Goal: Find contact information: Find contact information

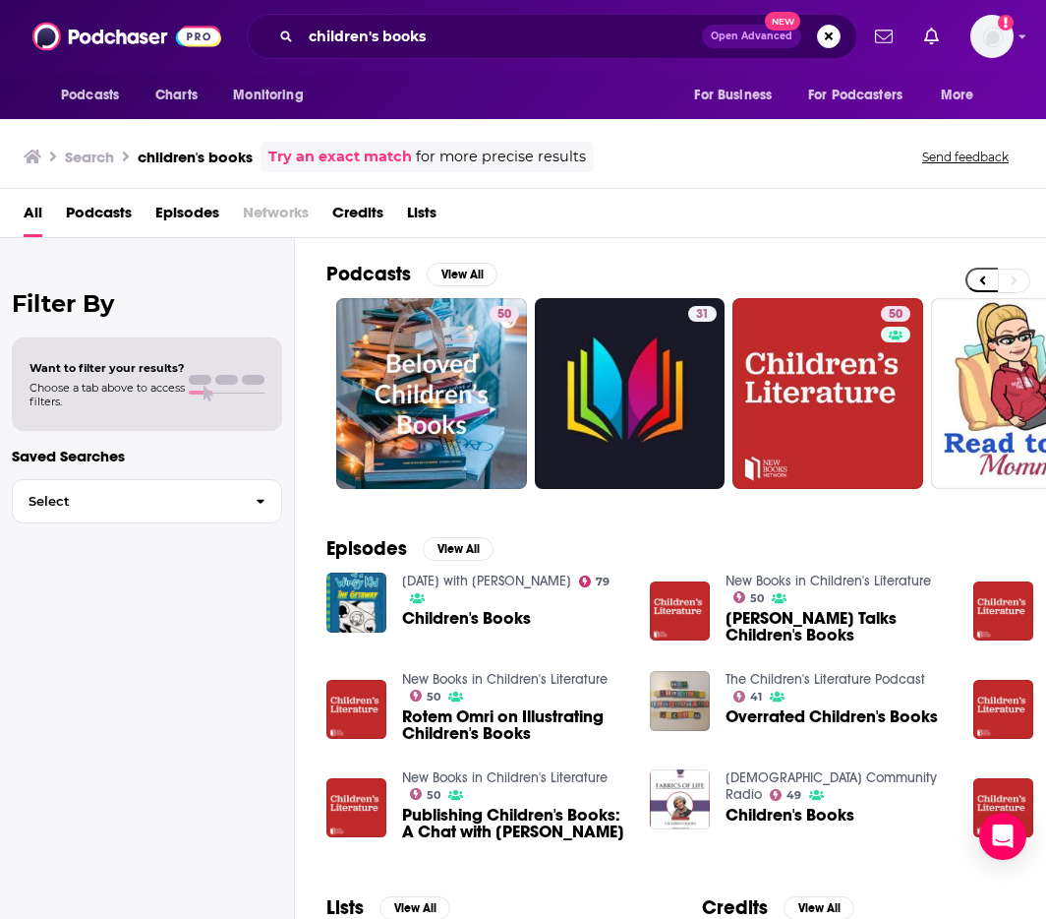
scroll to position [0, 1079]
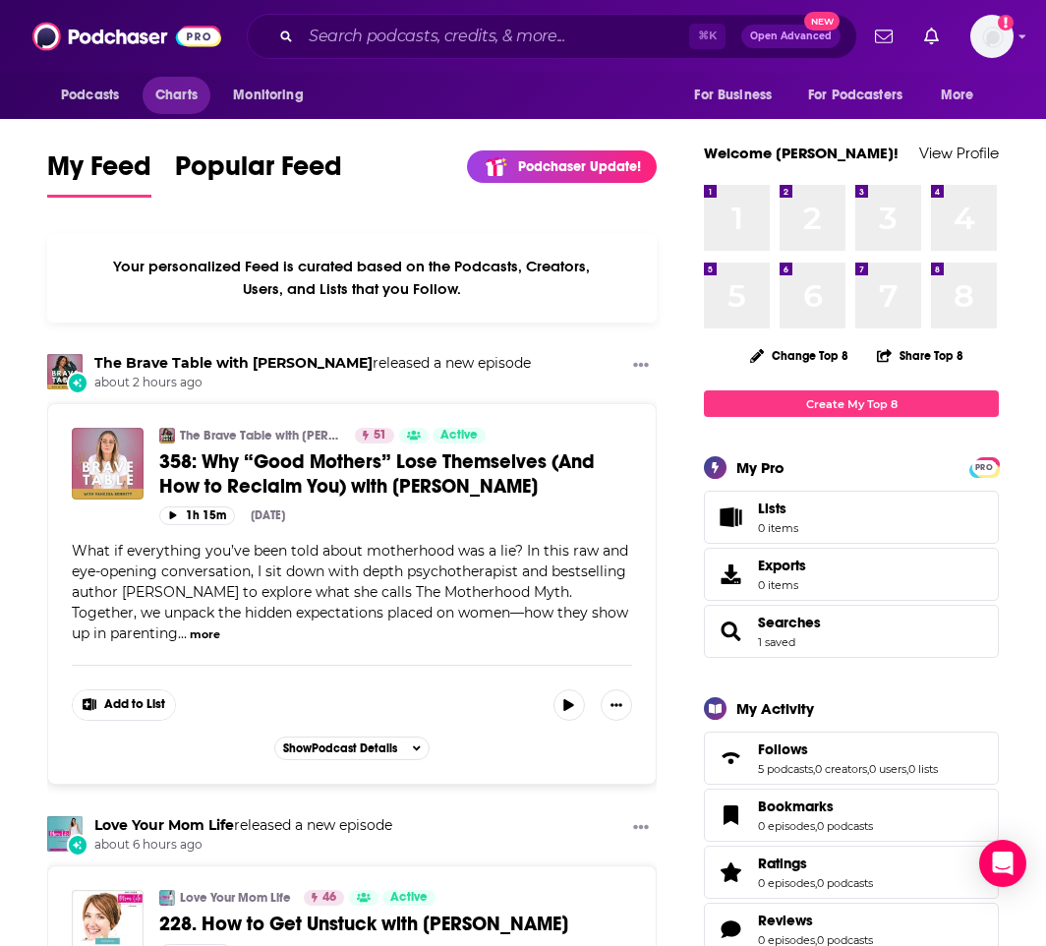
click at [189, 93] on span "Charts" at bounding box center [176, 96] width 42 height 28
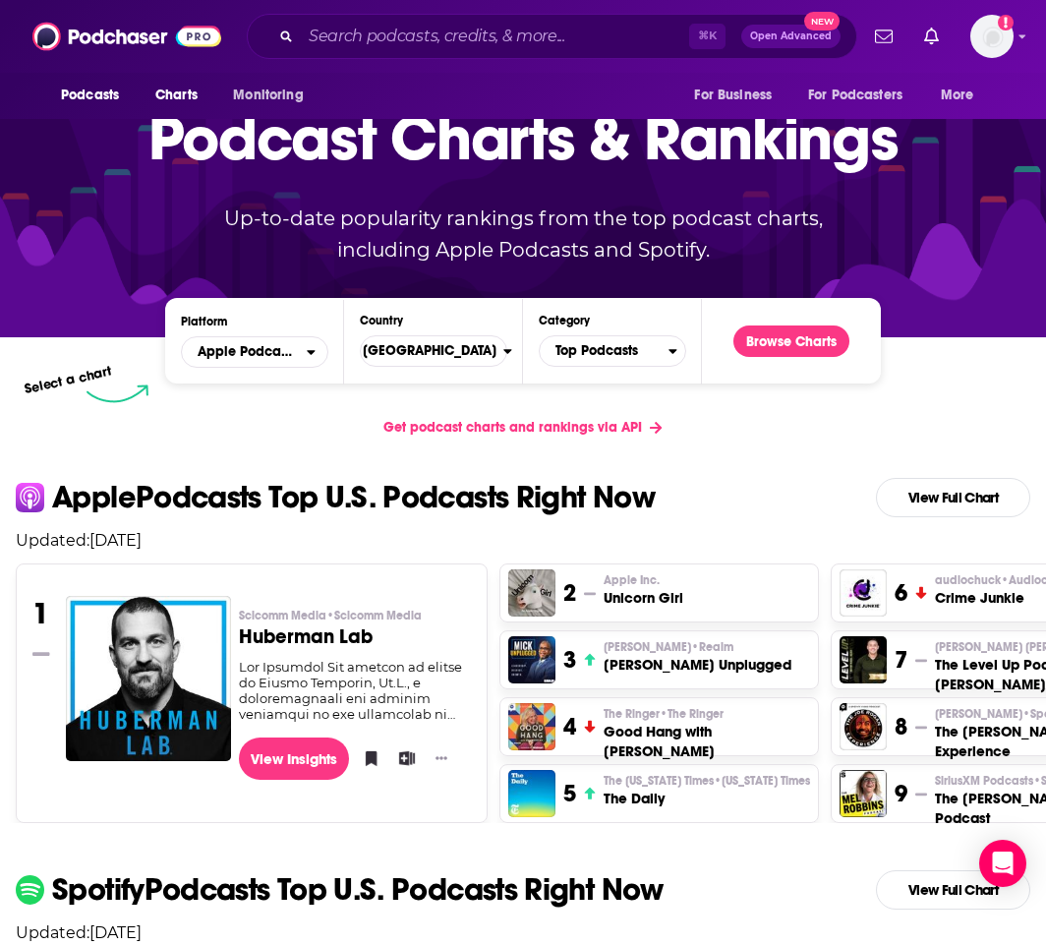
scroll to position [118, 0]
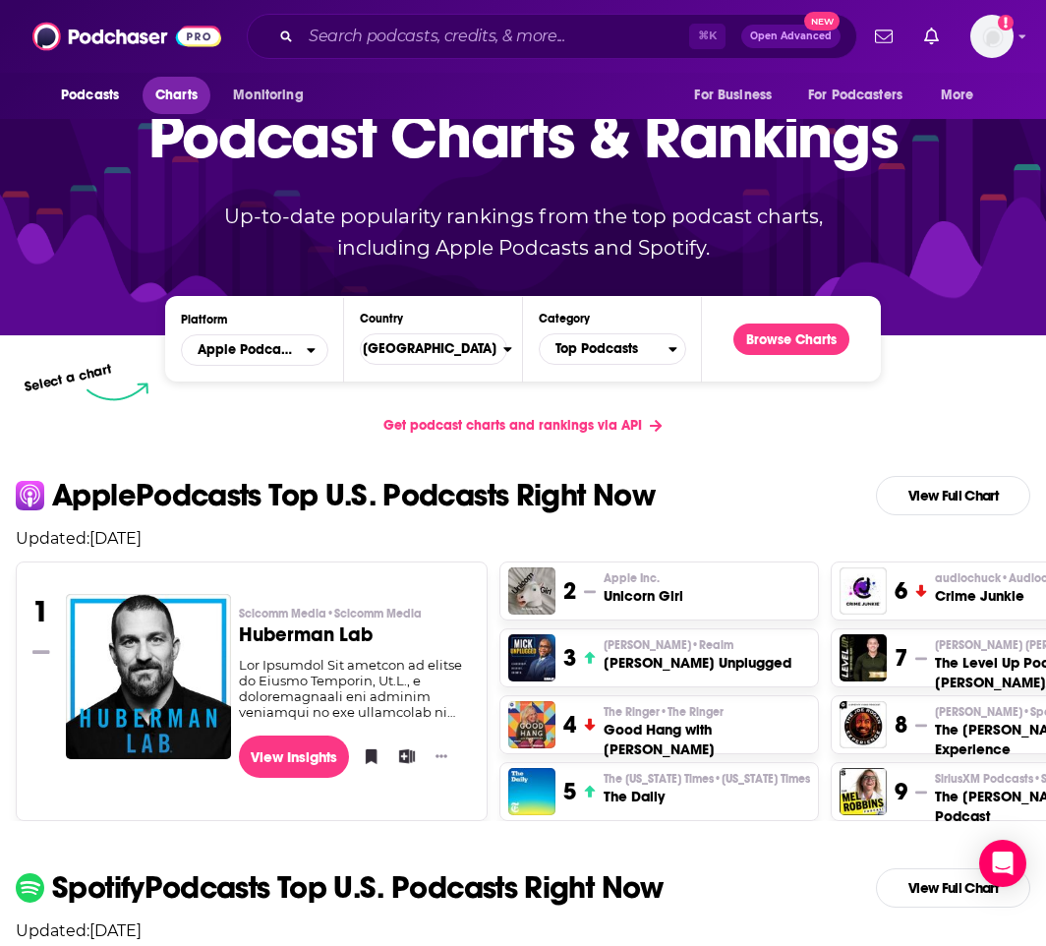
click at [208, 93] on link "Charts" at bounding box center [176, 95] width 67 height 37
click at [195, 102] on span "Charts" at bounding box center [176, 96] width 42 height 28
click at [594, 350] on span "Top Podcasts" at bounding box center [604, 348] width 129 height 33
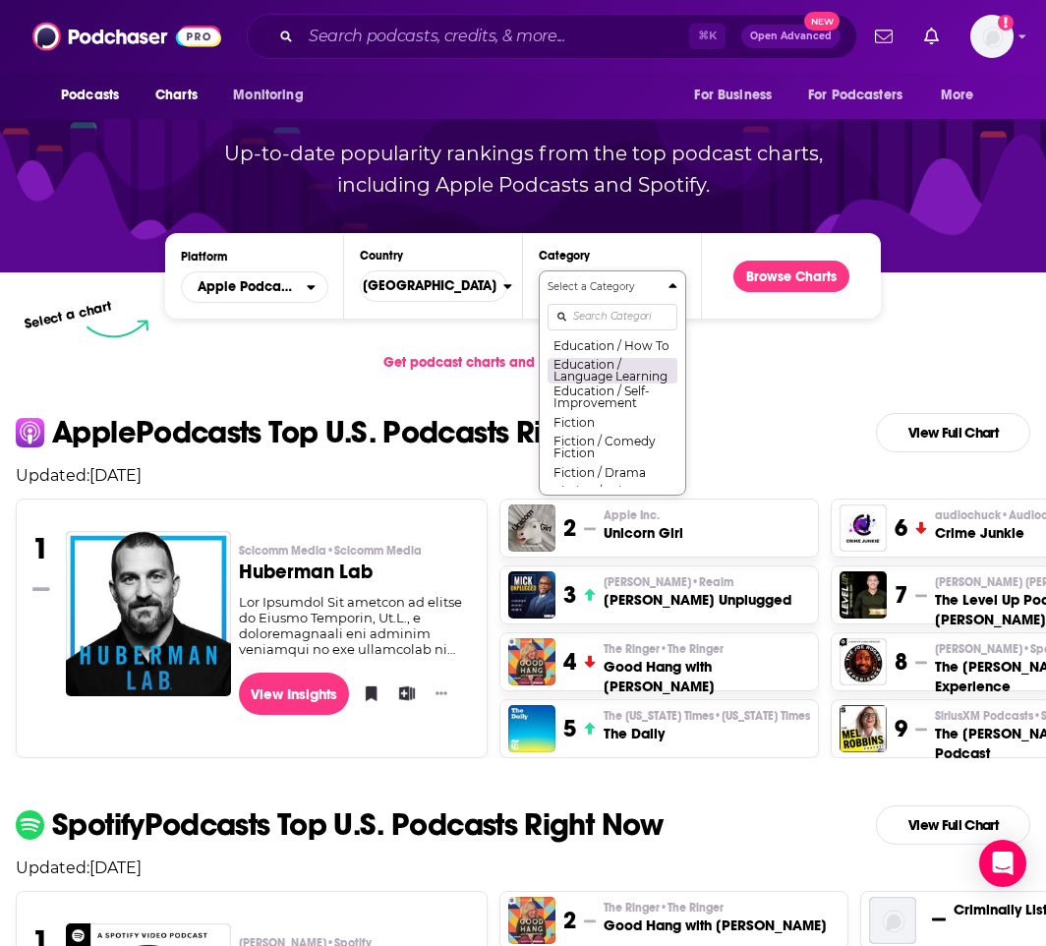
scroll to position [530, 0]
click at [568, 405] on button "Education / Self-Improvement" at bounding box center [613, 392] width 130 height 27
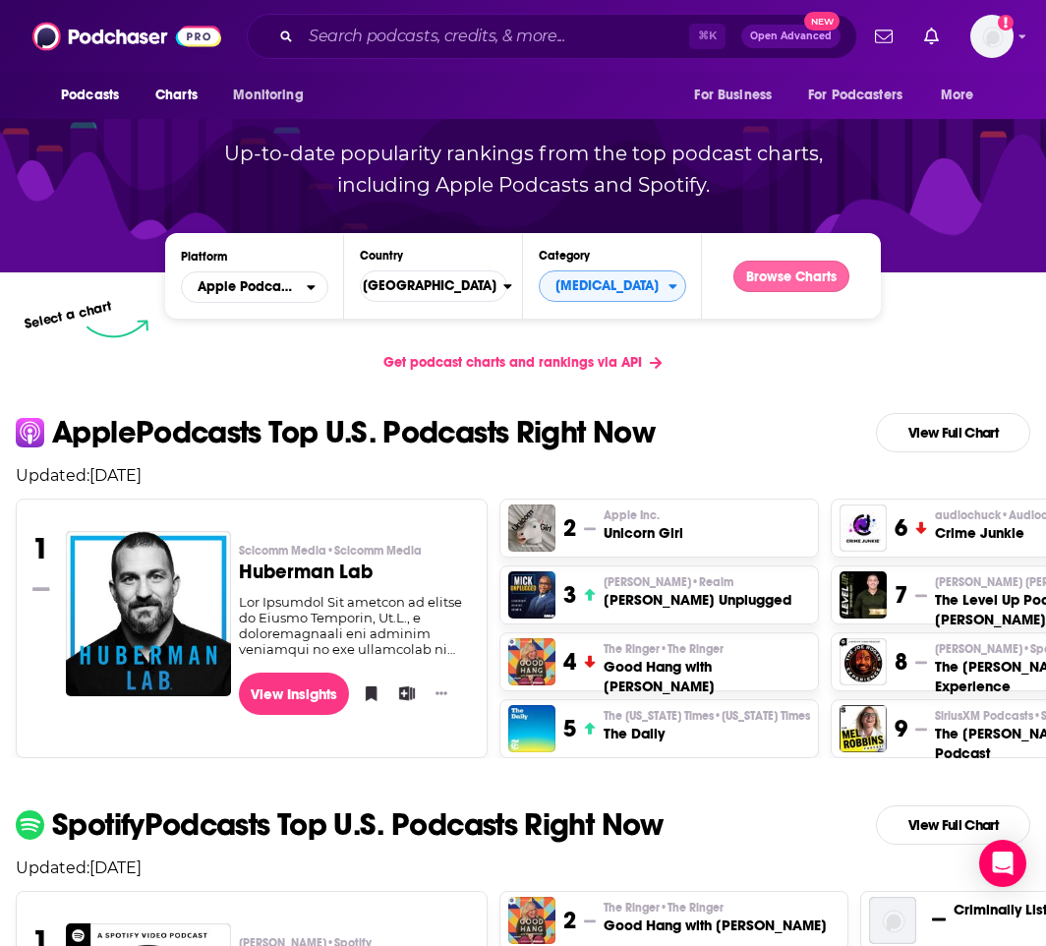
click at [774, 271] on button "Browse Charts" at bounding box center [792, 276] width 116 height 31
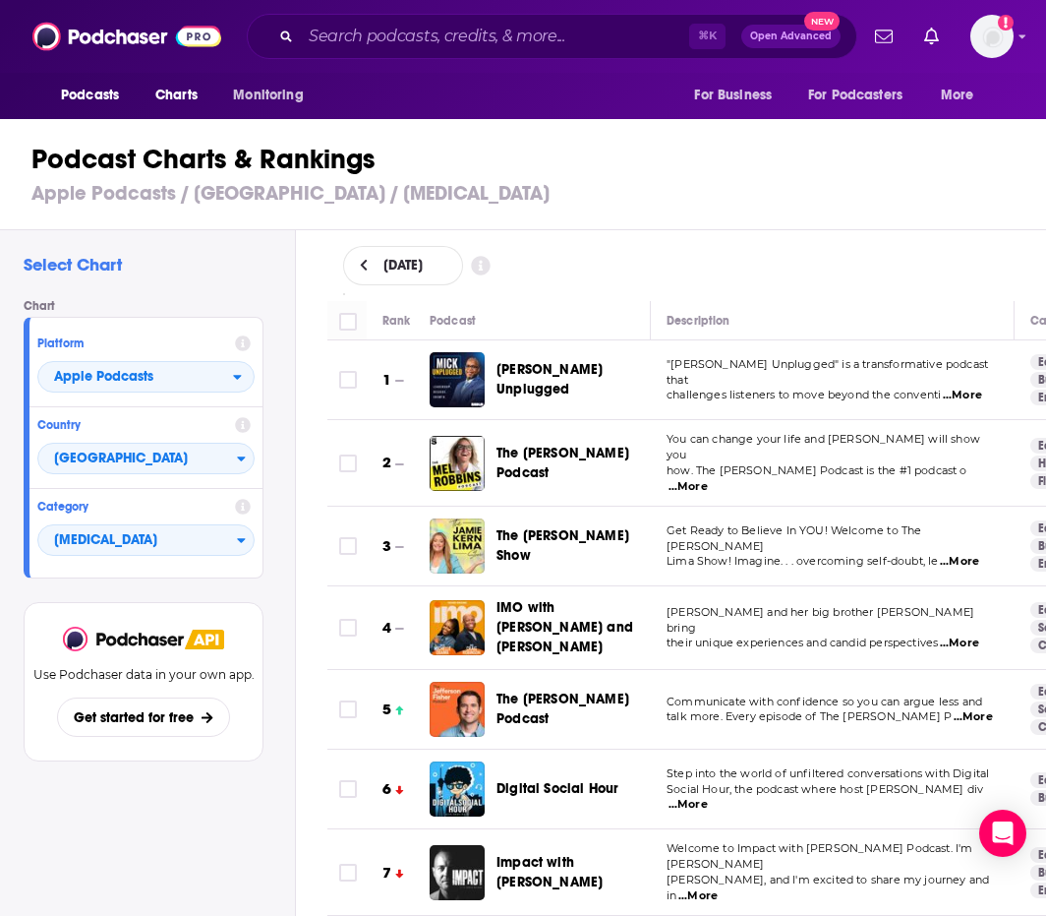
click at [968, 387] on span "...More" at bounding box center [962, 395] width 39 height 16
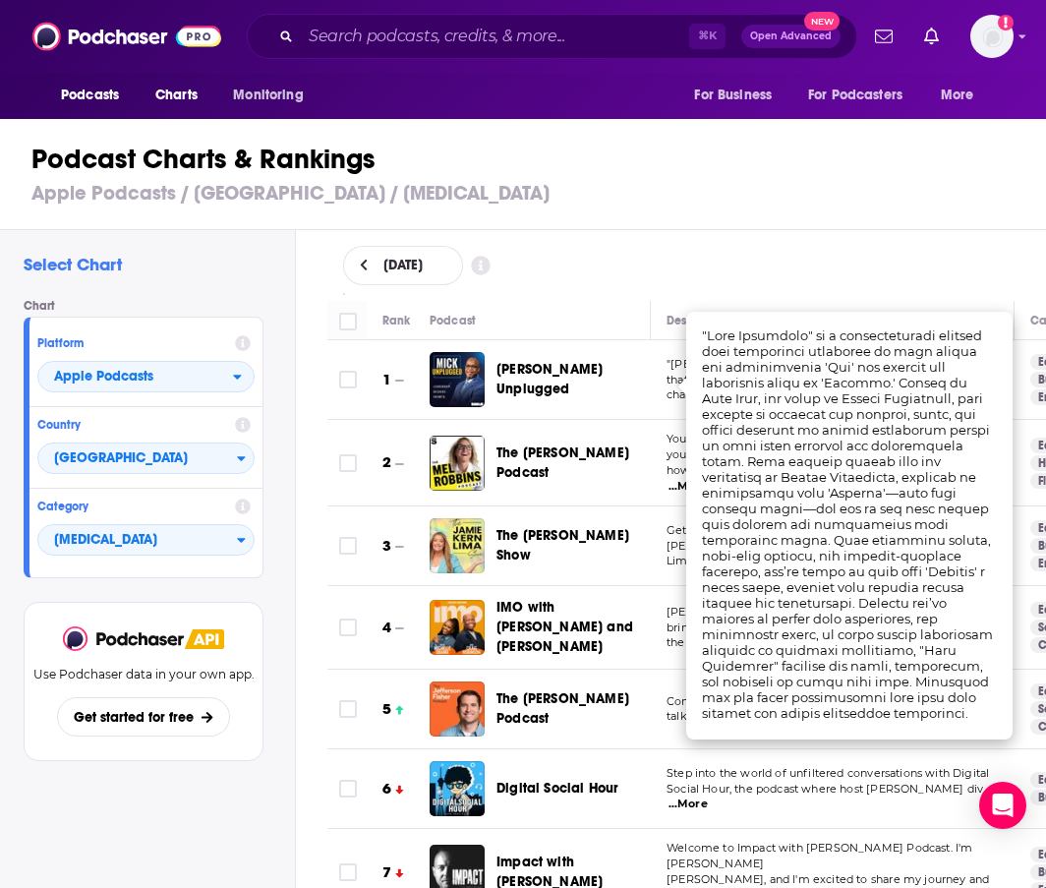
click at [590, 234] on div "August 27, 2025" at bounding box center [687, 265] width 751 height 71
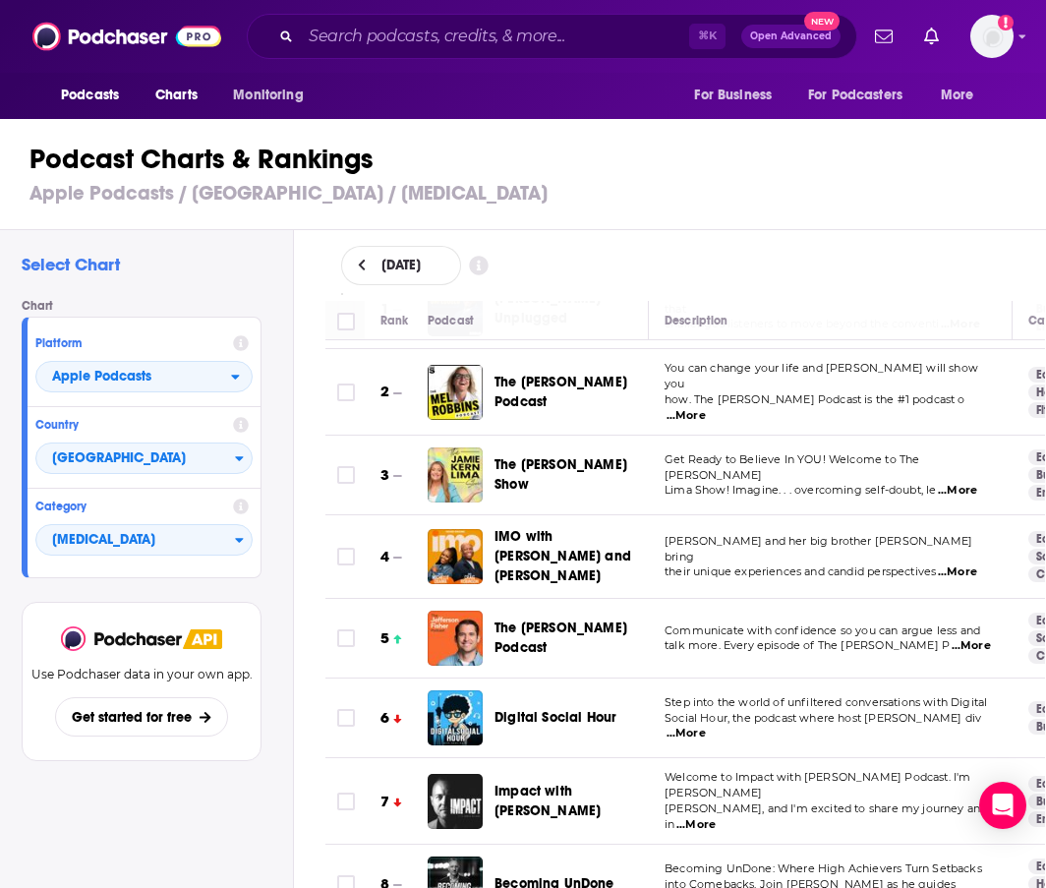
scroll to position [78, 0]
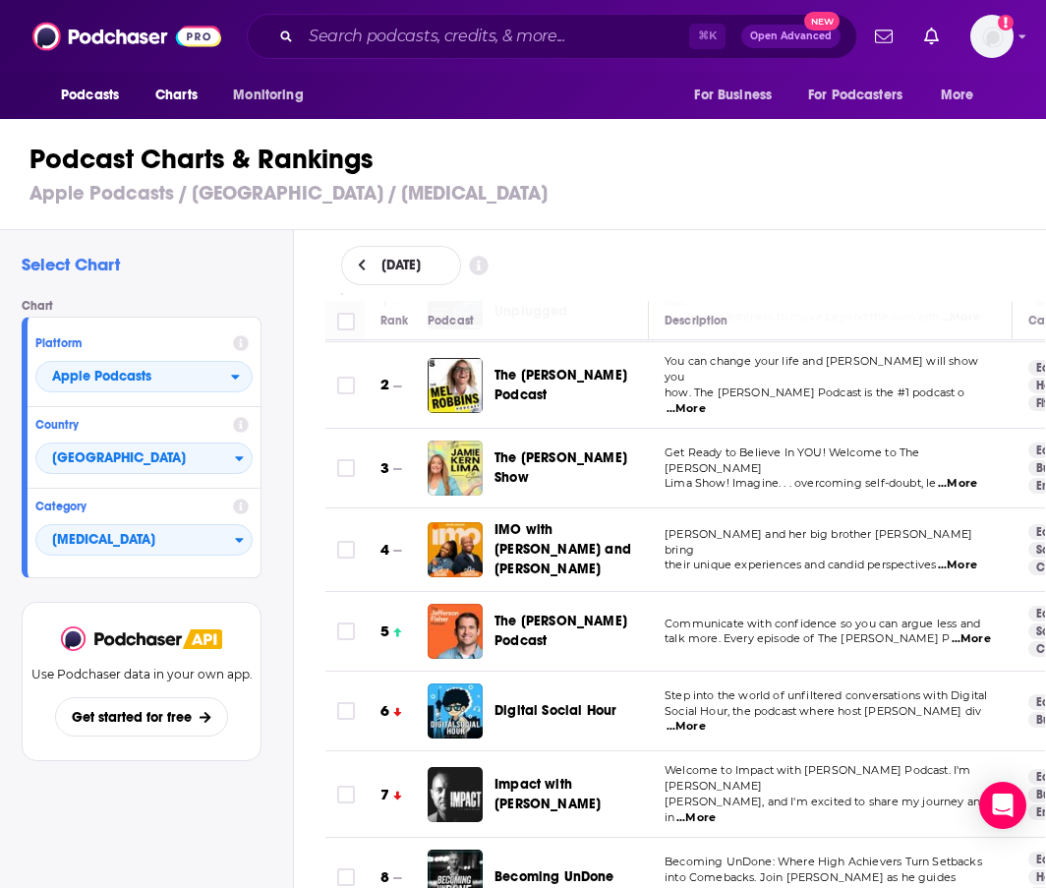
click at [949, 476] on span "...More" at bounding box center [957, 484] width 39 height 16
drag, startPoint x: 527, startPoint y: 463, endPoint x: 510, endPoint y: 449, distance: 21.7
click at [526, 463] on div "The Jamie Kern Lima Show" at bounding box center [547, 468] width 238 height 55
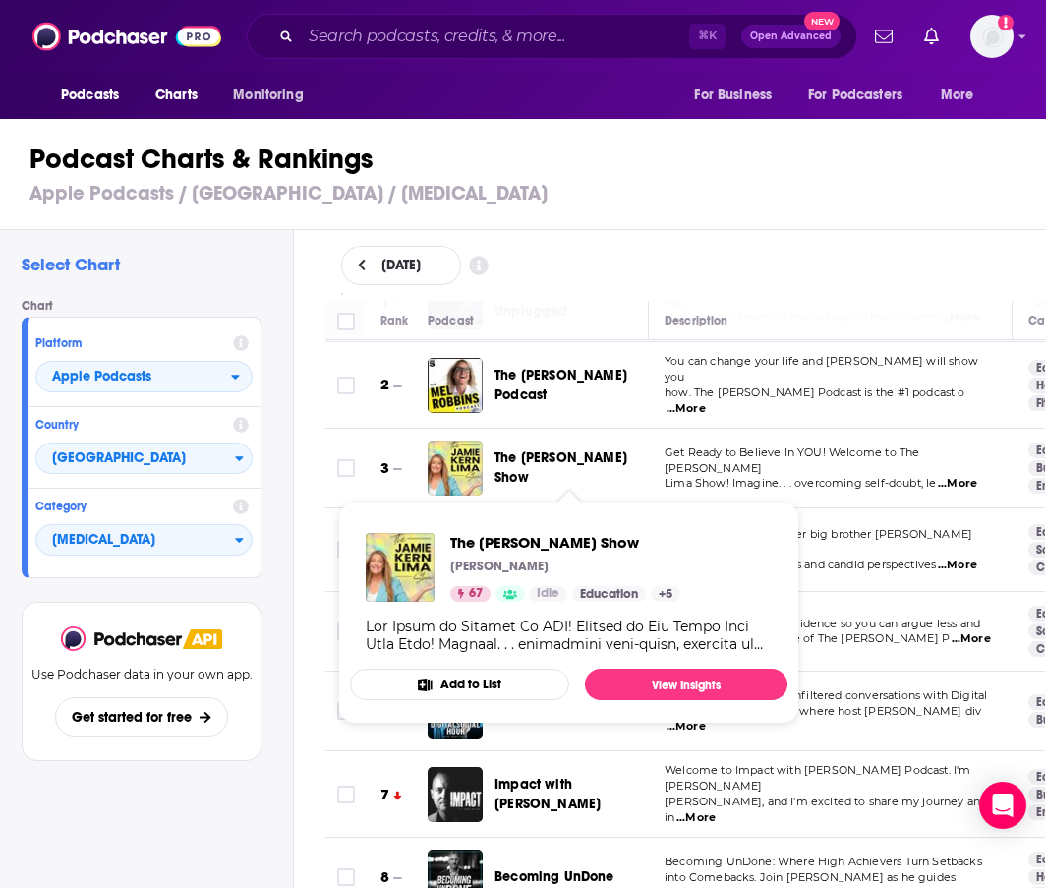
copy div "The Jamie Kern Lima Show"
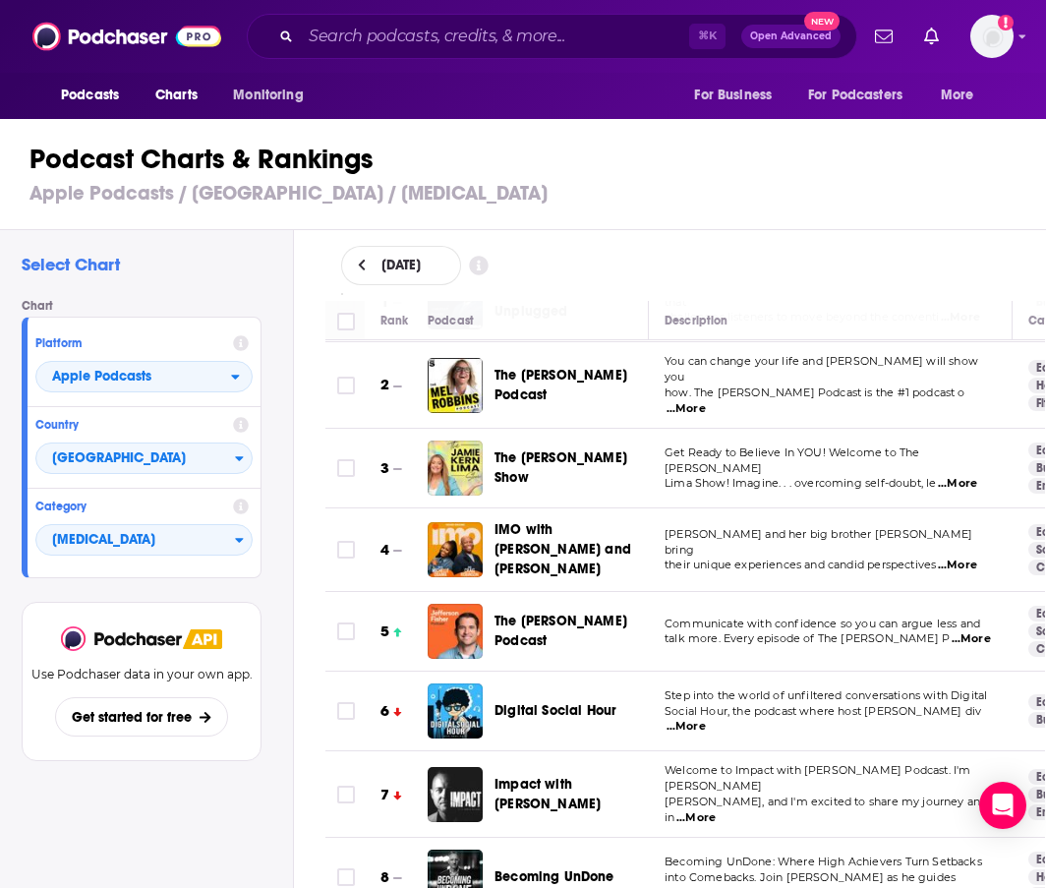
scroll to position [0, 2]
click at [701, 194] on h3 "Apple Podcasts / United States / Self-Improvement" at bounding box center [530, 193] width 1000 height 25
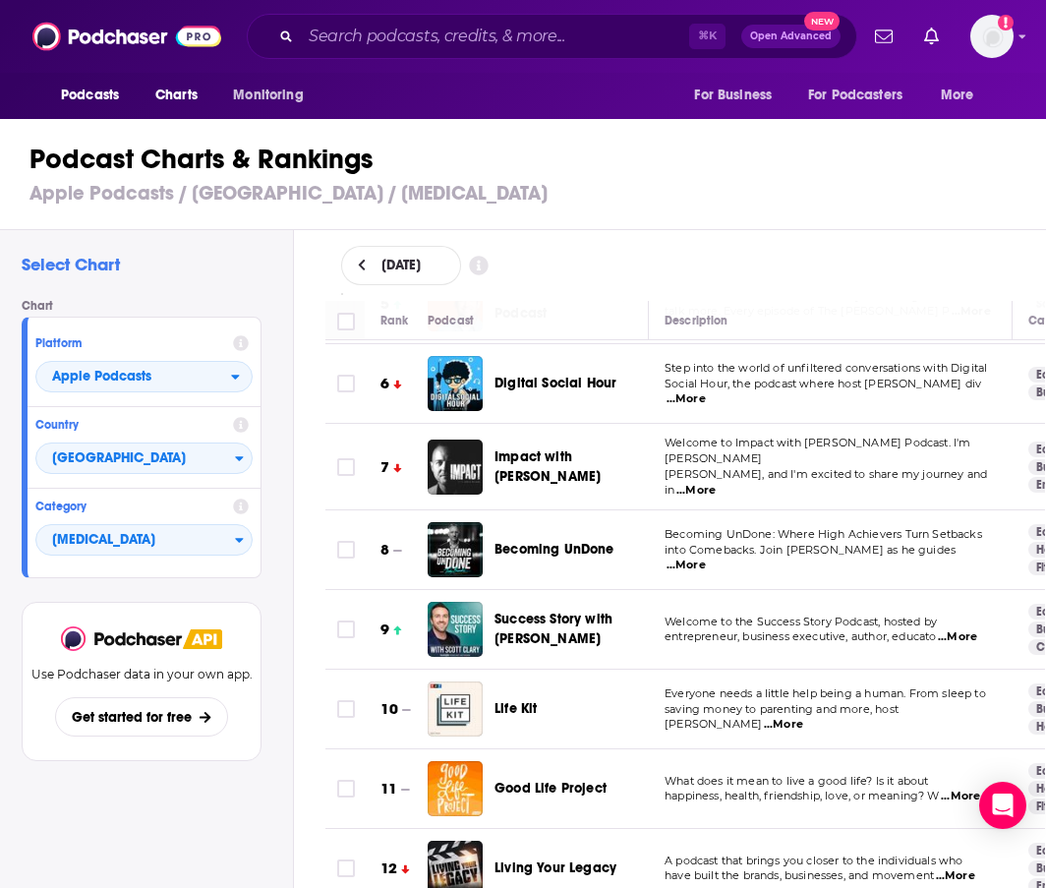
scroll to position [418, 0]
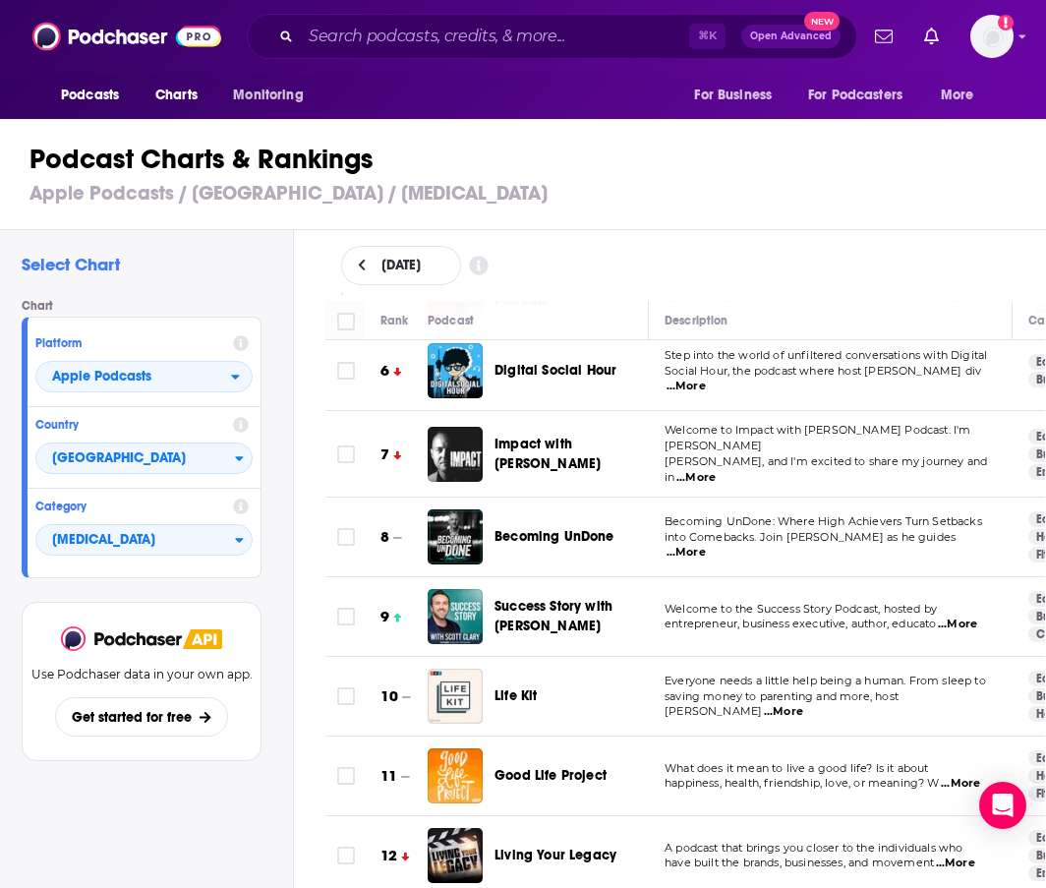
click at [716, 470] on span "...More" at bounding box center [696, 478] width 39 height 16
click at [629, 203] on h3 "Apple Podcasts / United States / Self-Improvement" at bounding box center [530, 193] width 1000 height 25
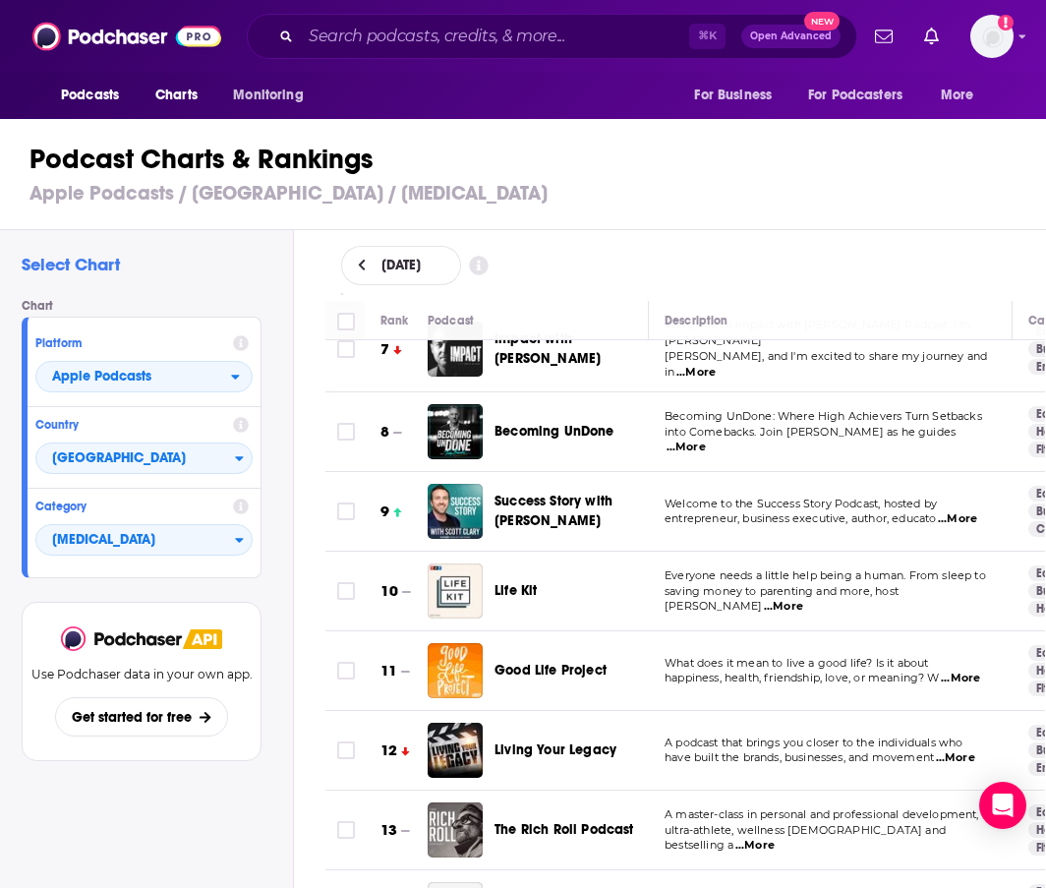
scroll to position [532, 0]
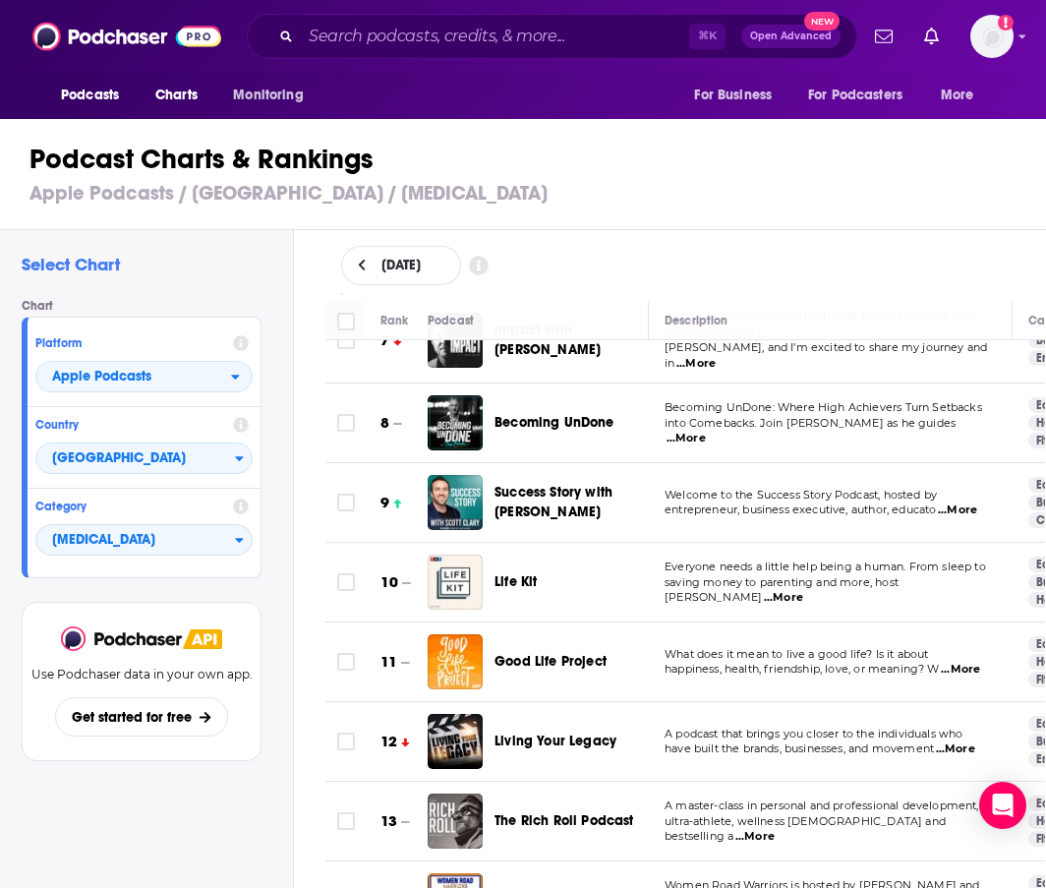
click at [706, 431] on span "...More" at bounding box center [686, 439] width 39 height 16
click at [832, 180] on div "Podcast Charts & Rankings Apple Podcasts / United States / Self-Improvement" at bounding box center [529, 174] width 1063 height 112
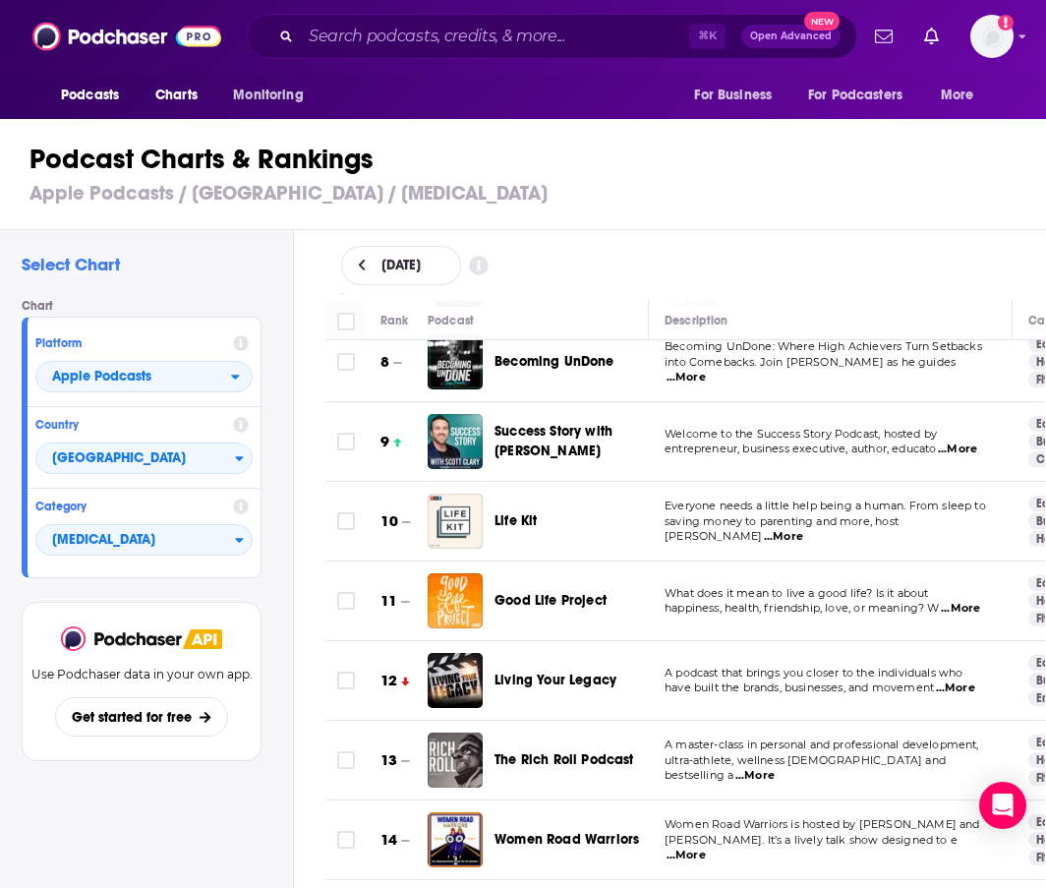
scroll to position [656, 0]
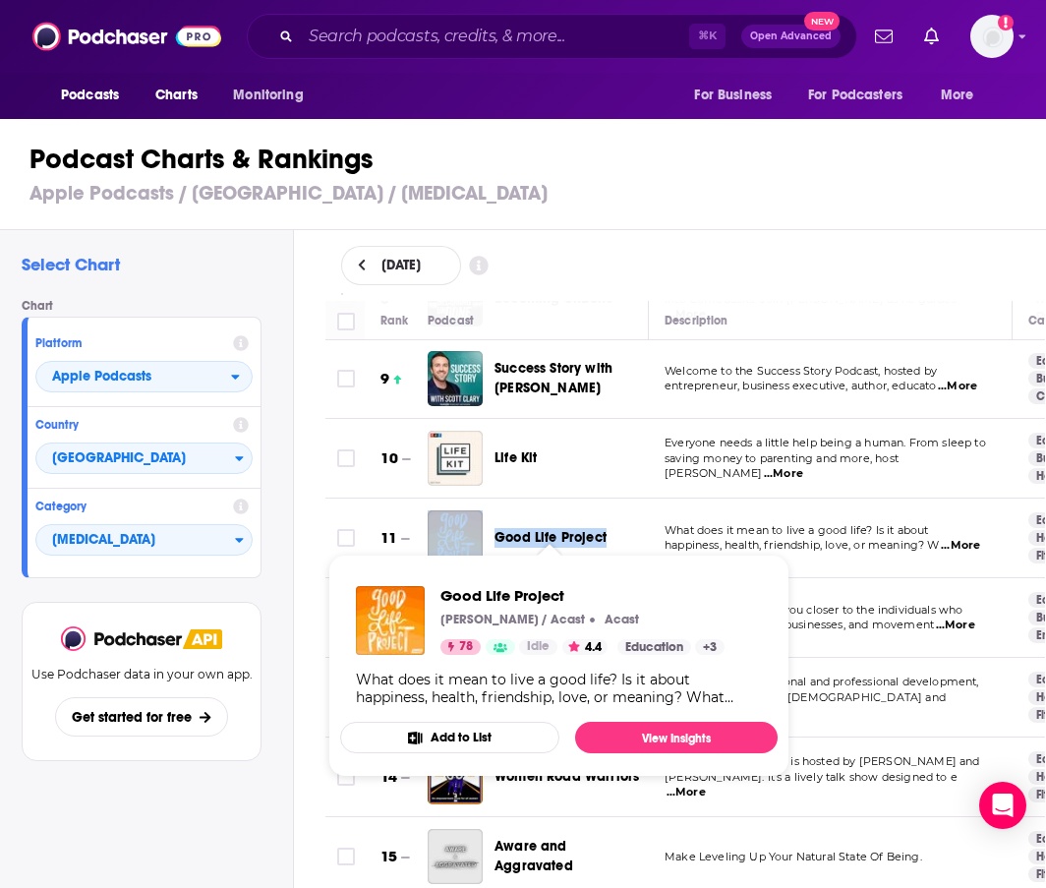
drag, startPoint x: 618, startPoint y: 523, endPoint x: 488, endPoint y: 519, distance: 129.9
click at [488, 519] on div "Good Life Project" at bounding box center [547, 537] width 238 height 55
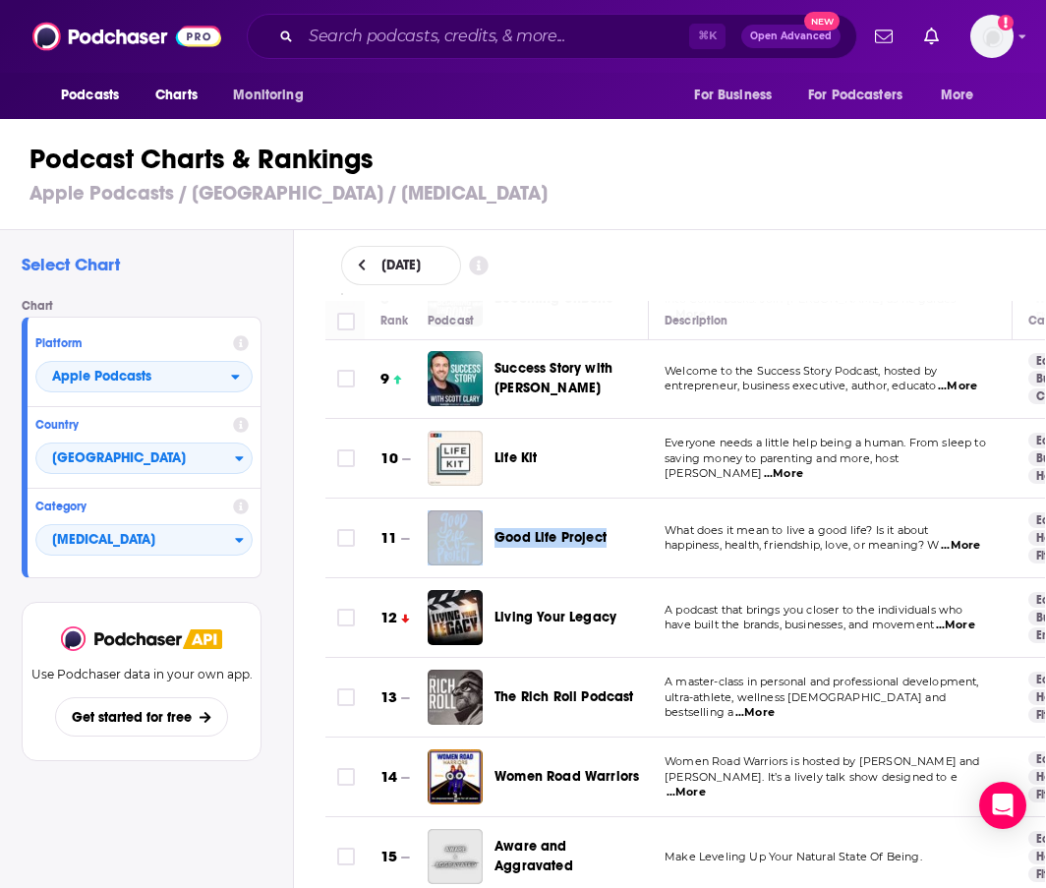
copy div "Good Life Project"
click at [658, 431] on div "Life Kit" at bounding box center [580, 458] width 171 height 55
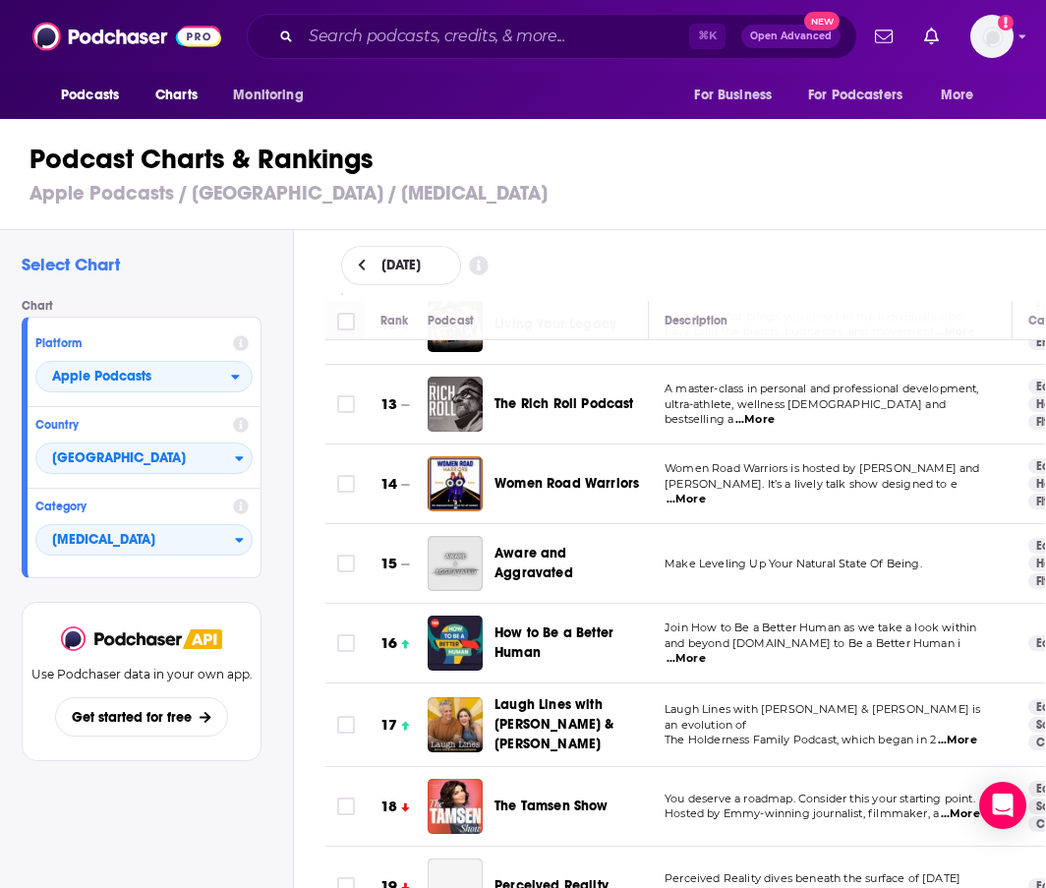
scroll to position [979, 0]
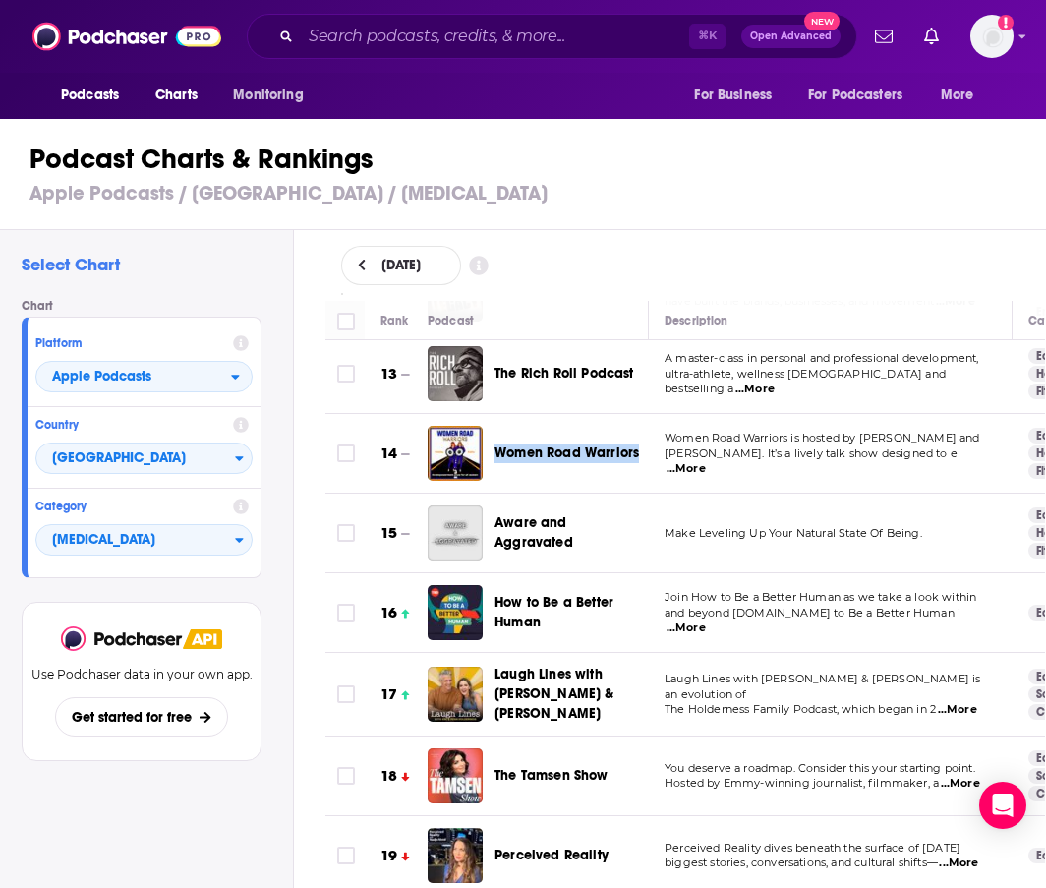
drag, startPoint x: 643, startPoint y: 438, endPoint x: 490, endPoint y: 445, distance: 153.6
click at [490, 445] on div "Women Road Warriors" at bounding box center [547, 453] width 238 height 55
copy span "Women Road Warriors"
click at [737, 423] on td "Women Road Warriors is hosted by Shelley M. Johnson and Kathy Tucarro. It’s a l…" at bounding box center [831, 454] width 364 height 80
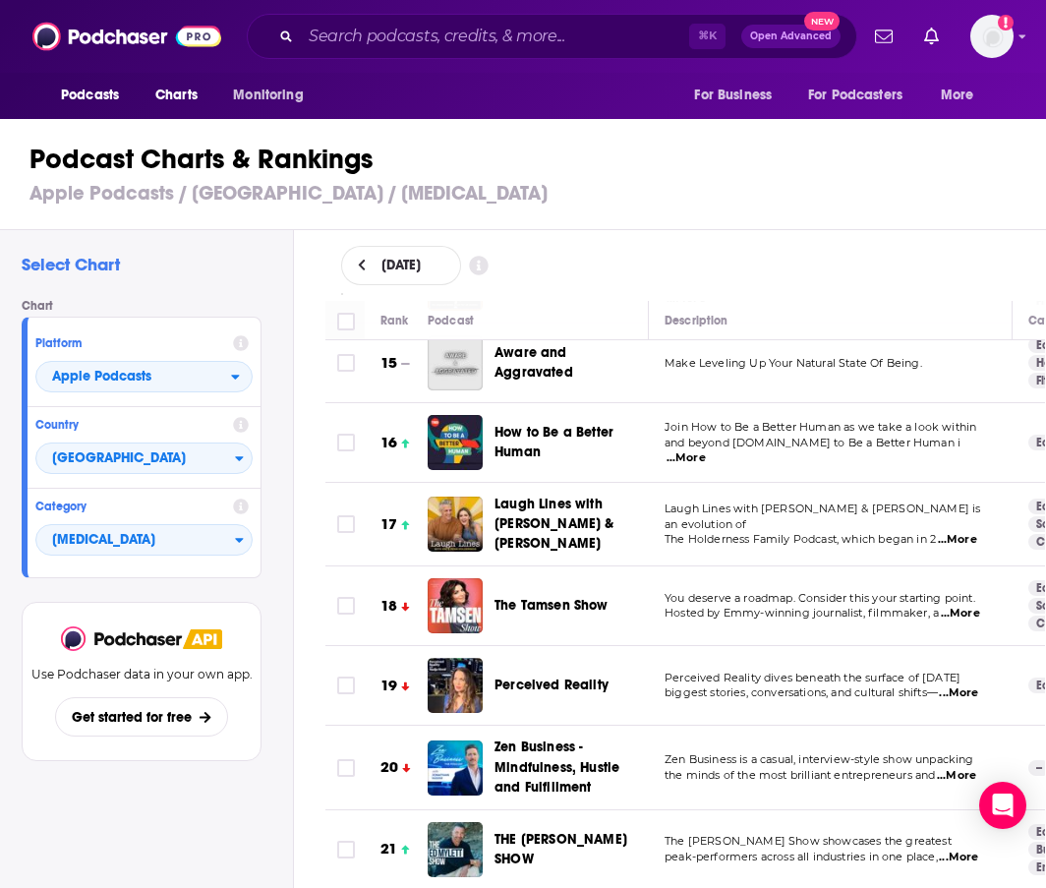
scroll to position [1130, 0]
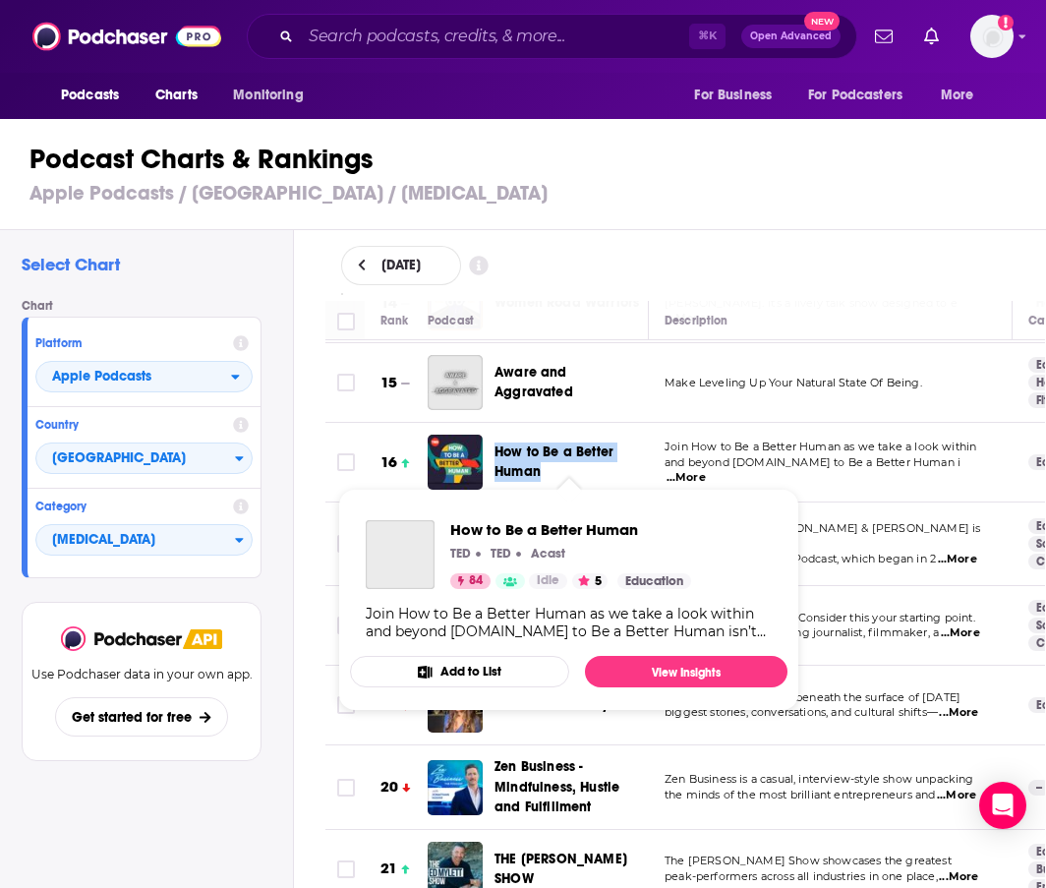
drag, startPoint x: 508, startPoint y: 427, endPoint x: 541, endPoint y: 462, distance: 48.0
click at [541, 462] on div "How to Be a Better Human" at bounding box center [580, 462] width 171 height 55
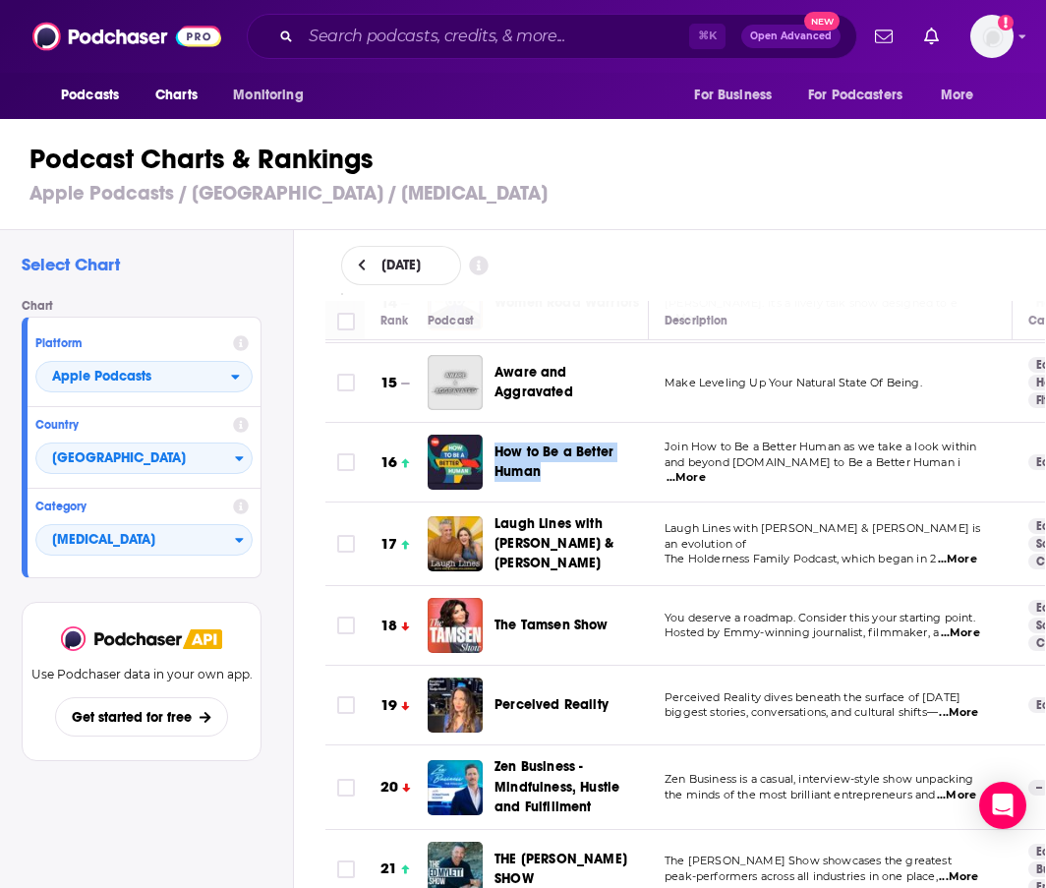
scroll to position [1134, 0]
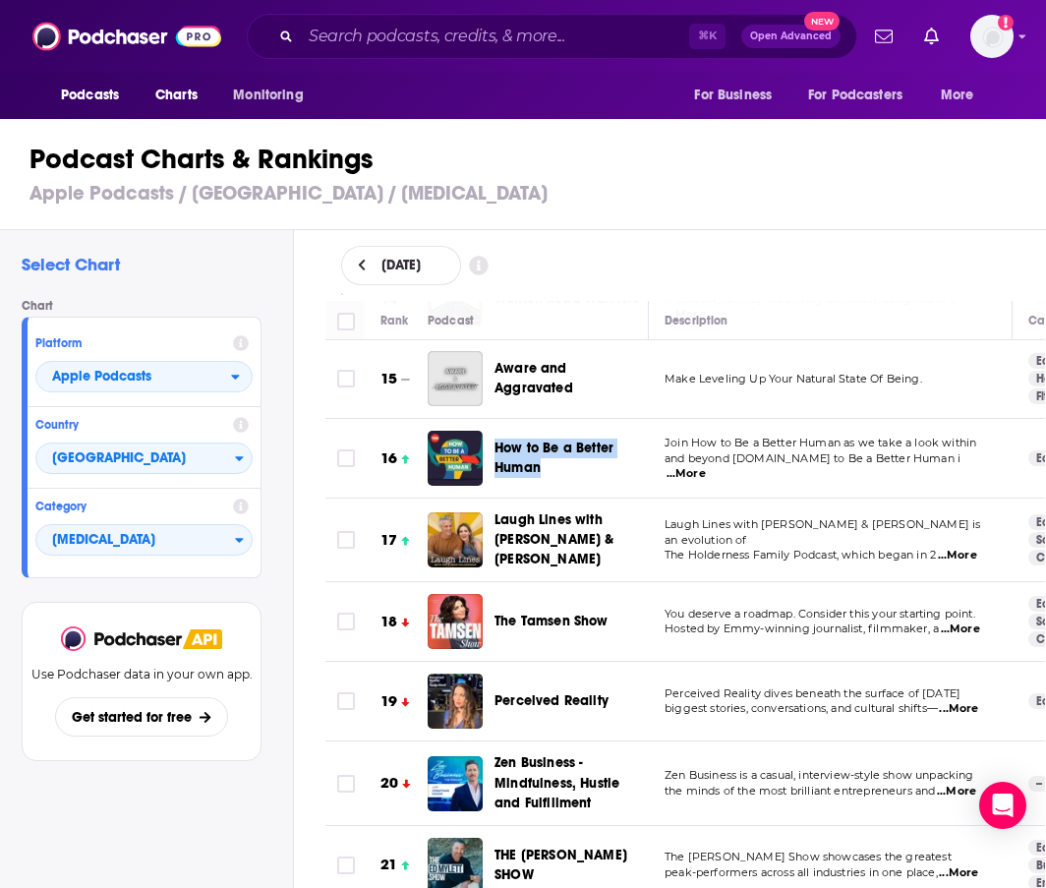
copy span "How to Be a Better Human"
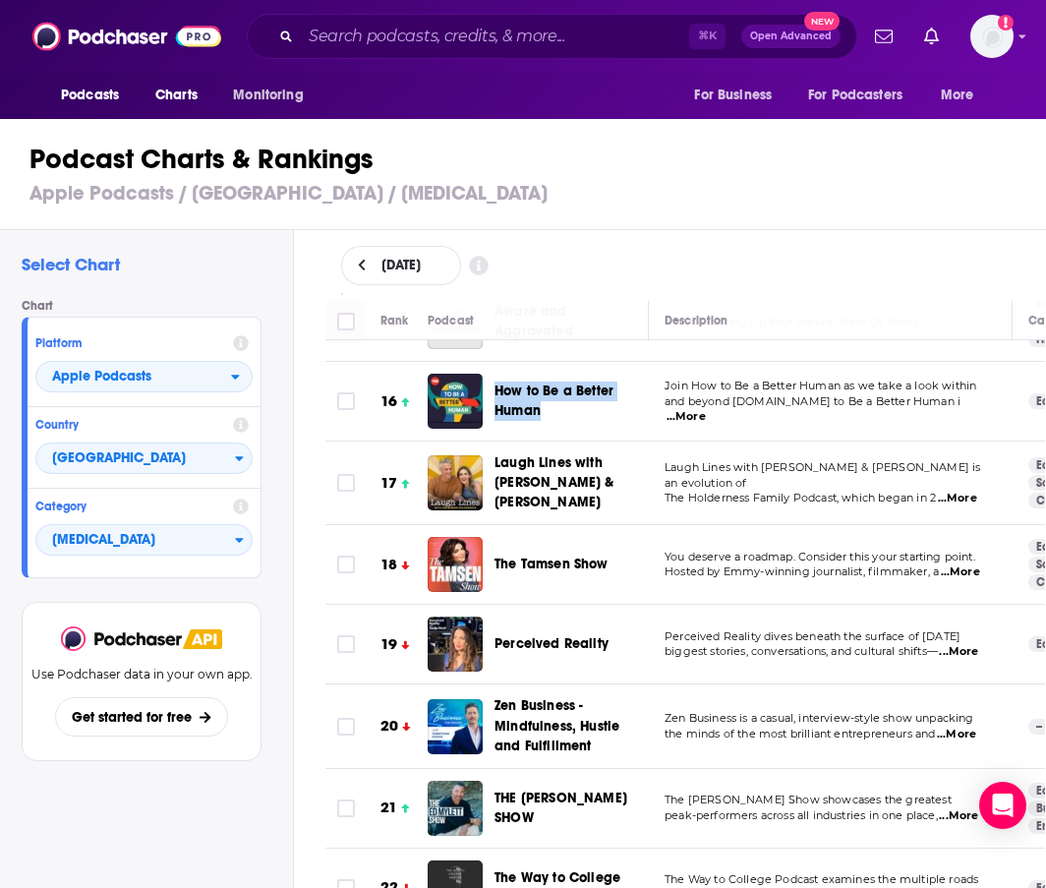
scroll to position [1192, 0]
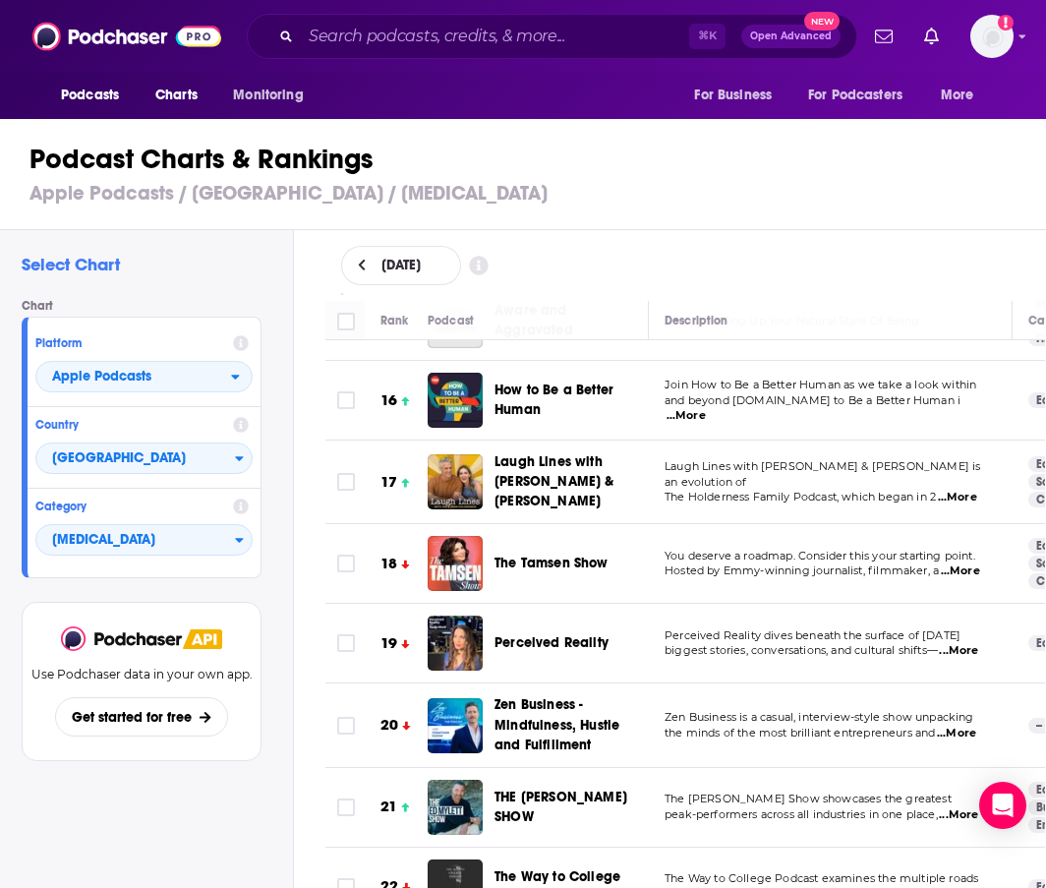
click at [674, 361] on td "Join How to Be a Better Human as we take a look within and beyond ourselves.How…" at bounding box center [831, 401] width 364 height 80
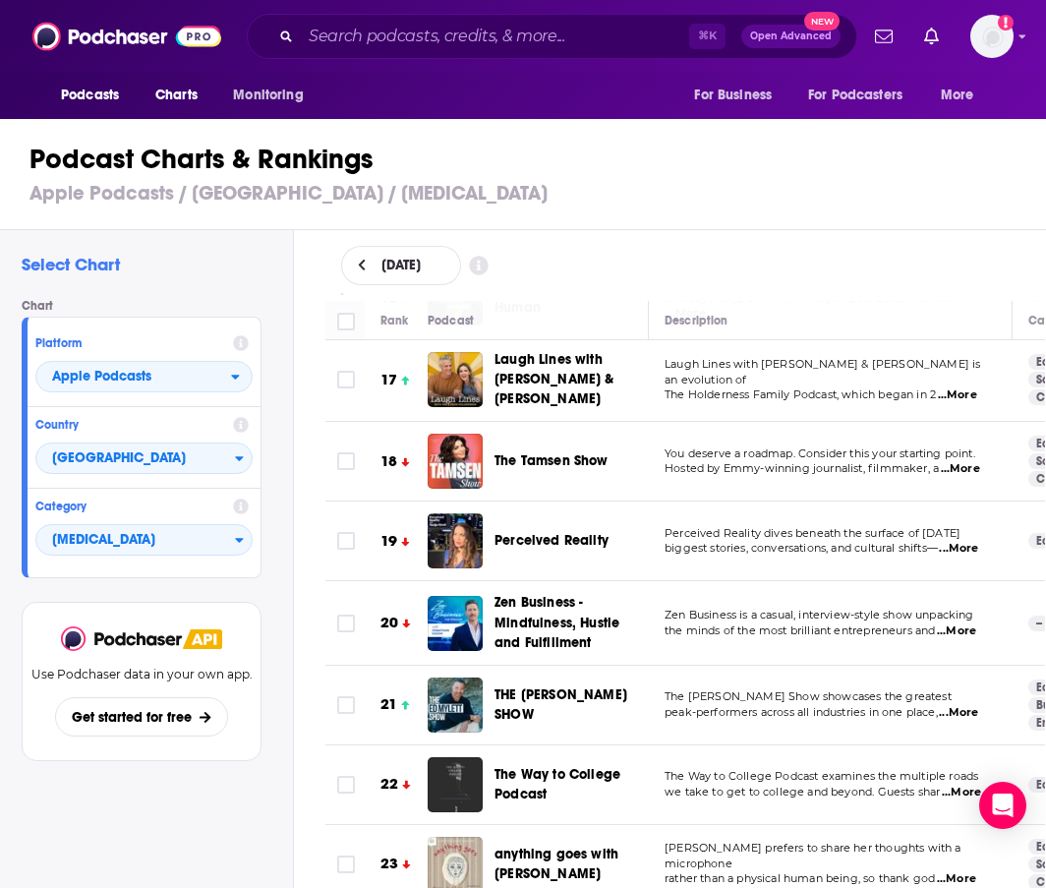
scroll to position [1294, 2]
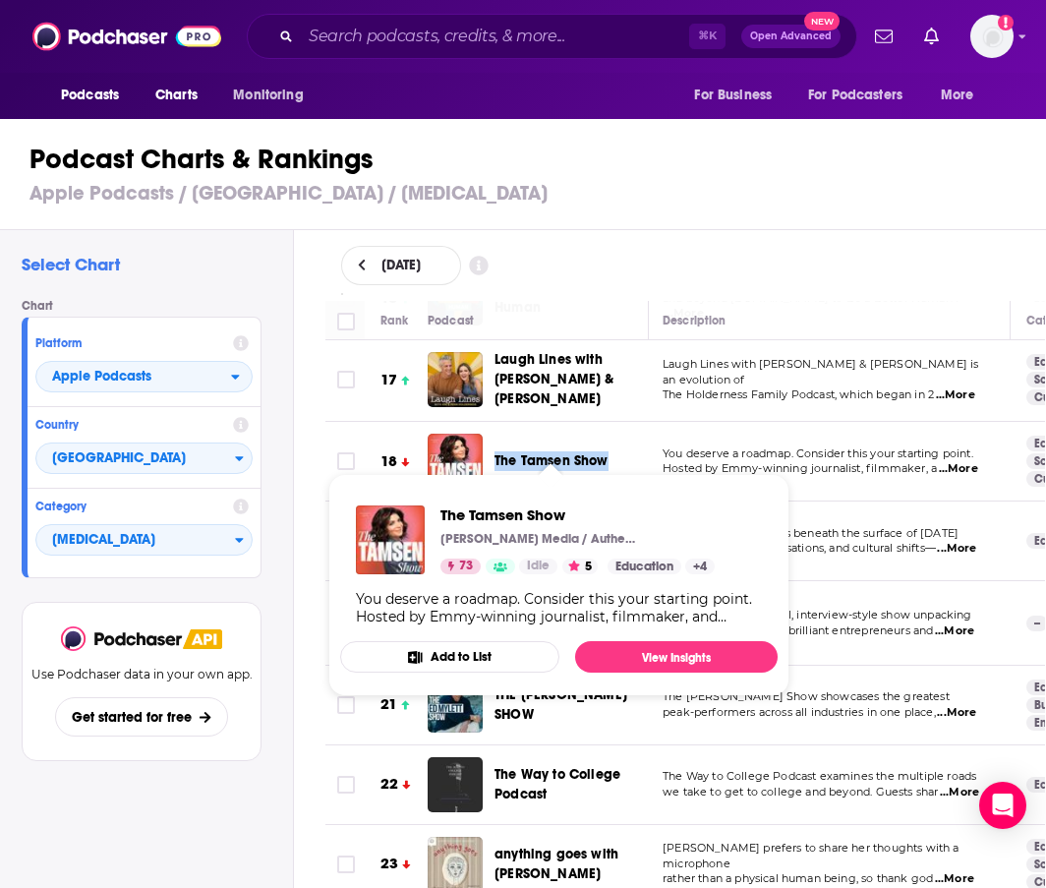
drag, startPoint x: 608, startPoint y: 445, endPoint x: 498, endPoint y: 448, distance: 110.2
click at [498, 451] on div "The Tamsen Show" at bounding box center [580, 461] width 171 height 20
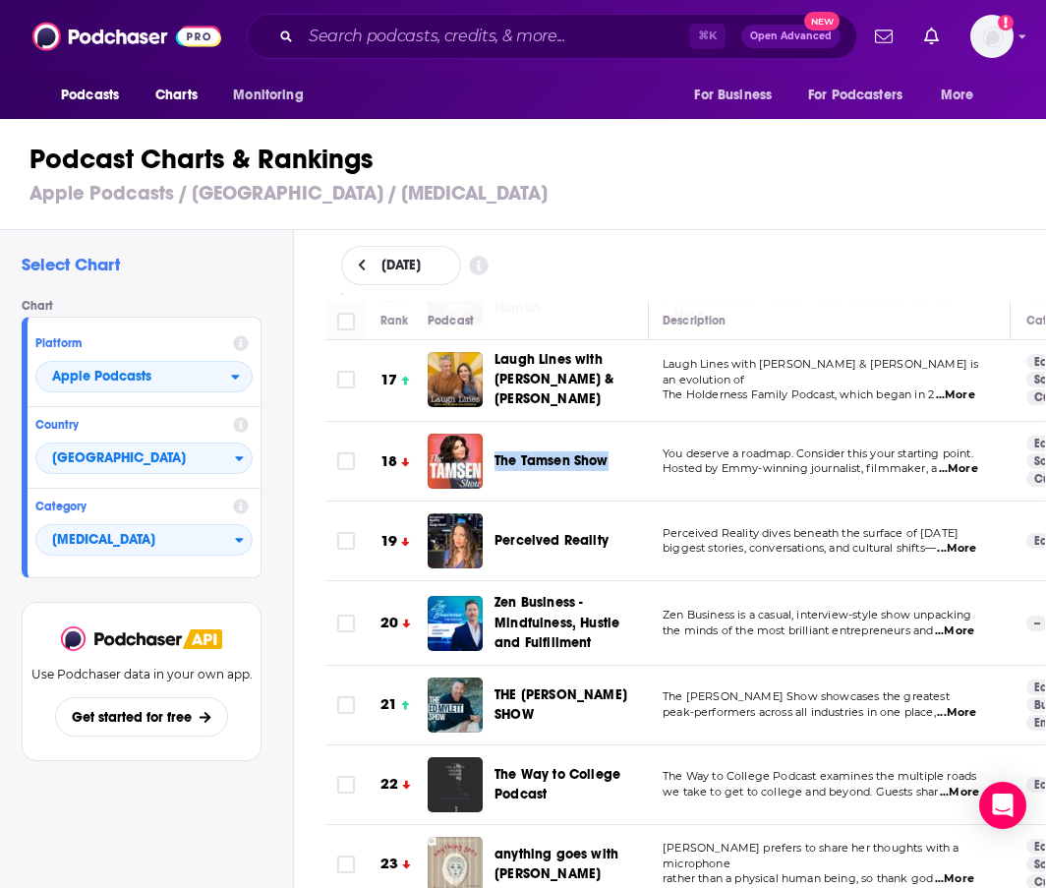
copy span "The Tamsen Show"
click at [724, 422] on td "You deserve a roadmap. Consider this your starting point. Hosted by Emmy-winnin…" at bounding box center [829, 462] width 364 height 80
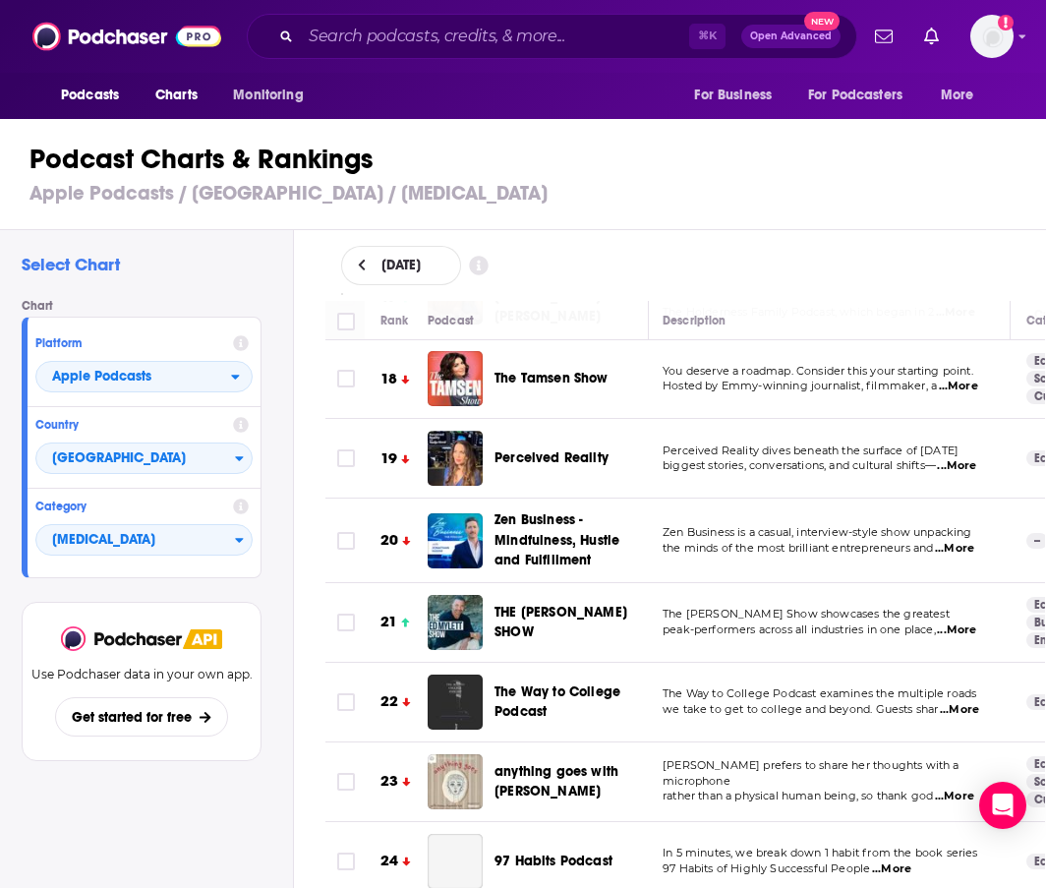
scroll to position [1378, 0]
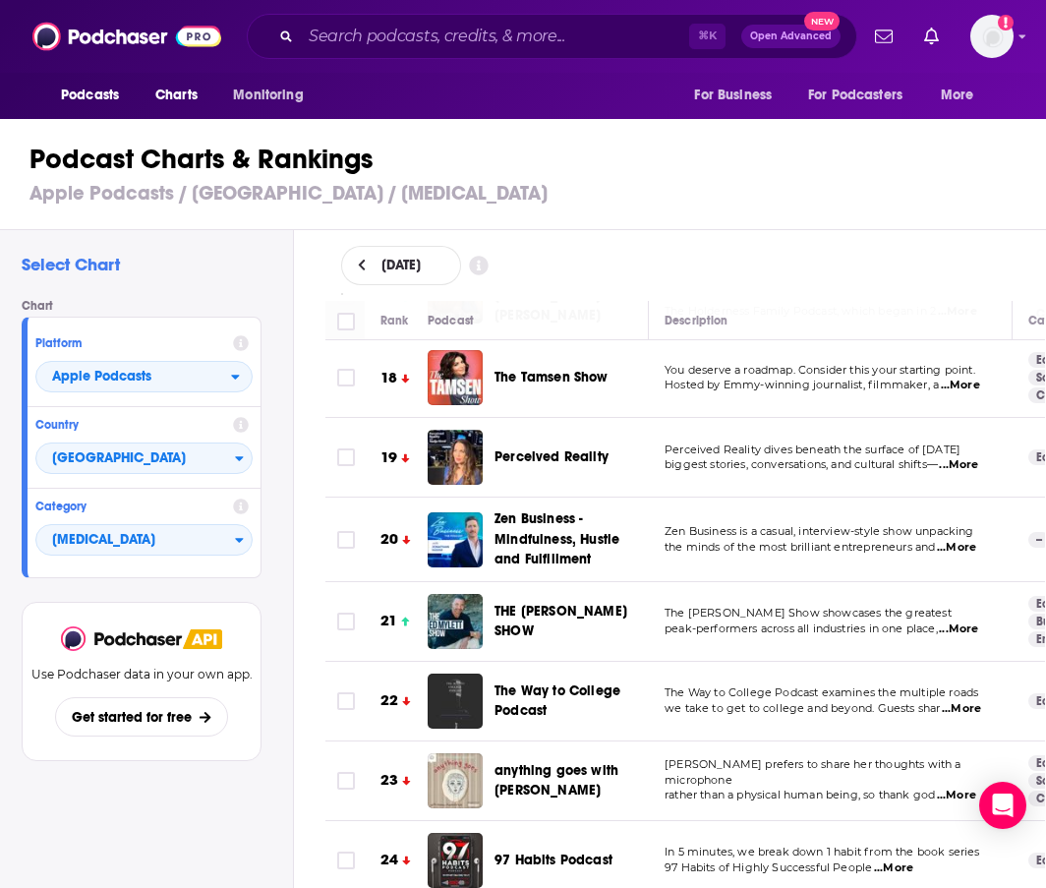
click at [975, 457] on span "...More" at bounding box center [958, 465] width 39 height 16
click at [656, 271] on div "August 27, 2025" at bounding box center [685, 265] width 688 height 39
drag, startPoint x: 504, startPoint y: 422, endPoint x: 612, endPoint y: 435, distance: 108.9
click at [612, 435] on div "Perceived Reality" at bounding box center [580, 457] width 171 height 55
copy span "Perceived Reality"
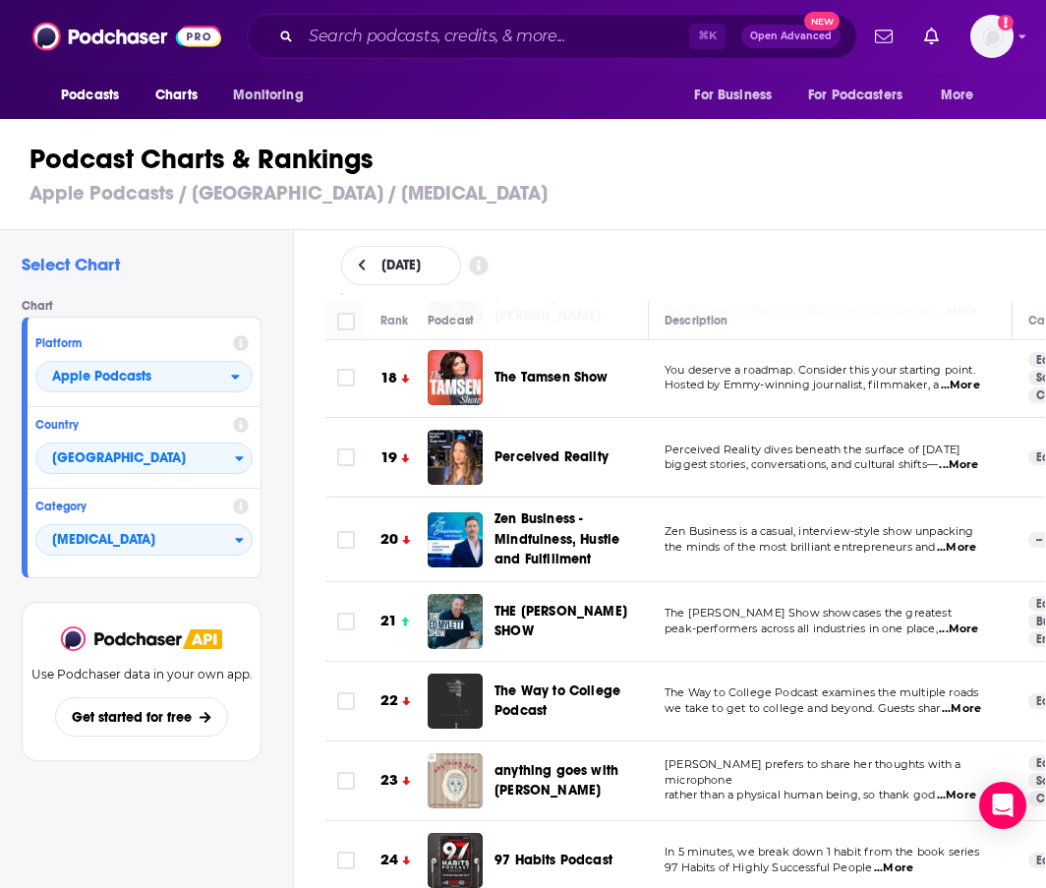
click at [819, 458] on td "Perceived Reality dives beneath the surface of today's biggest stories, convers…" at bounding box center [831, 458] width 364 height 80
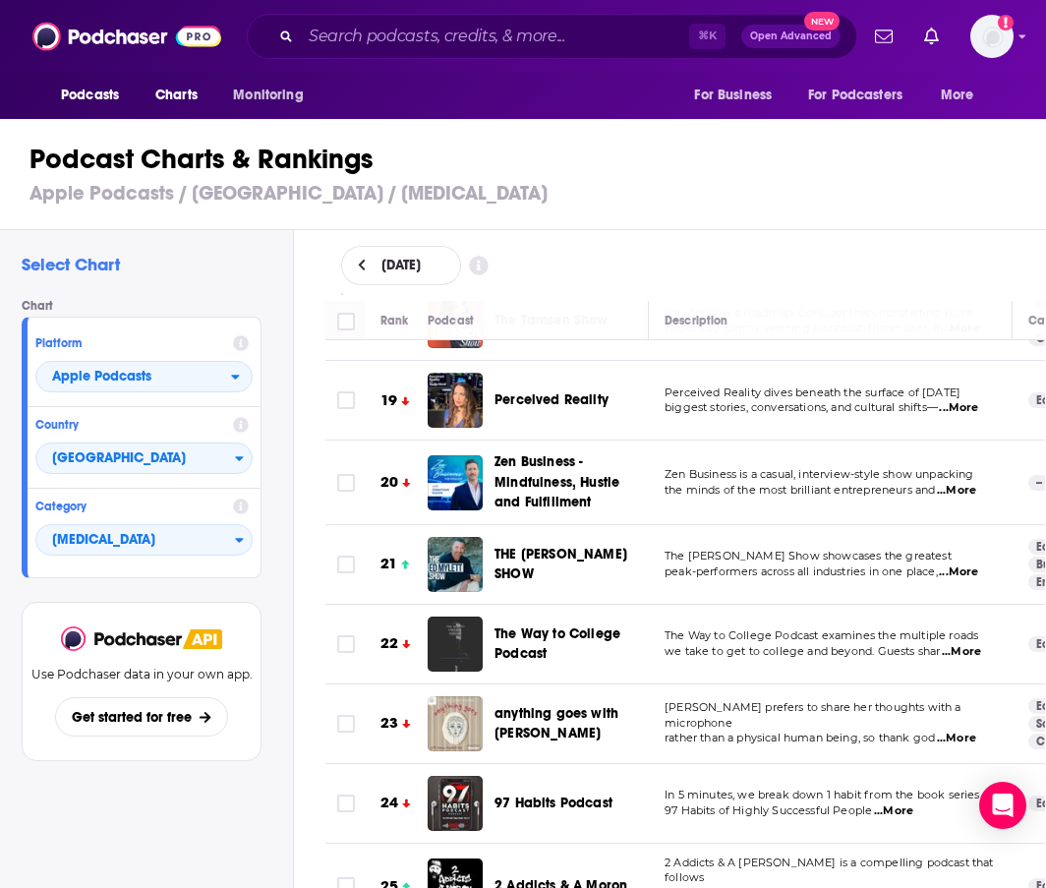
scroll to position [1459, 0]
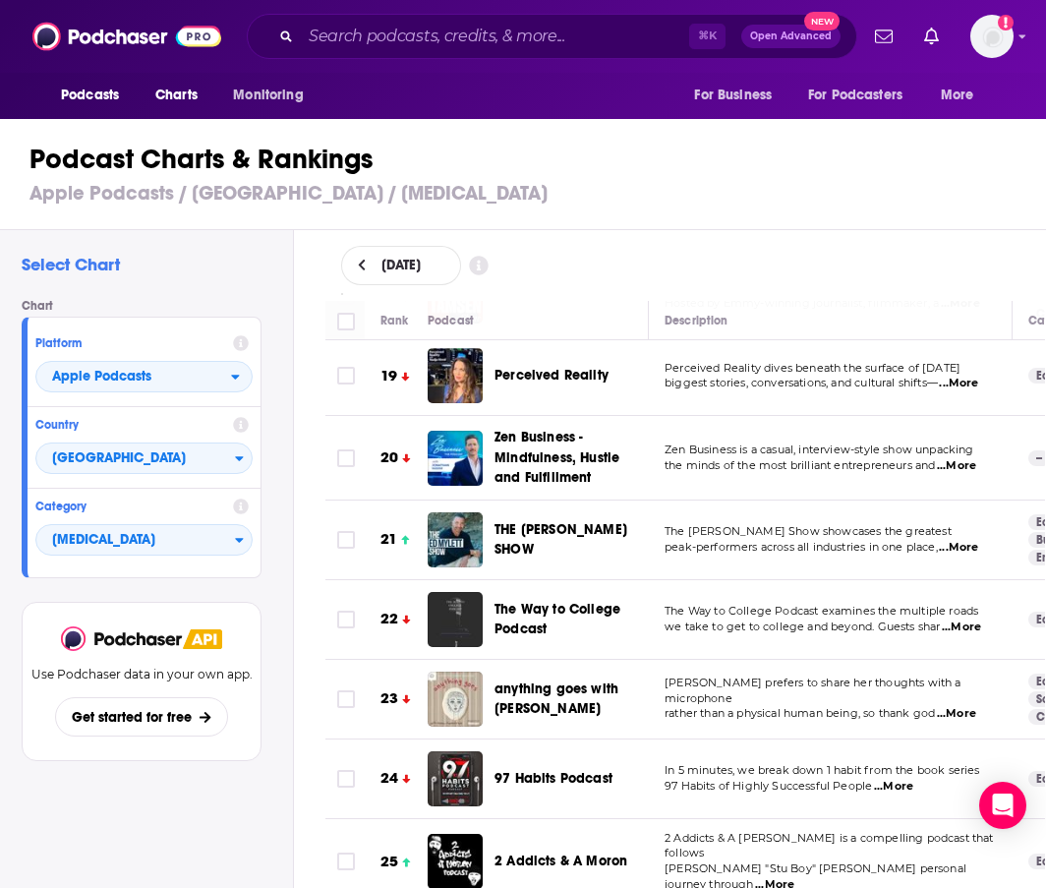
click at [961, 458] on span "...More" at bounding box center [956, 466] width 39 height 16
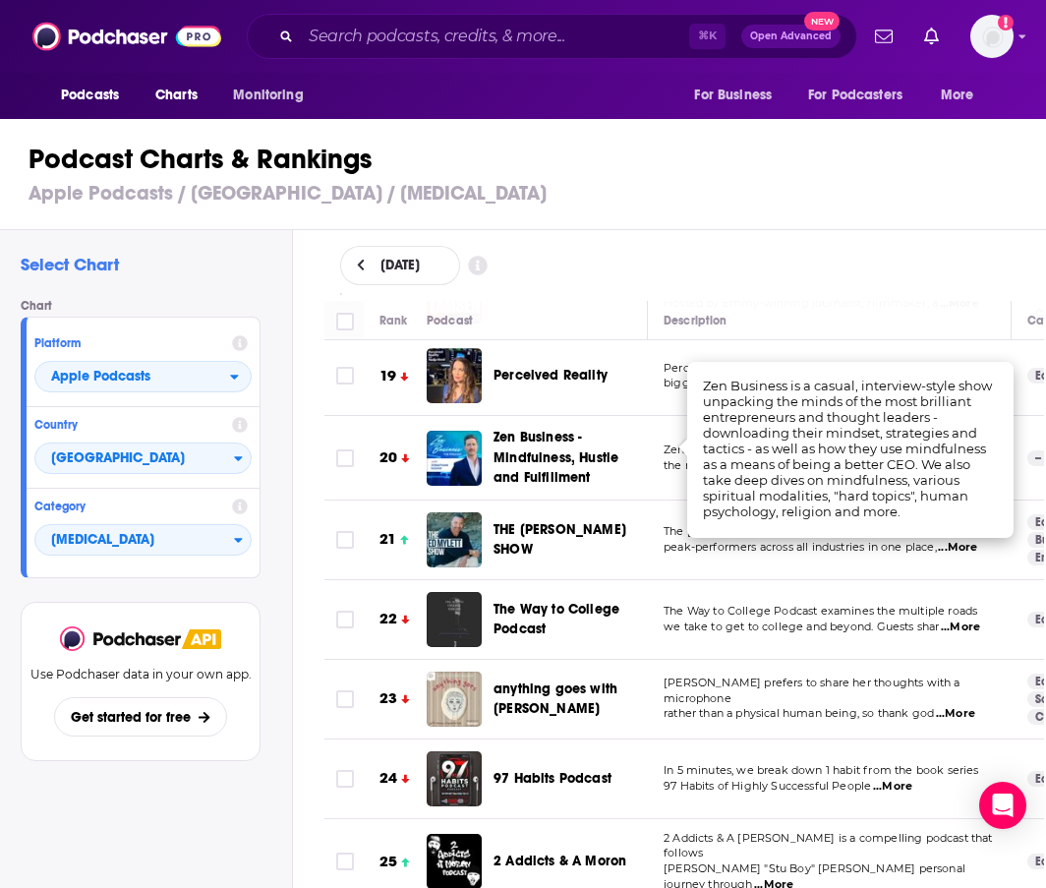
scroll to position [0, 3]
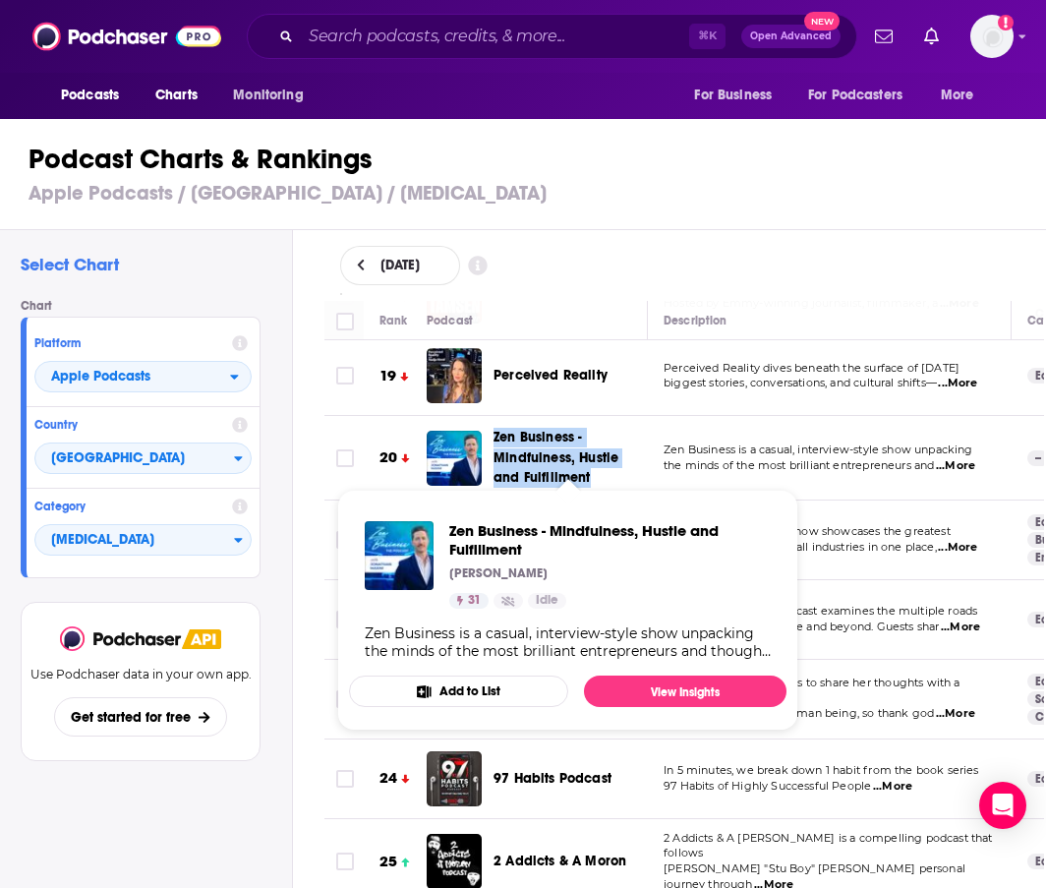
drag, startPoint x: 488, startPoint y: 409, endPoint x: 588, endPoint y: 462, distance: 113.5
click at [588, 462] on td "Zen Business - Mindfulness, Hustle and Fulfillment" at bounding box center [537, 458] width 221 height 84
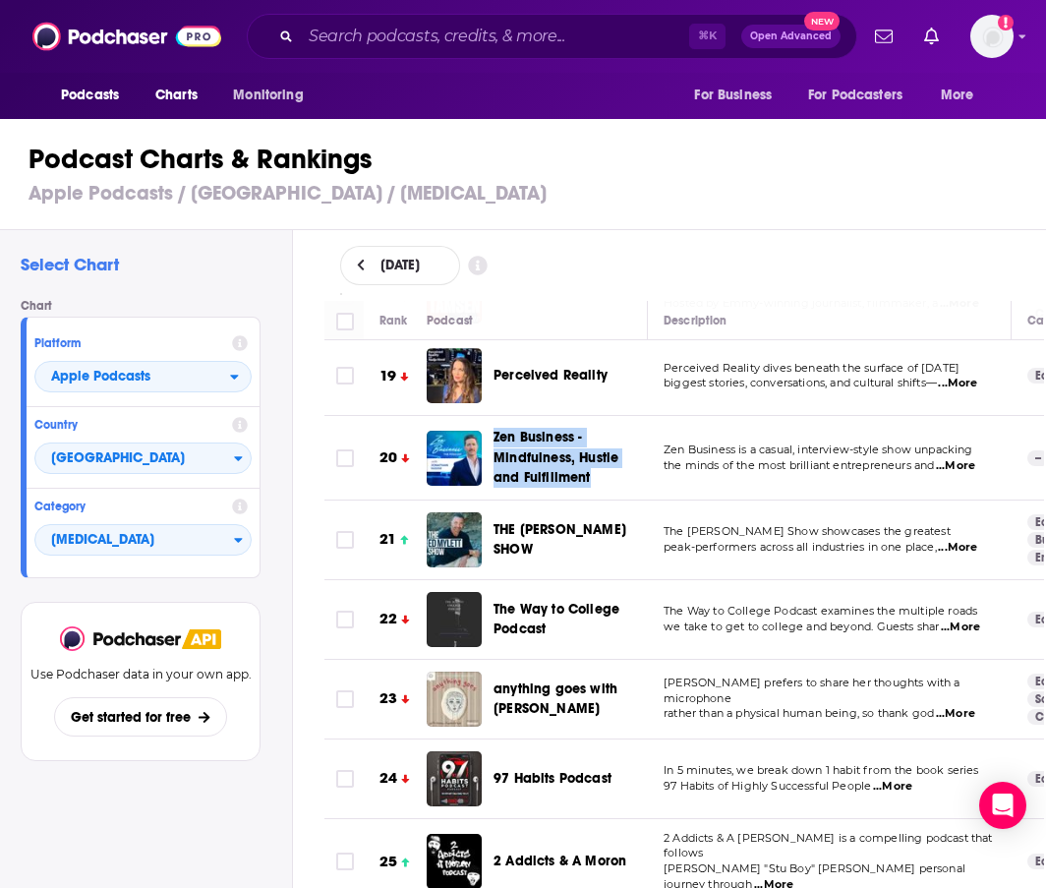
copy span "Zen Business - Mindfulness, Hustle and Fulfillment"
click at [695, 540] on span "peak-performers across all industries in one place," at bounding box center [800, 547] width 273 height 14
click at [960, 540] on span "...More" at bounding box center [957, 548] width 39 height 16
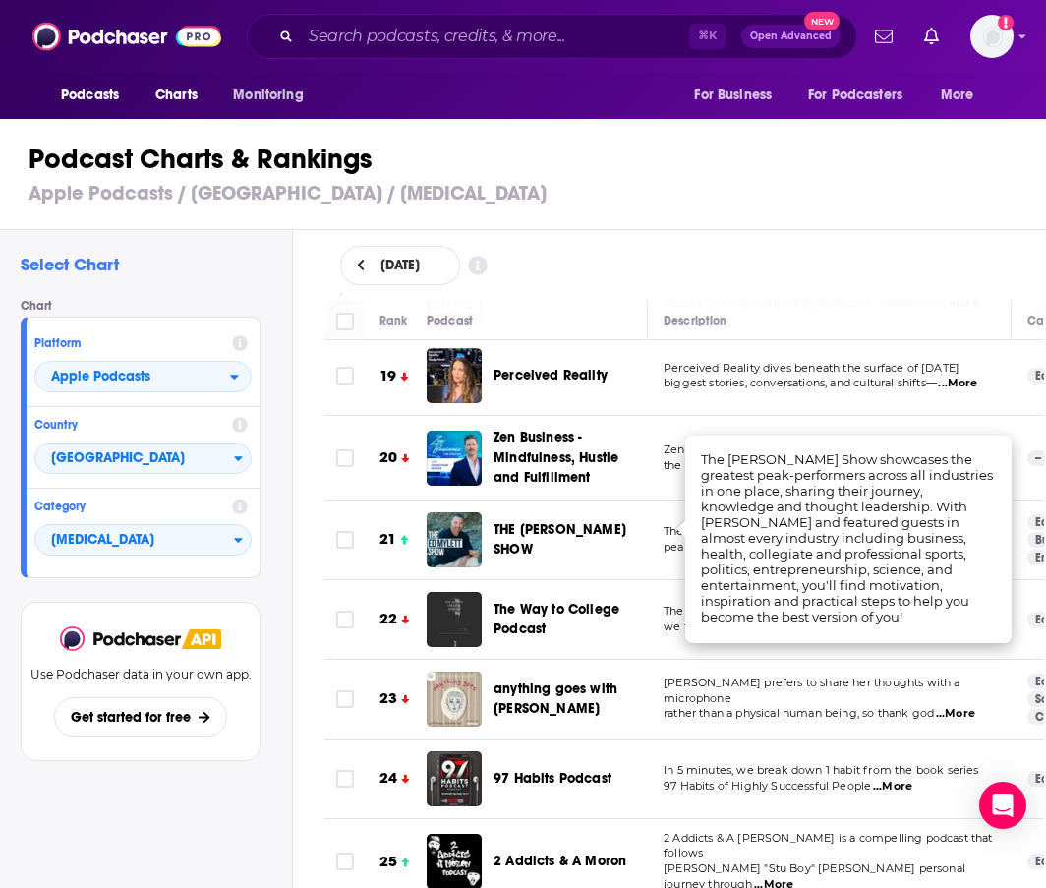
click at [777, 423] on td "Zen Business is a casual, interview-style show unpacking the minds of the most …" at bounding box center [830, 458] width 364 height 84
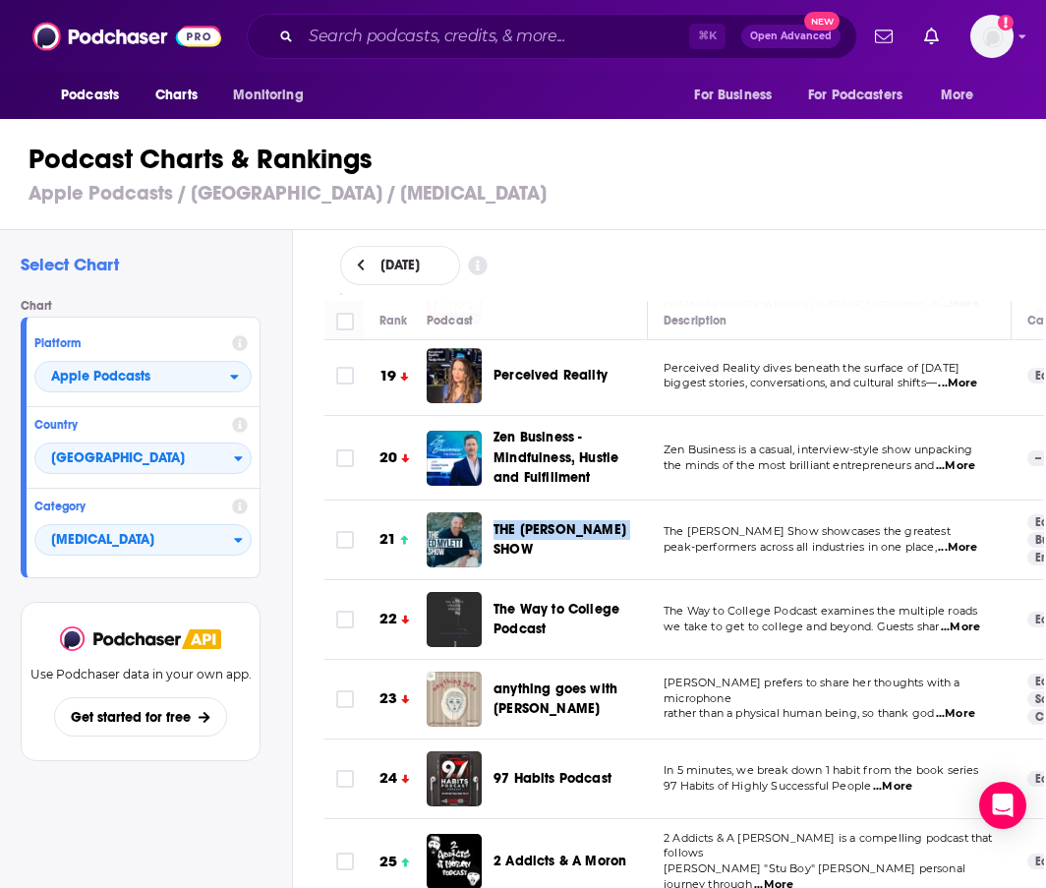
drag, startPoint x: 499, startPoint y: 499, endPoint x: 650, endPoint y: 514, distance: 152.3
click at [650, 514] on div "THE ED MYLETT SHOW" at bounding box center [579, 539] width 171 height 55
copy span "THE ED MYLETT SHOW"
click at [738, 416] on td "Zen Business is a casual, interview-style show unpacking the minds of the most …" at bounding box center [830, 458] width 364 height 84
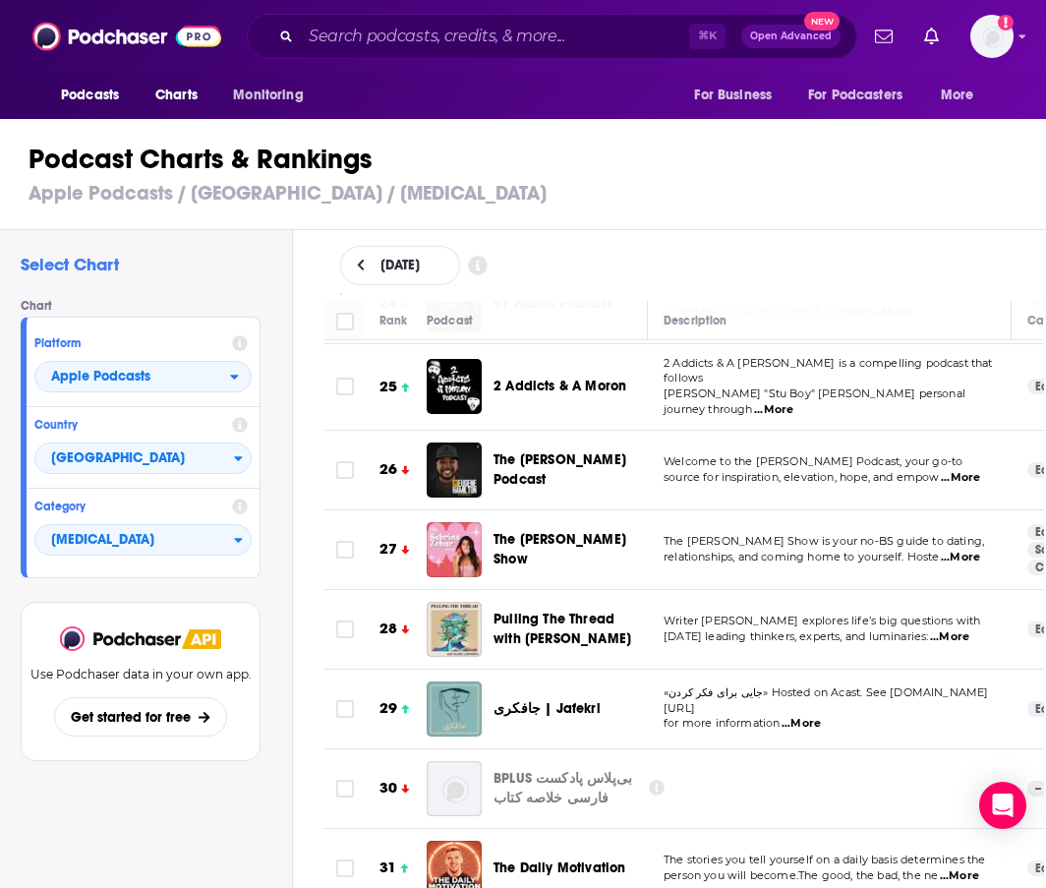
scroll to position [1934, 1]
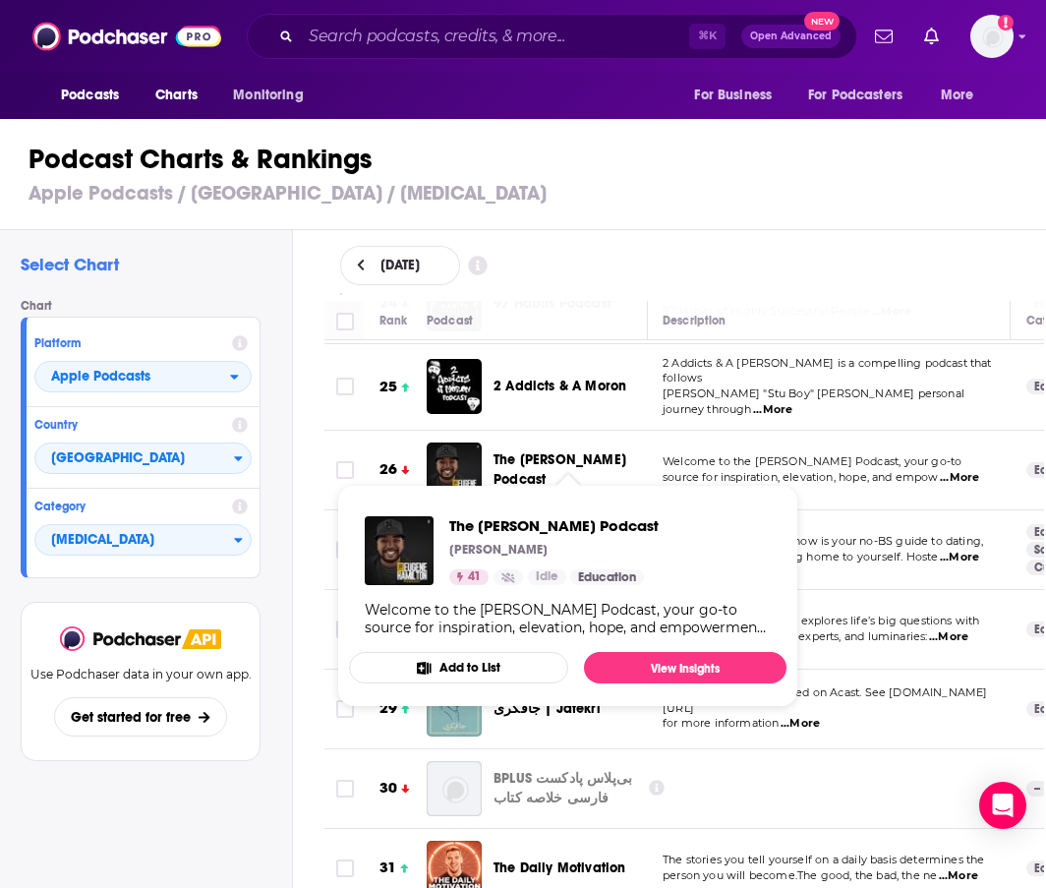
drag, startPoint x: 500, startPoint y: 417, endPoint x: 549, endPoint y: 458, distance: 64.2
click at [549, 458] on div "The Eugene Hamilton Podcast" at bounding box center [579, 470] width 171 height 55
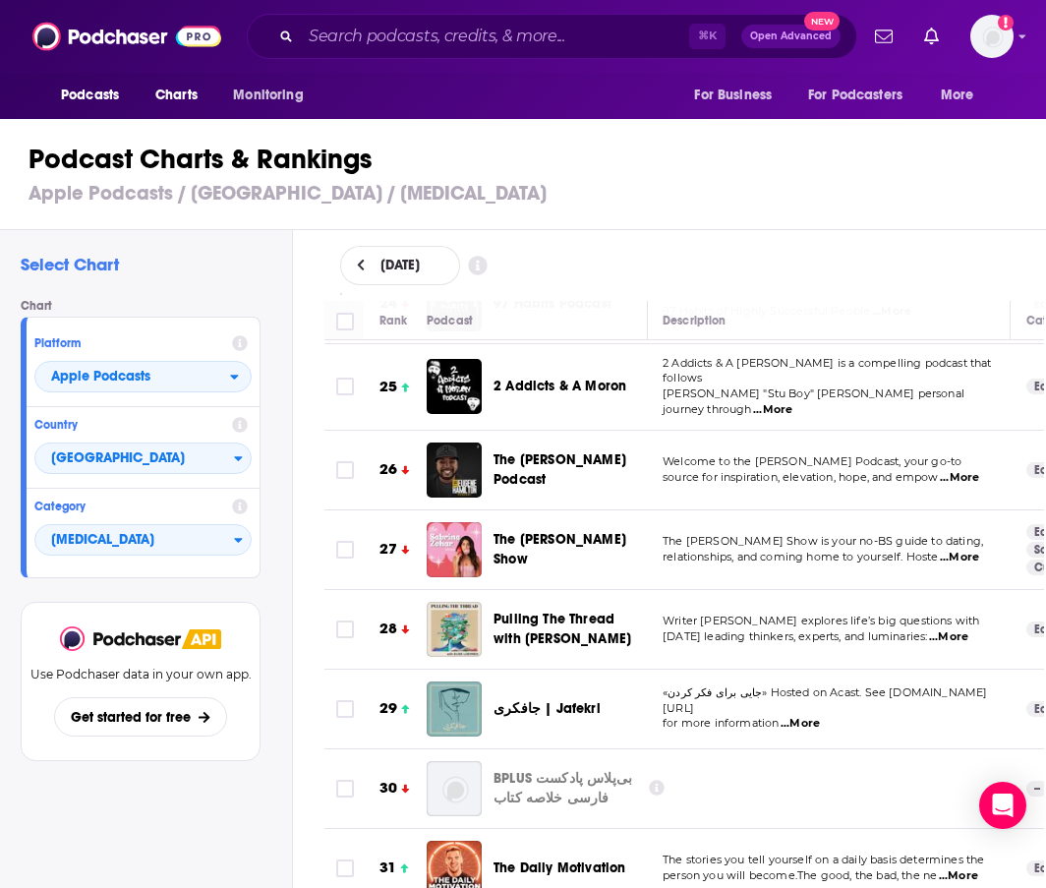
copy span "The Eugene Hamilton Podcast"
click at [839, 431] on td "Welcome to the Eugene Hamilton Podcast, your go-to source for inspiration, elev…" at bounding box center [829, 471] width 364 height 80
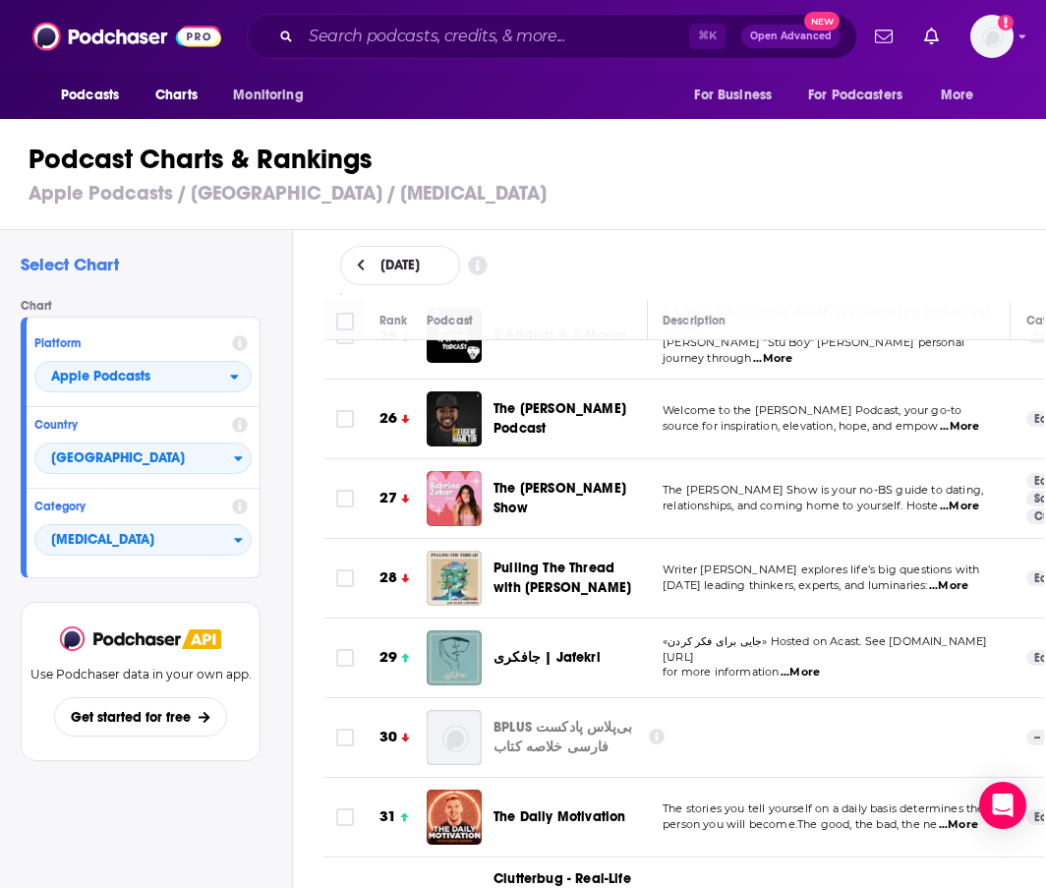
scroll to position [1988, 1]
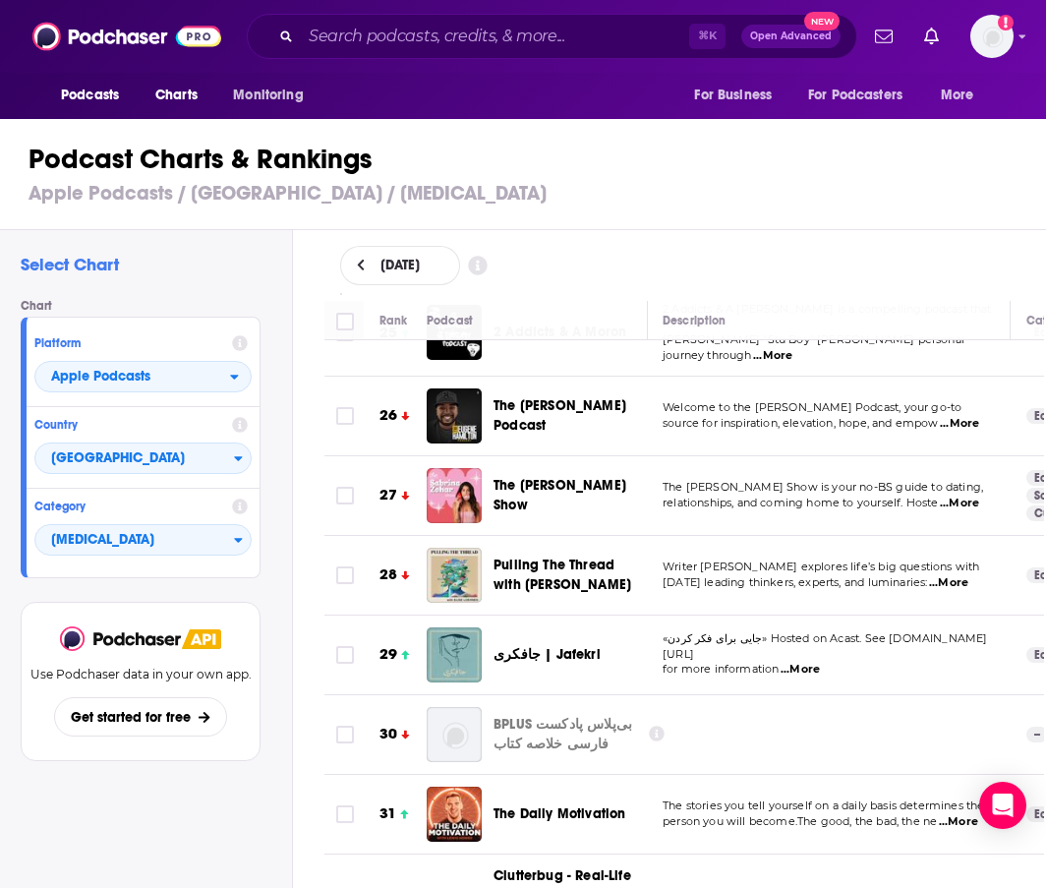
click at [969, 496] on span "...More" at bounding box center [959, 504] width 39 height 16
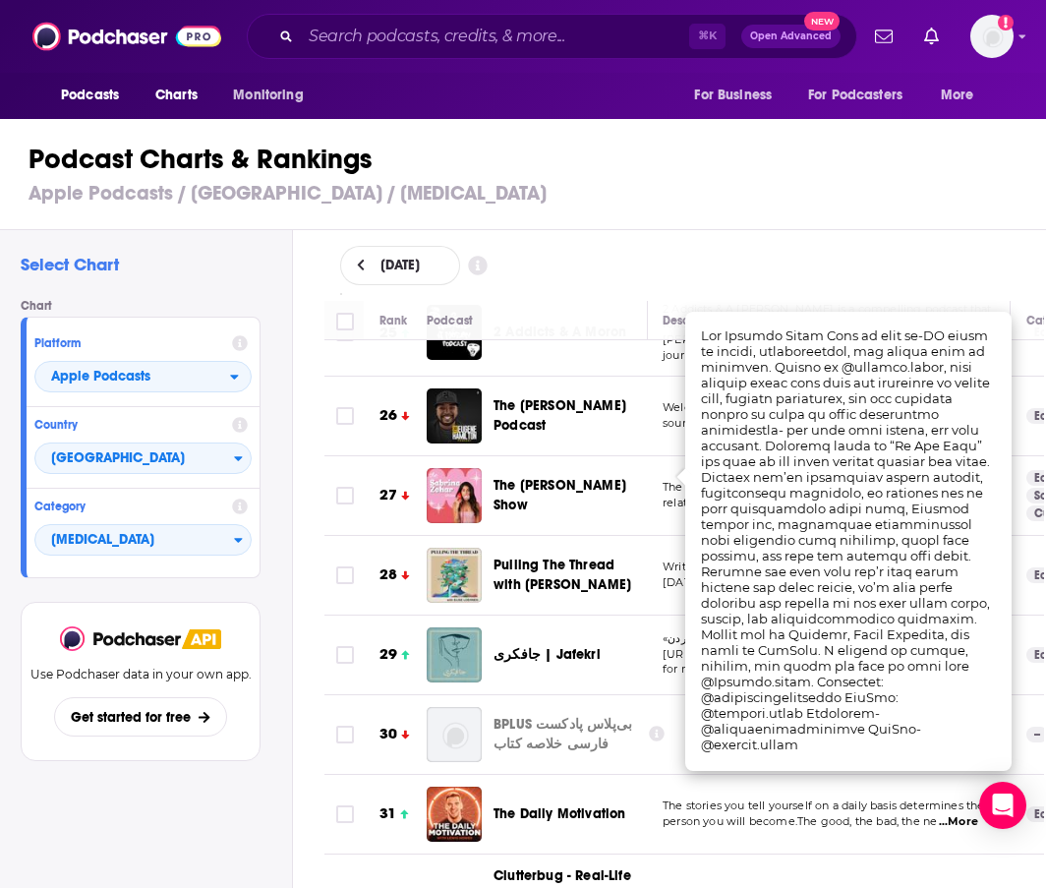
click at [682, 153] on h1 "Podcast Charts & Rankings" at bounding box center [529, 159] width 1000 height 35
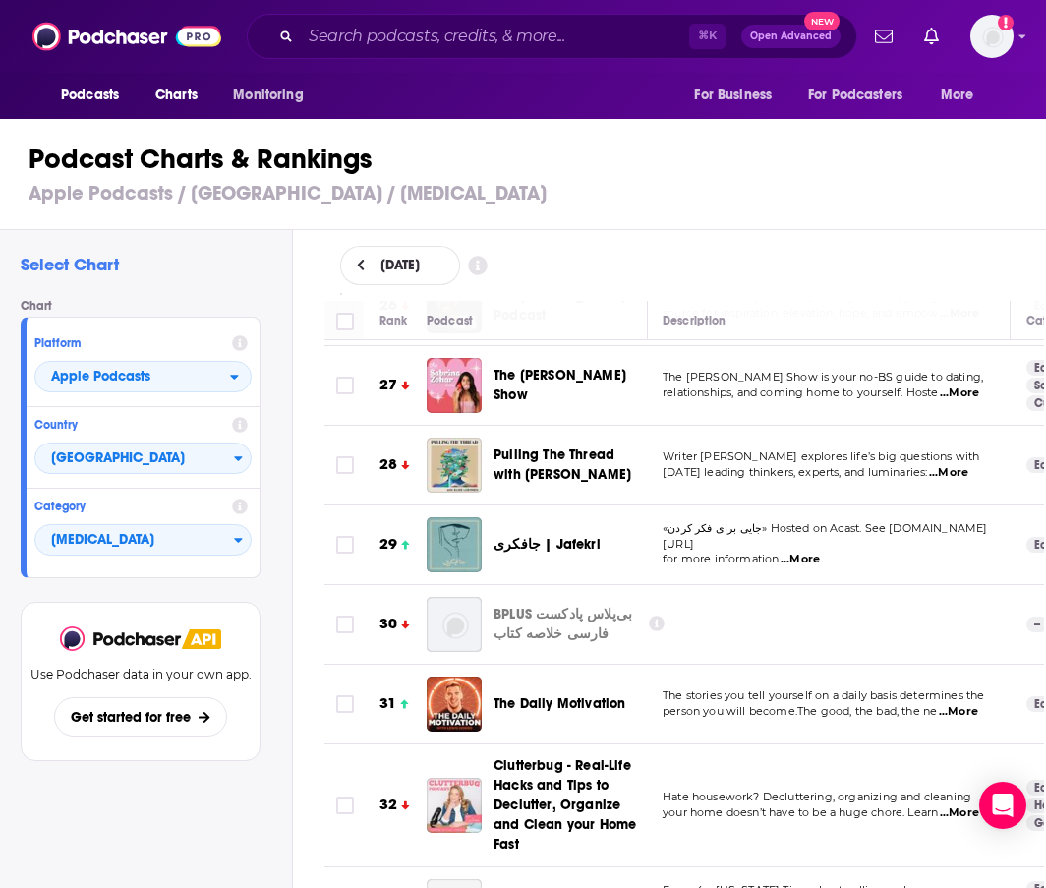
scroll to position [2099, 5]
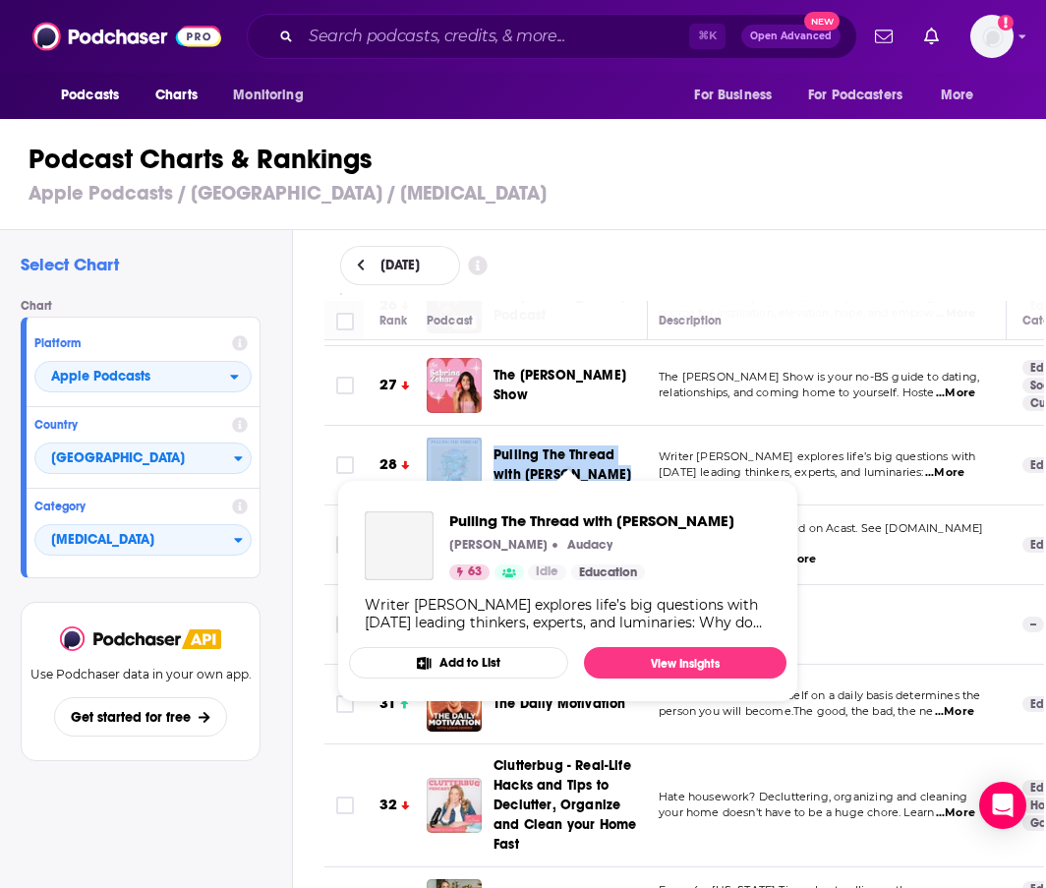
drag, startPoint x: 513, startPoint y: 426, endPoint x: 577, endPoint y: 445, distance: 66.6
click at [577, 445] on td "Pulling The Thread with Elise Loehnen" at bounding box center [537, 466] width 221 height 80
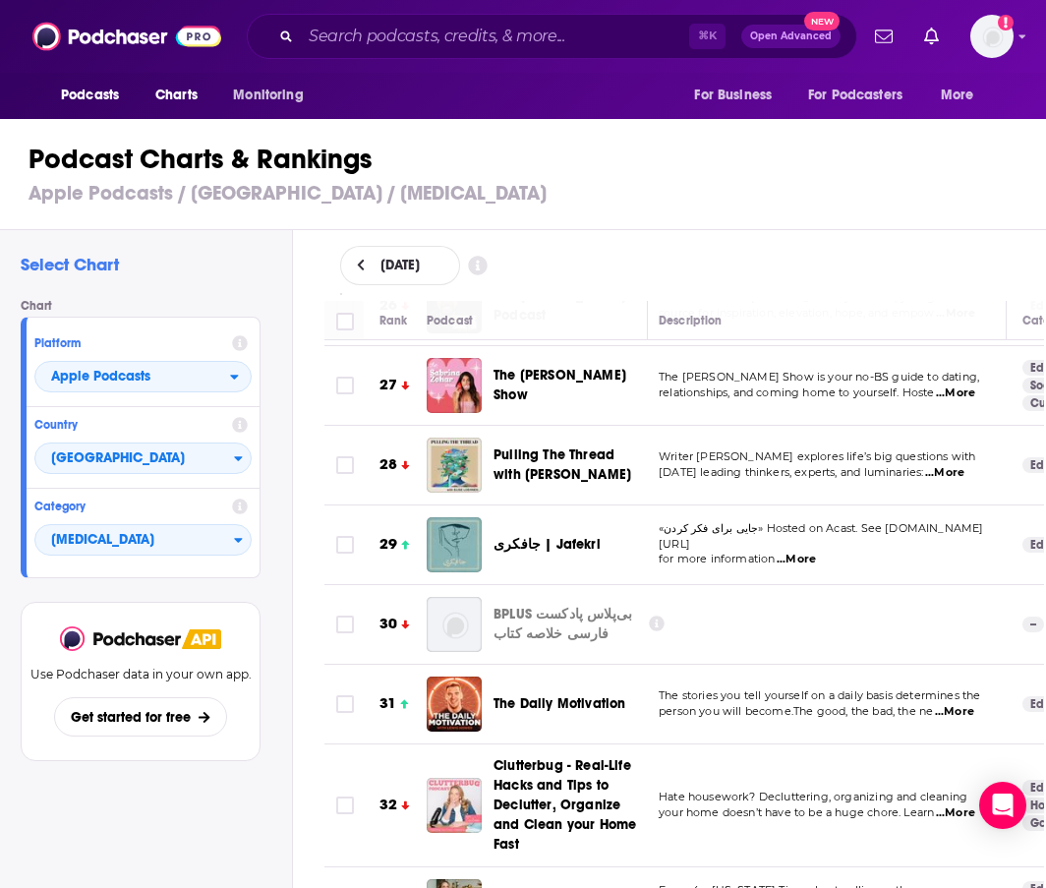
click at [710, 426] on td "Writer Elise Loehnen explores life’s big questions with today’s leading thinker…" at bounding box center [825, 466] width 364 height 80
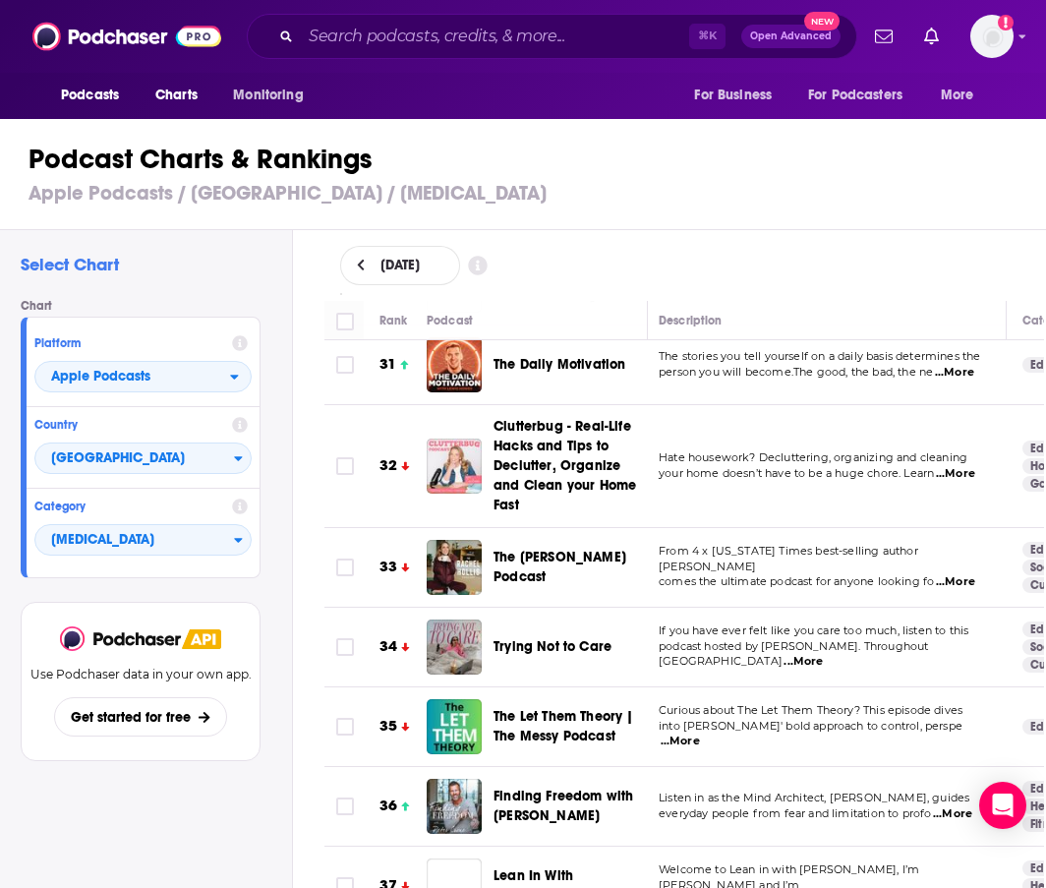
scroll to position [2440, 6]
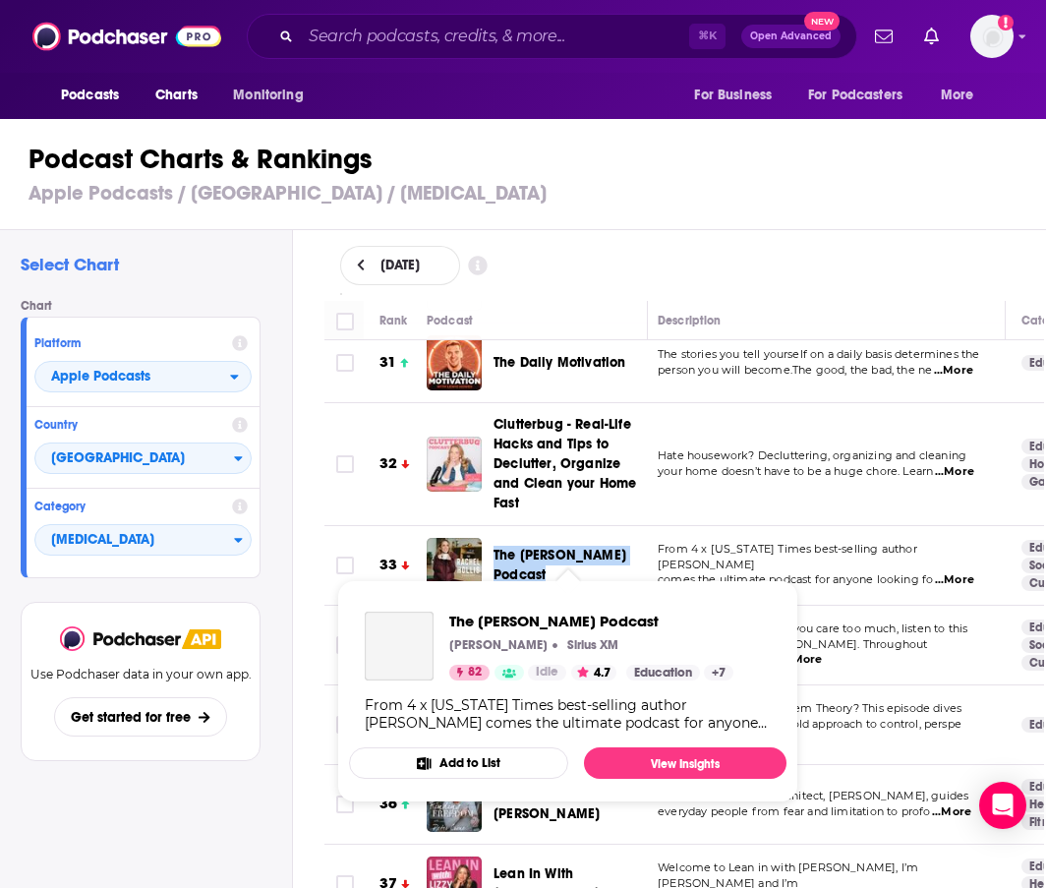
drag, startPoint x: 537, startPoint y: 543, endPoint x: 574, endPoint y: 550, distance: 38.0
click at [574, 550] on td "The Rachel Hollis Podcast" at bounding box center [537, 566] width 221 height 80
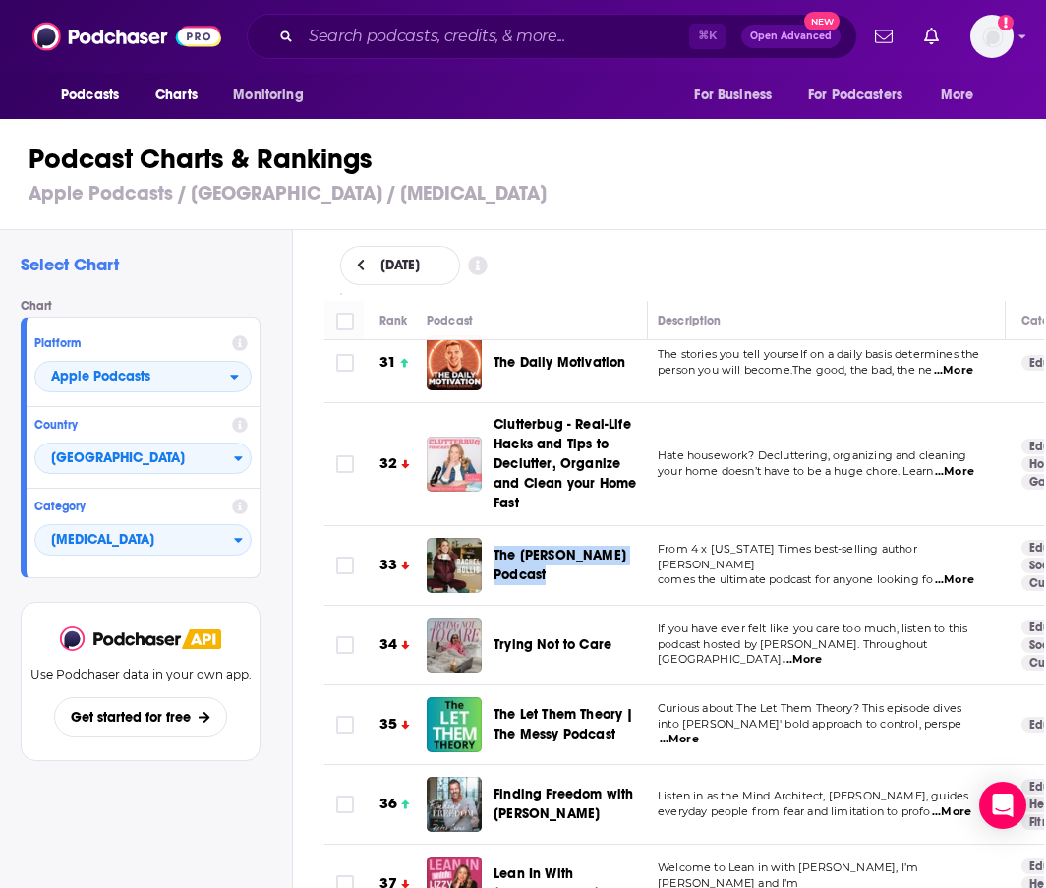
copy span "The Rachel Hollis Podcast"
click at [777, 482] on td "Hate housework? Decluttering, organizing and cleaning your home doesn’t have to…" at bounding box center [824, 464] width 364 height 123
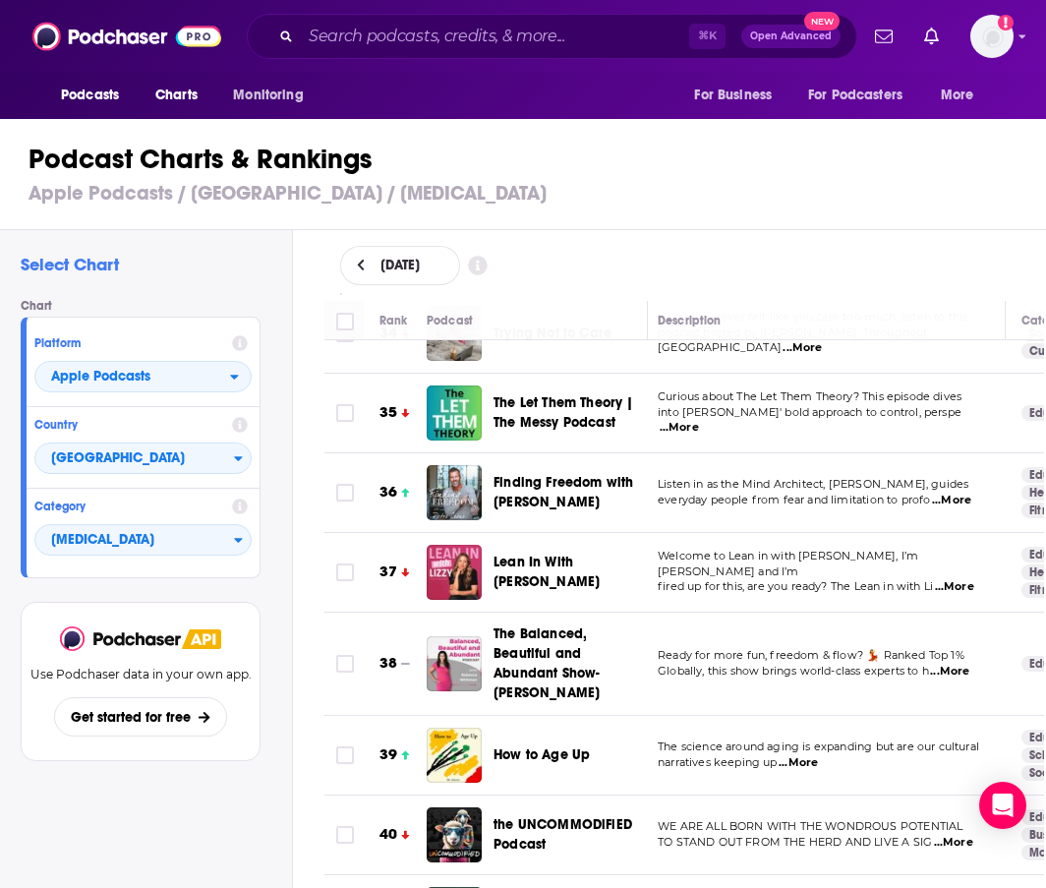
scroll to position [2765, 6]
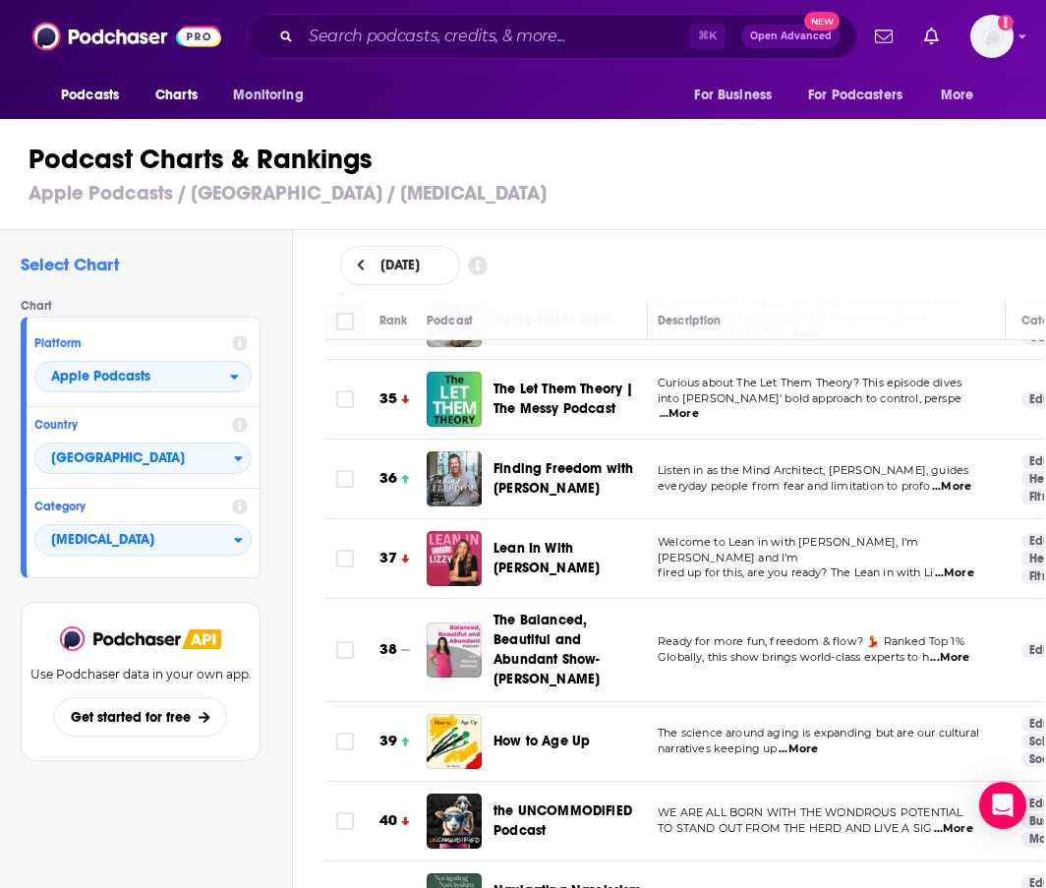
click at [937, 479] on span "...More" at bounding box center [951, 487] width 39 height 16
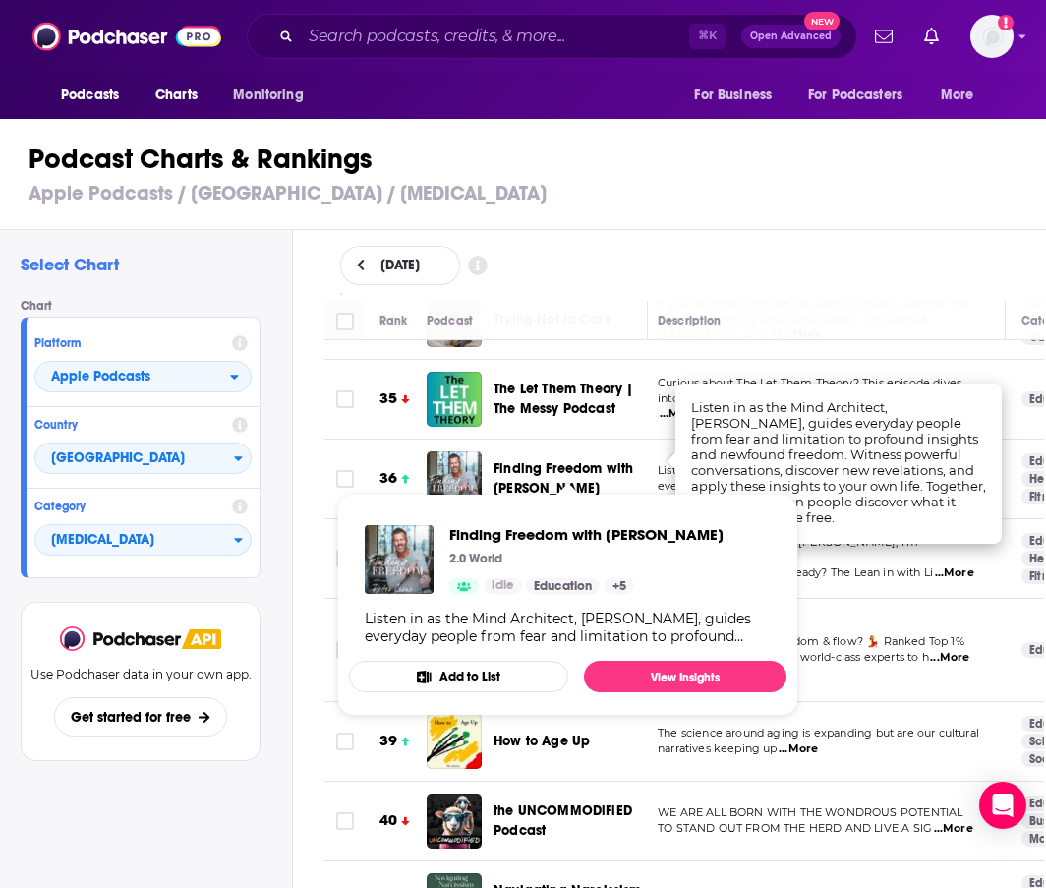
click at [511, 451] on div "Finding Freedom with Peter Crone" at bounding box center [579, 478] width 171 height 55
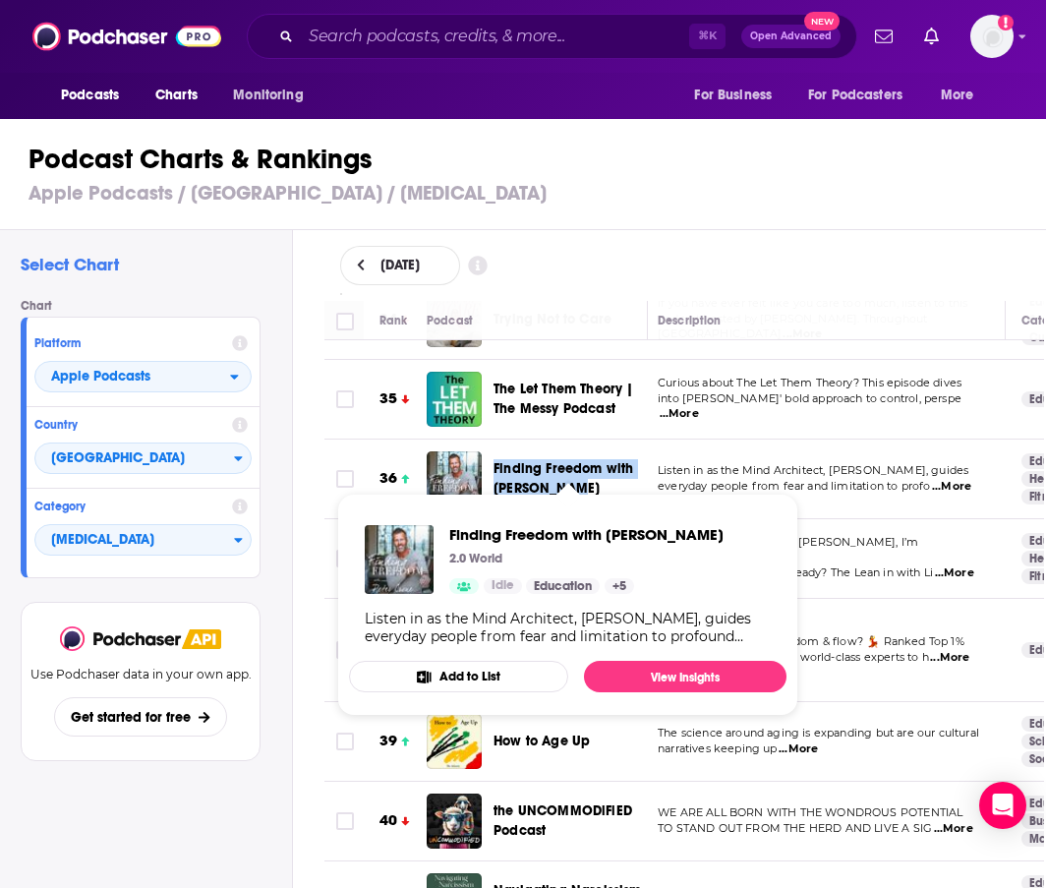
drag, startPoint x: 501, startPoint y: 430, endPoint x: 583, endPoint y: 453, distance: 85.9
click at [583, 453] on div "Finding Freedom with Peter Crone" at bounding box center [579, 478] width 171 height 55
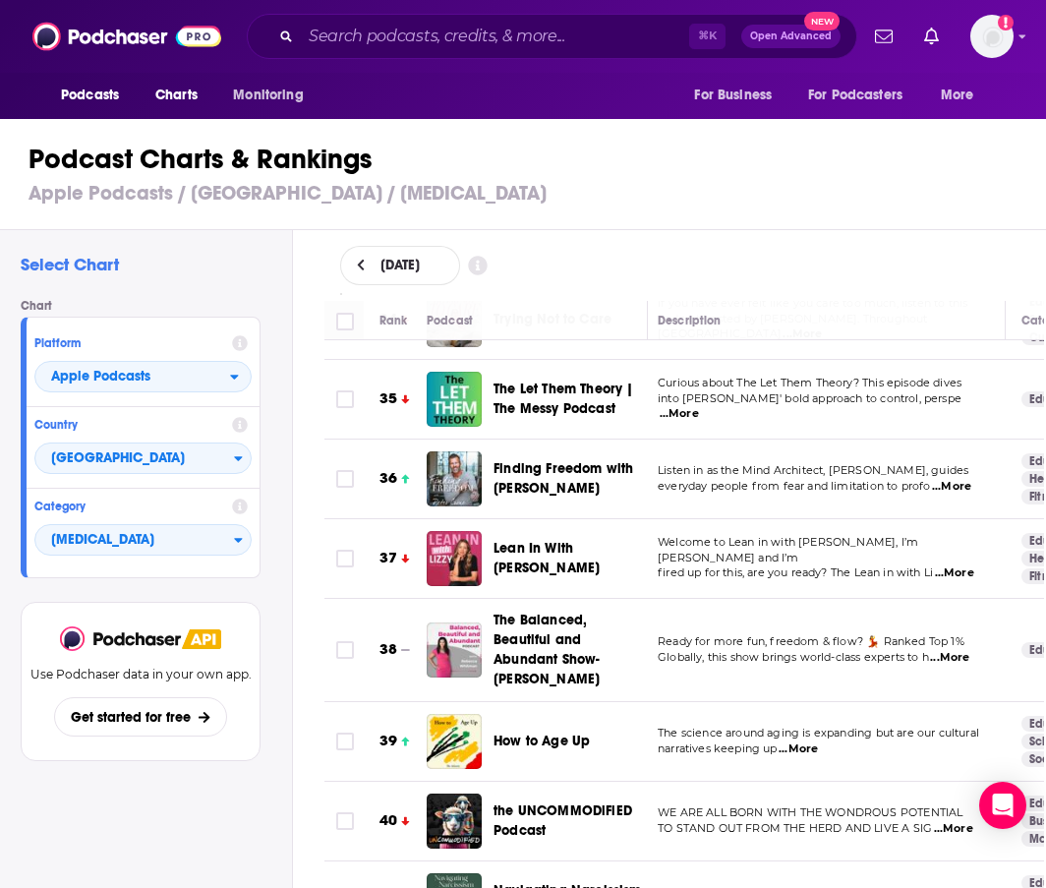
click at [741, 535] on span "Welcome to Lean in with Lizzy, I’m Lizzy Jensen and I’m" at bounding box center [788, 550] width 261 height 30
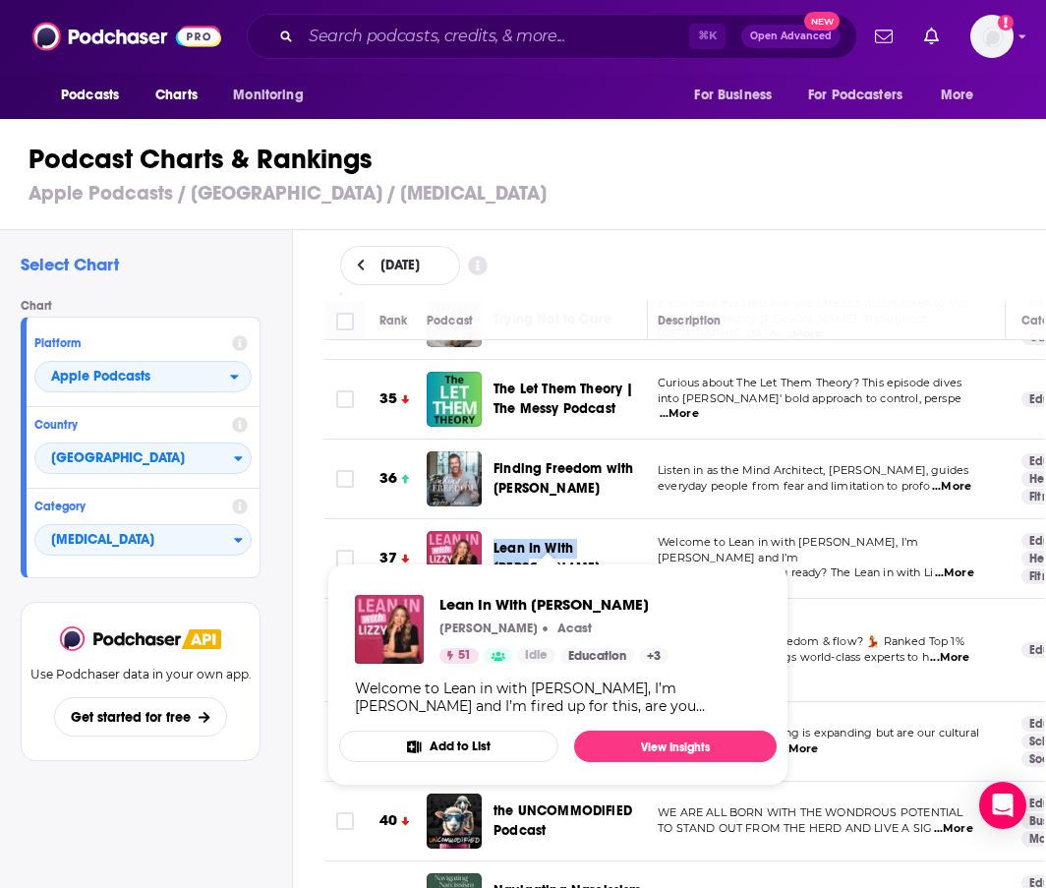
drag, startPoint x: 616, startPoint y: 533, endPoint x: 497, endPoint y: 534, distance: 119.0
click at [497, 539] on div "Lean In With Lizzy" at bounding box center [579, 558] width 171 height 39
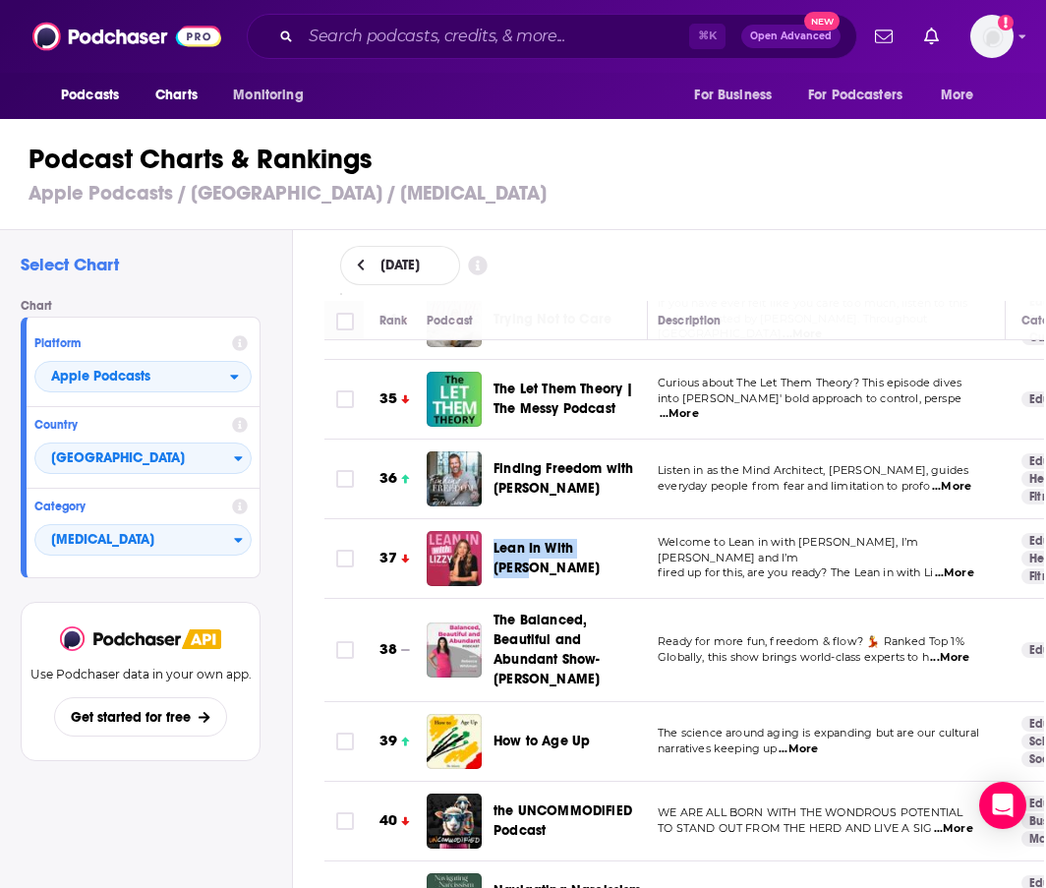
scroll to position [2765, 0]
click at [797, 599] on td "Ready for more fun, freedom & flow? 💃 Ranked Top 1% Globally, this show brings …" at bounding box center [830, 650] width 364 height 103
click at [796, 599] on td "Ready for more fun, freedom & flow? 💃 Ranked Top 1% Globally, this show brings …" at bounding box center [830, 650] width 364 height 103
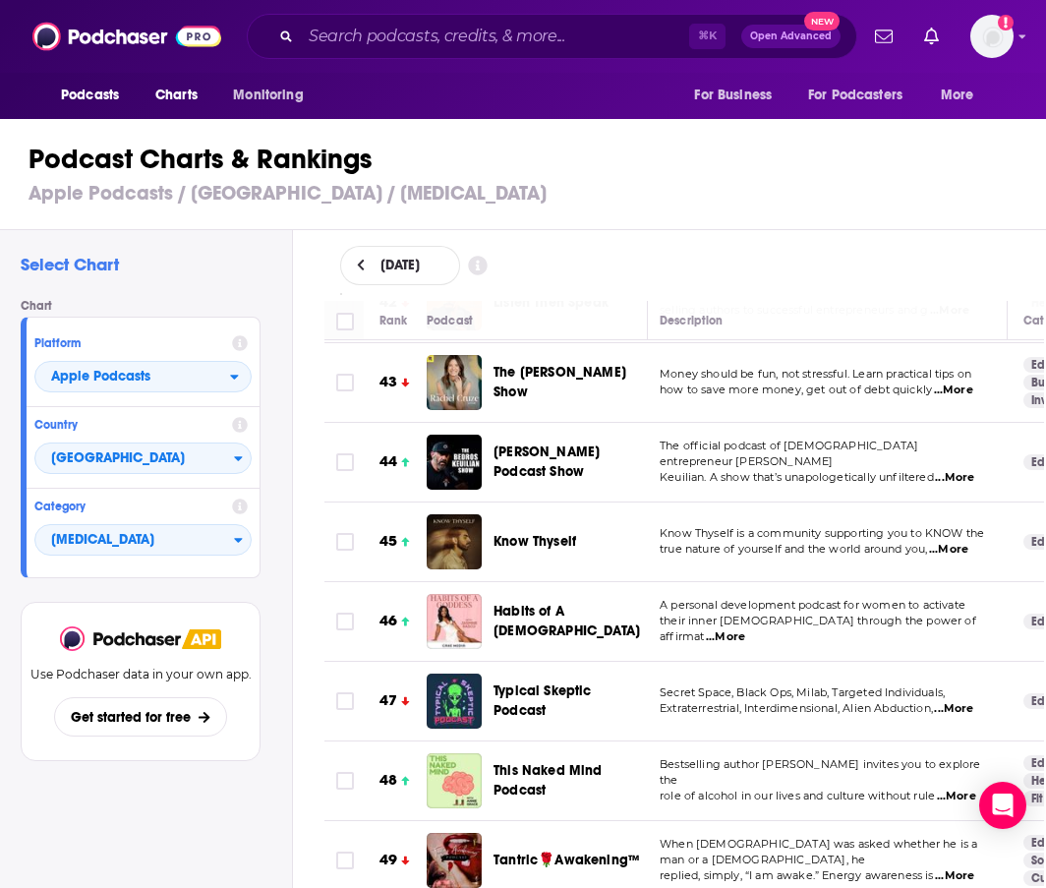
scroll to position [3443, 7]
click at [951, 542] on span "...More" at bounding box center [945, 550] width 39 height 16
click at [933, 685] on span "Secret Space, Black Ops, Milab, Targeted Individuals," at bounding box center [799, 692] width 285 height 14
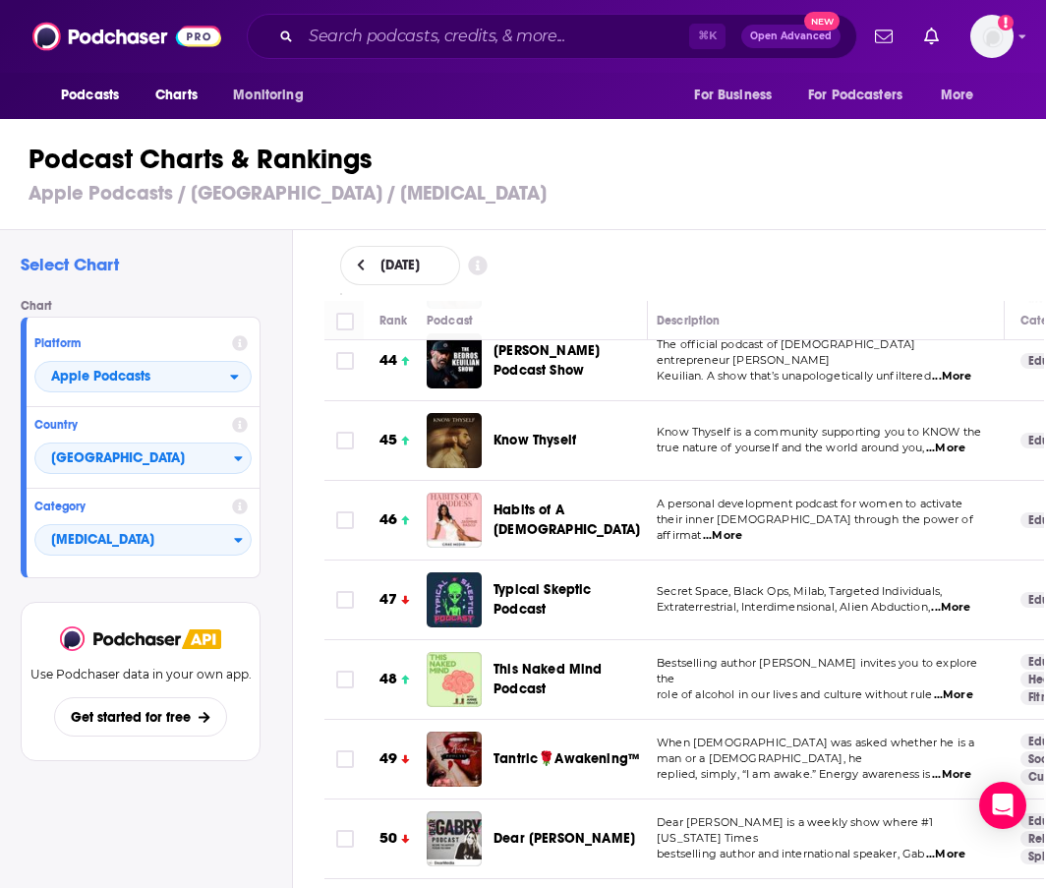
scroll to position [3607, 7]
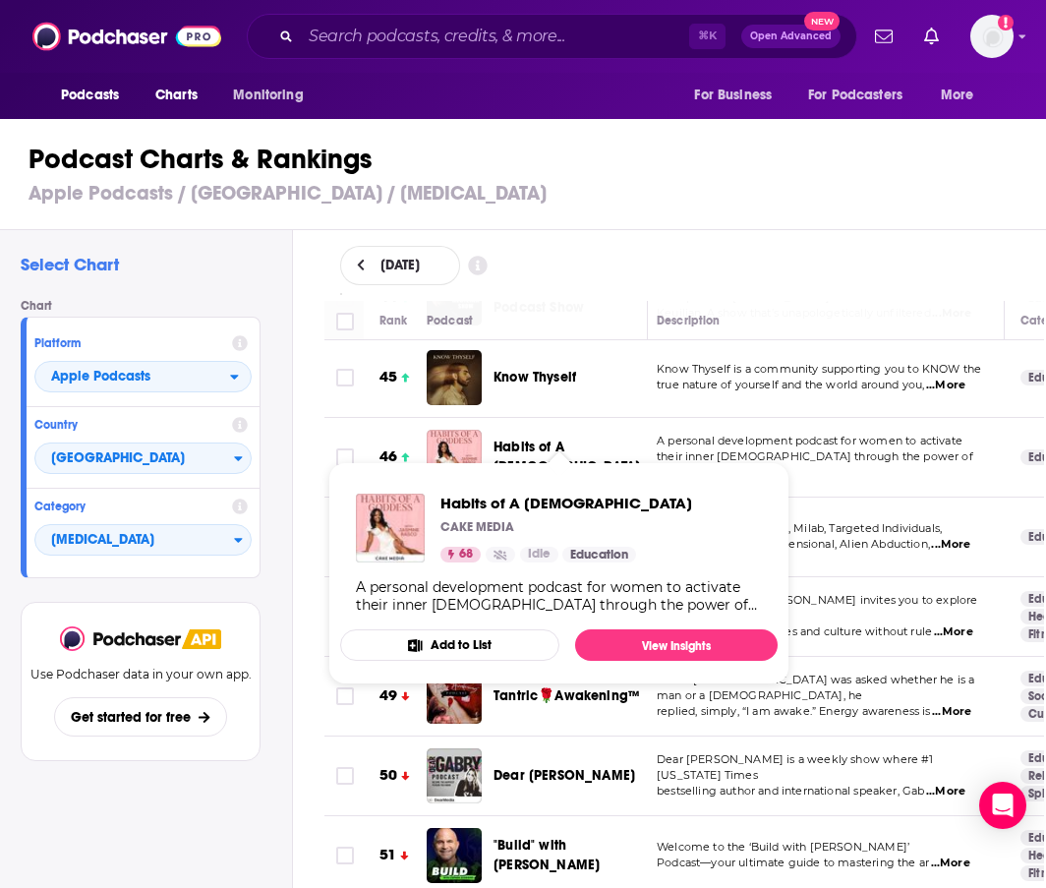
drag, startPoint x: 508, startPoint y: 424, endPoint x: 526, endPoint y: 433, distance: 19.8
click at [526, 439] on span "Habits of A Goddess" at bounding box center [567, 457] width 147 height 36
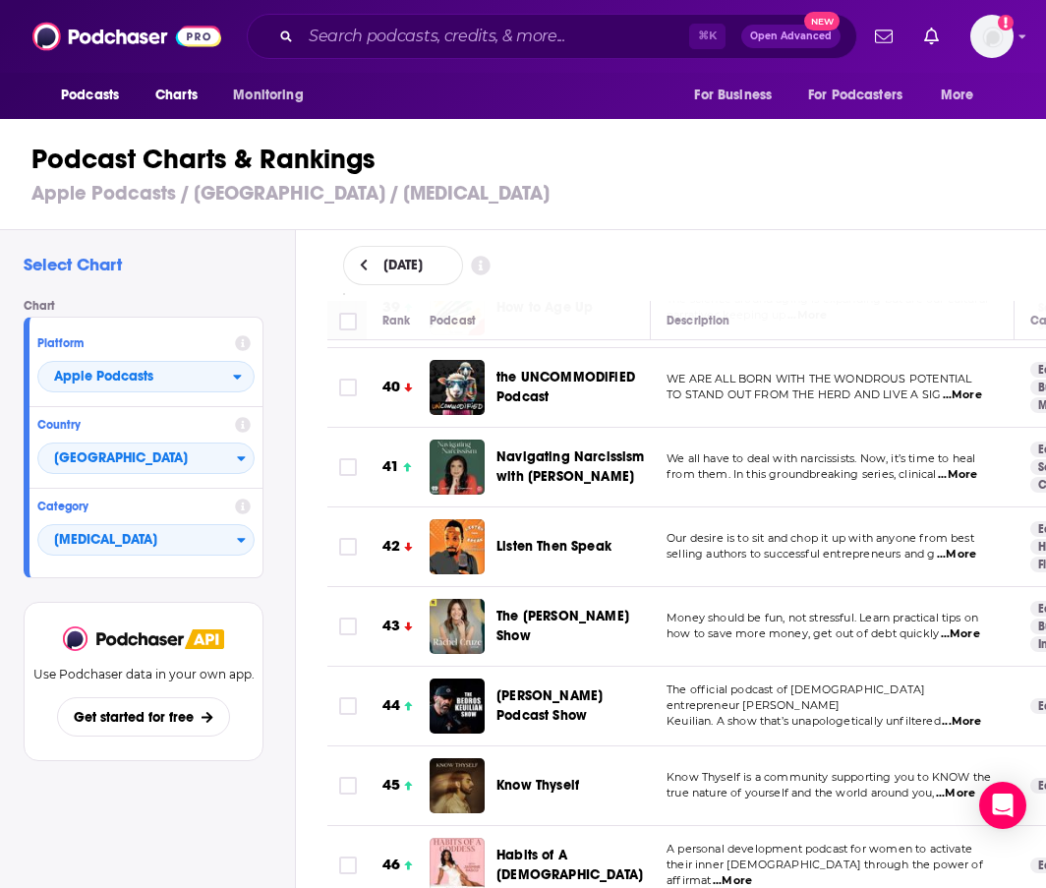
scroll to position [3621, 0]
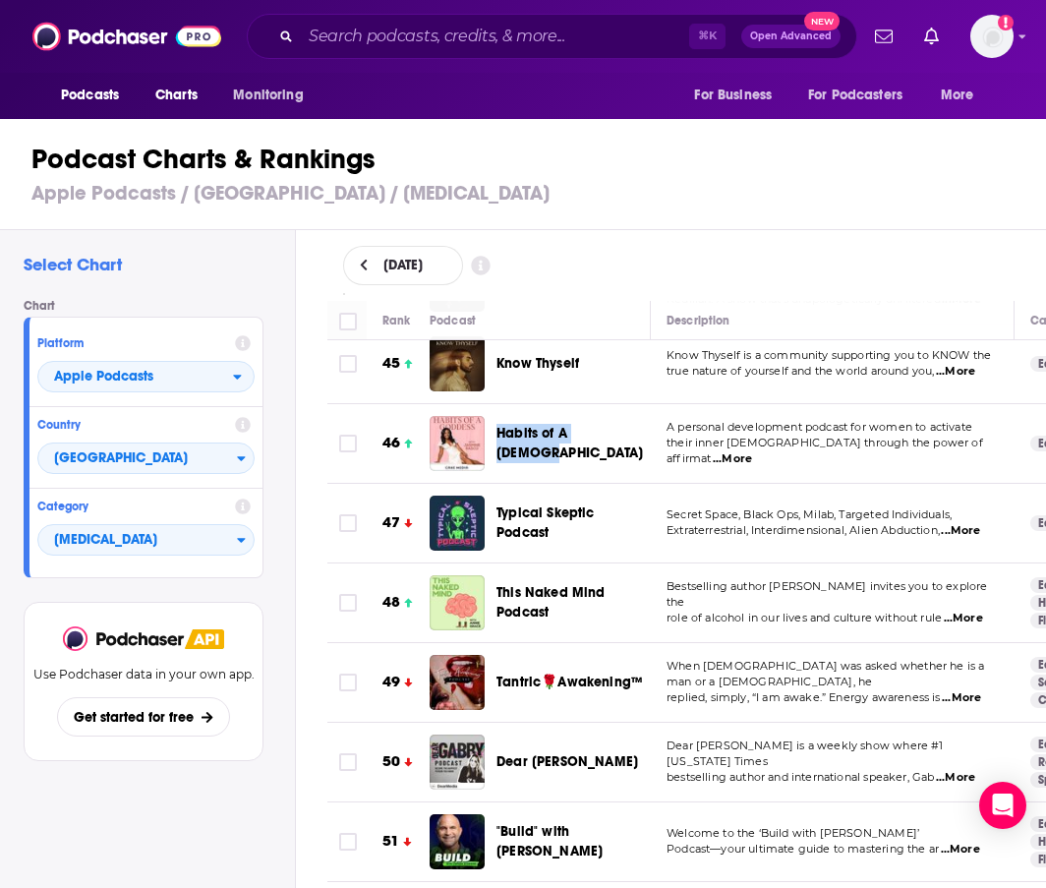
drag, startPoint x: 498, startPoint y: 394, endPoint x: 629, endPoint y: 417, distance: 133.7
click at [629, 417] on div "Habits of A Goddess" at bounding box center [582, 443] width 171 height 55
click at [750, 446] on td "A personal development podcast for women to activate their inner goddess throug…" at bounding box center [833, 444] width 364 height 80
click at [752, 451] on span "...More" at bounding box center [732, 459] width 39 height 16
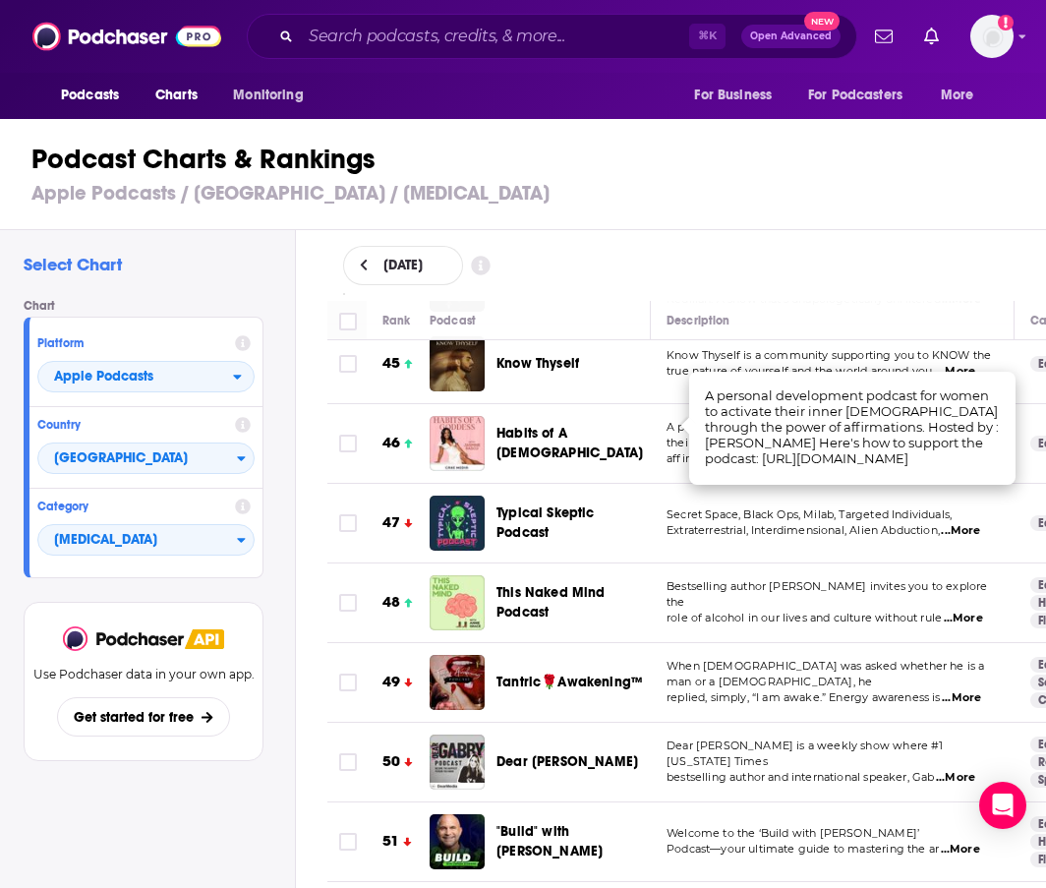
click at [787, 294] on div "August 27, 2025" at bounding box center [687, 265] width 751 height 71
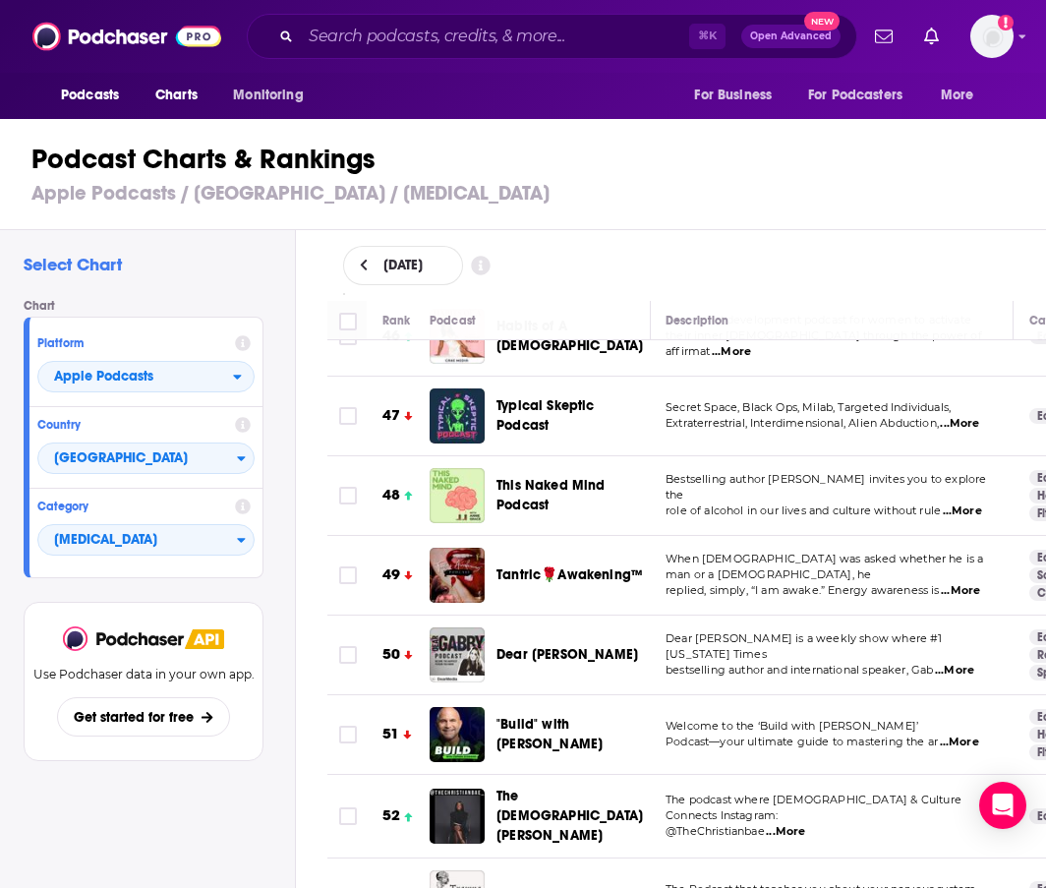
scroll to position [3779, 1]
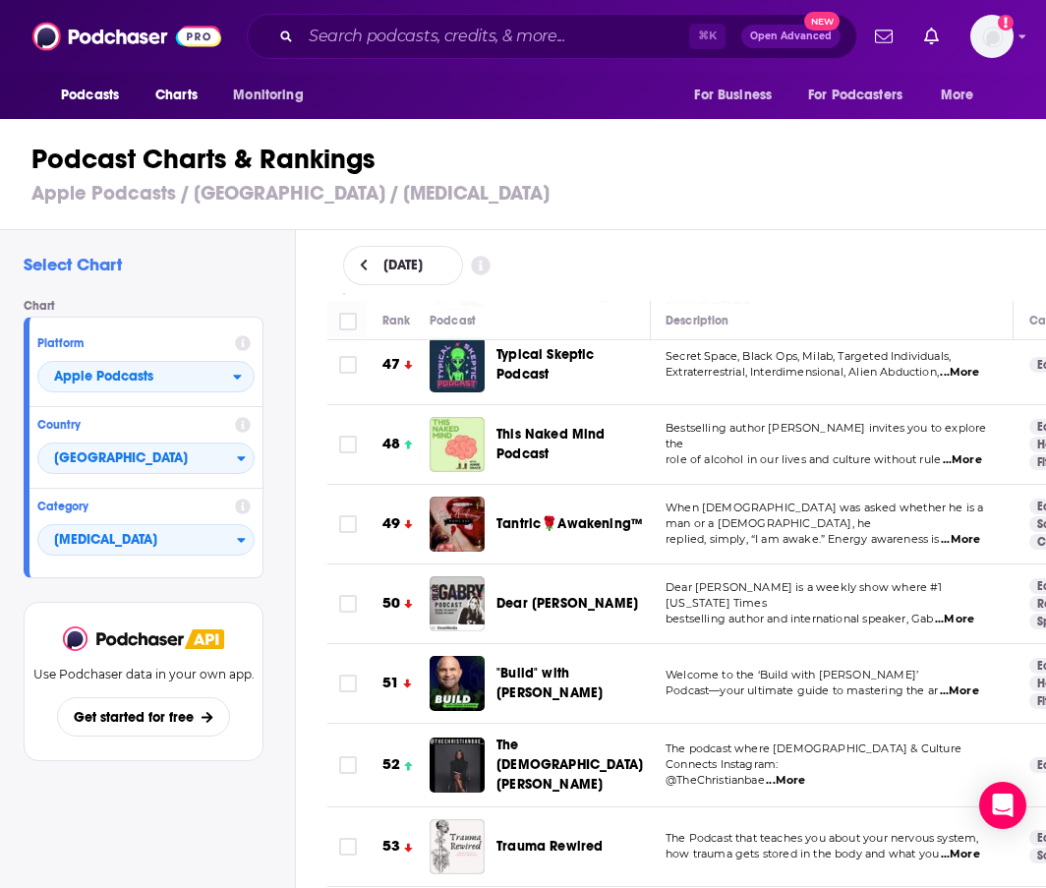
click at [964, 452] on span "...More" at bounding box center [962, 460] width 39 height 16
drag, startPoint x: 793, startPoint y: 274, endPoint x: 796, endPoint y: 417, distance: 142.6
click at [793, 274] on div "August 27, 2025" at bounding box center [687, 265] width 688 height 39
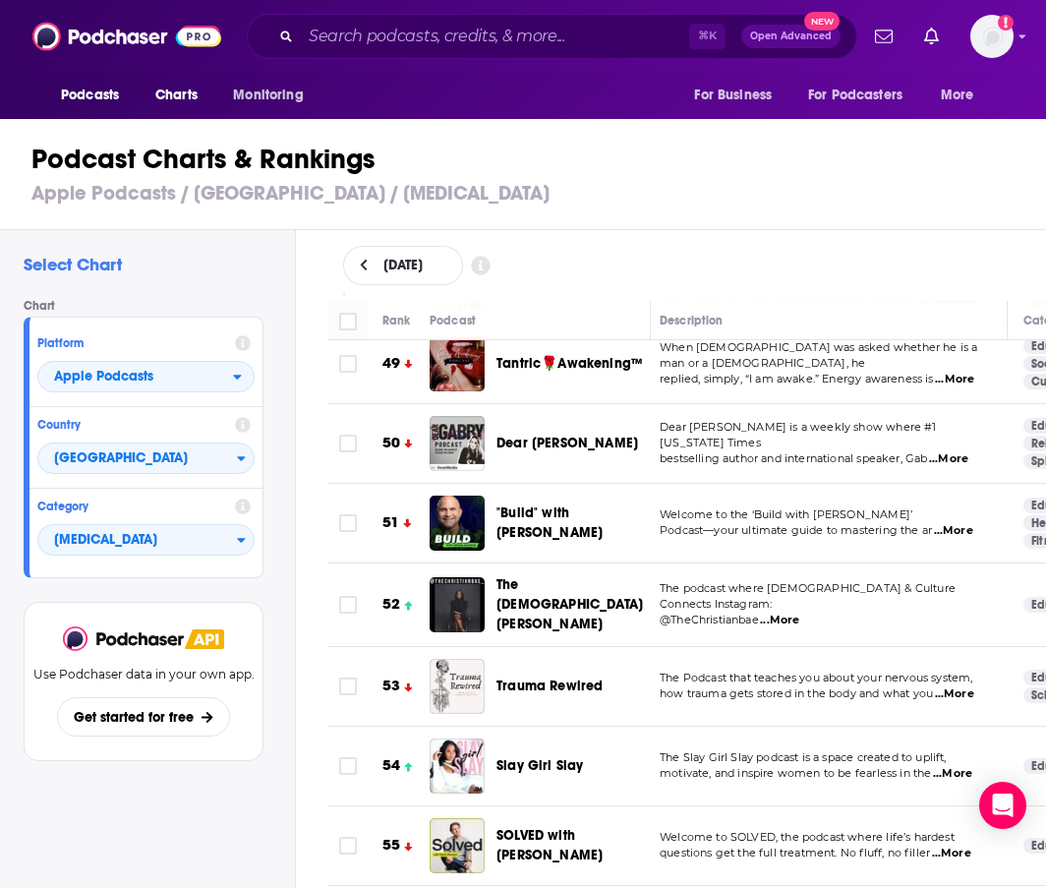
scroll to position [3940, 7]
click at [948, 451] on span "...More" at bounding box center [948, 459] width 39 height 16
click at [883, 613] on p "@TheChristianbae ...More" at bounding box center [825, 621] width 331 height 16
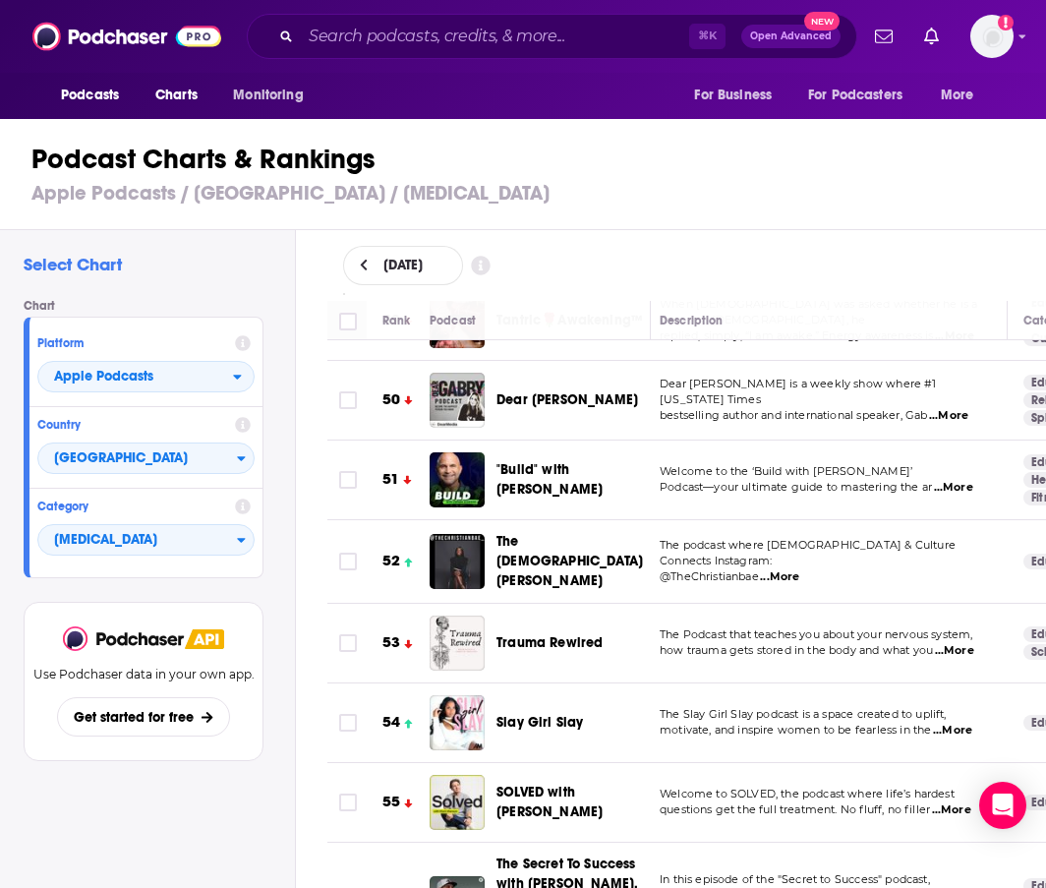
scroll to position [3991, 7]
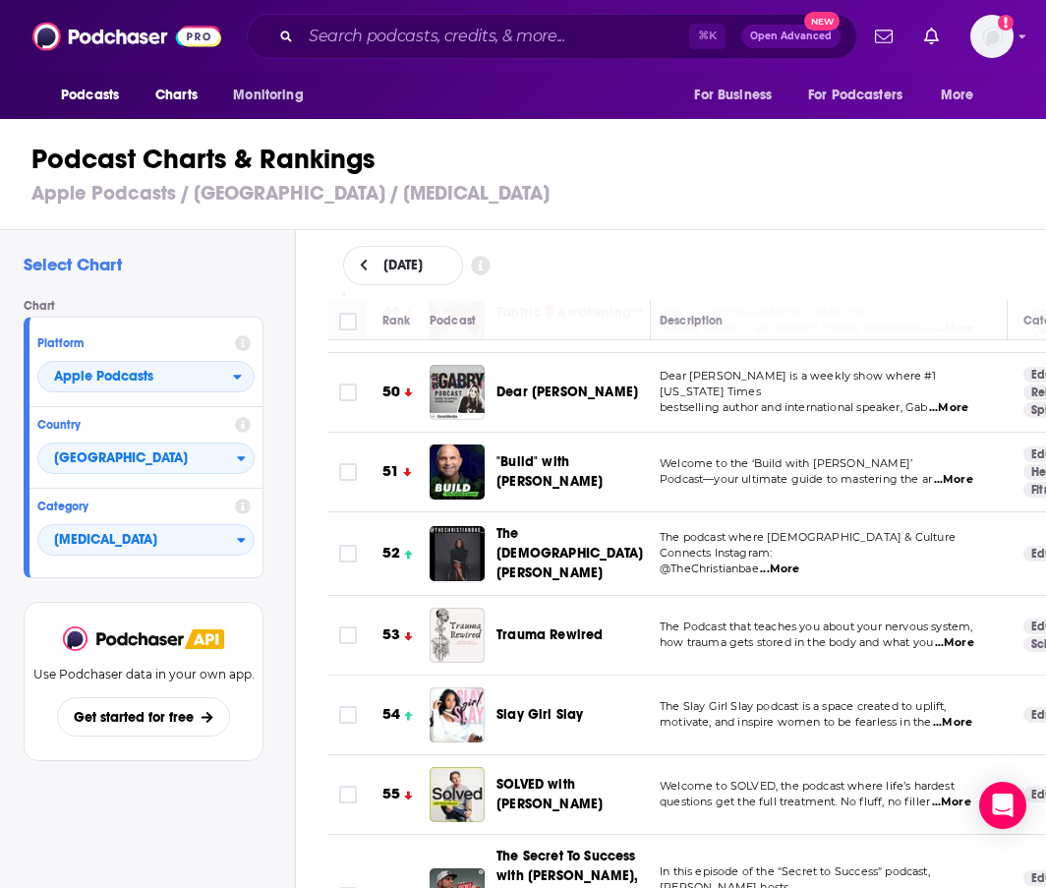
click at [960, 472] on span "...More" at bounding box center [953, 480] width 39 height 16
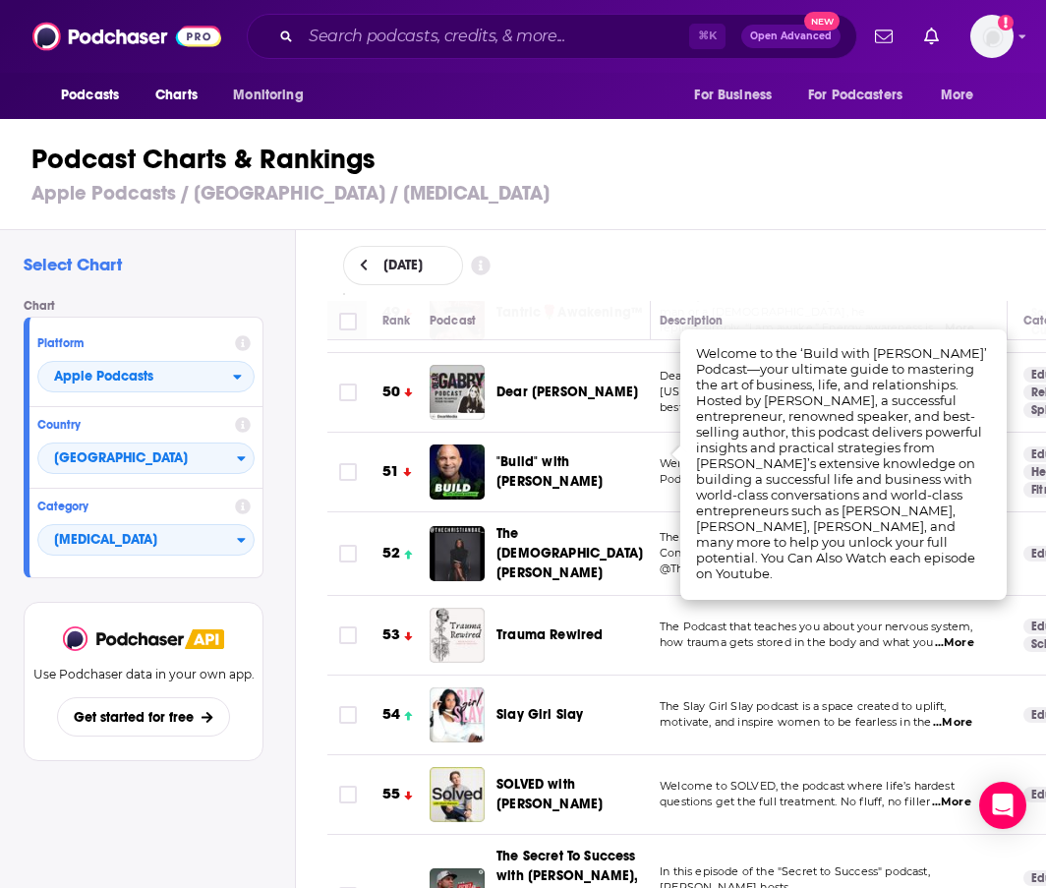
click at [827, 266] on div "August 27, 2025" at bounding box center [687, 265] width 688 height 39
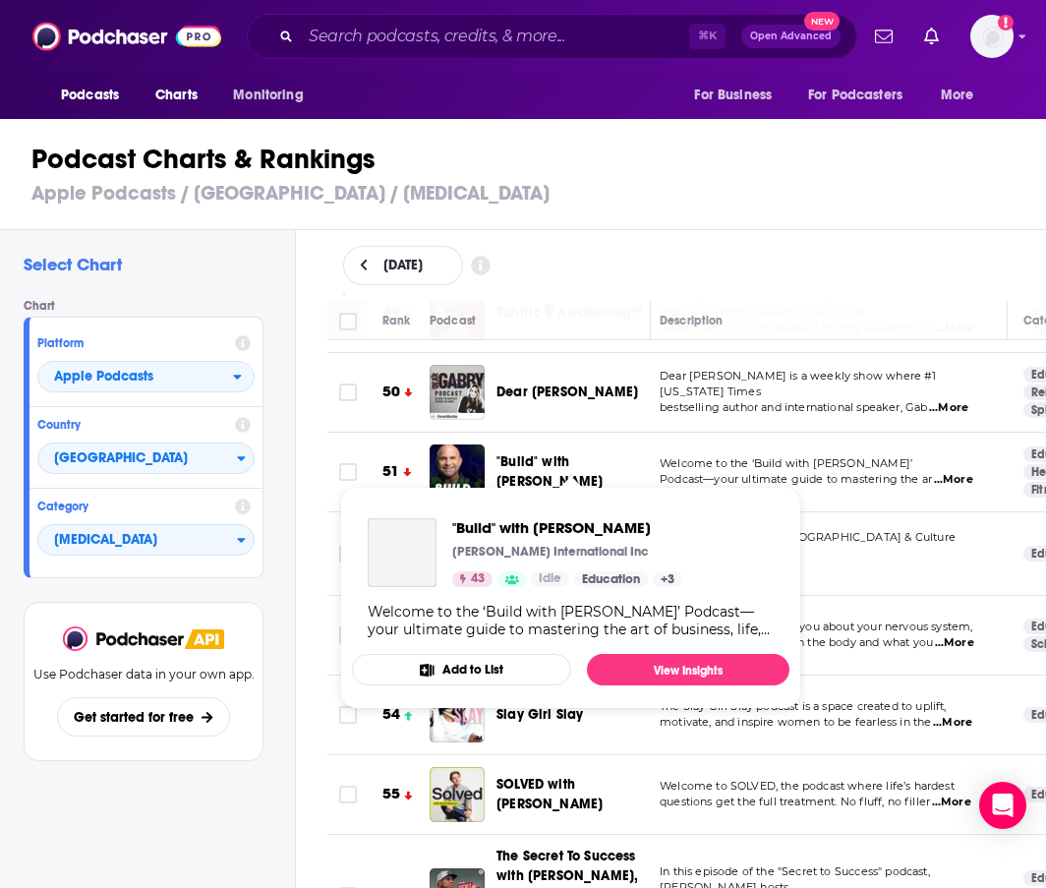
drag, startPoint x: 507, startPoint y: 420, endPoint x: 564, endPoint y: 459, distance: 68.5
click at [564, 459] on div ""Build" with Stephen Scoggins" at bounding box center [582, 472] width 171 height 55
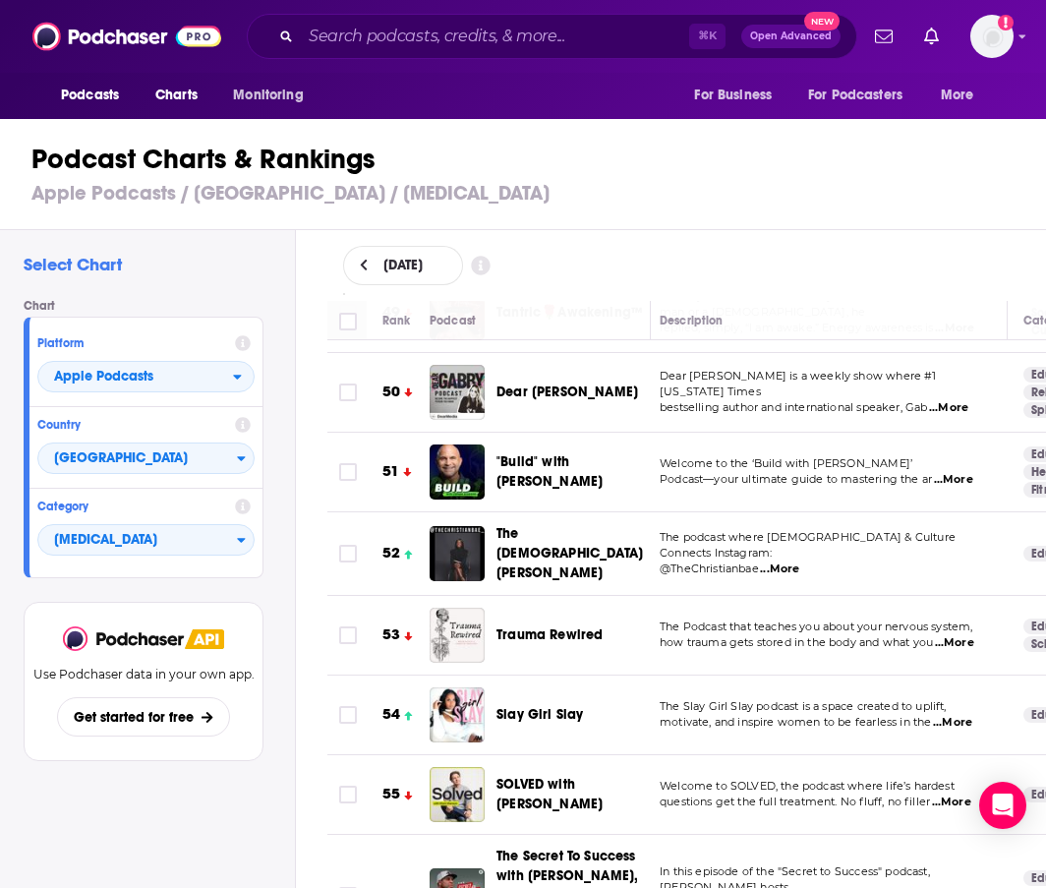
click at [703, 552] on td "The podcast where Christ & Culture Connects Instagram: @TheChristianbae ...More" at bounding box center [826, 554] width 364 height 84
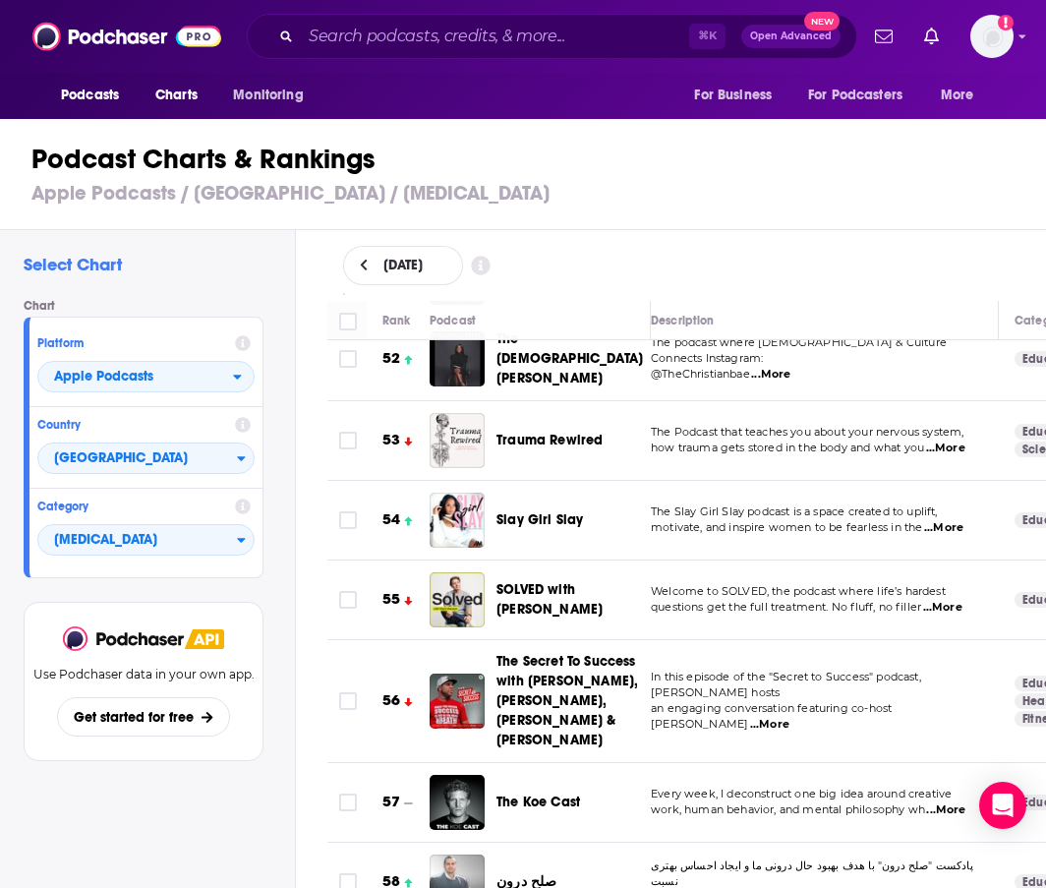
scroll to position [4195, 16]
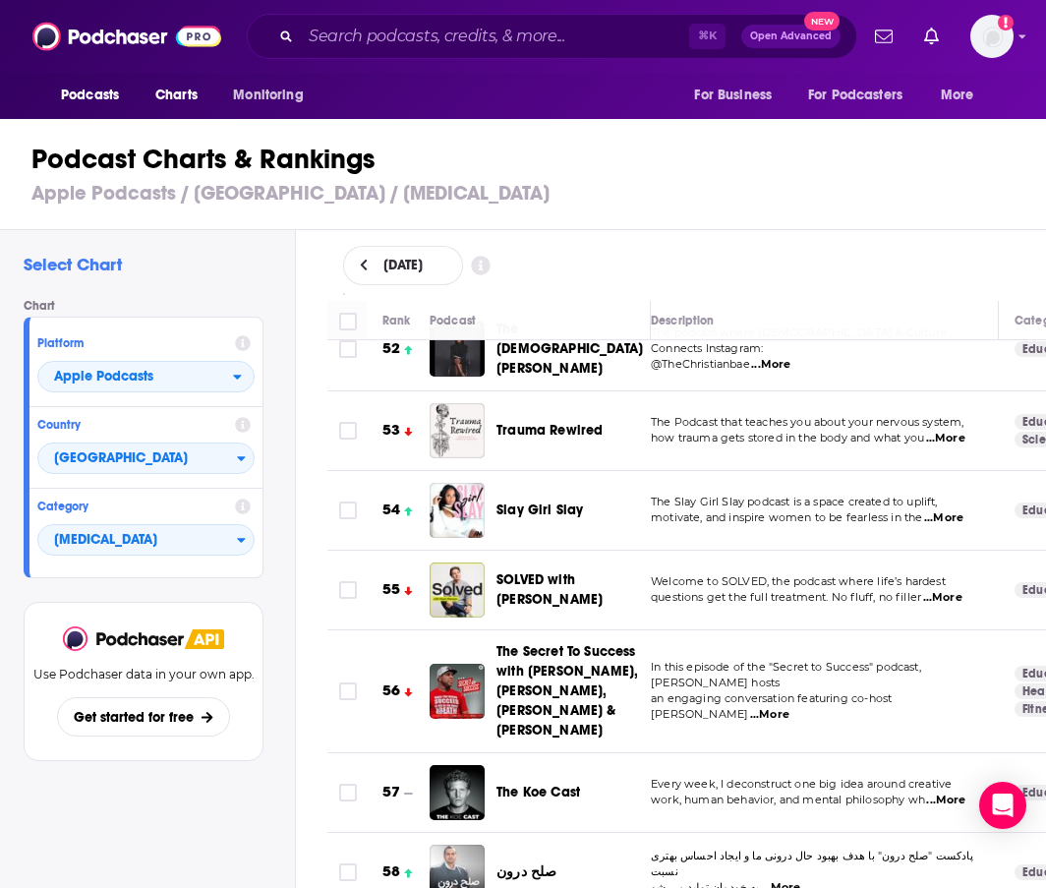
click at [950, 590] on span "...More" at bounding box center [942, 598] width 39 height 16
click at [931, 682] on td "In this episode of the "Secret to Success" podcast, CJ hosts an engaging conver…" at bounding box center [817, 691] width 364 height 123
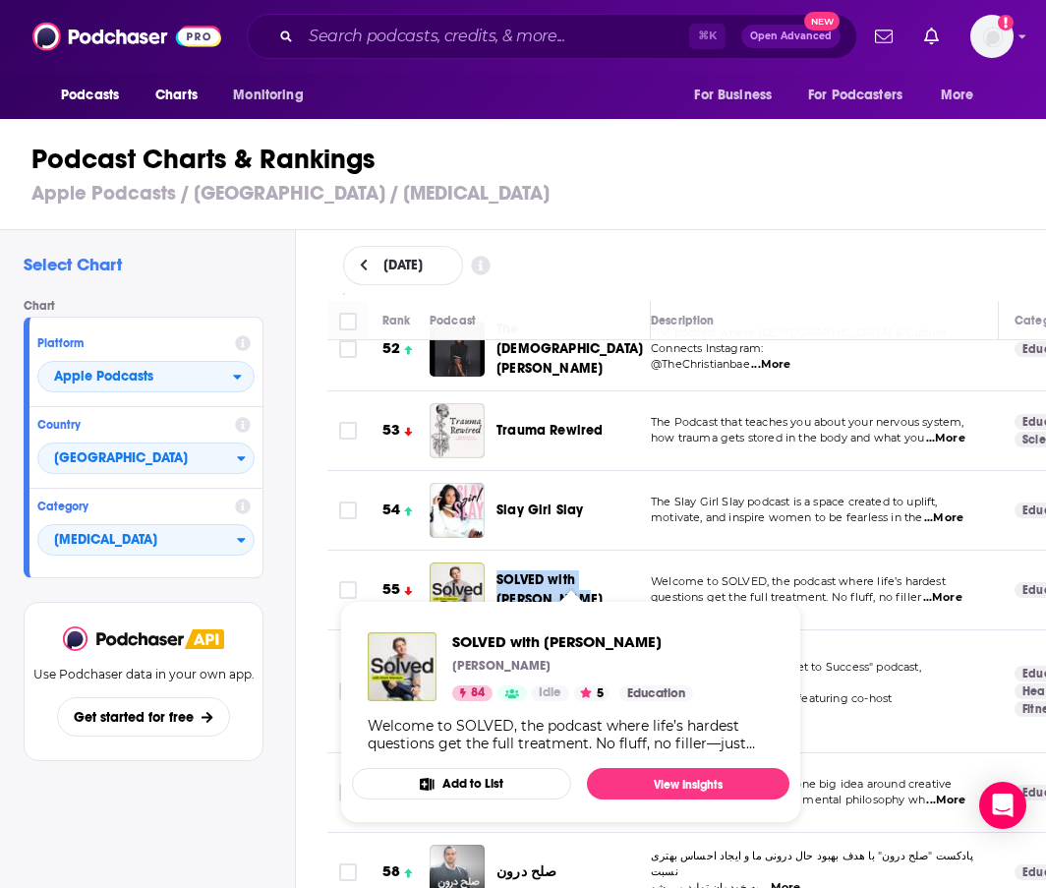
drag, startPoint x: 511, startPoint y: 534, endPoint x: 547, endPoint y: 574, distance: 53.7
click at [547, 574] on td "SOLVED with Mark Manson" at bounding box center [540, 591] width 221 height 80
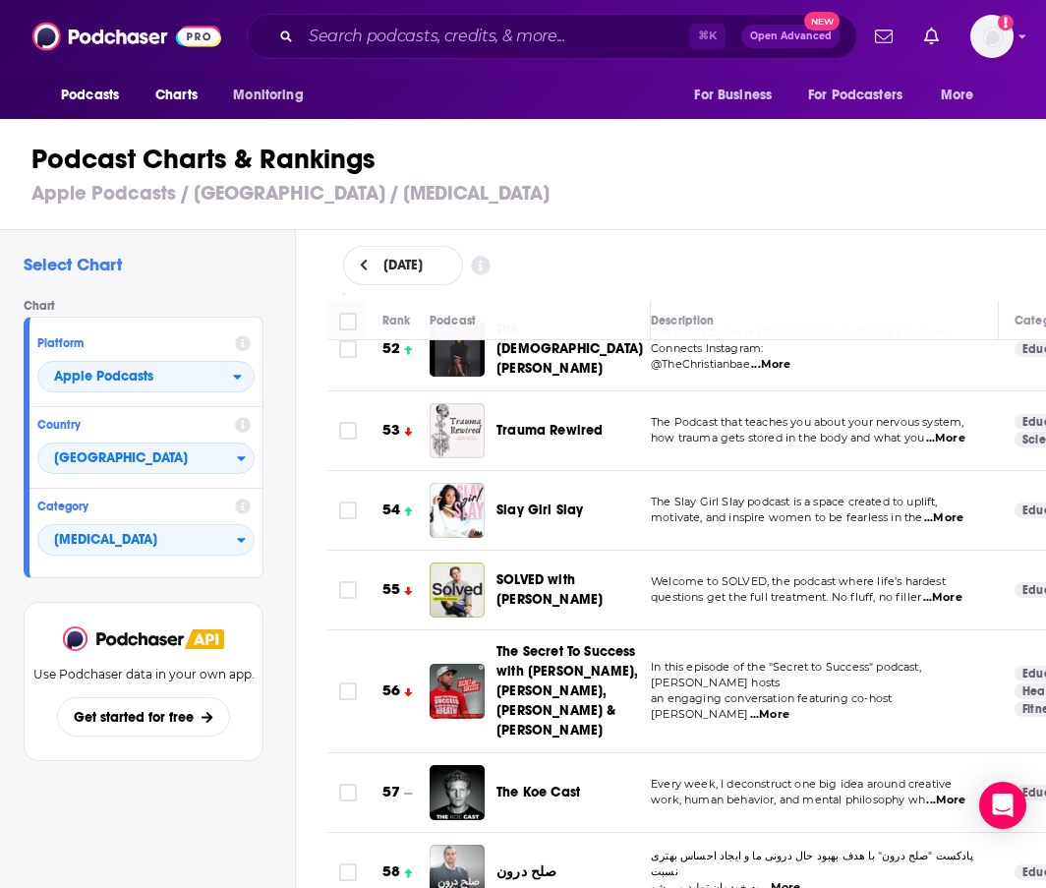
click at [727, 421] on td "The Podcast that teaches you about your nervous system, how trauma gets stored …" at bounding box center [817, 431] width 364 height 80
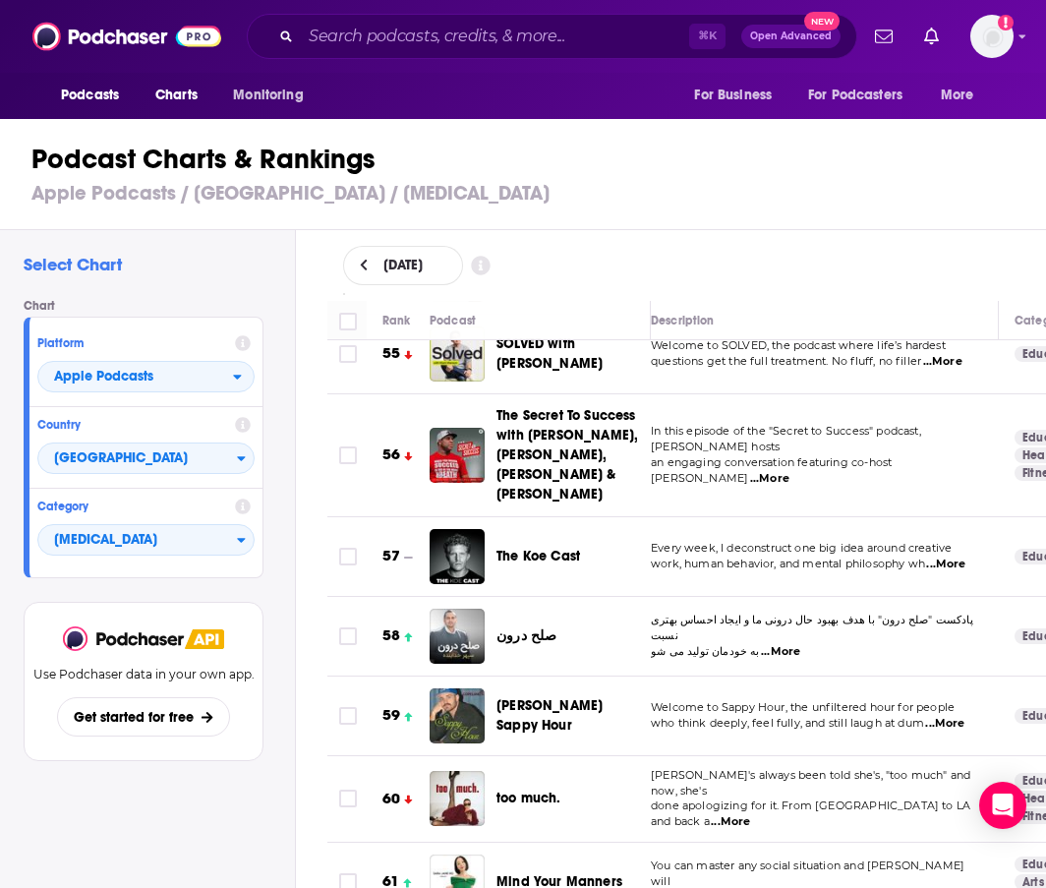
scroll to position [4439, 16]
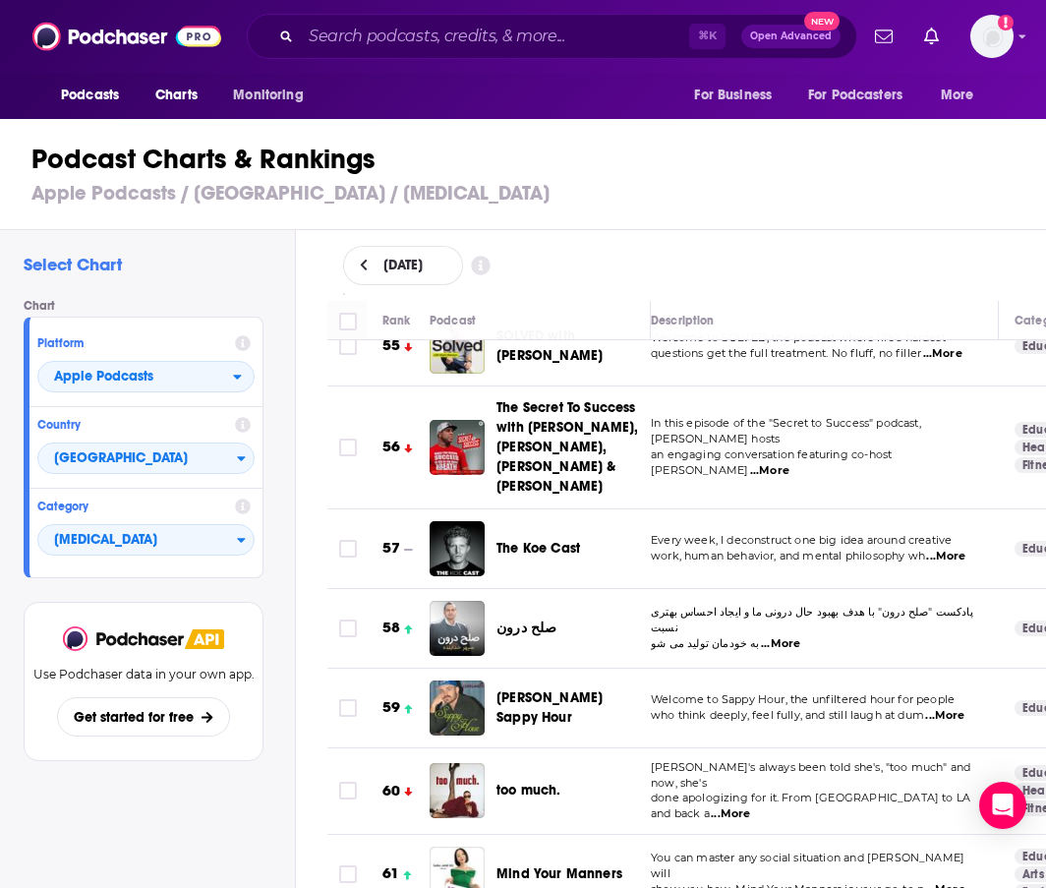
click at [948, 549] on span "...More" at bounding box center [945, 557] width 39 height 16
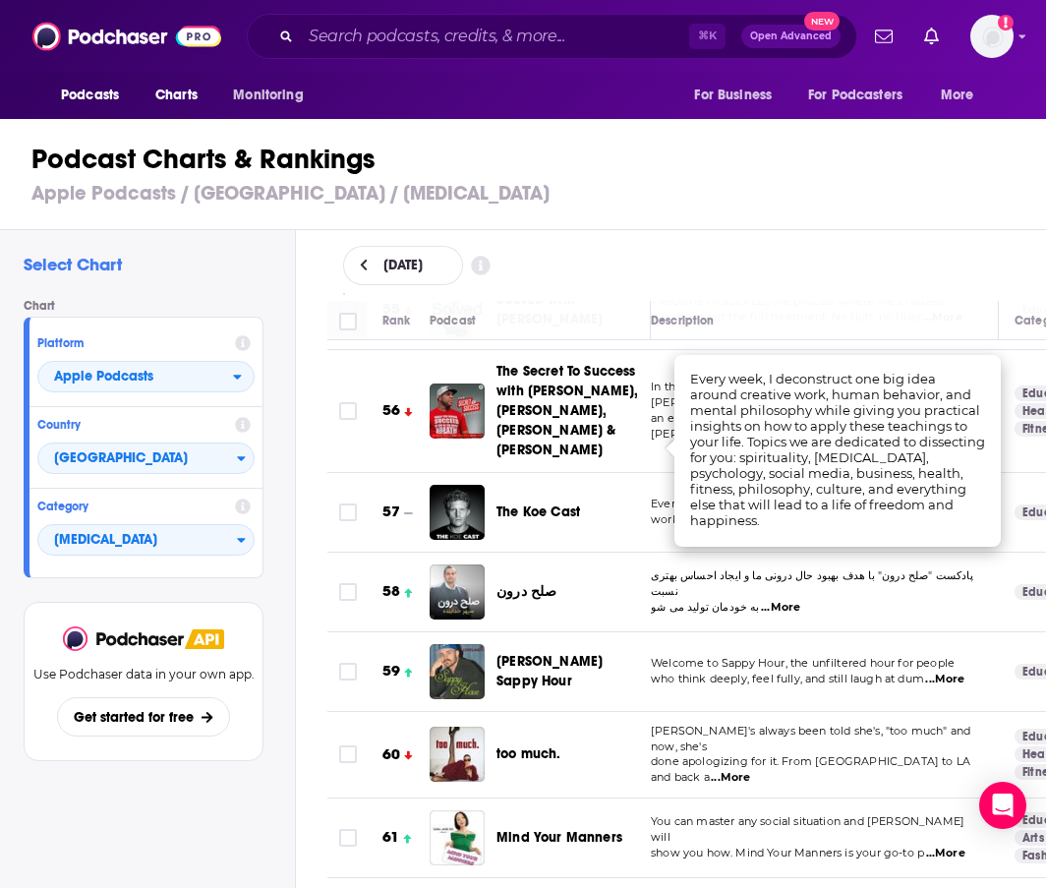
scroll to position [4479, 16]
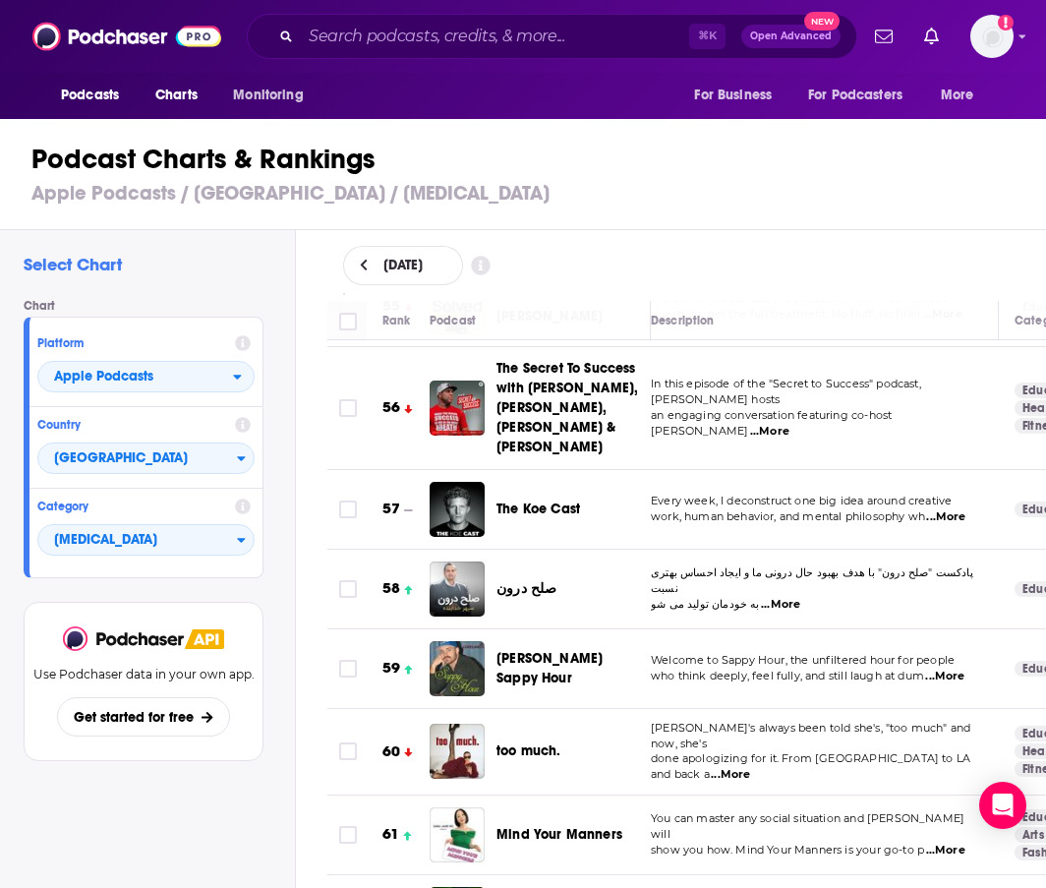
click at [727, 215] on div "Podcast Charts & Rankings Apple Podcasts / United States / Self-Improvement" at bounding box center [531, 174] width 1063 height 112
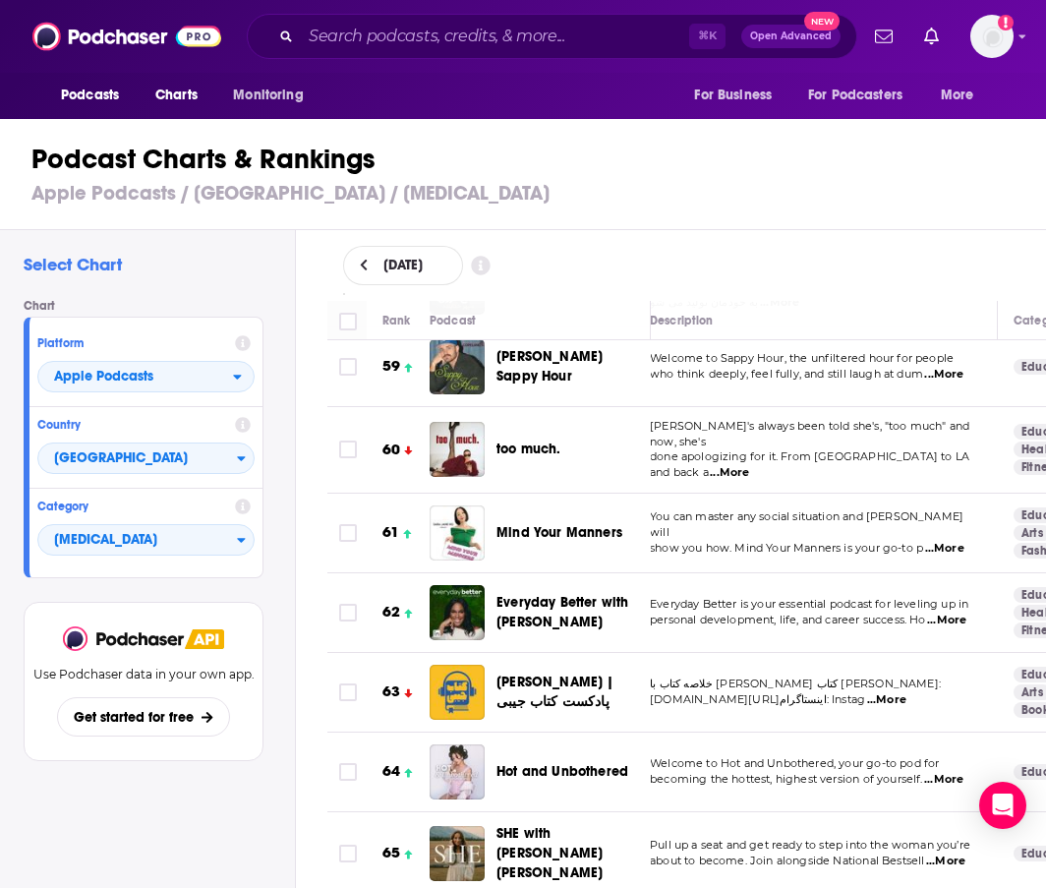
scroll to position [4780, 17]
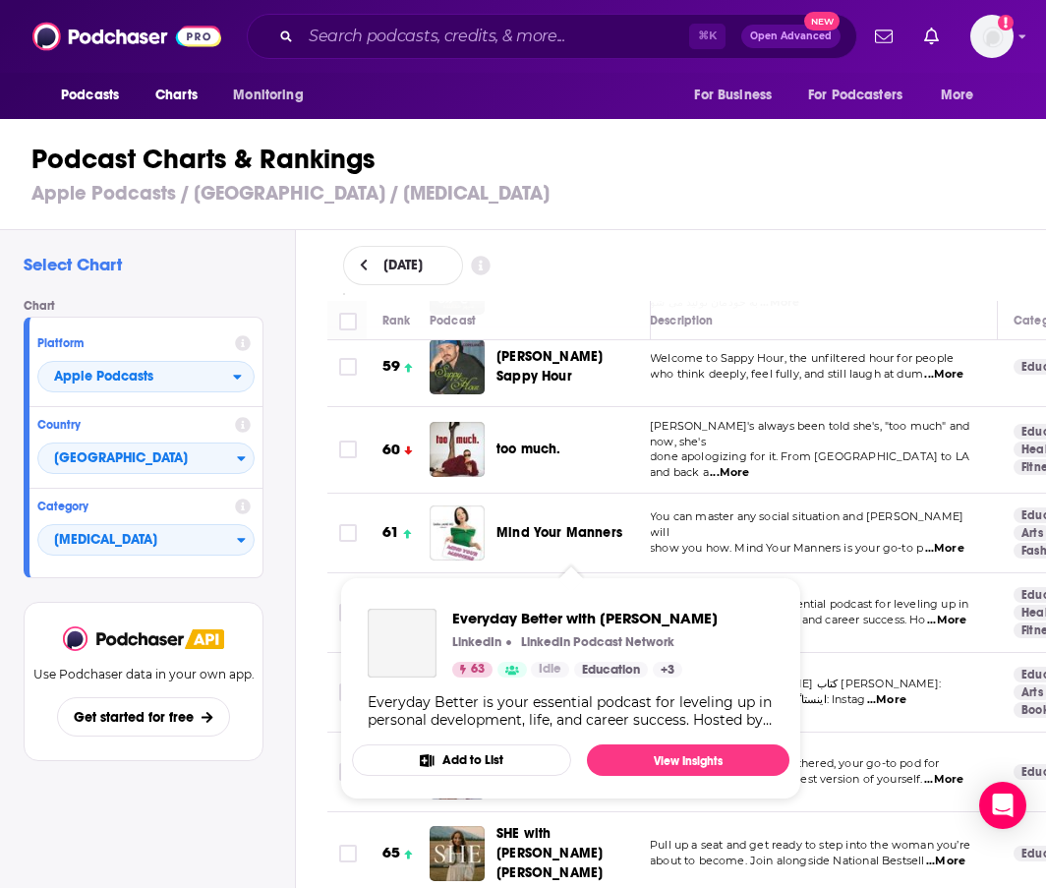
drag, startPoint x: 504, startPoint y: 512, endPoint x: 586, endPoint y: 544, distance: 87.5
click at [586, 585] on div "Everyday Better with Leah Smart" at bounding box center [582, 612] width 171 height 55
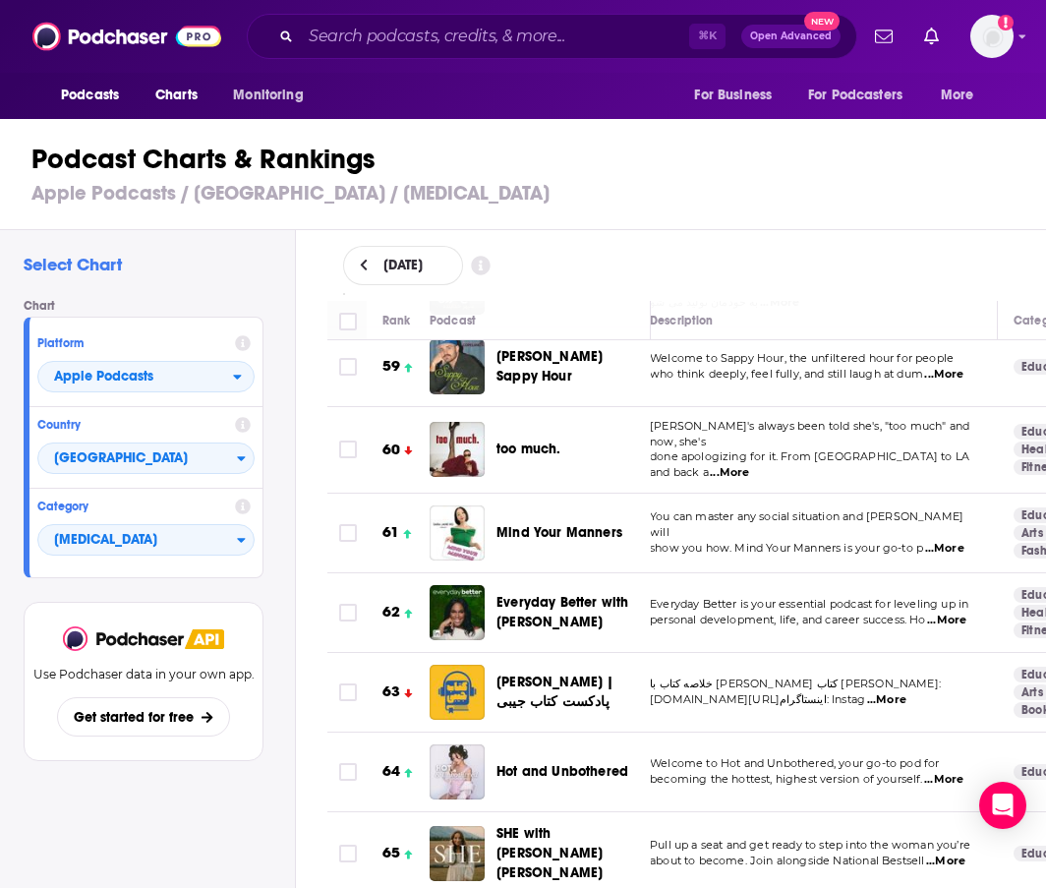
click at [732, 509] on span "You can master any social situation and Sara Jane Ho will" at bounding box center [807, 524] width 314 height 30
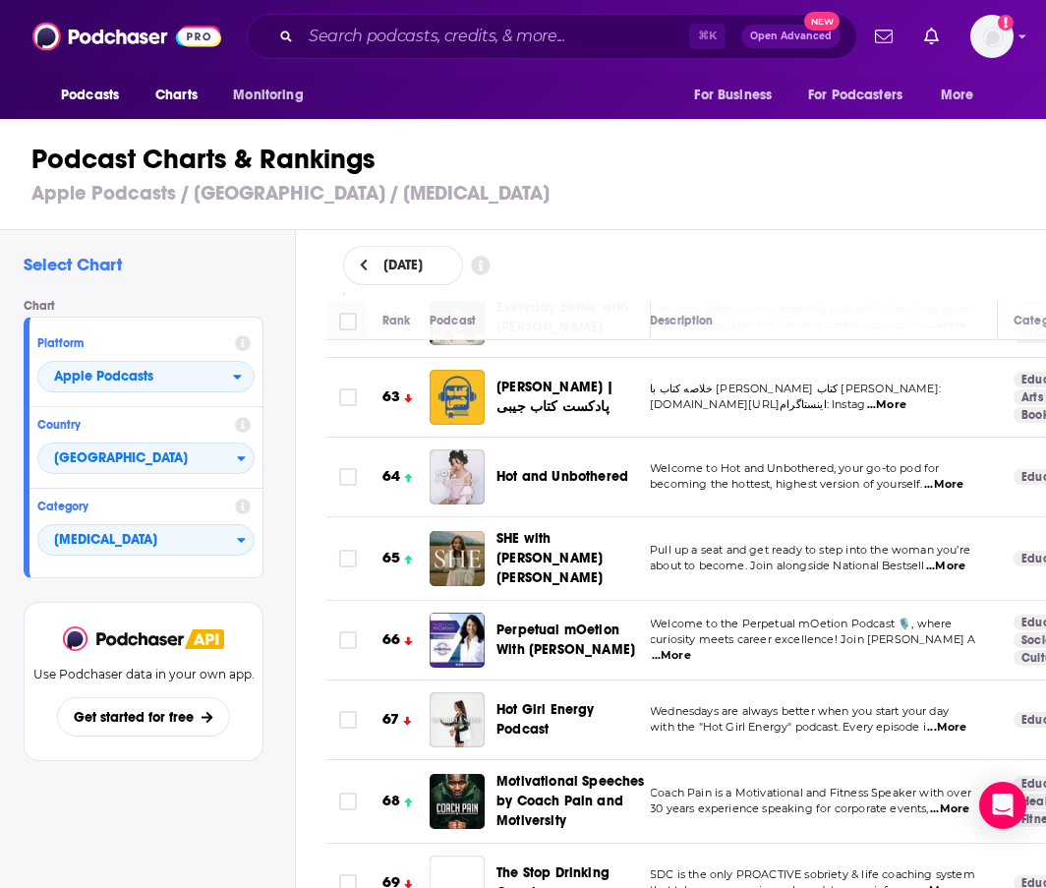
scroll to position [5083, 17]
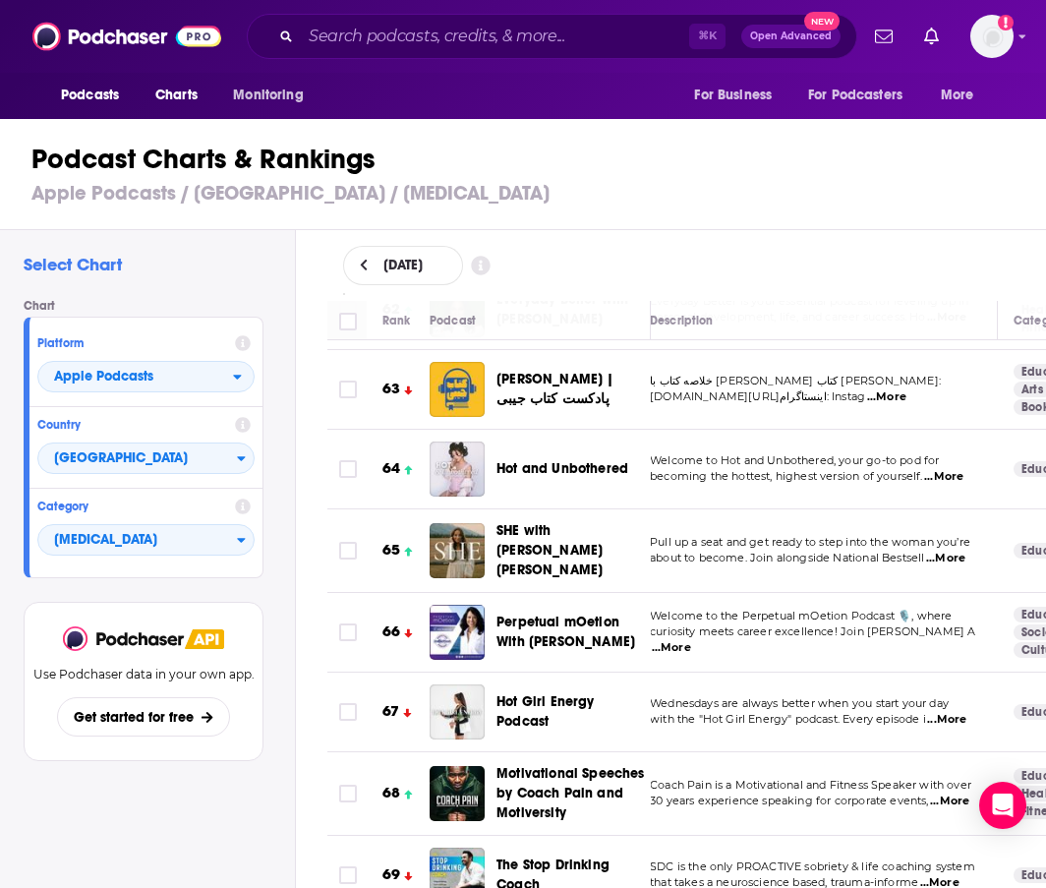
click at [939, 551] on span "...More" at bounding box center [945, 559] width 39 height 16
click at [696, 262] on div "August 27, 2025" at bounding box center [687, 265] width 688 height 39
drag, startPoint x: 503, startPoint y: 449, endPoint x: 552, endPoint y: 497, distance: 68.2
click at [552, 521] on div "SHE with Jordan Lee Dooley" at bounding box center [582, 550] width 171 height 59
click at [720, 624] on span "curiosity meets career excellence! Join Dr. mOe A" at bounding box center [813, 631] width 326 height 14
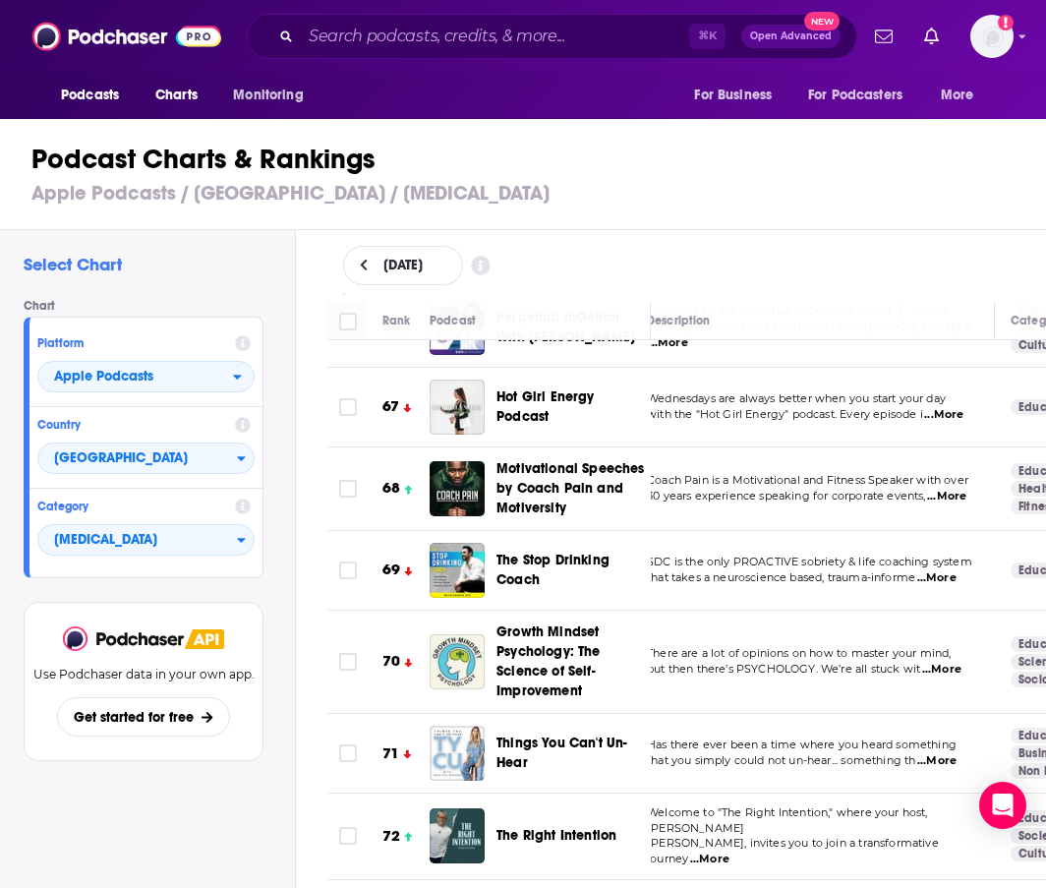
scroll to position [5463, 20]
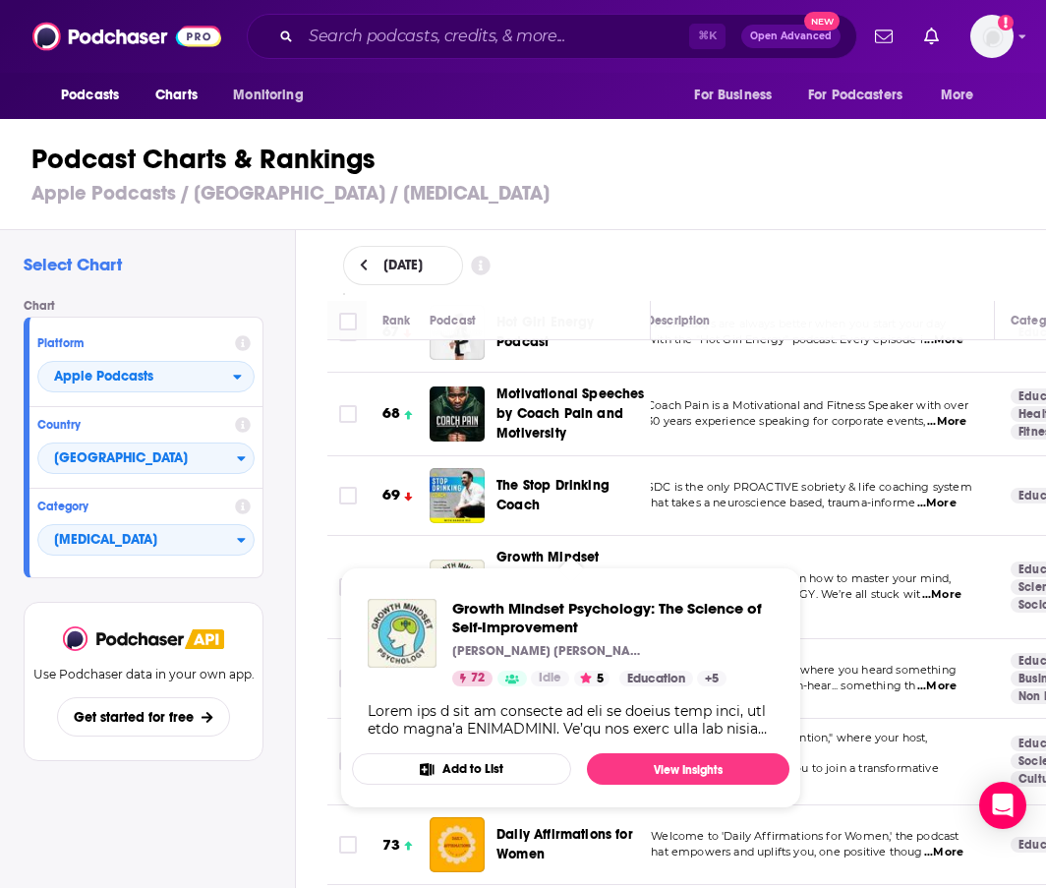
drag, startPoint x: 503, startPoint y: 474, endPoint x: 538, endPoint y: 501, distance: 44.3
drag, startPoint x: 495, startPoint y: 464, endPoint x: 586, endPoint y: 541, distance: 119.4
click at [586, 541] on td "Growth Mindset Psychology: The Science of Self-Improvement" at bounding box center [540, 587] width 221 height 103
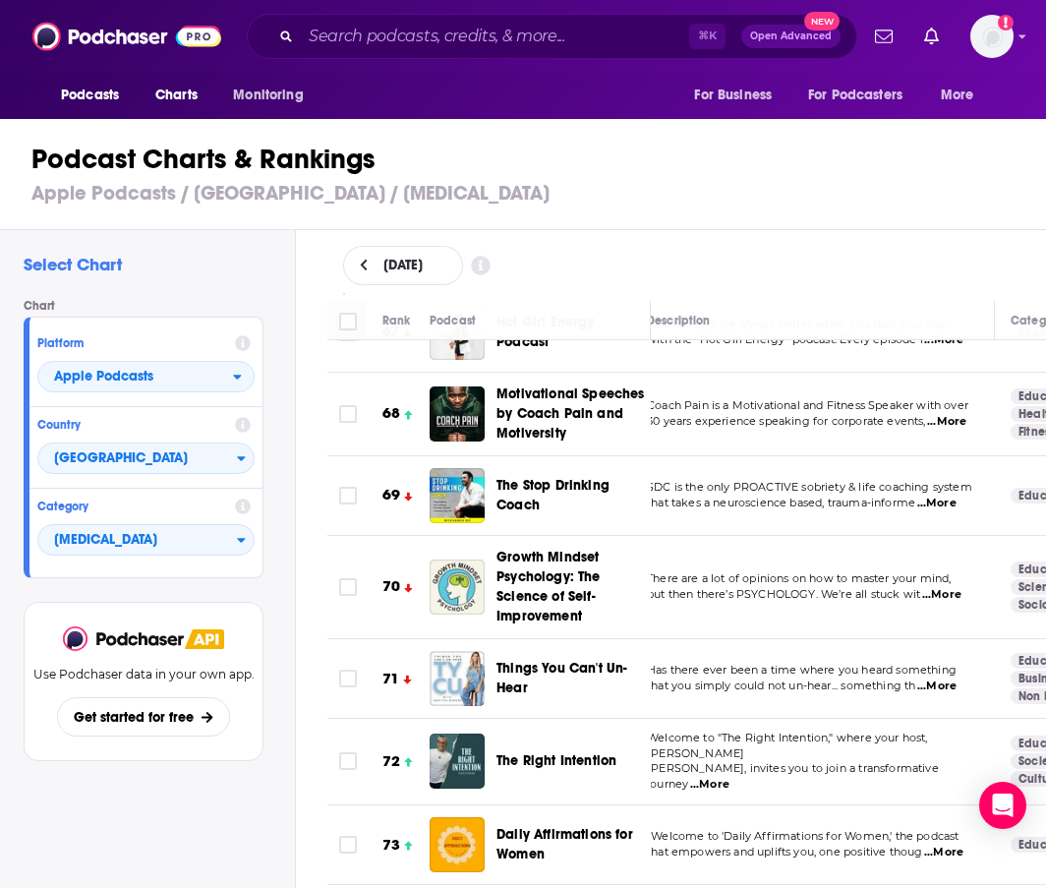
click at [801, 536] on td "There are a lot of opinions on how to master your mind, but then there’s PSYCHO…" at bounding box center [813, 587] width 364 height 103
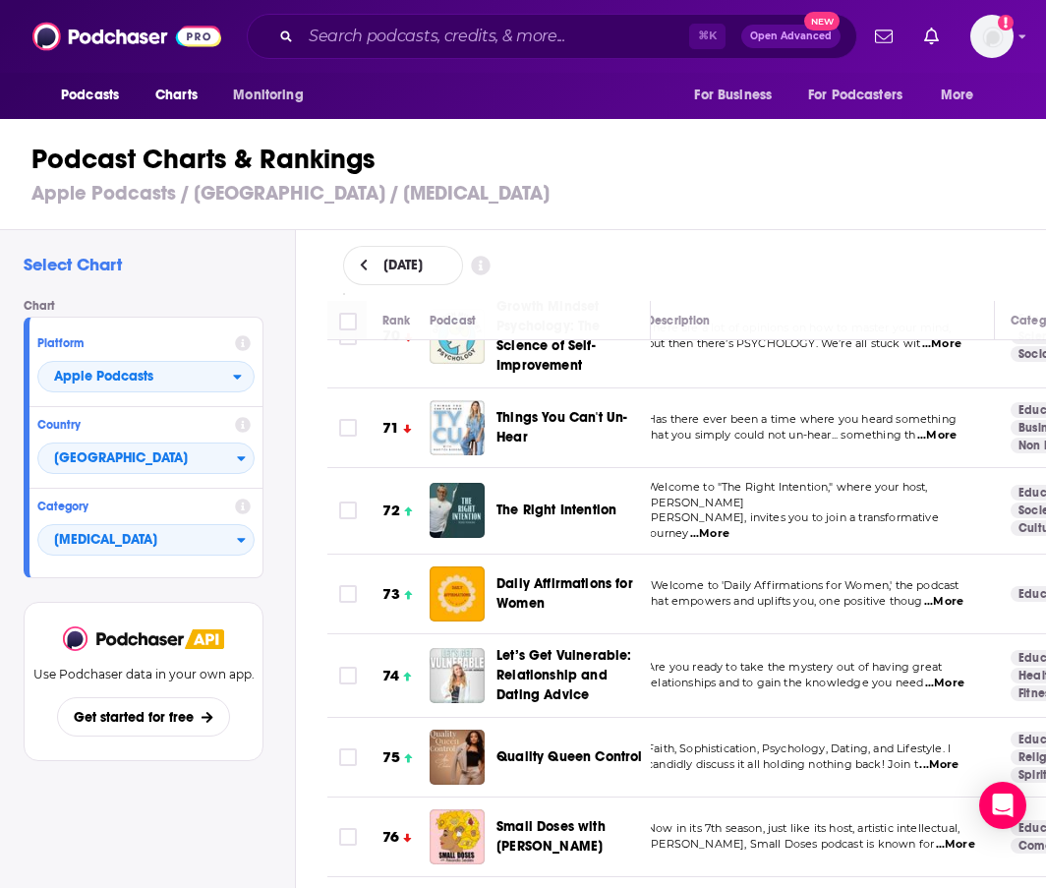
scroll to position [5714, 21]
click at [729, 526] on span "...More" at bounding box center [708, 534] width 39 height 16
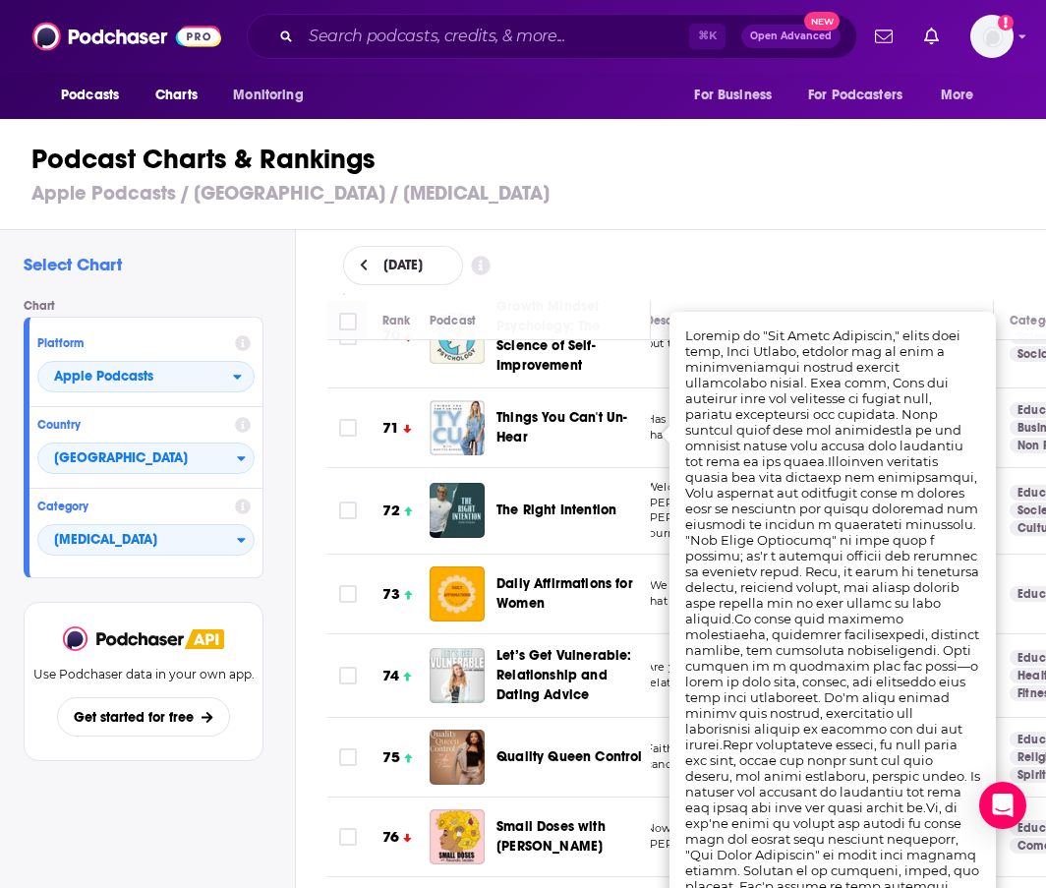
drag, startPoint x: 765, startPoint y: 269, endPoint x: 877, endPoint y: 330, distance: 127.6
click at [765, 270] on div "August 27, 2025" at bounding box center [687, 265] width 688 height 39
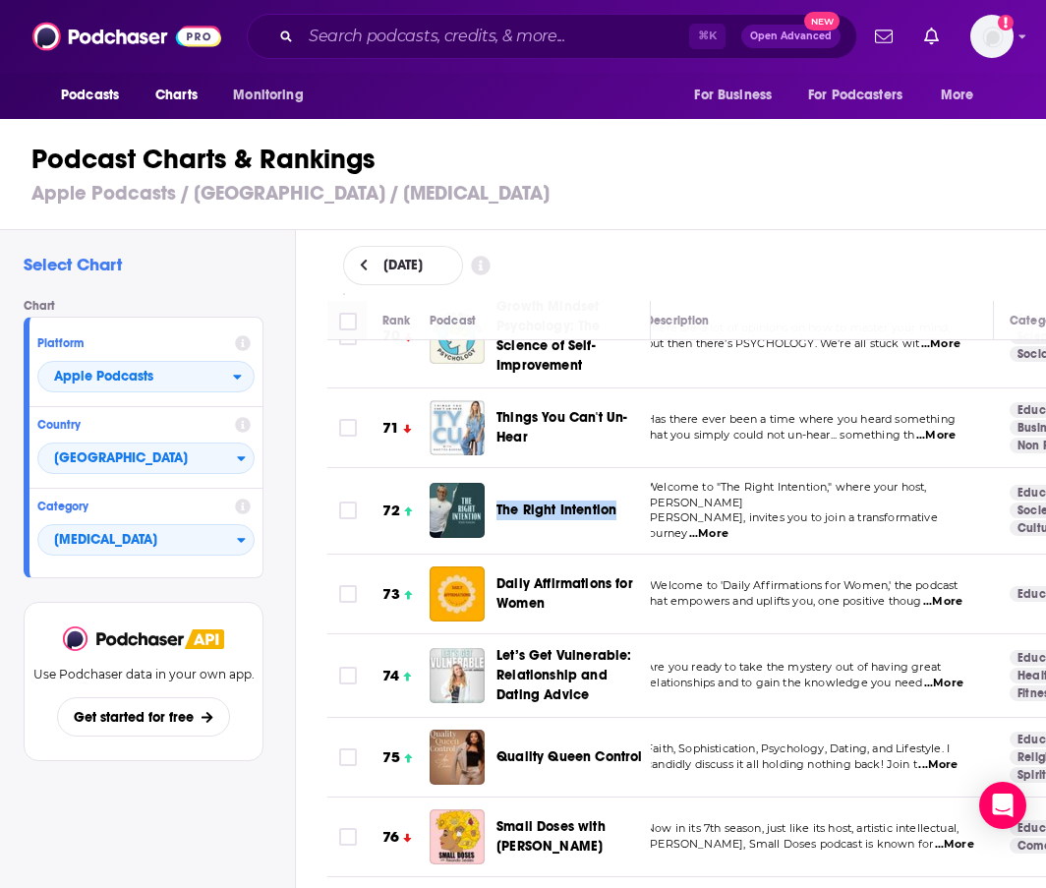
drag, startPoint x: 510, startPoint y: 431, endPoint x: 636, endPoint y: 428, distance: 125.9
click at [636, 483] on div "The Right Intention" at bounding box center [582, 510] width 171 height 55
click at [702, 480] on span "Welcome to "The Right Intention," where your host, Todd" at bounding box center [786, 495] width 281 height 30
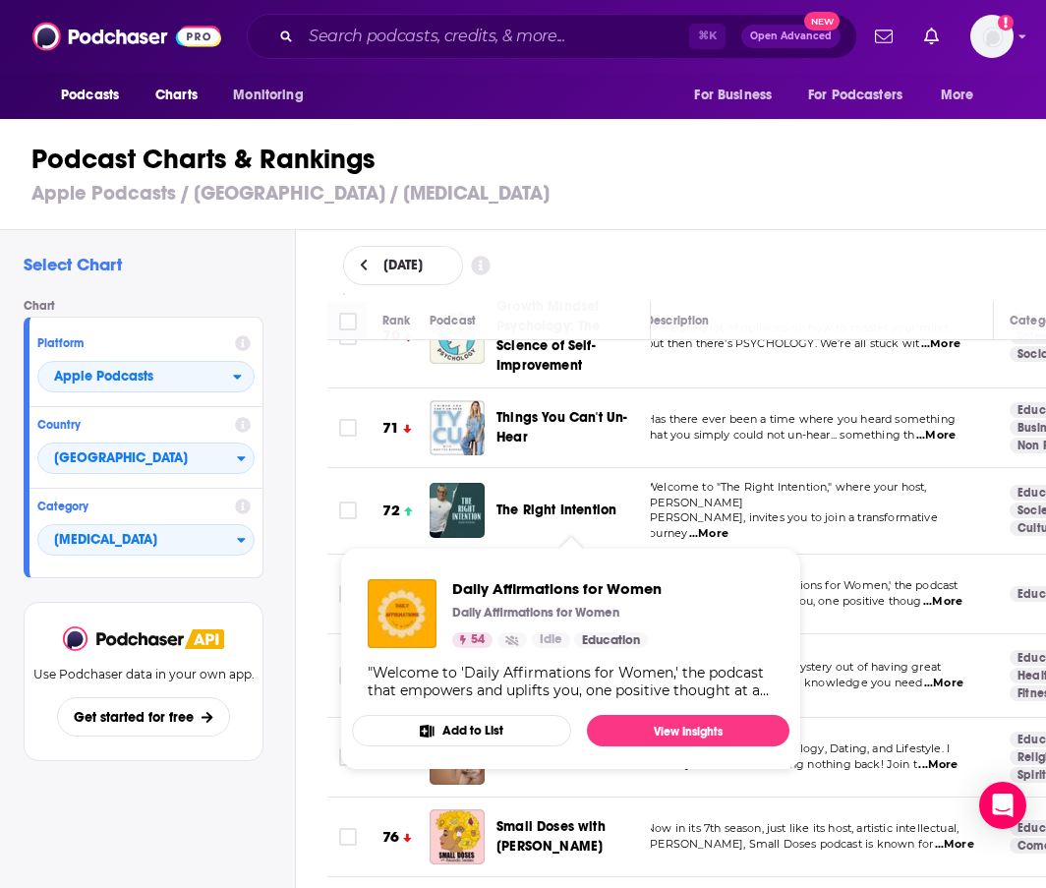
drag, startPoint x: 504, startPoint y: 484, endPoint x: 542, endPoint y: 511, distance: 47.2
click at [542, 566] on div "Daily Affirmations for Women" at bounding box center [582, 593] width 171 height 55
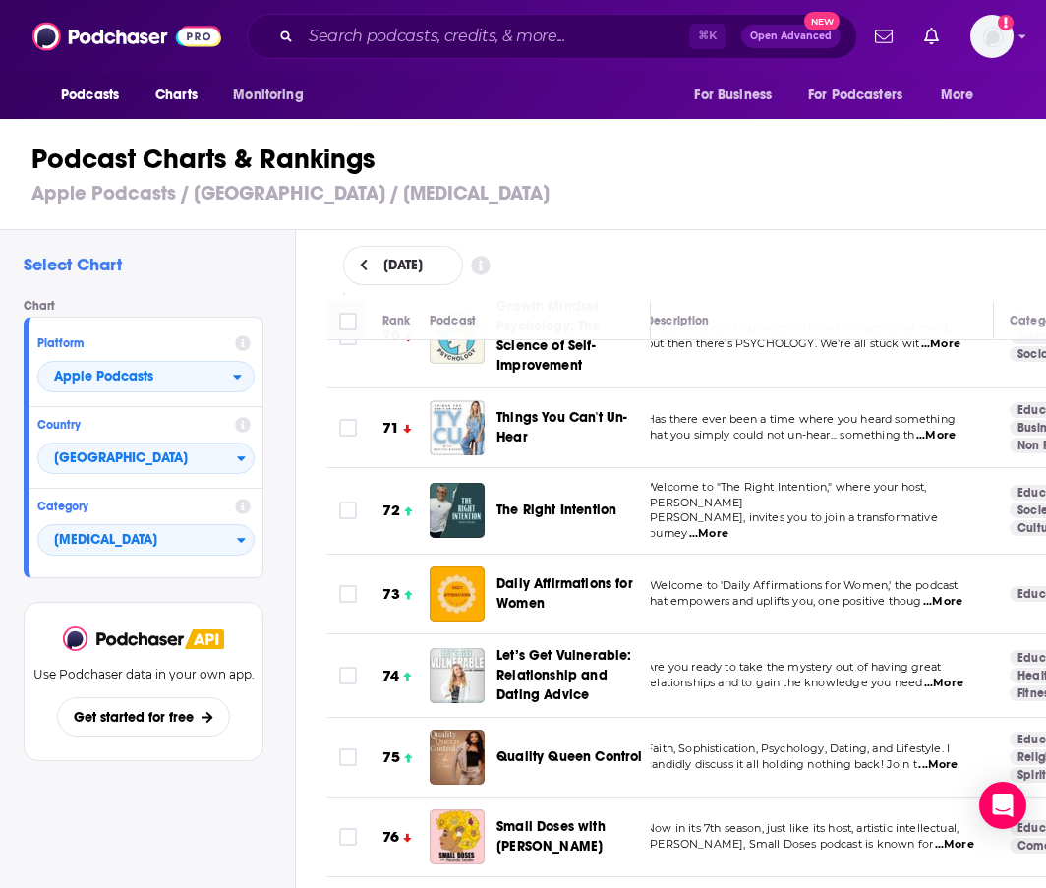
click at [751, 480] on span "Welcome to "The Right Intention," where your host, Todd" at bounding box center [786, 495] width 281 height 30
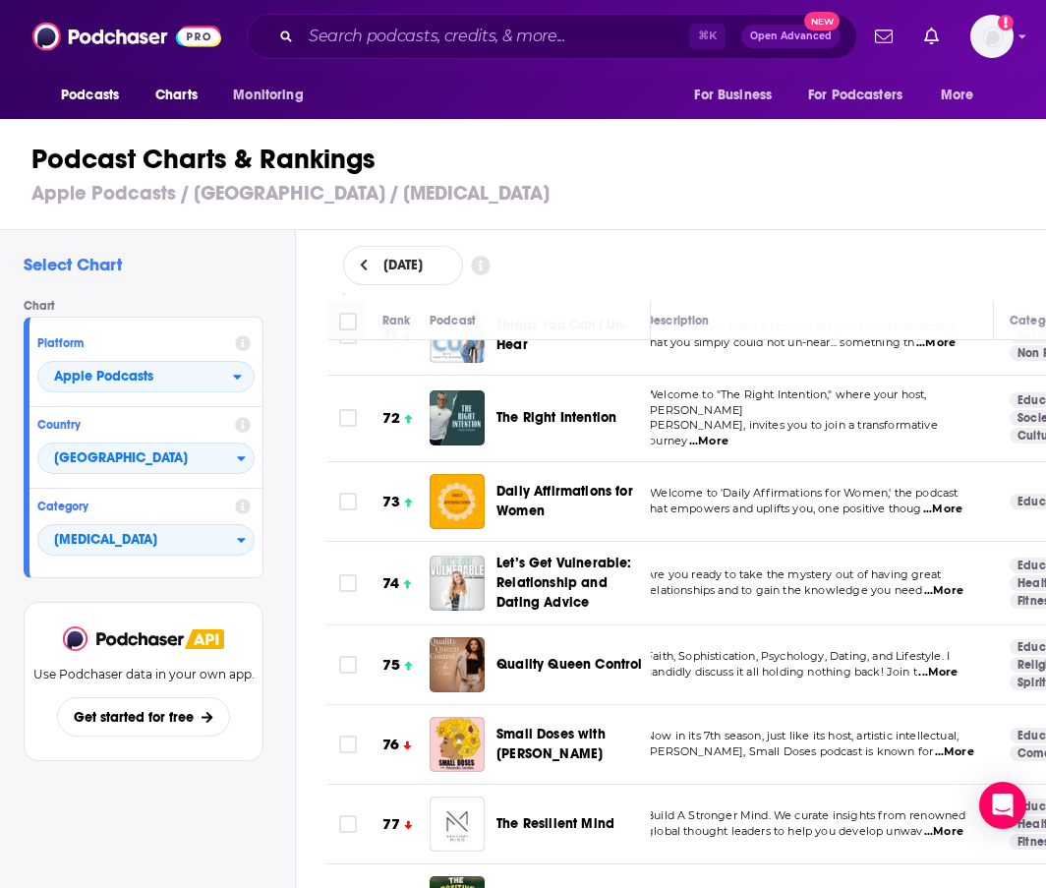
scroll to position [5952, 21]
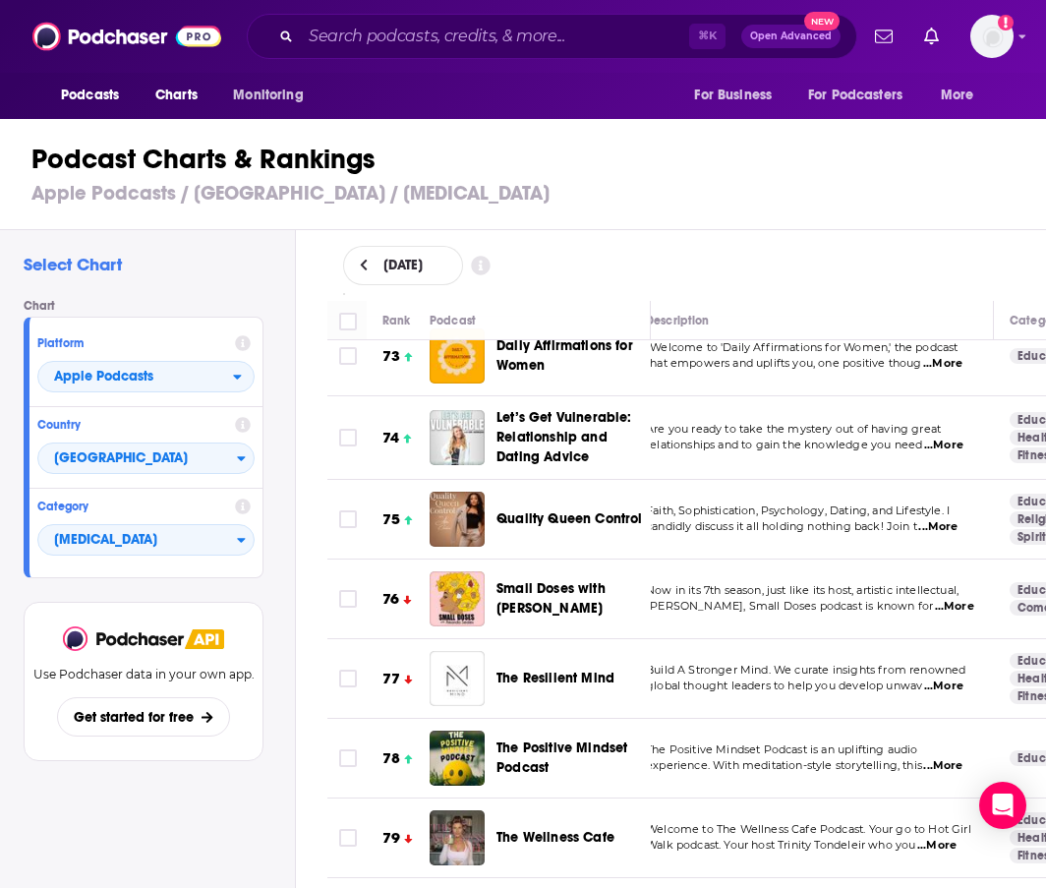
click at [952, 519] on span "...More" at bounding box center [938, 527] width 39 height 16
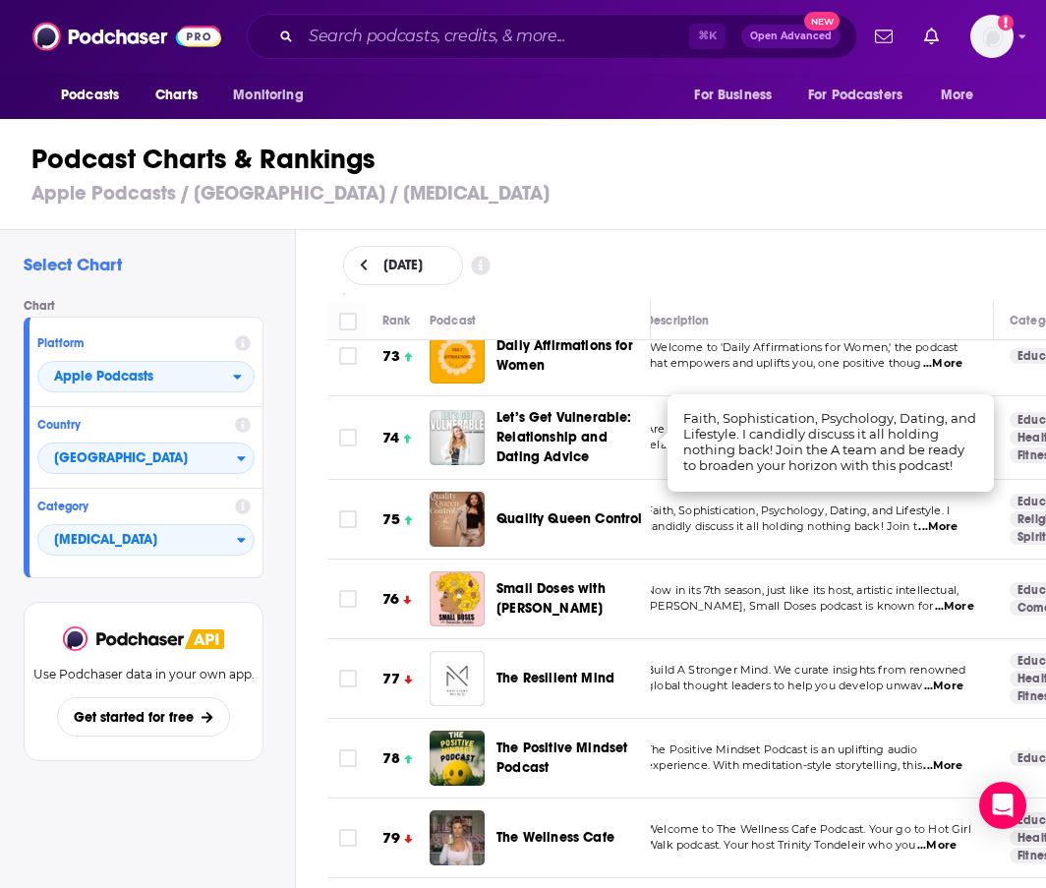
click at [770, 236] on div "August 27, 2025" at bounding box center [687, 265] width 751 height 71
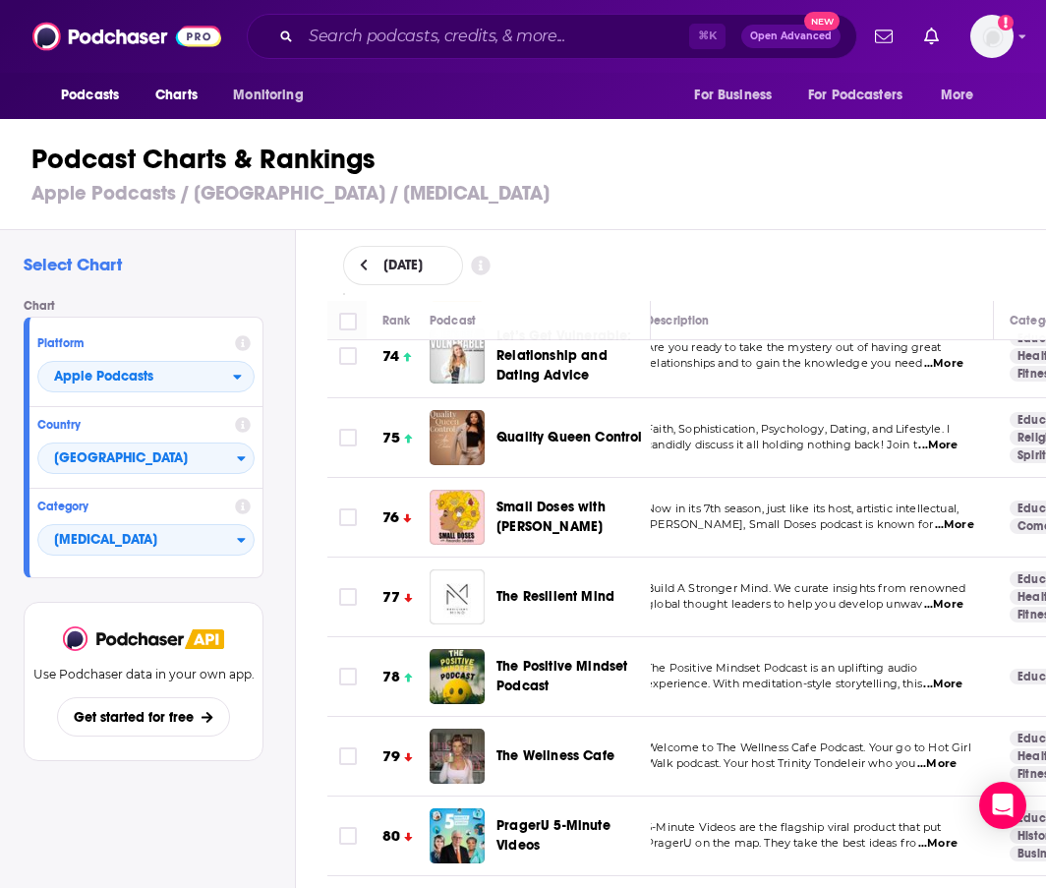
scroll to position [6030, 21]
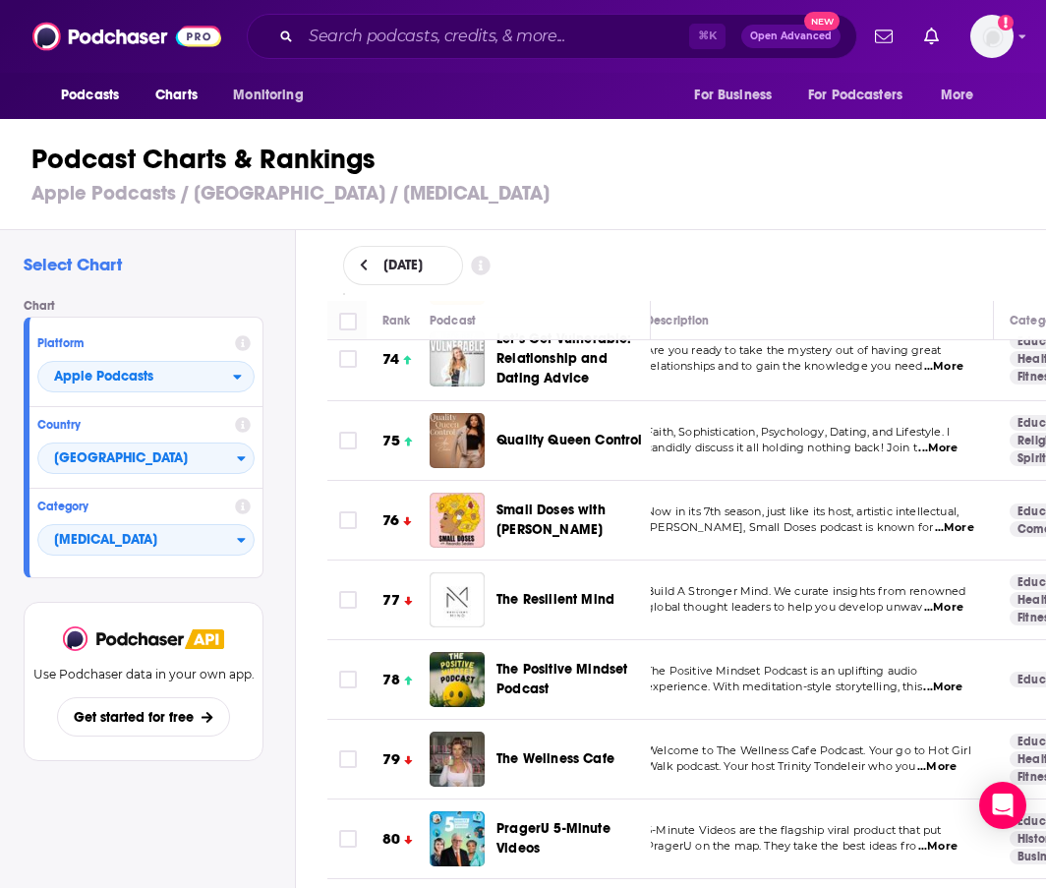
click at [956, 520] on span "...More" at bounding box center [954, 528] width 39 height 16
click at [952, 520] on span "...More" at bounding box center [954, 528] width 39 height 16
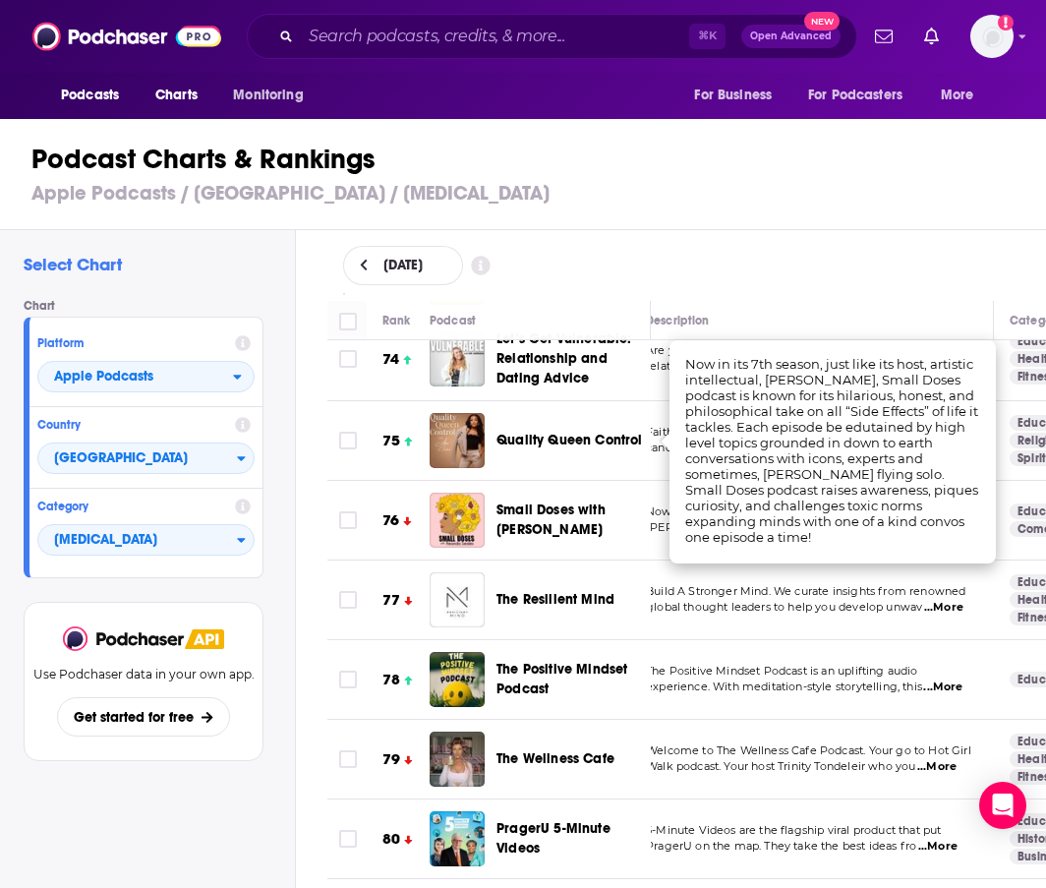
click at [762, 293] on div "August 27, 2025" at bounding box center [687, 265] width 751 height 71
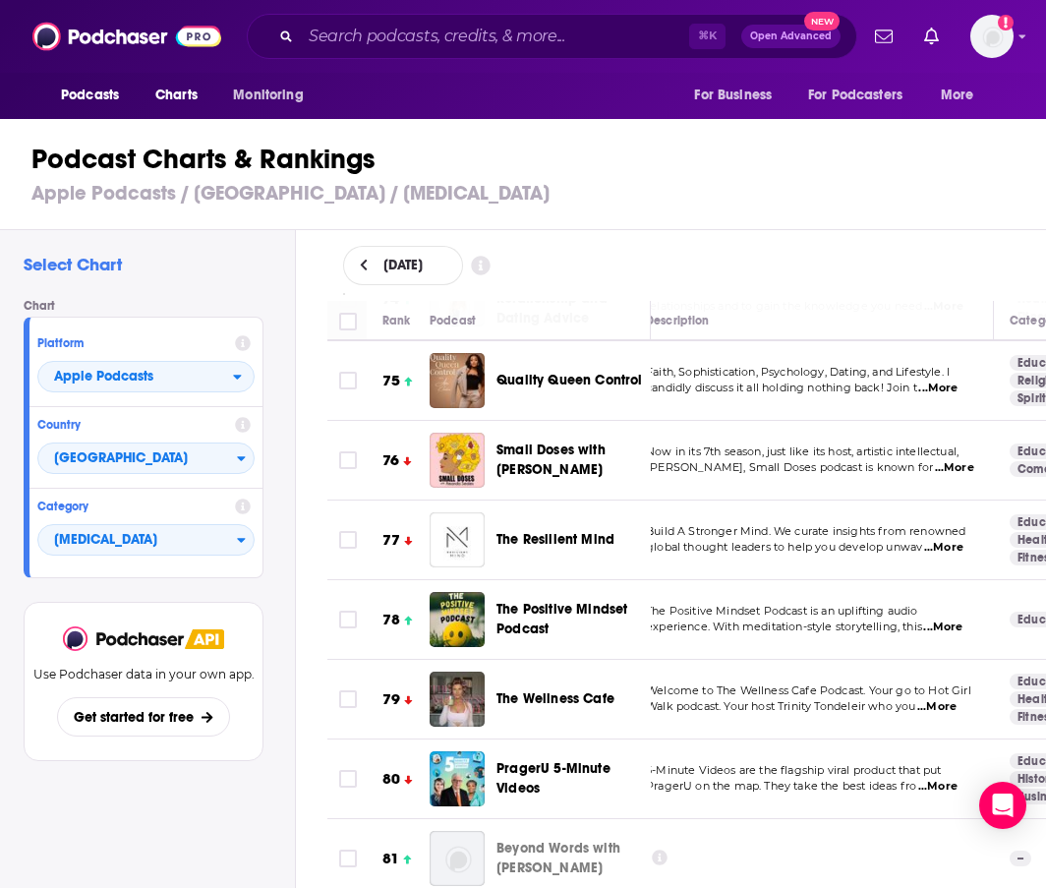
scroll to position [6091, 21]
click at [961, 539] on span "...More" at bounding box center [943, 547] width 39 height 16
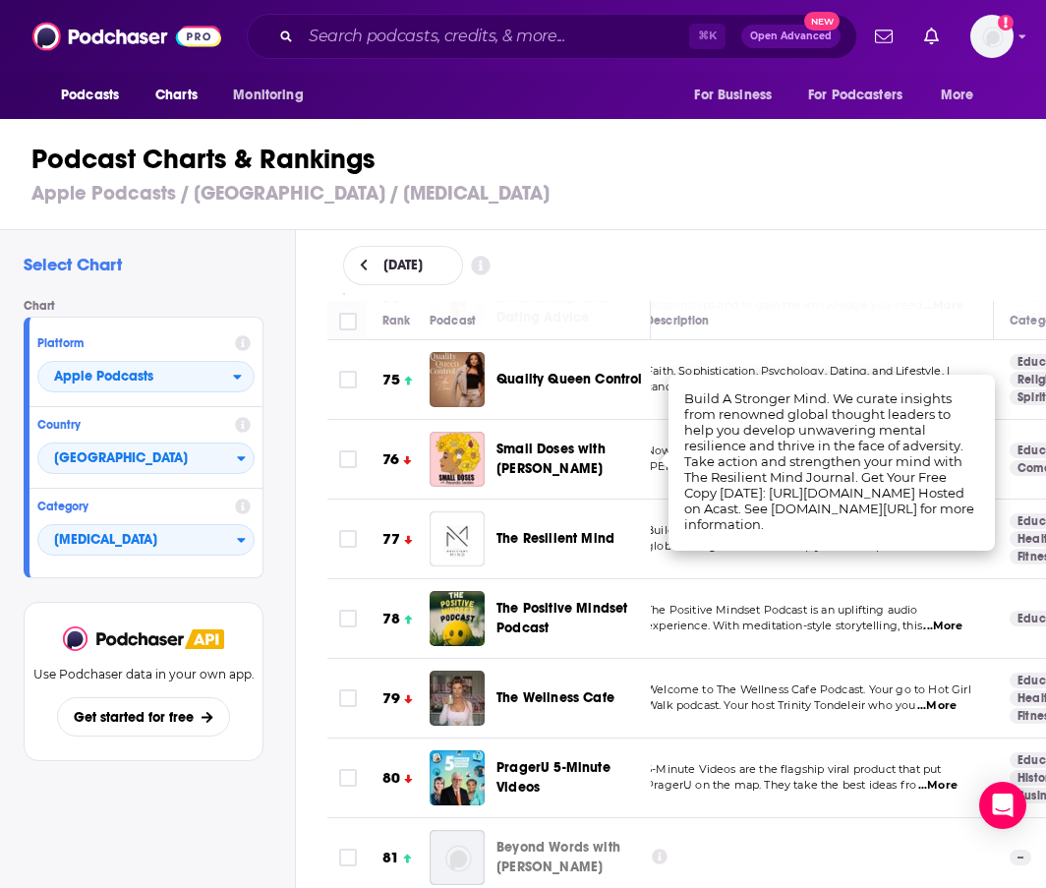
click at [652, 229] on div "Podcast Charts & Rankings Apple Podcasts / United States / Self-Improvement" at bounding box center [531, 174] width 1063 height 112
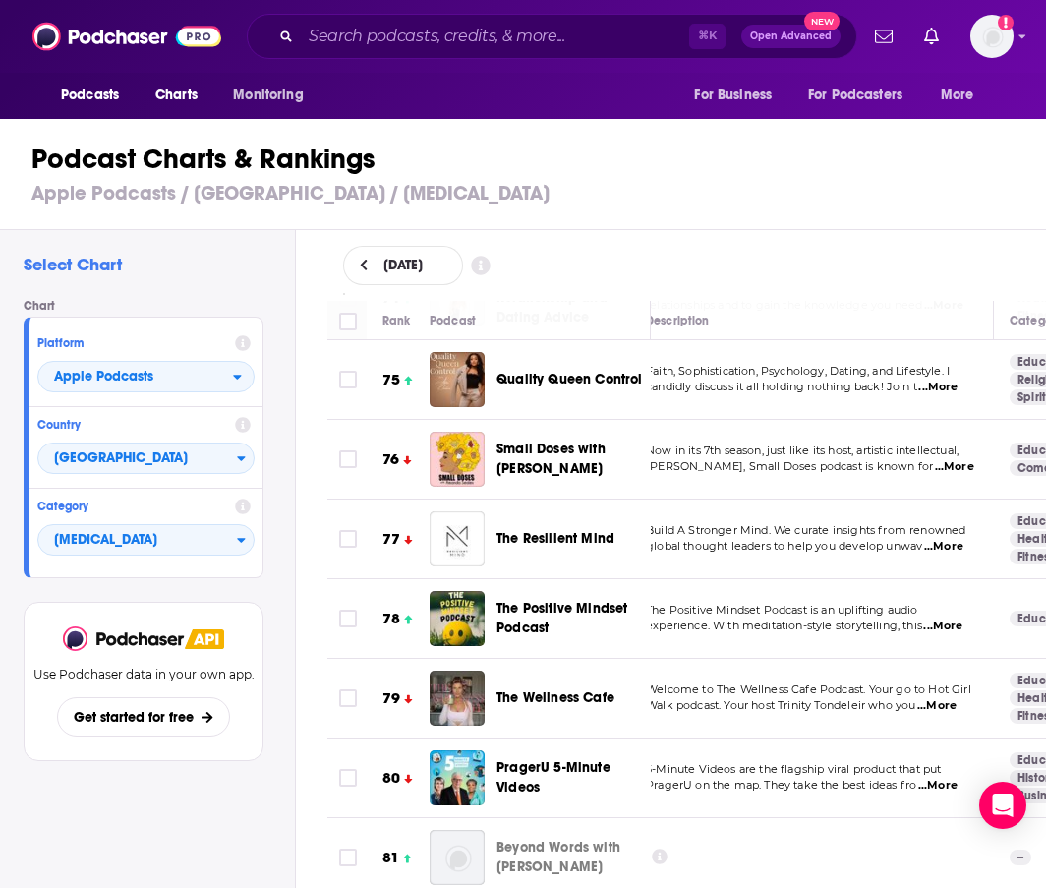
click at [945, 539] on span "...More" at bounding box center [943, 547] width 39 height 16
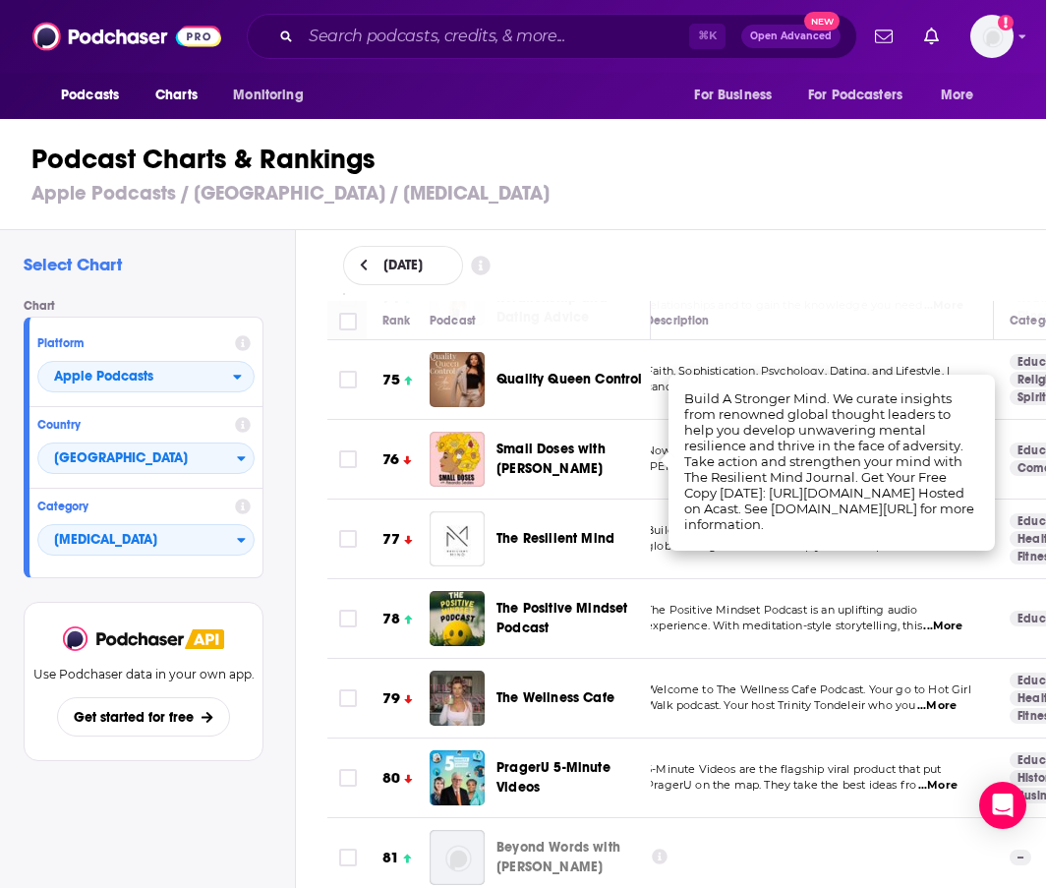
click at [714, 222] on div "Podcast Charts & Rankings Apple Podcasts / United States / Self-Improvement" at bounding box center [531, 174] width 1063 height 112
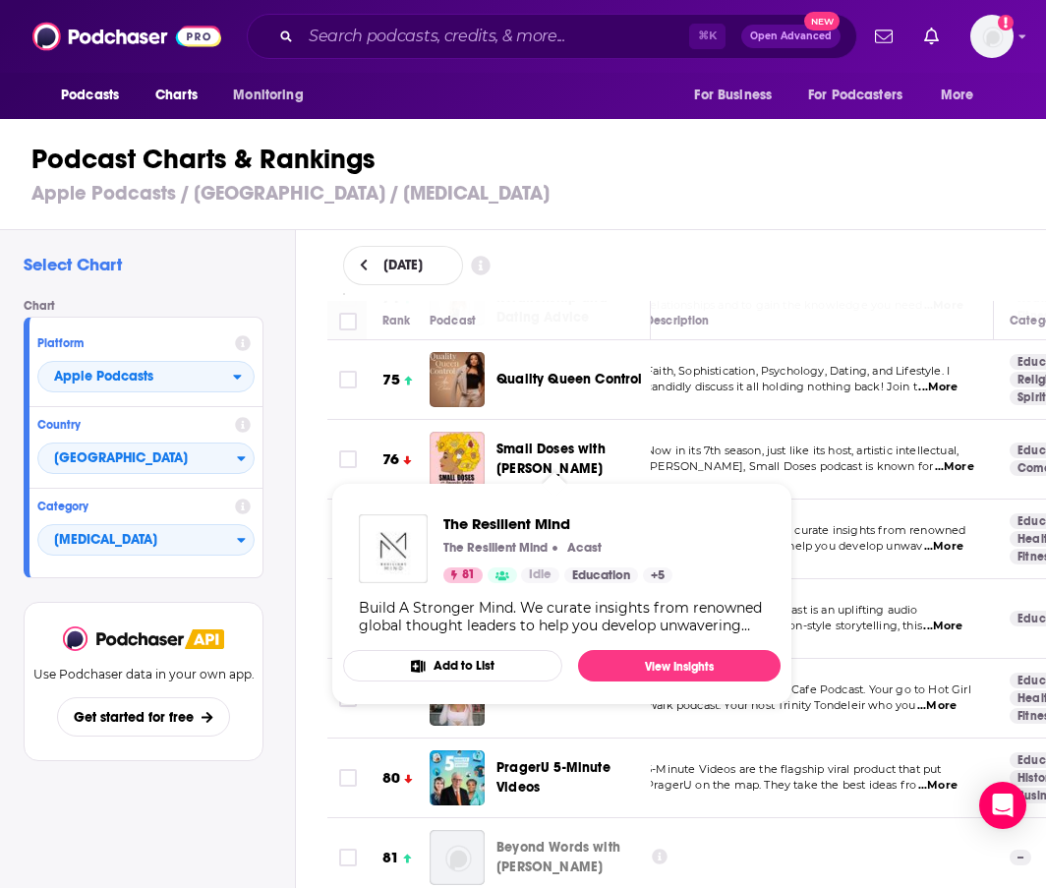
drag, startPoint x: 514, startPoint y: 448, endPoint x: 621, endPoint y: 448, distance: 106.2
click at [621, 511] on div "The Resilient Mind" at bounding box center [582, 538] width 171 height 55
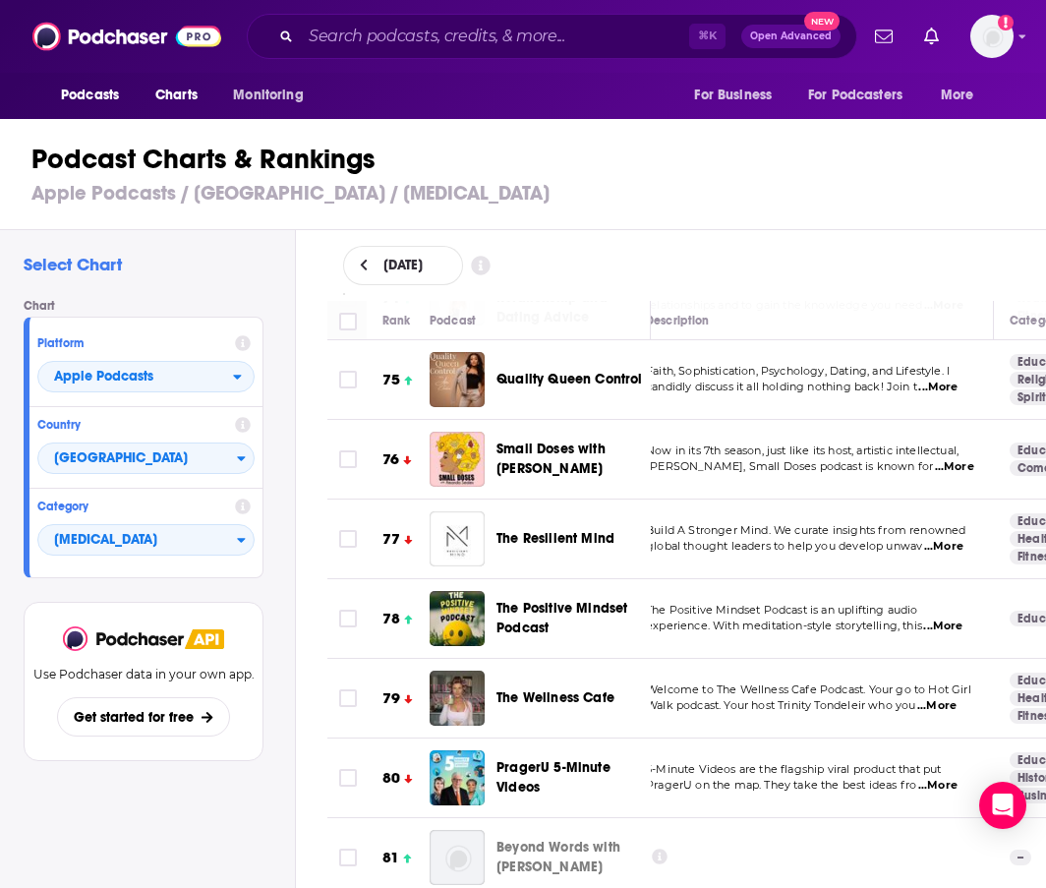
click at [774, 500] on td "Build A Stronger Mind. We curate insights from renowned global thought leaders …" at bounding box center [812, 540] width 364 height 80
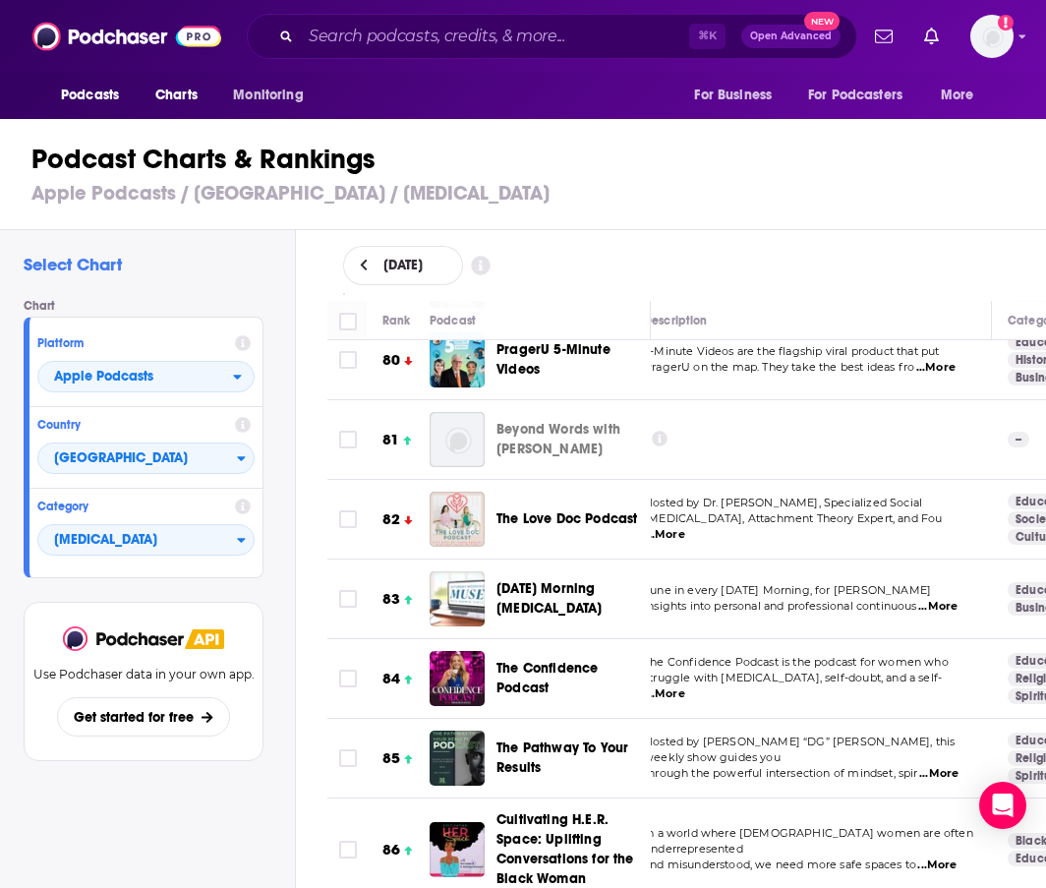
scroll to position [6524, 23]
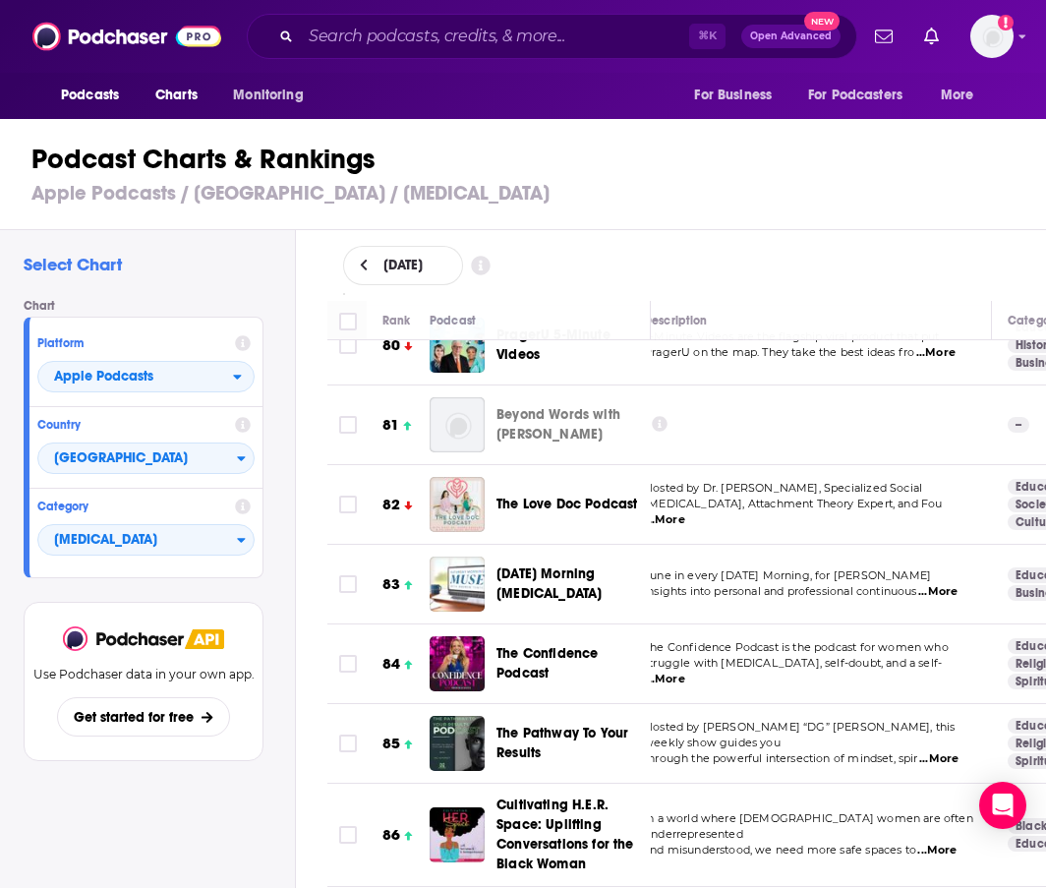
click at [685, 512] on span "...More" at bounding box center [665, 520] width 39 height 16
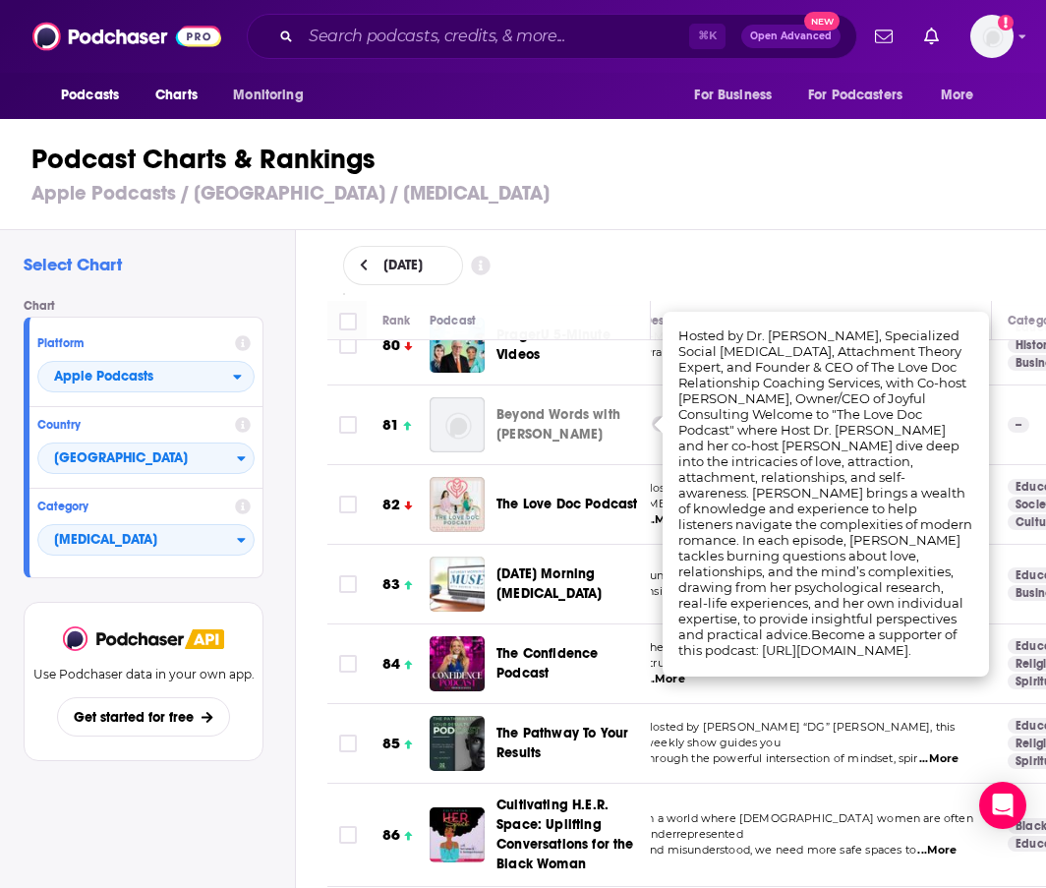
click at [742, 273] on div "August 27, 2025" at bounding box center [687, 265] width 688 height 39
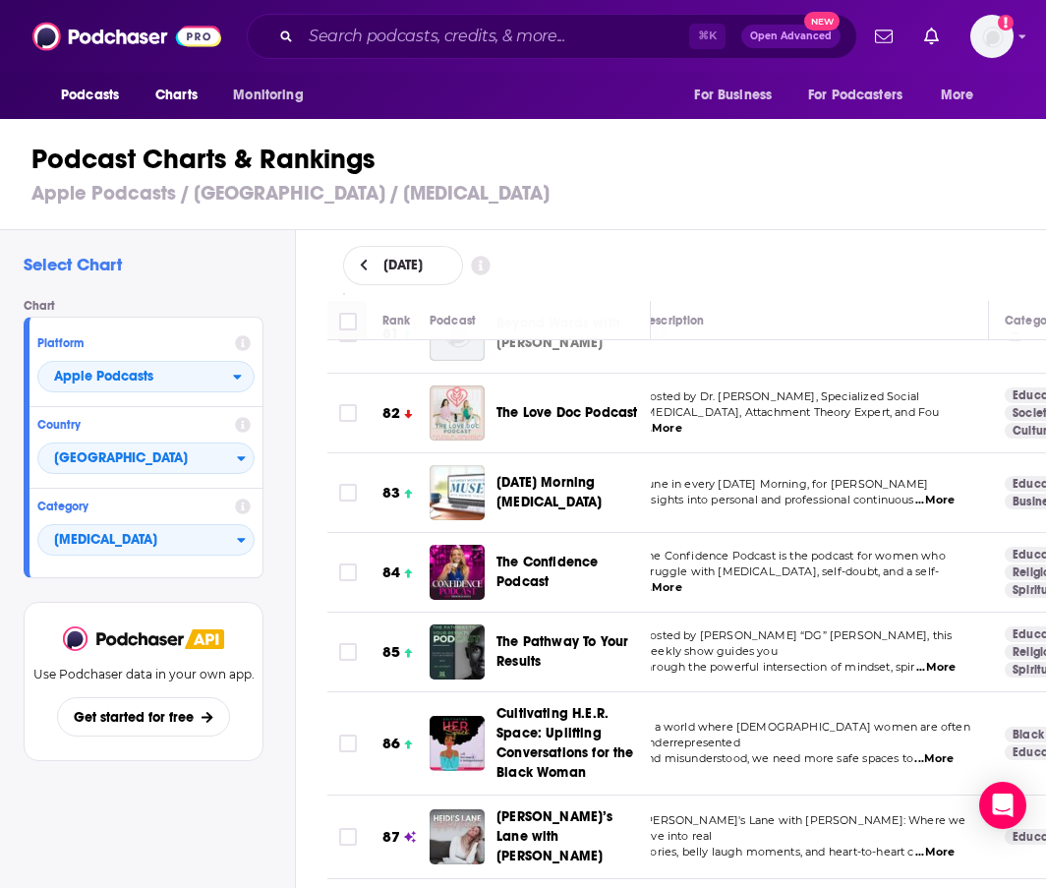
scroll to position [6616, 10]
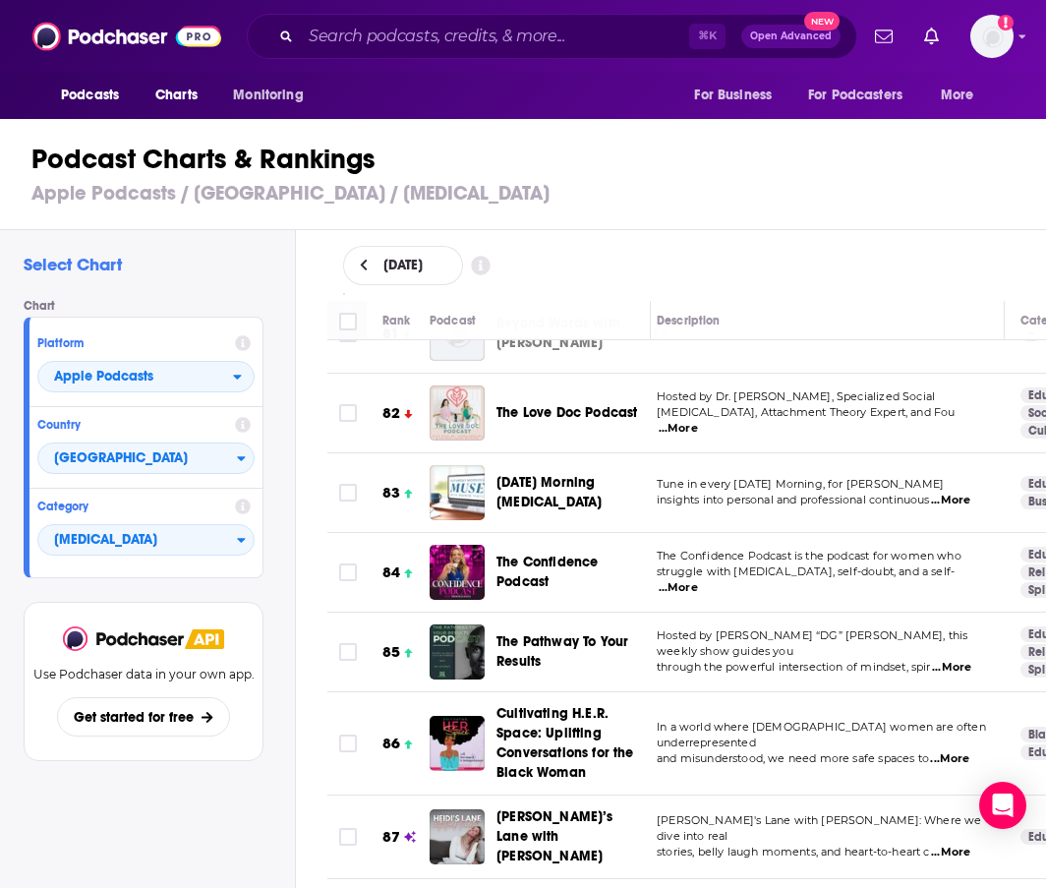
click at [961, 493] on span "...More" at bounding box center [950, 501] width 39 height 16
click at [751, 231] on div "August 27, 2025" at bounding box center [687, 265] width 751 height 71
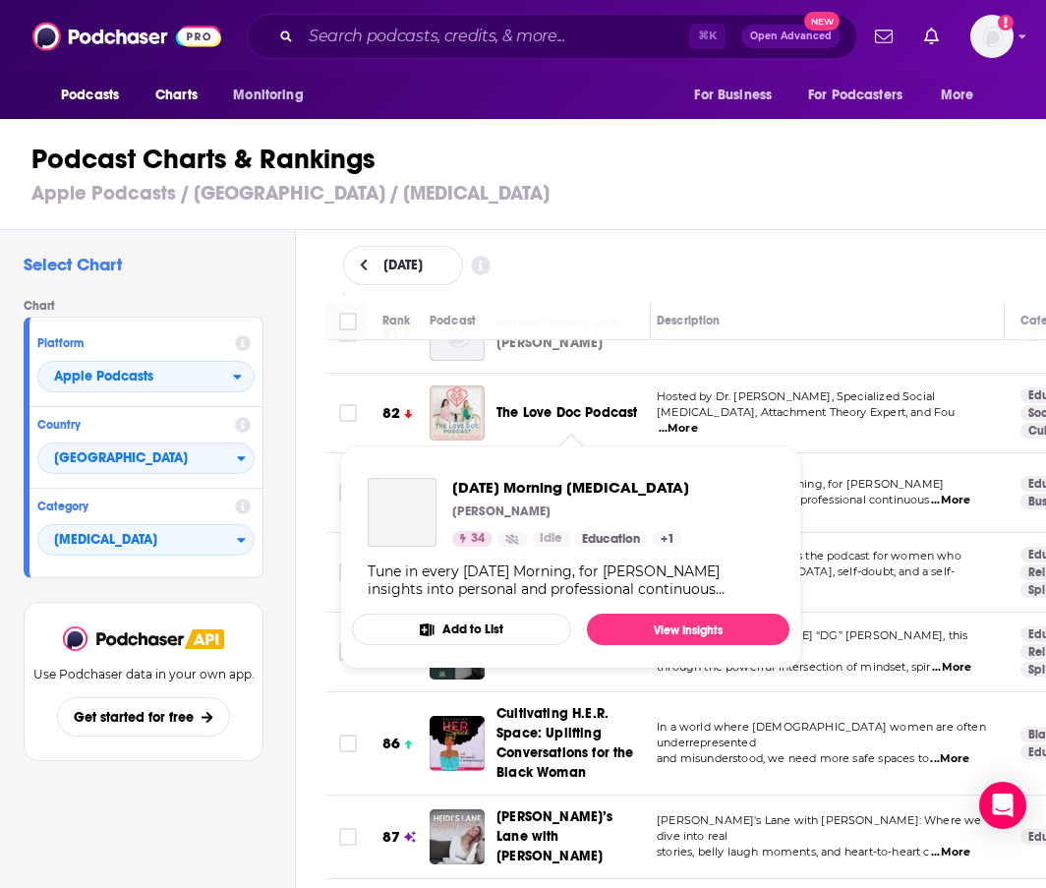
drag, startPoint x: 503, startPoint y: 385, endPoint x: 553, endPoint y: 422, distance: 62.5
click at [551, 465] on div "Saturday Morning Muse" at bounding box center [582, 492] width 171 height 55
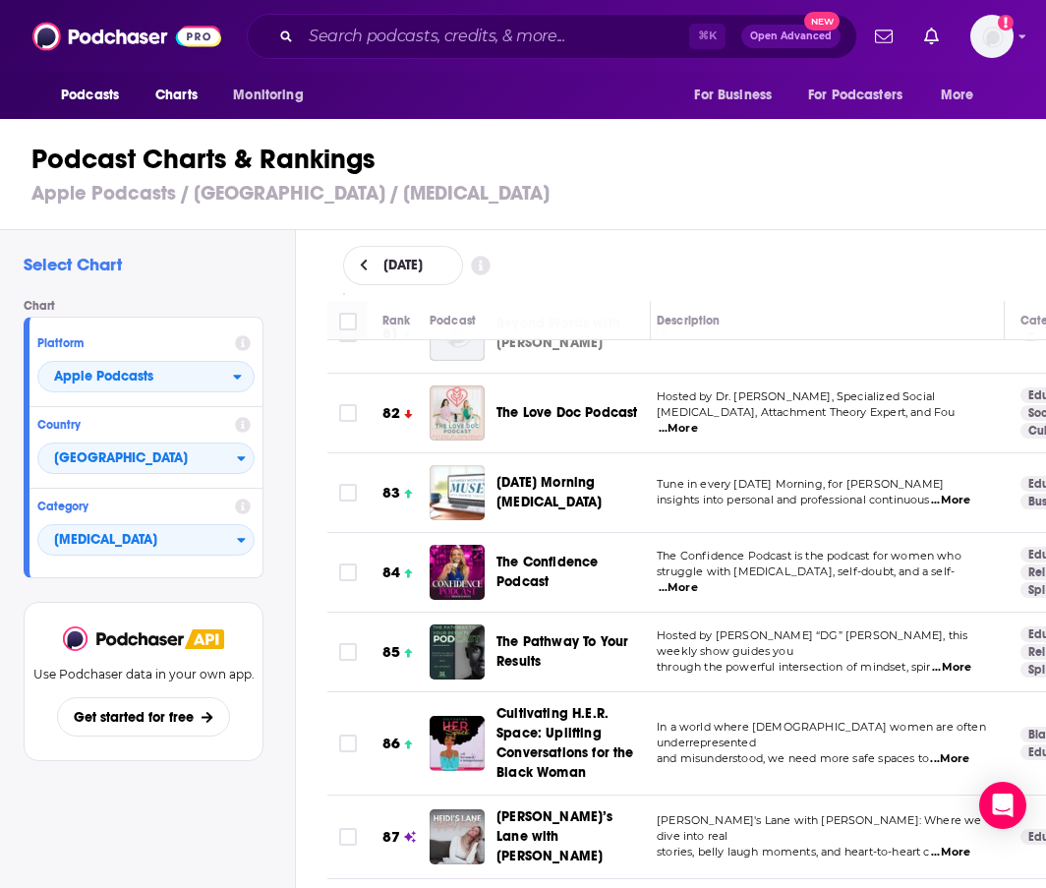
click at [671, 453] on td "Tune in every Saturday Morning, for Andrew Temte’s insights into personal and p…" at bounding box center [823, 493] width 364 height 80
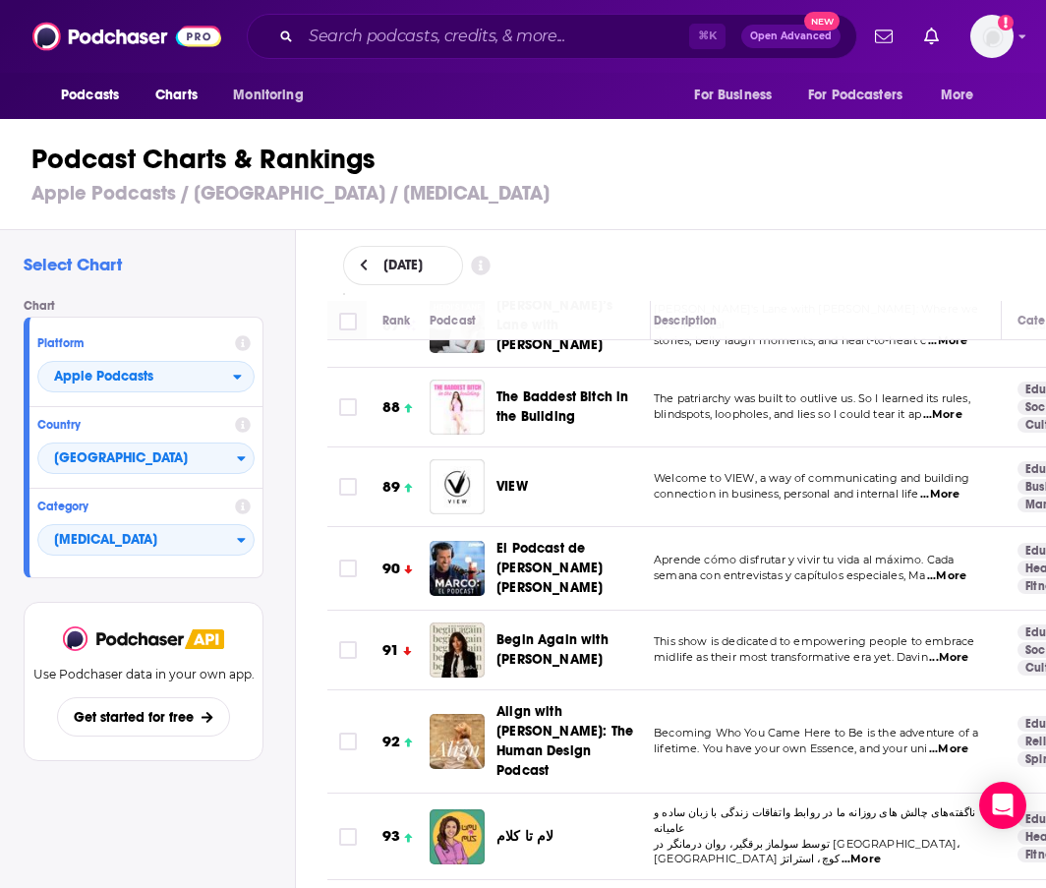
scroll to position [7127, 14]
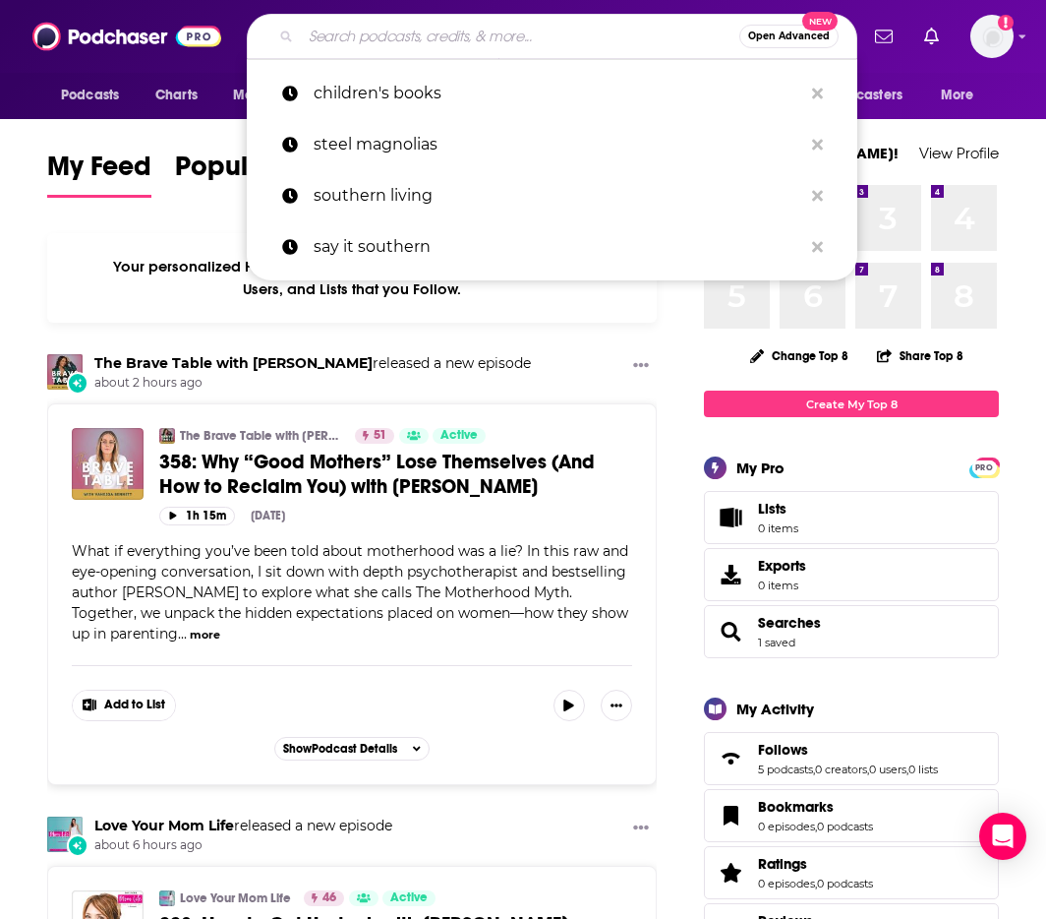
click at [437, 34] on input "Search podcasts, credits, & more..." at bounding box center [520, 36] width 439 height 31
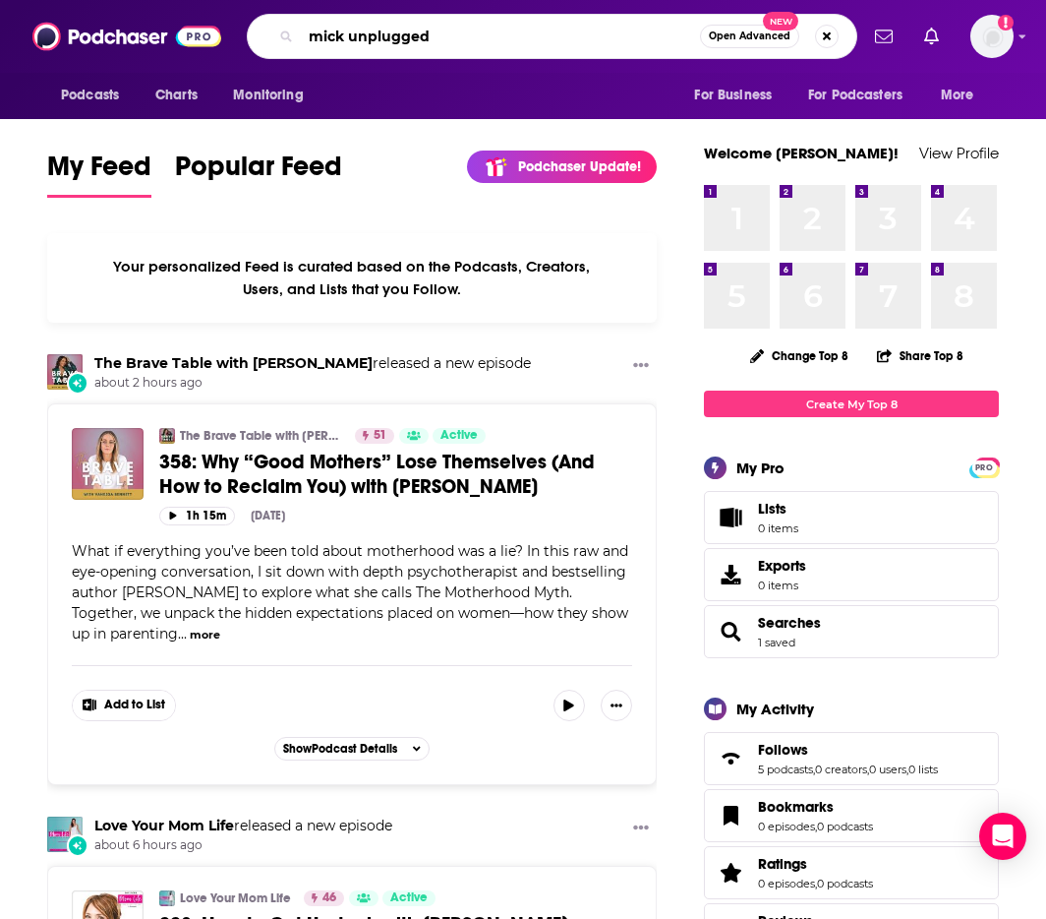
type input "mick unplugged"
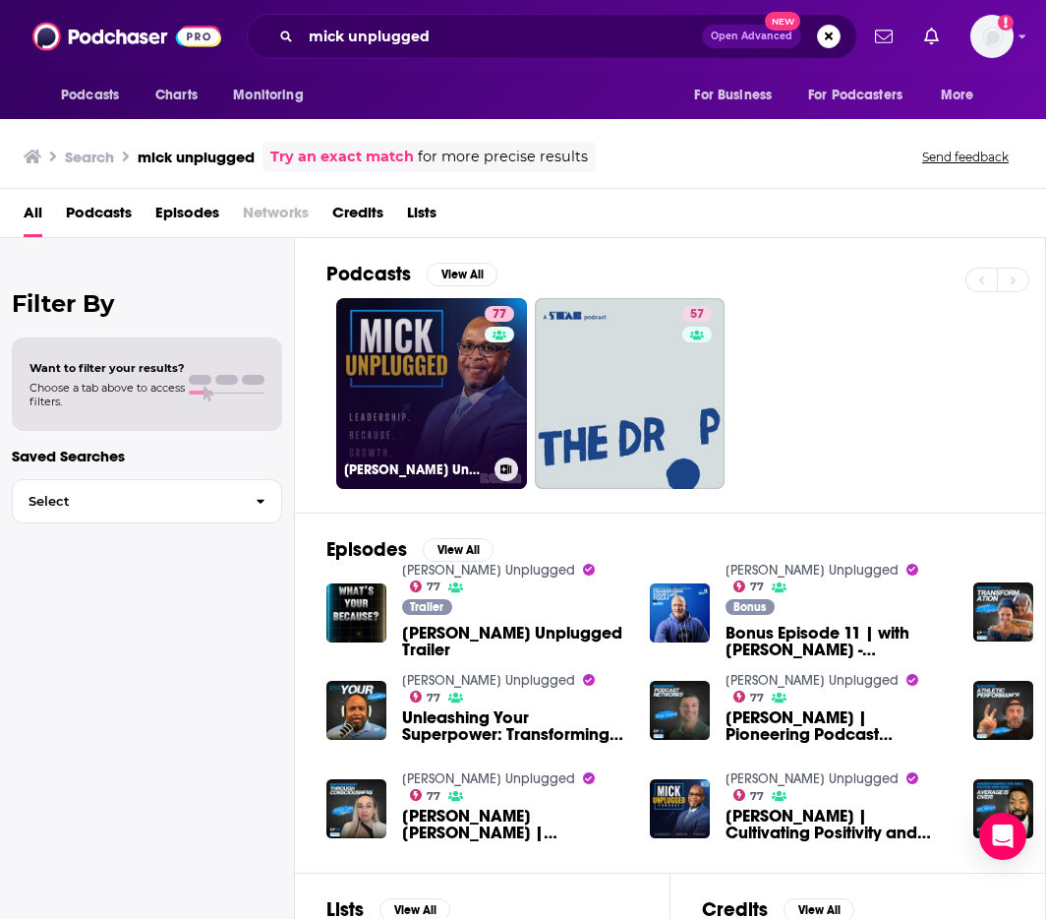
click at [437, 376] on link "77 Mick Unplugged" at bounding box center [431, 393] width 191 height 191
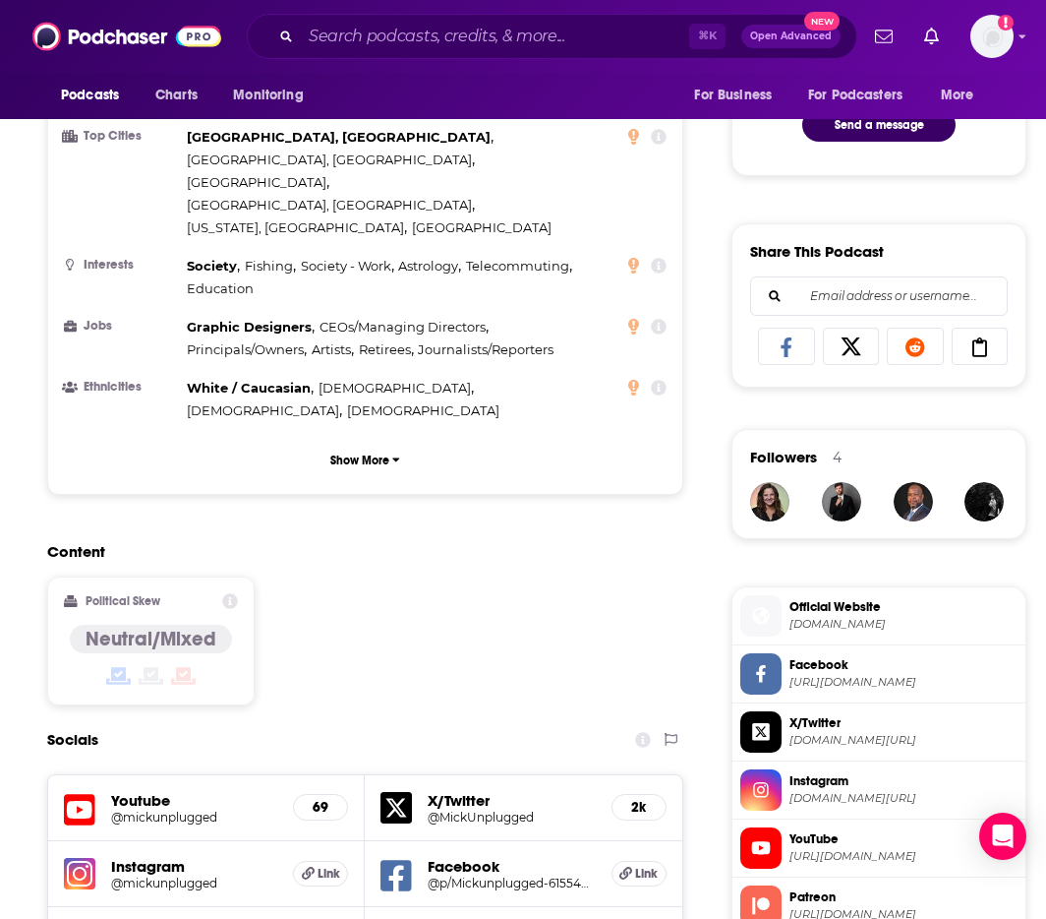
scroll to position [1454, 0]
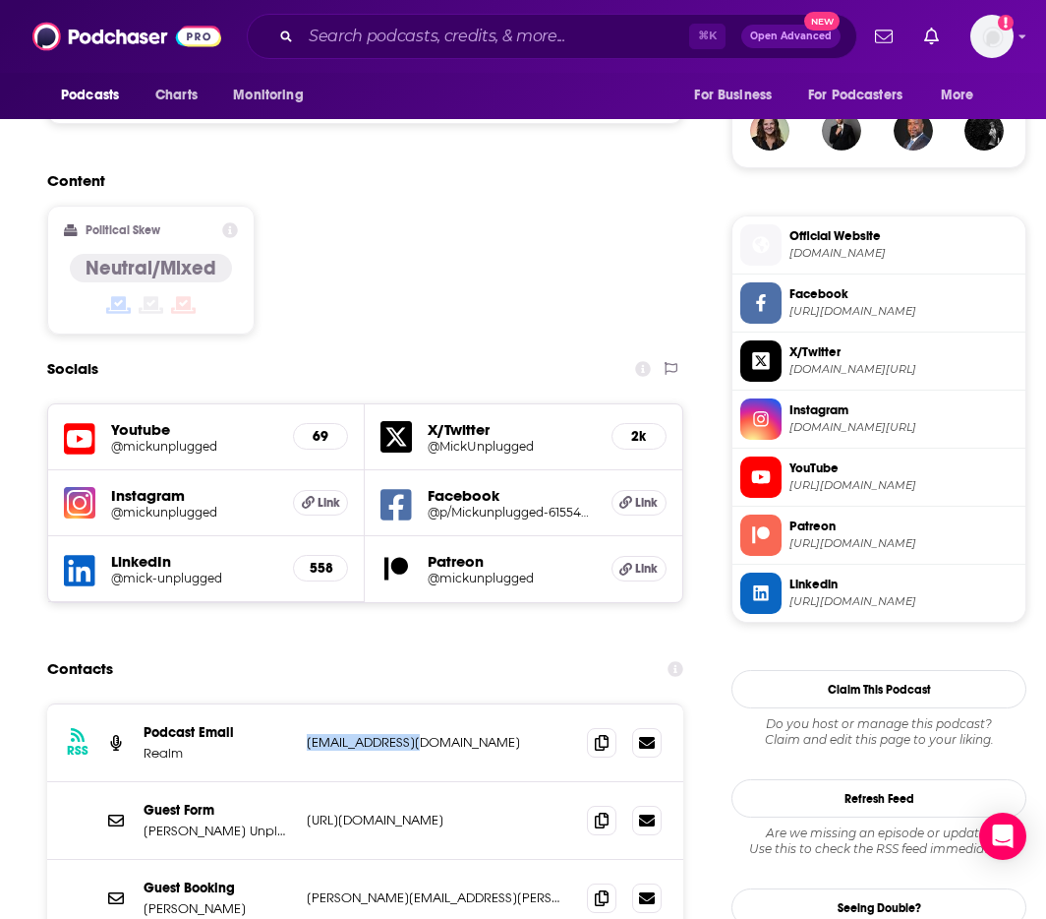
drag, startPoint x: 432, startPoint y: 638, endPoint x: 310, endPoint y: 648, distance: 122.3
click at [310, 734] on p "podcast@realm.fm" at bounding box center [437, 742] width 261 height 17
copy p "podcast@realm.fm"
click at [571, 889] on div "kris.smith@mickunplugged.com" at bounding box center [439, 897] width 265 height 17
drag, startPoint x: 516, startPoint y: 801, endPoint x: 276, endPoint y: 810, distance: 240.2
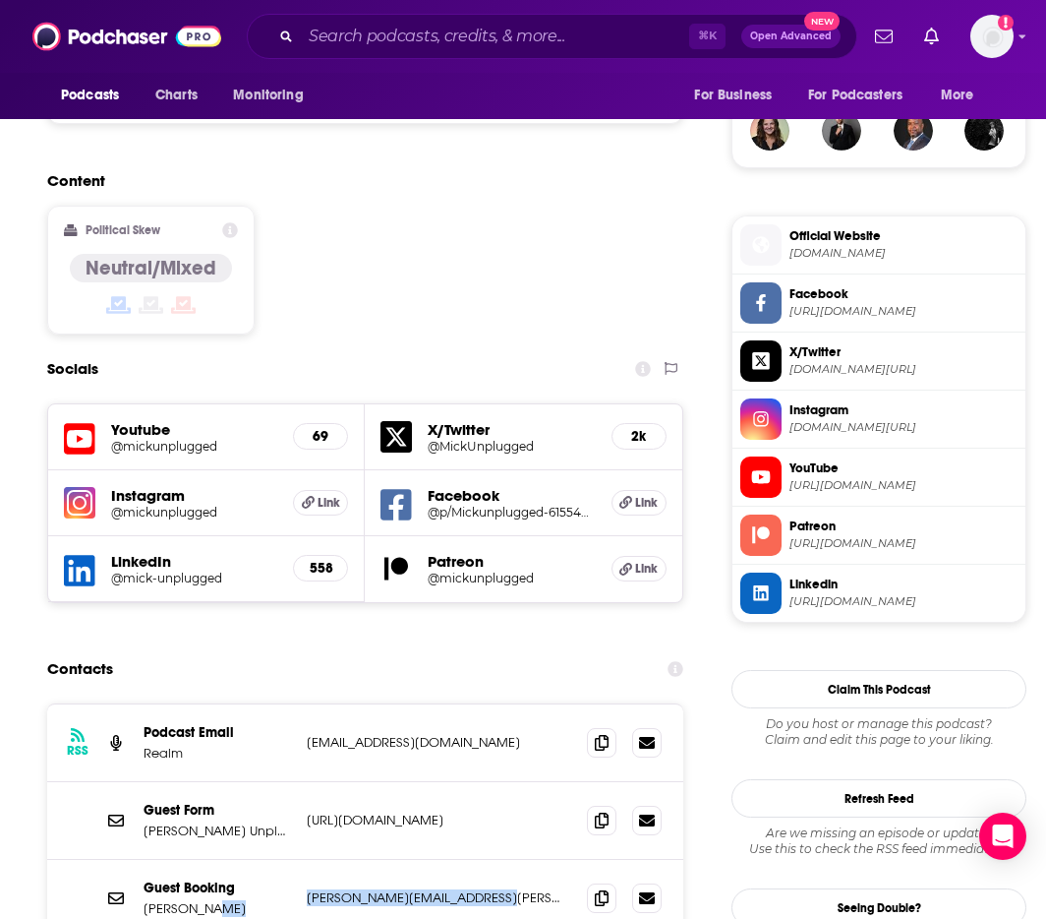
click at [0, 0] on div "Guest Booking Kris Smith kris.smith@mickunplugged.com kris.smith@mickunplugged.…" at bounding box center [0, 0] width 0 height 0
copy div "kris.smith@mickunplugged.com"
drag, startPoint x: 440, startPoint y: 648, endPoint x: 304, endPoint y: 641, distance: 135.9
click at [304, 704] on div "RSS Podcast Email Realm podcast@realm.fm podcast@realm.fm" at bounding box center [365, 743] width 636 height 78
copy p "podcast@realm.fm"
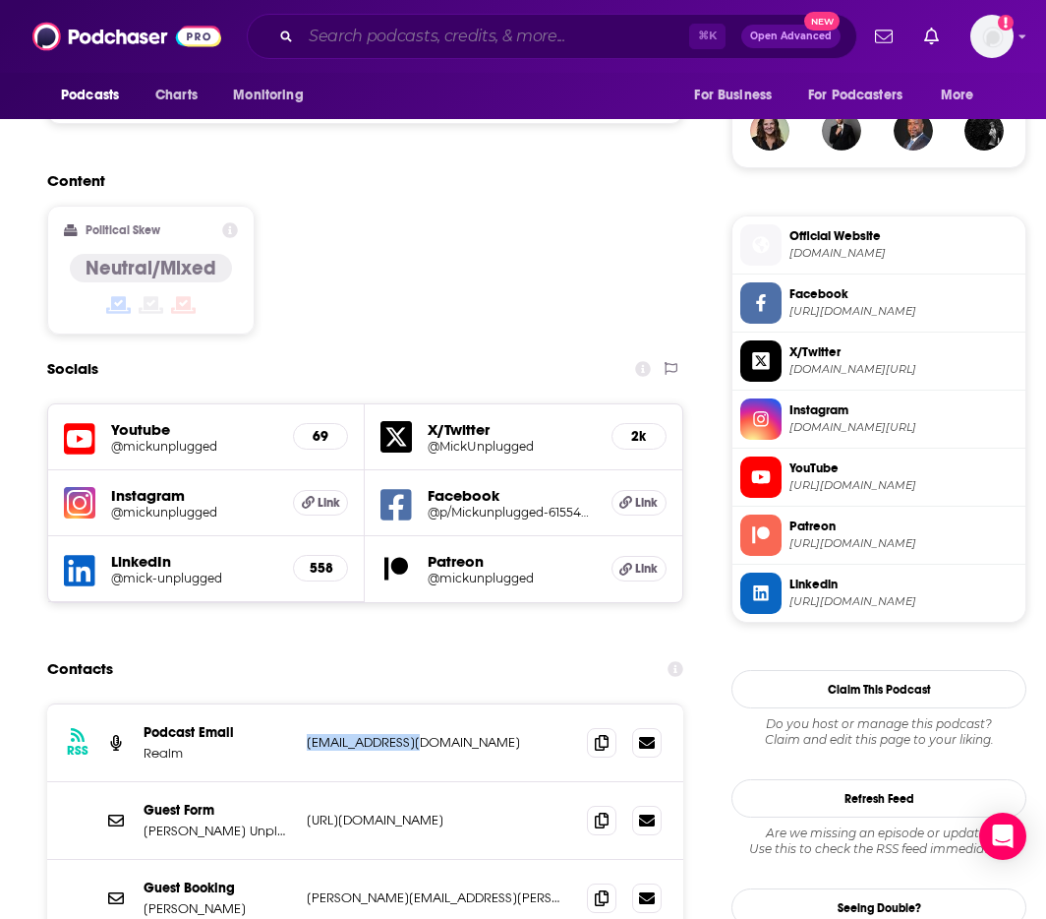
click at [547, 39] on input "Search podcasts, credits, & more..." at bounding box center [495, 36] width 388 height 31
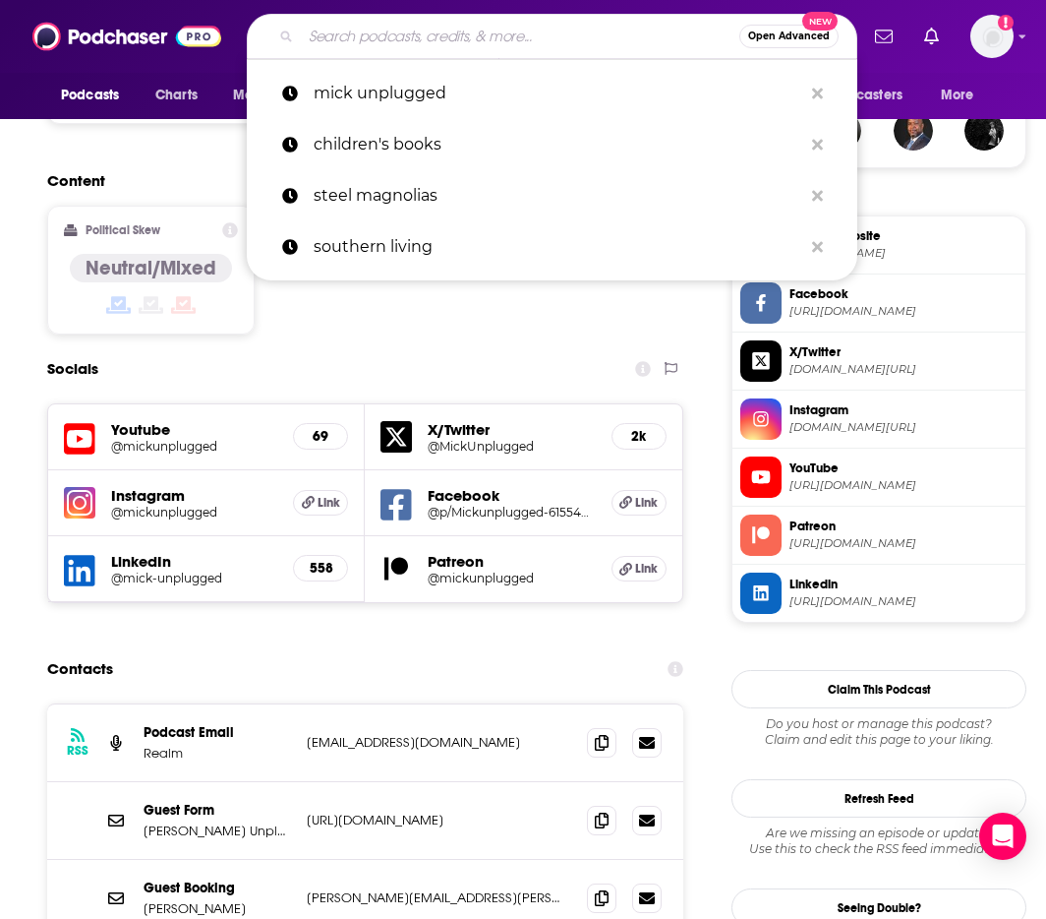
paste input "The Jamie Kern Lima Show"
type input "The Jamie Kern Lima Show"
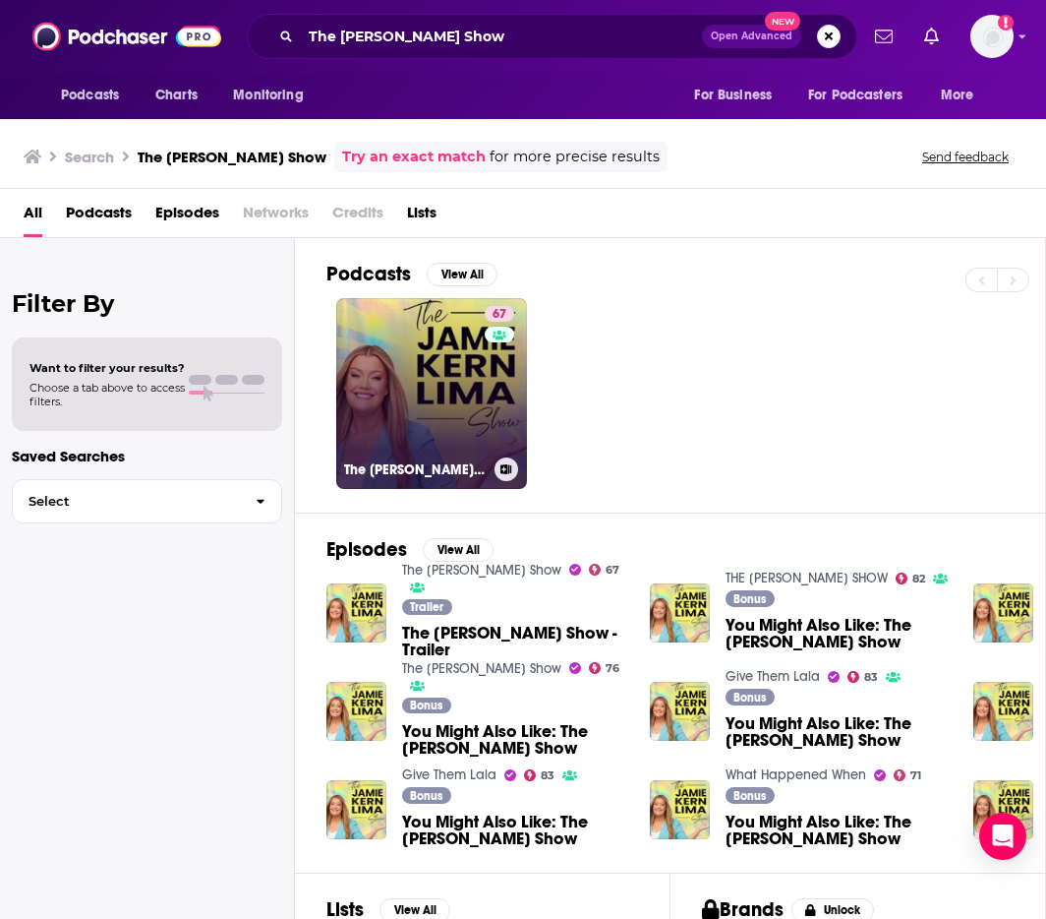
click at [459, 378] on link "67 The Jamie Kern Lima Show" at bounding box center [431, 393] width 191 height 191
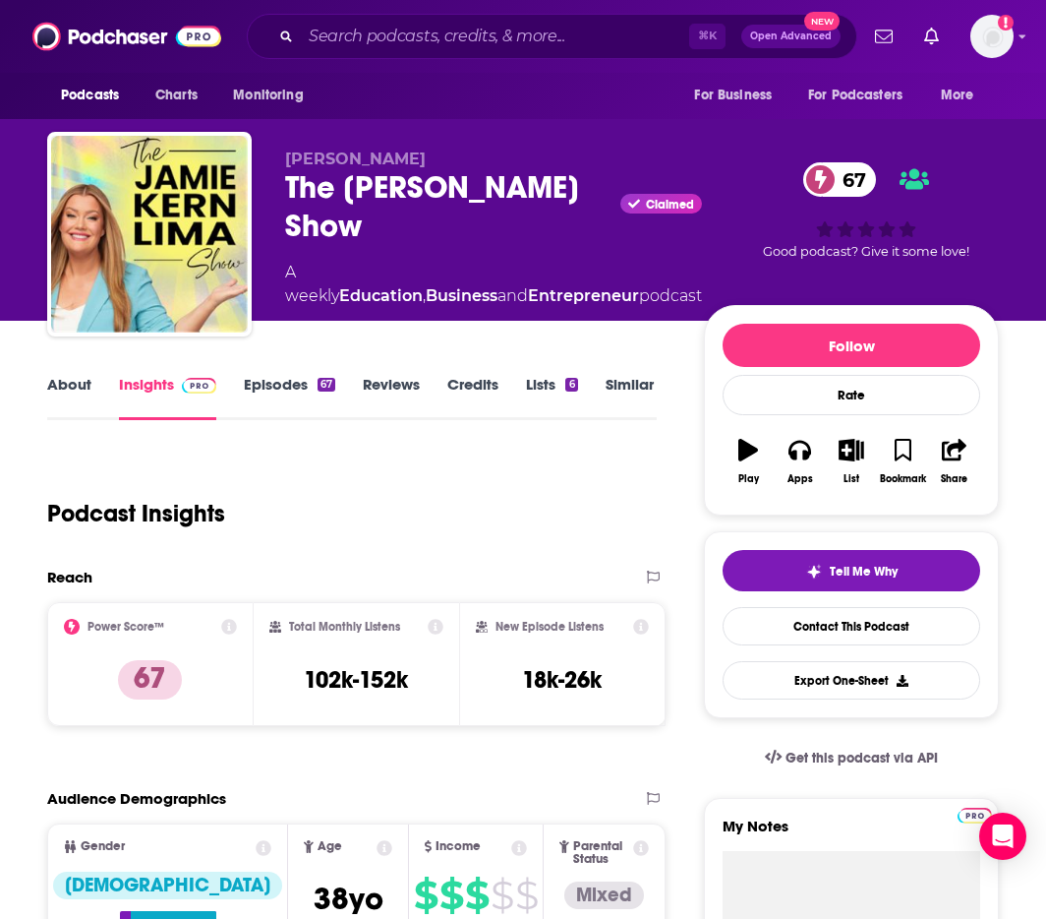
scroll to position [136, 0]
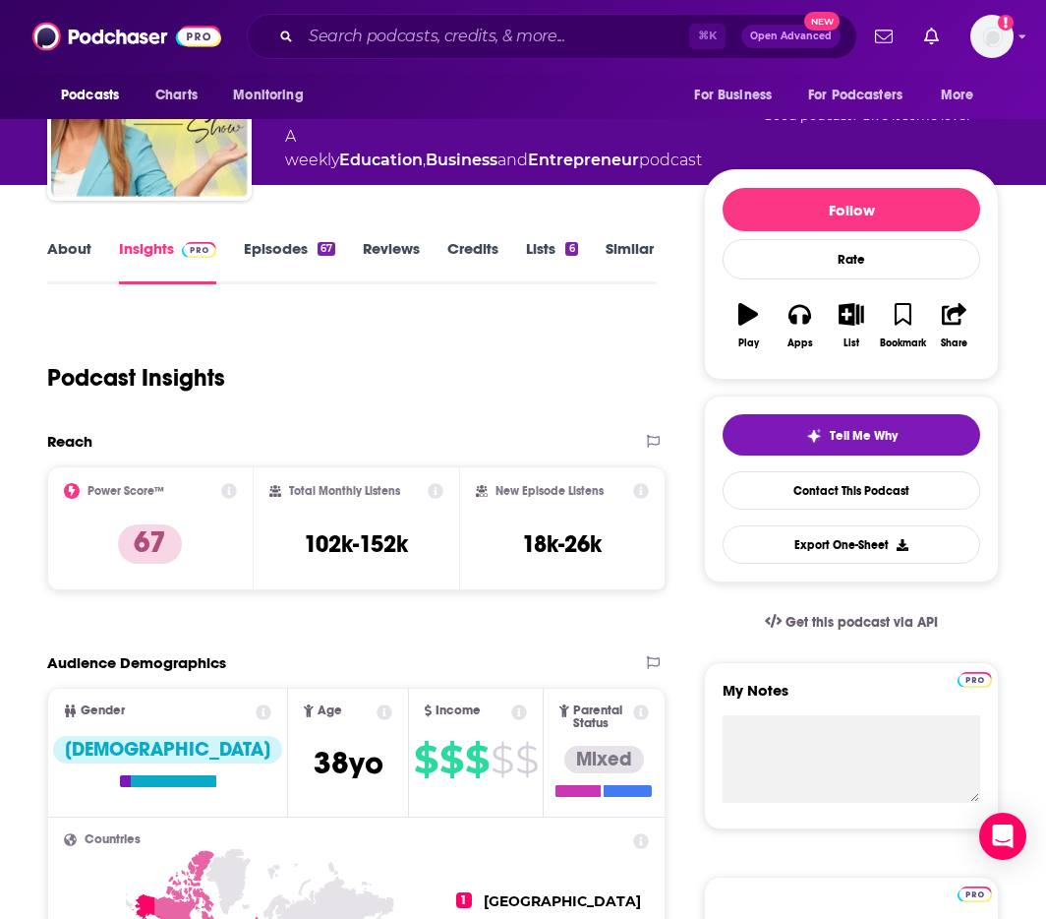
click at [64, 249] on link "About" at bounding box center [69, 261] width 44 height 45
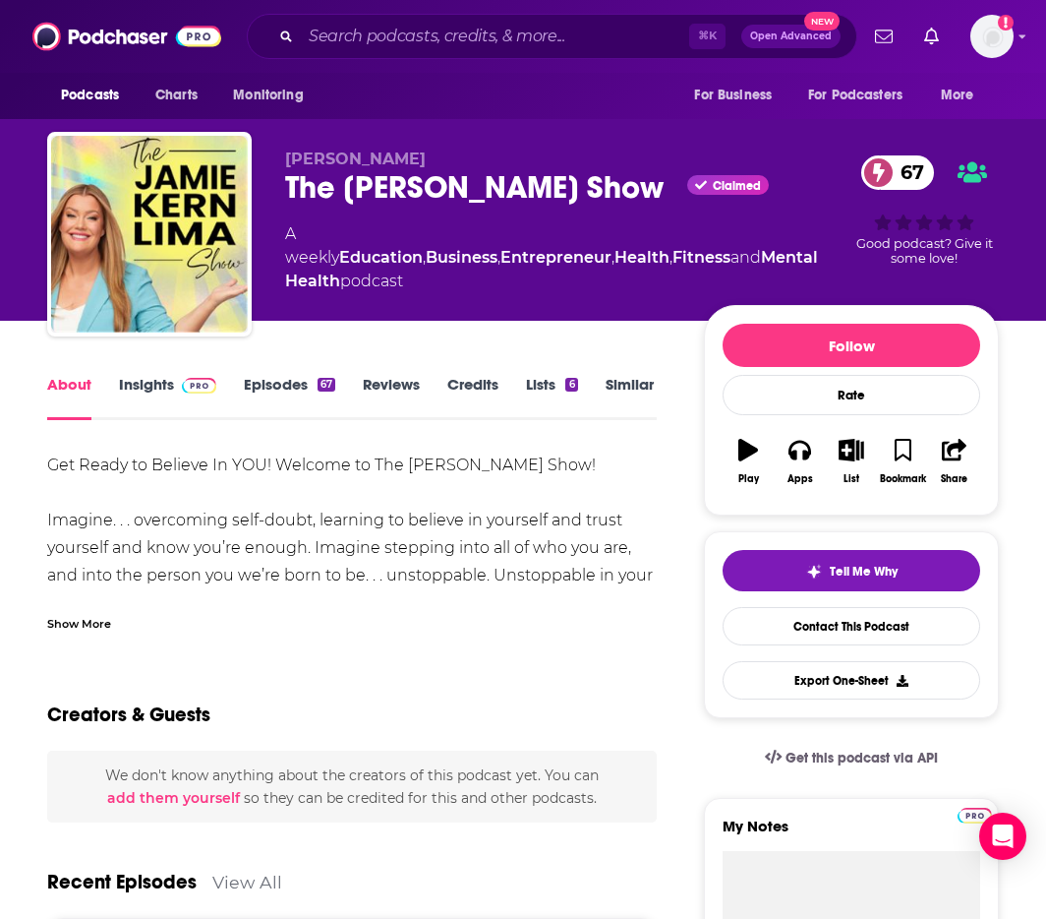
click at [164, 385] on link "Insights" at bounding box center [167, 397] width 97 height 45
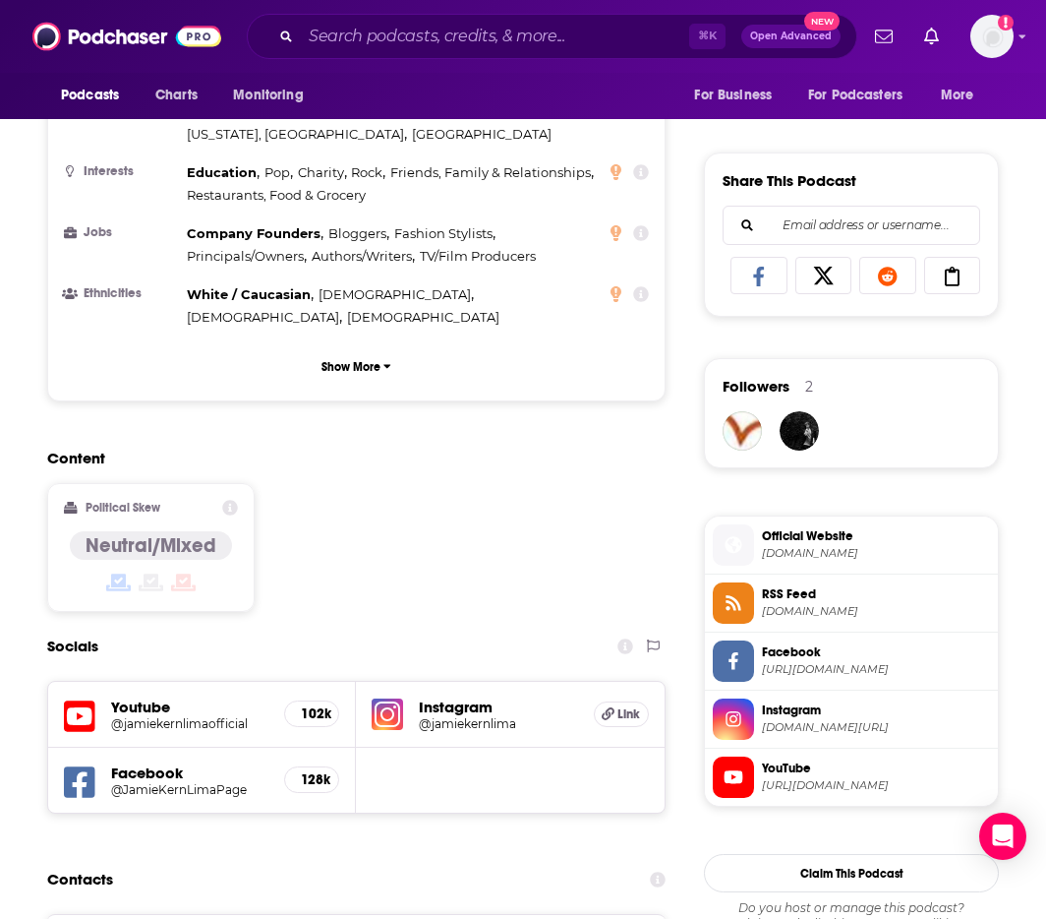
scroll to position [1577, 0]
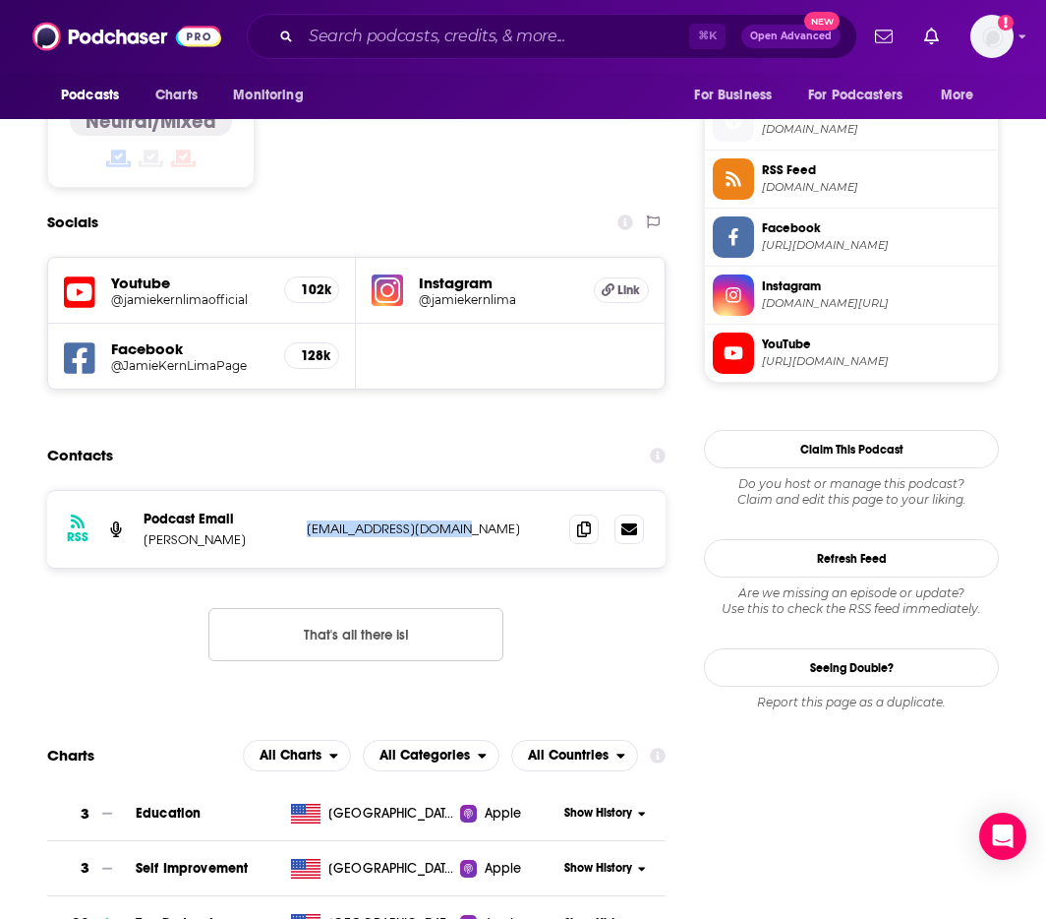
drag, startPoint x: 367, startPoint y: 450, endPoint x: 465, endPoint y: 451, distance: 98.3
click at [465, 491] on div "RSS Podcast Email Jamie Kern Lima show@jamiekernlima.com show@jamiekernlima.com" at bounding box center [356, 529] width 619 height 77
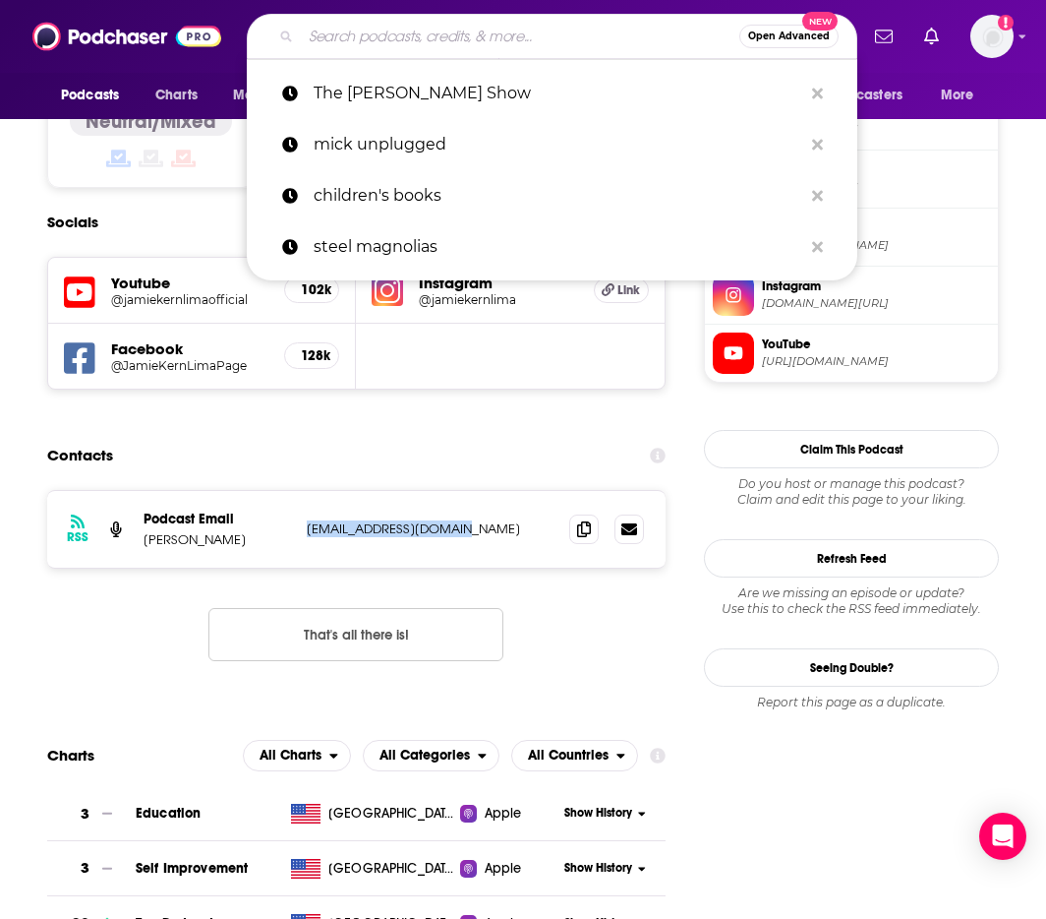
click at [604, 37] on input "Search podcasts, credits, & more..." at bounding box center [520, 36] width 439 height 31
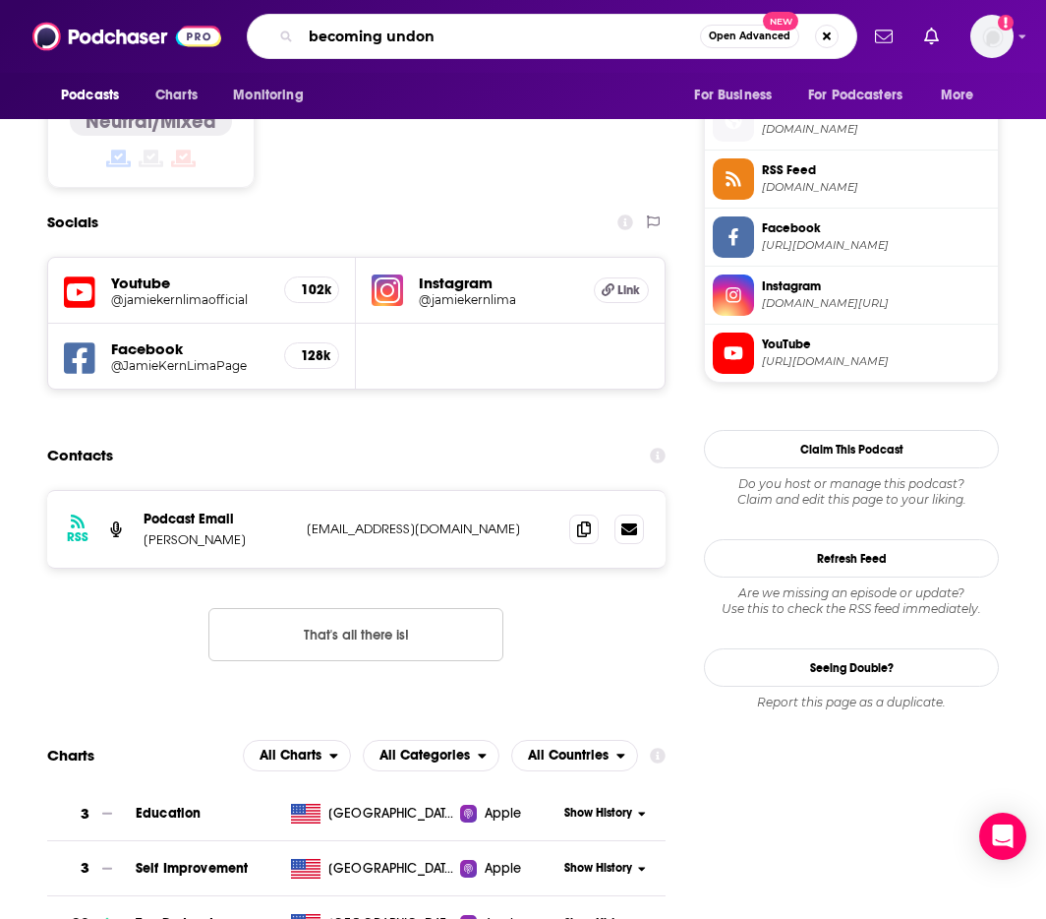
type input "becoming undone"
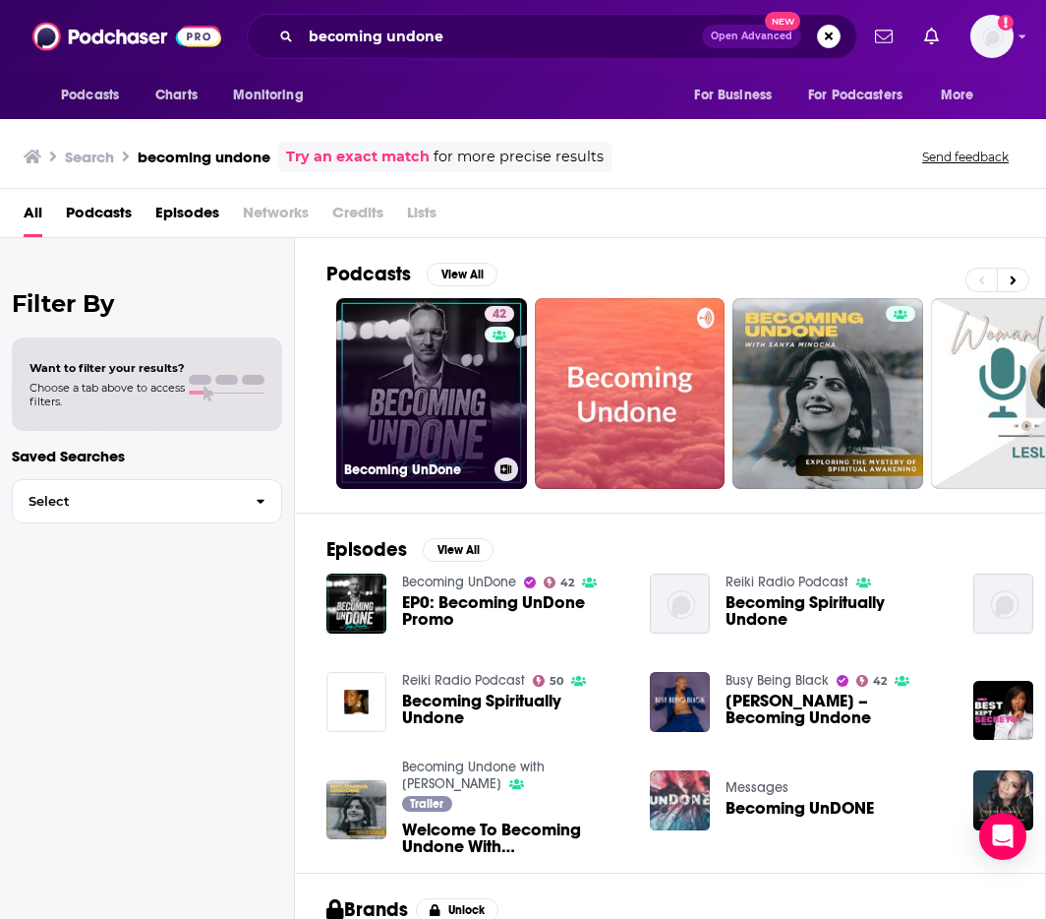
click at [496, 342] on link at bounding box center [500, 334] width 30 height 16
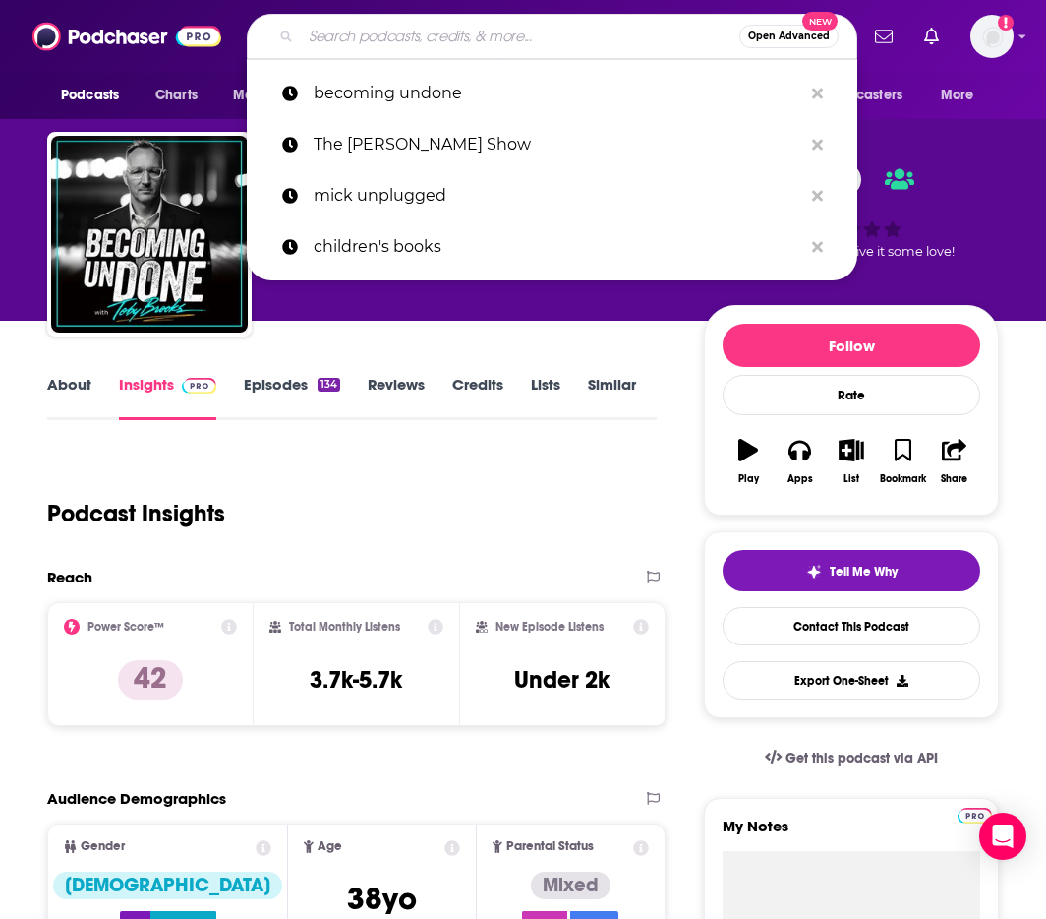
click at [510, 51] on input "Search podcasts, credits, & more..." at bounding box center [520, 36] width 439 height 31
paste input "Good Life Project"
type input "Good Life Project"
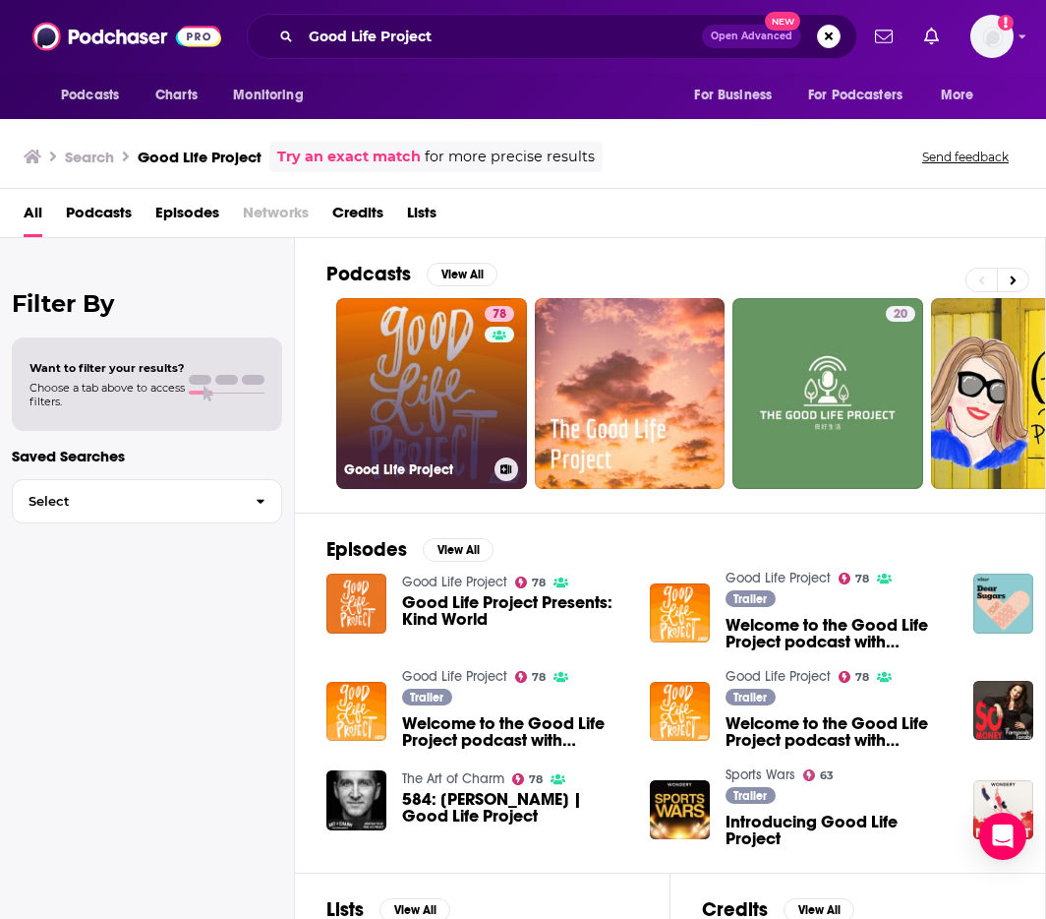
click at [392, 373] on link "78 Good Life Project" at bounding box center [431, 393] width 191 height 191
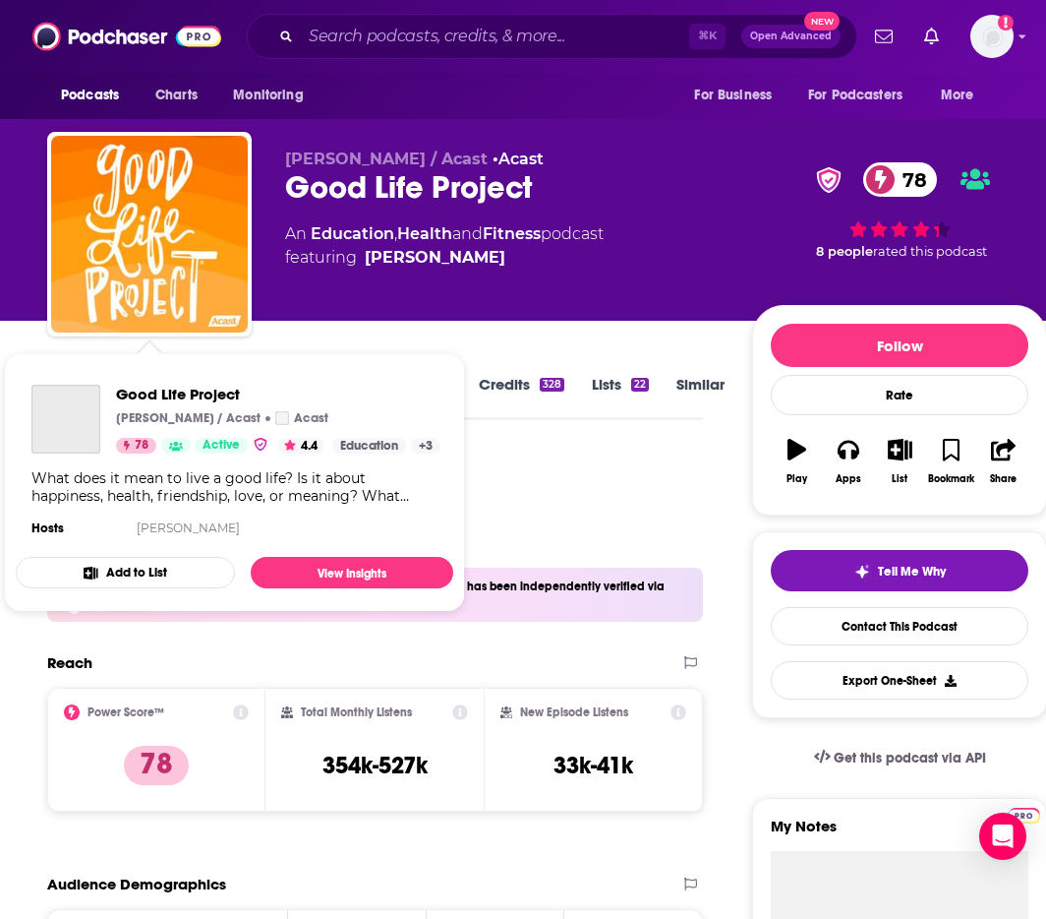
click at [69, 367] on span "Good Life Project Jonathan Fields / Acast Acast 78 Active 4.4 Categories Educat…" at bounding box center [235, 482] width 438 height 259
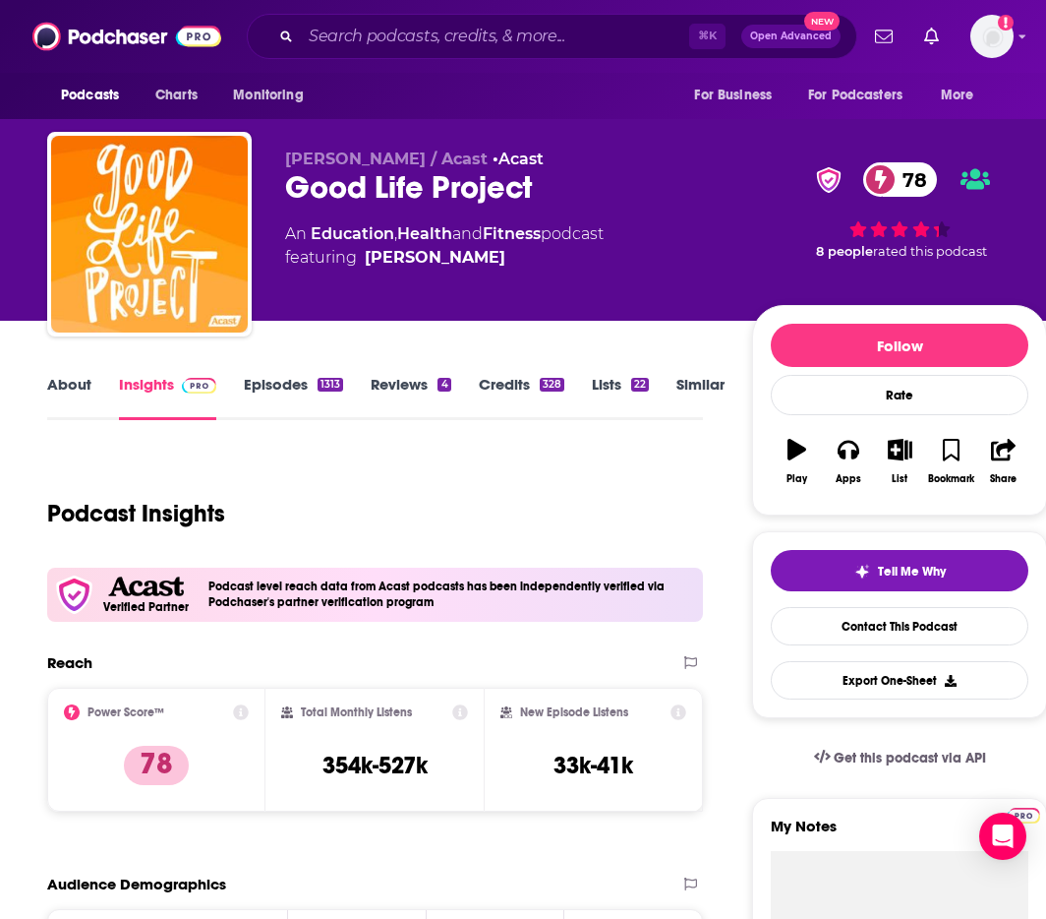
drag, startPoint x: 389, startPoint y: 334, endPoint x: 210, endPoint y: 396, distance: 189.4
click at [78, 393] on link "About" at bounding box center [69, 397] width 44 height 45
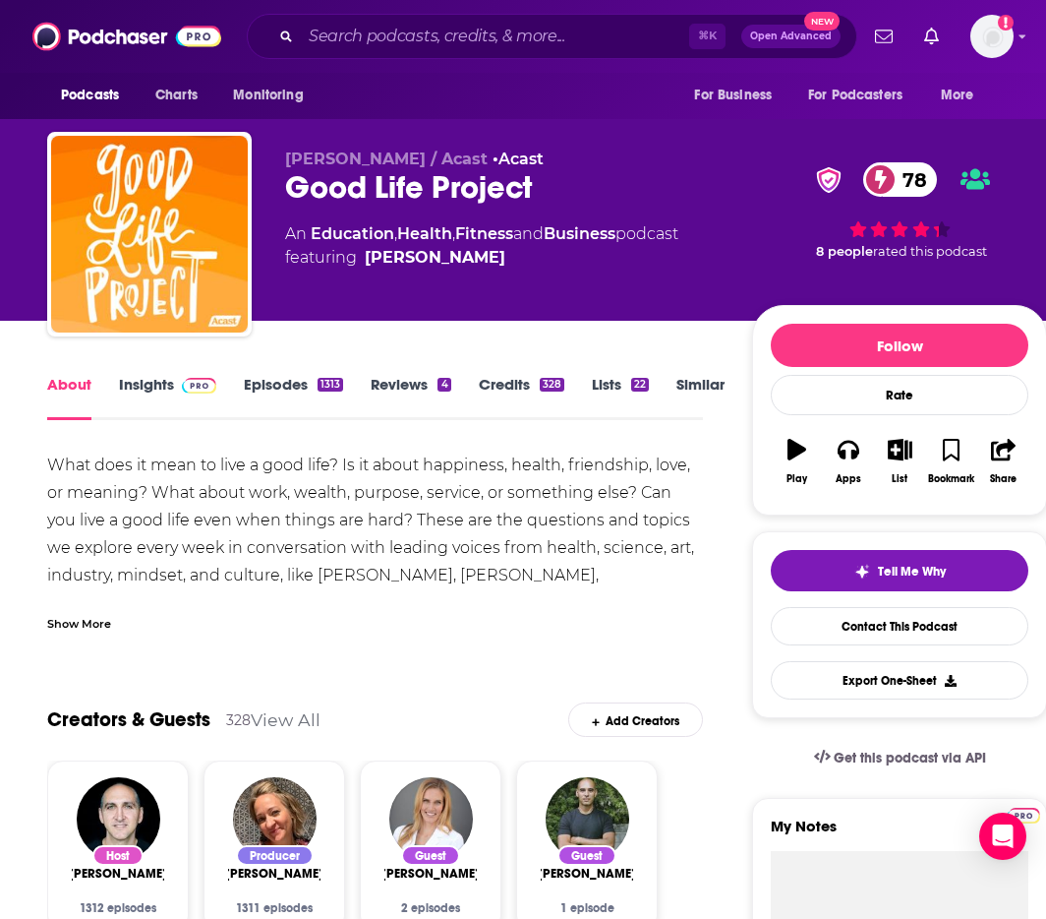
click at [145, 382] on link "Insights" at bounding box center [167, 397] width 97 height 45
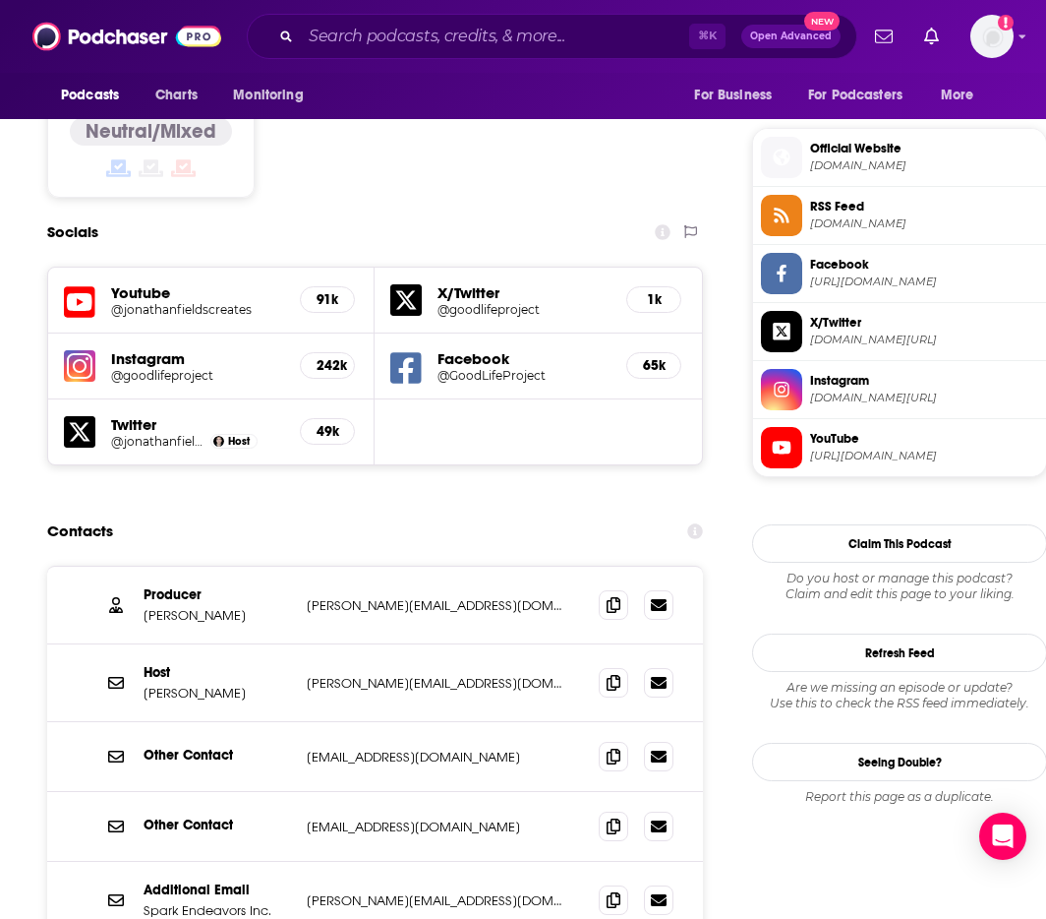
scroll to position [1729, 0]
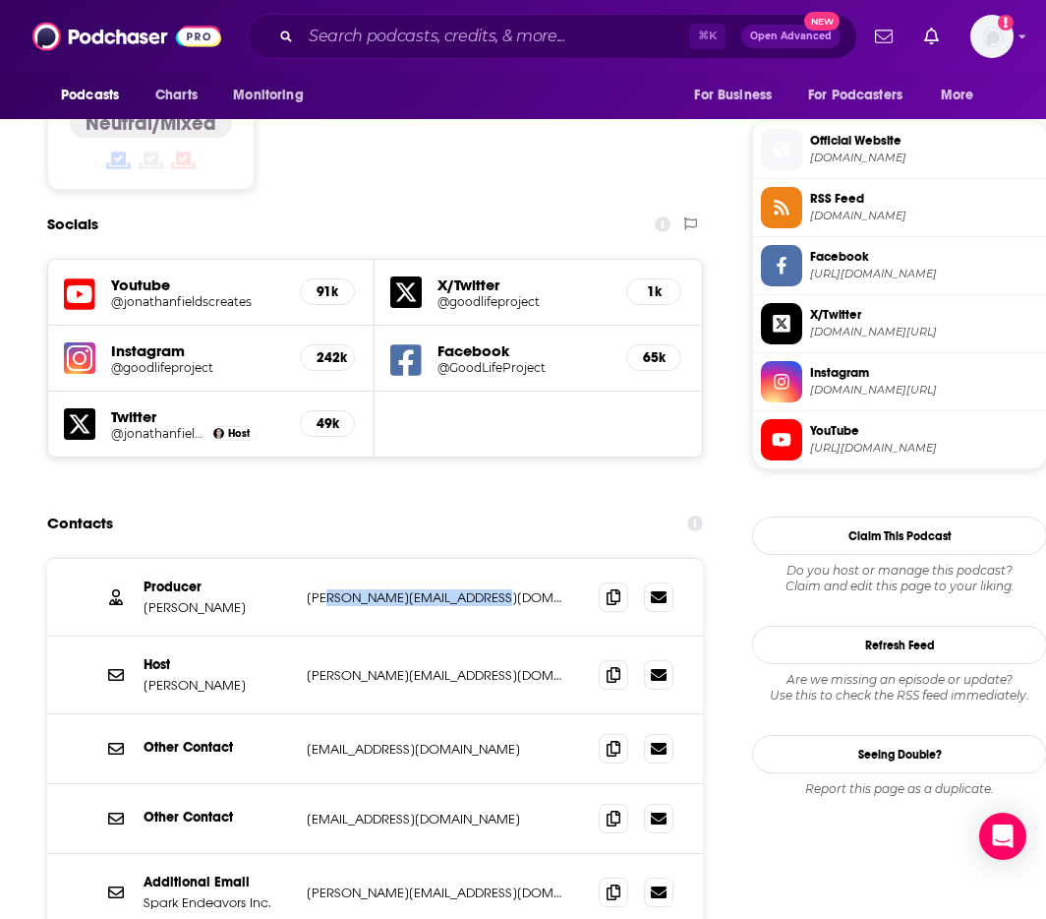
drag, startPoint x: 321, startPoint y: 477, endPoint x: 493, endPoint y: 475, distance: 172.1
click at [493, 589] on p "lindsey@goodlifeproject.com" at bounding box center [437, 597] width 261 height 17
drag, startPoint x: 471, startPoint y: 476, endPoint x: 308, endPoint y: 475, distance: 163.3
click at [308, 589] on p "lindsey@goodlifeproject.com" at bounding box center [437, 597] width 261 height 17
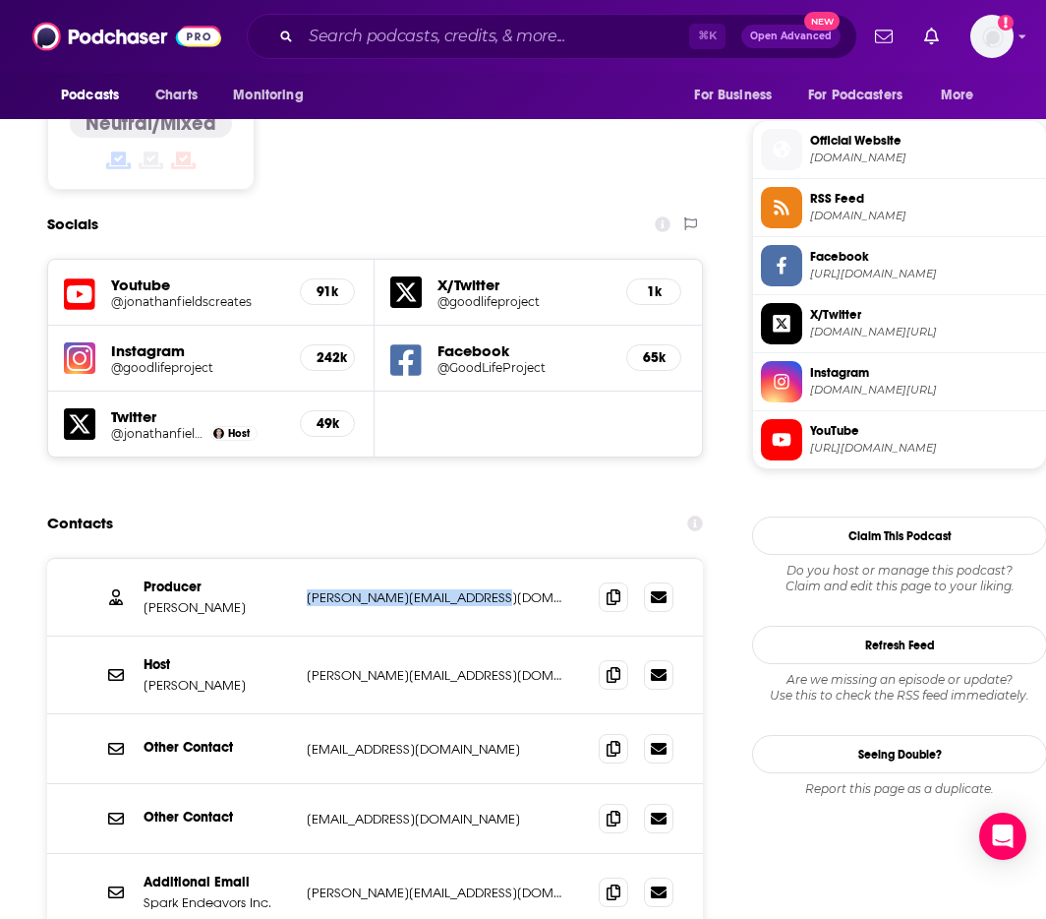
copy p "lindsey@goodlifeproject.com"
drag, startPoint x: 525, startPoint y: 556, endPoint x: 300, endPoint y: 555, distance: 225.2
click at [300, 636] on div "Host Jonathan Fields jonathan@goodlifeproject.com jonathan@goodlifeproject.com" at bounding box center [375, 675] width 656 height 78
copy p "jonathan@goodlifeproject.com"
drag, startPoint x: 368, startPoint y: 623, endPoint x: 290, endPoint y: 630, distance: 78.0
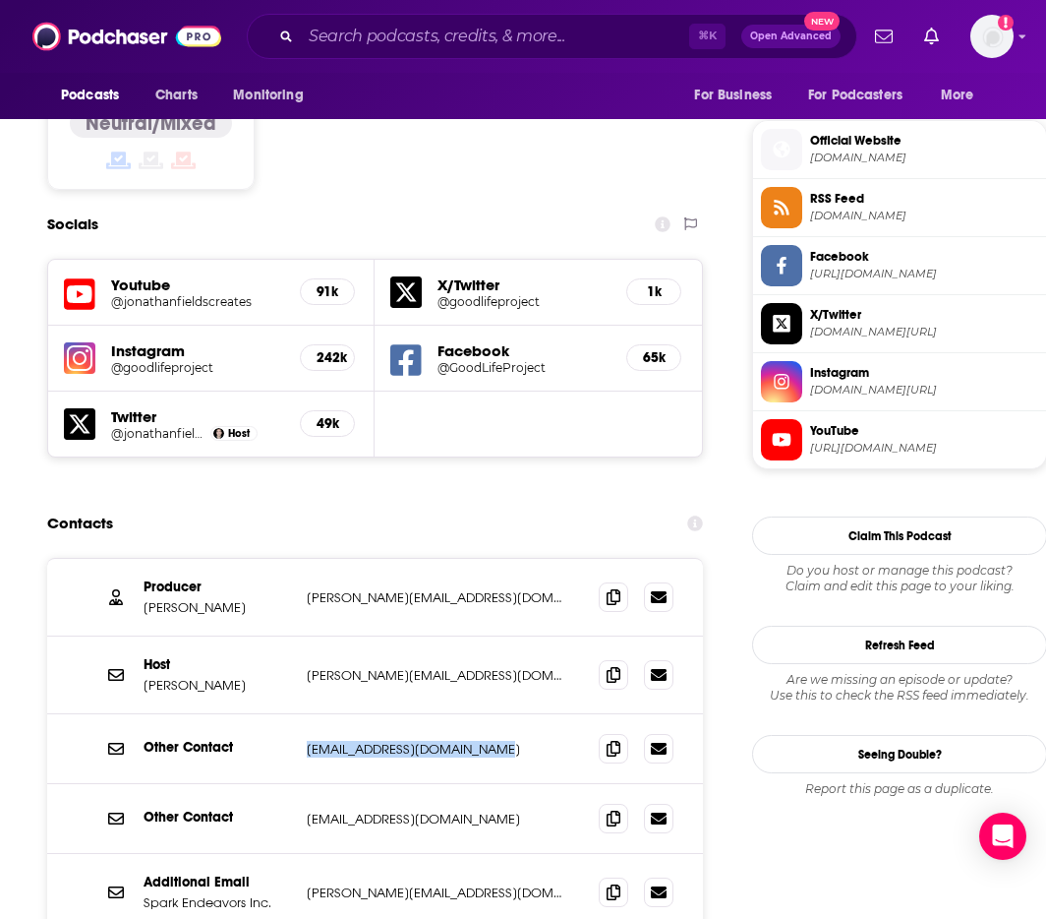
click at [0, 0] on div "Other Contact support@goodlifeproject.com support@goodlifeproject.com" at bounding box center [0, 0] width 0 height 0
click at [535, 51] on input "Search podcasts, credits, & more..." at bounding box center [495, 36] width 388 height 31
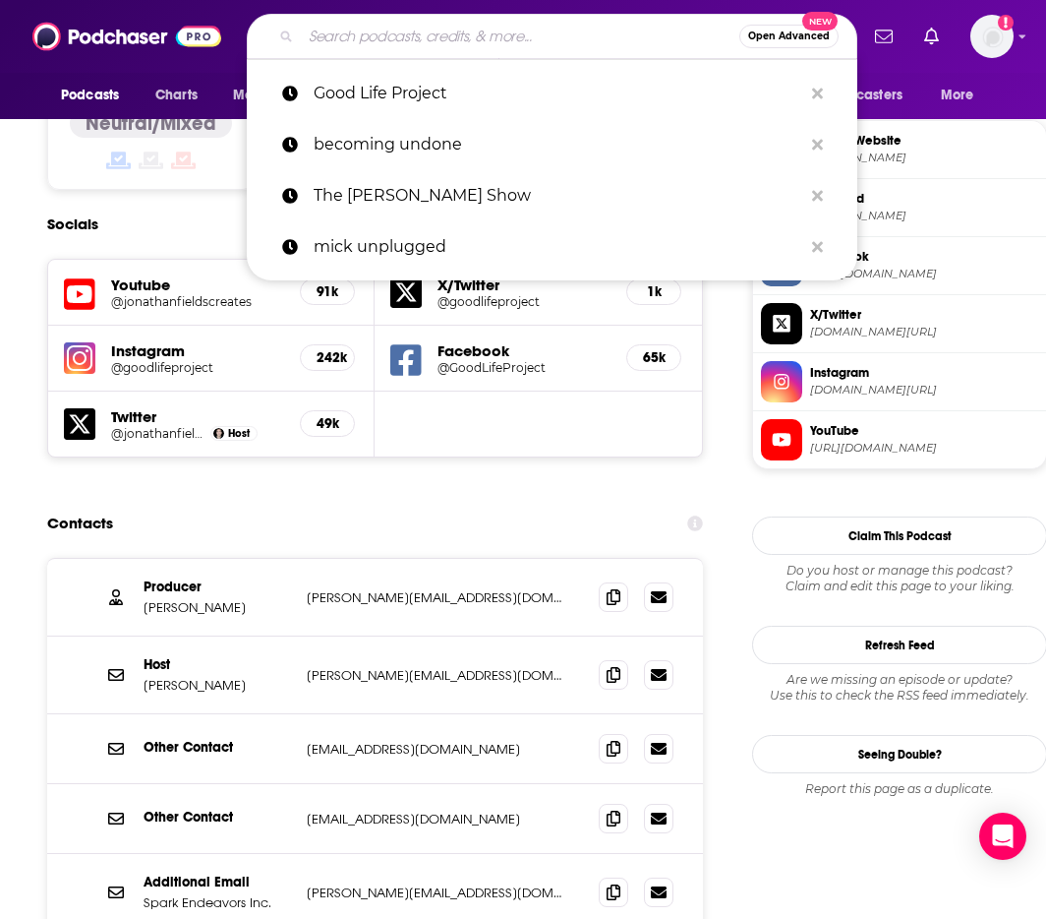
paste input "Women Road Warriors"
type input "Women Road Warriors"
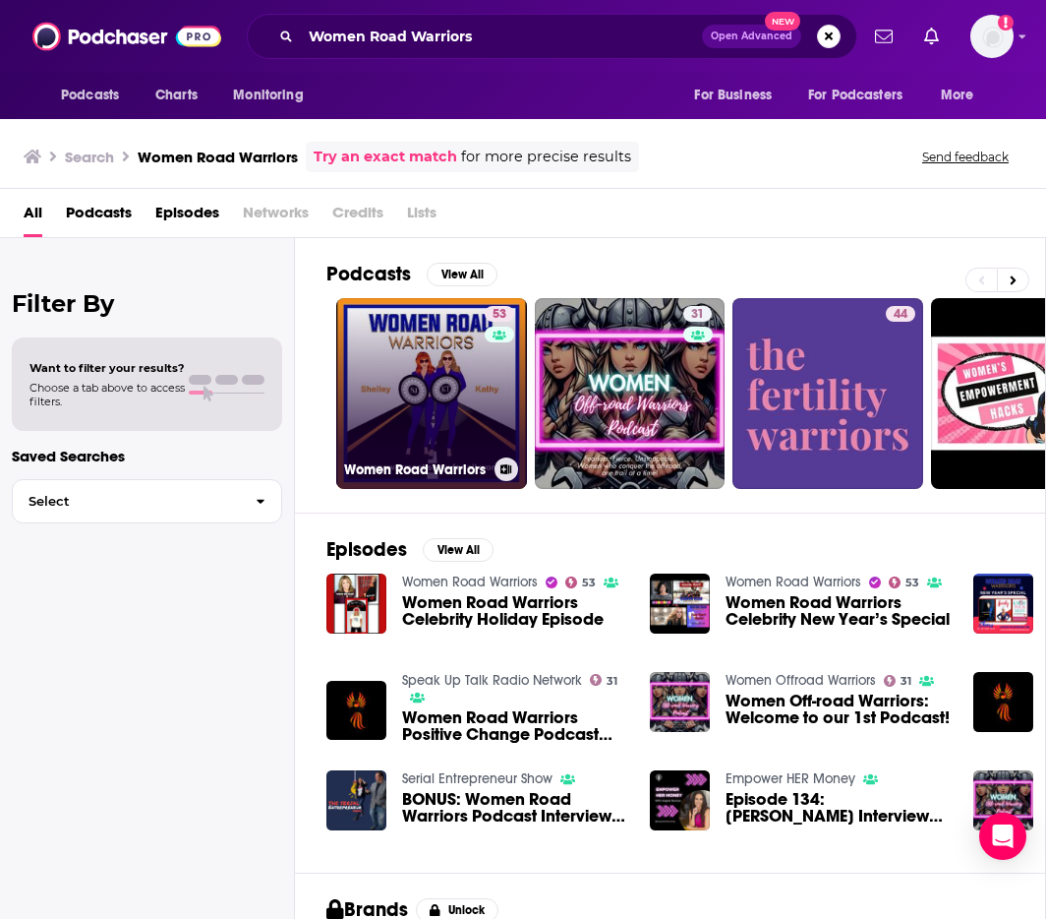
click at [448, 395] on link "53 Women Road Warriors" at bounding box center [431, 393] width 191 height 191
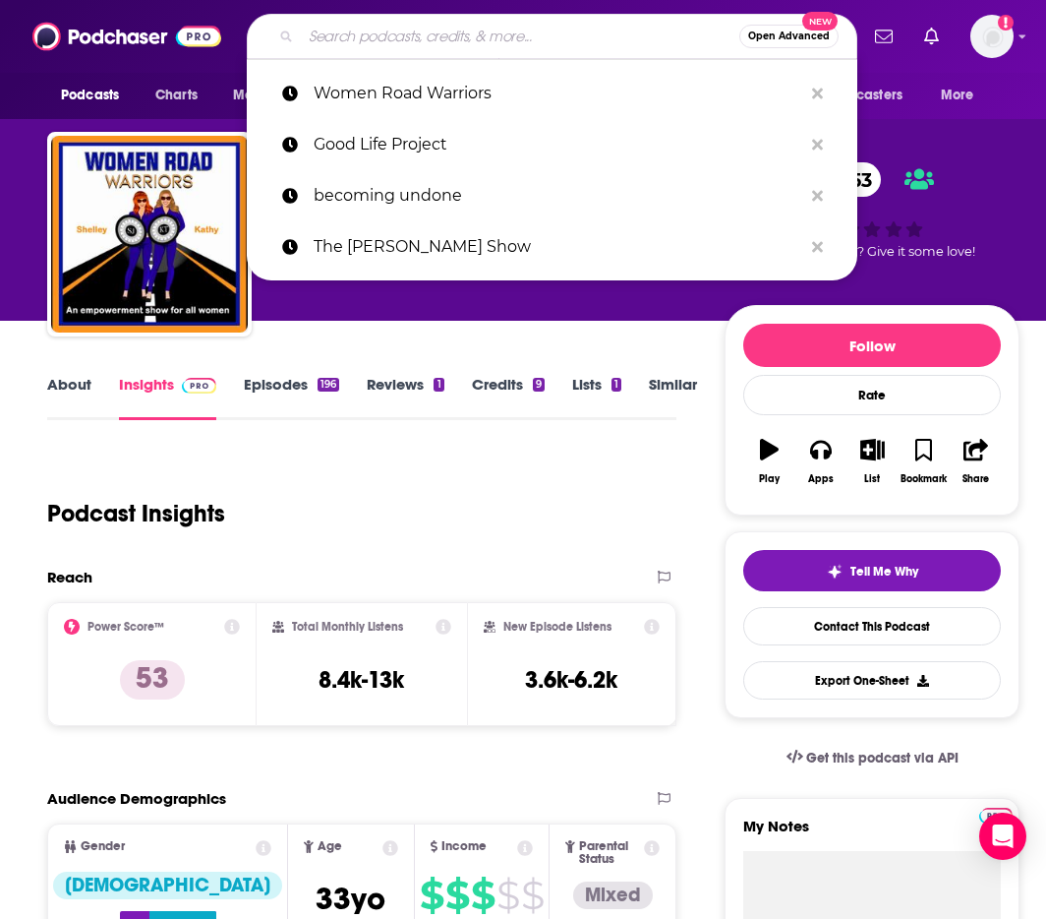
click at [574, 40] on input "Search podcasts, credits, & more..." at bounding box center [520, 36] width 439 height 31
paste input "How to Be a Better Human"
type input "How to Be a Better Human"
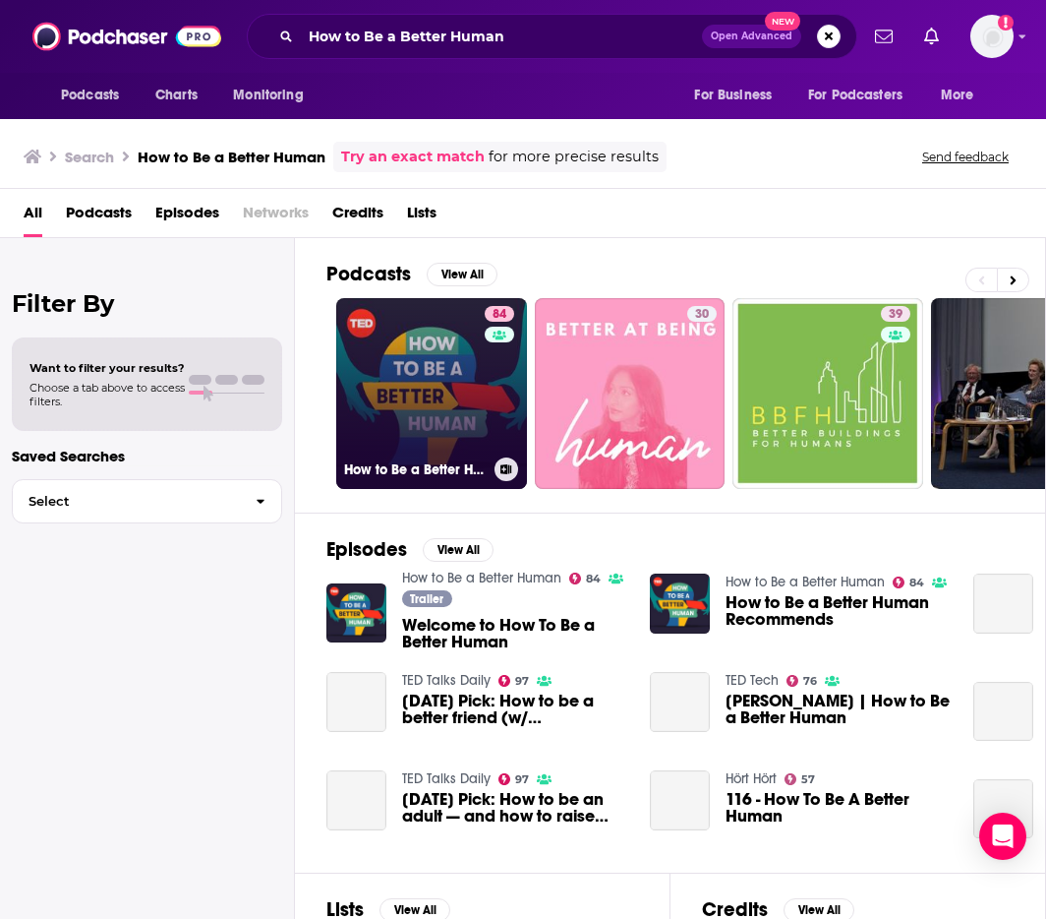
click at [411, 356] on link "84 How to Be a Better Human" at bounding box center [431, 393] width 191 height 191
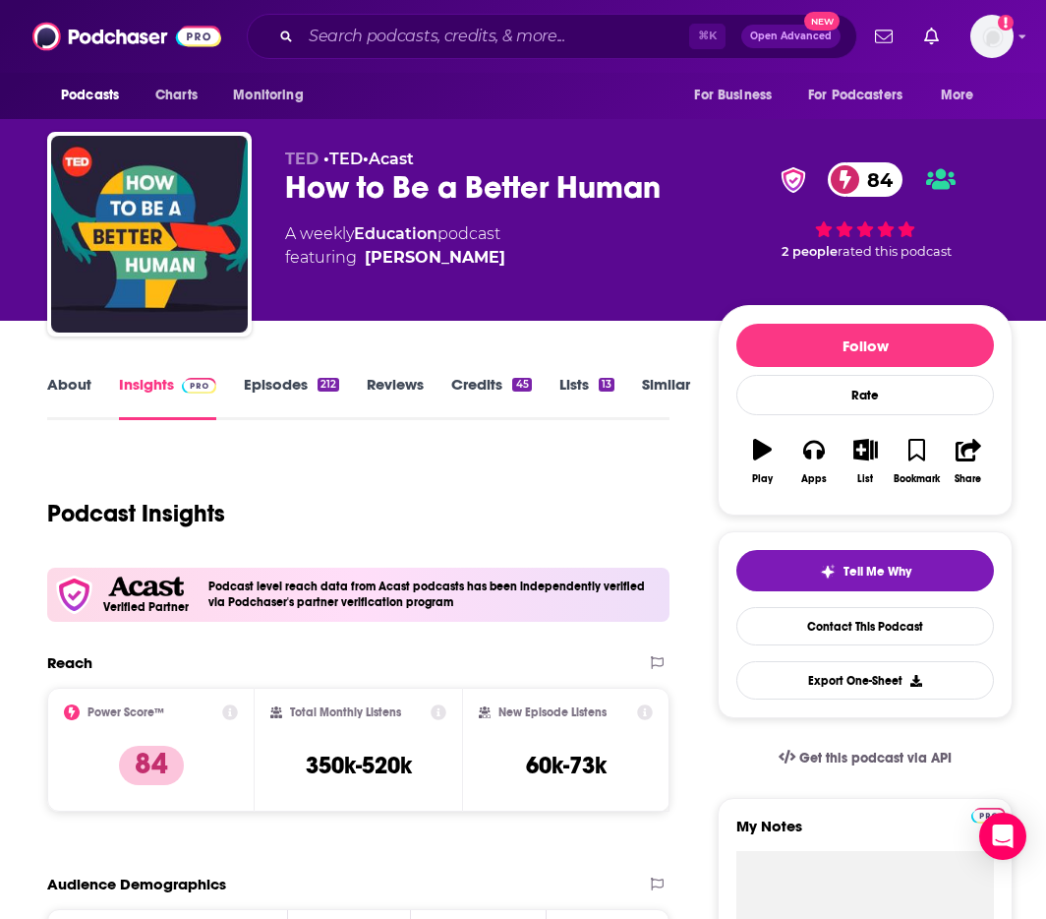
click at [55, 378] on link "About" at bounding box center [69, 397] width 44 height 45
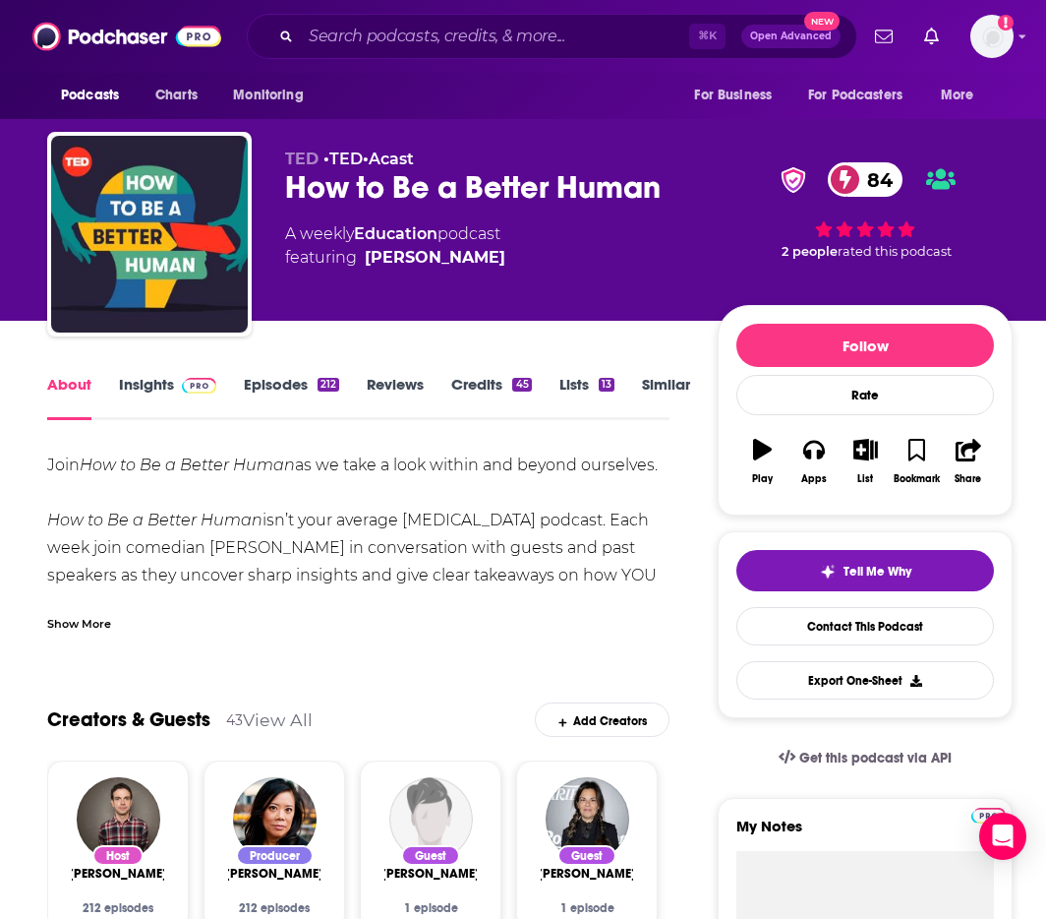
click at [158, 391] on link "Insights" at bounding box center [167, 397] width 97 height 45
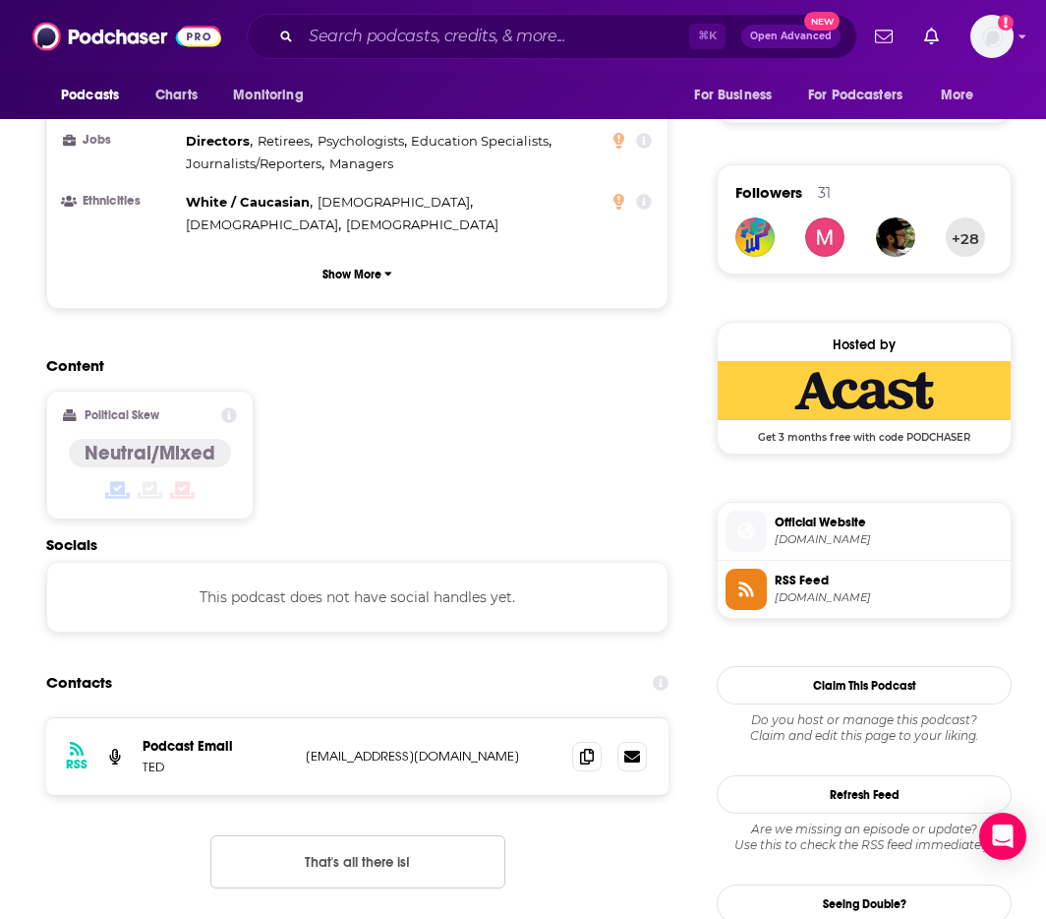
scroll to position [1350, 1]
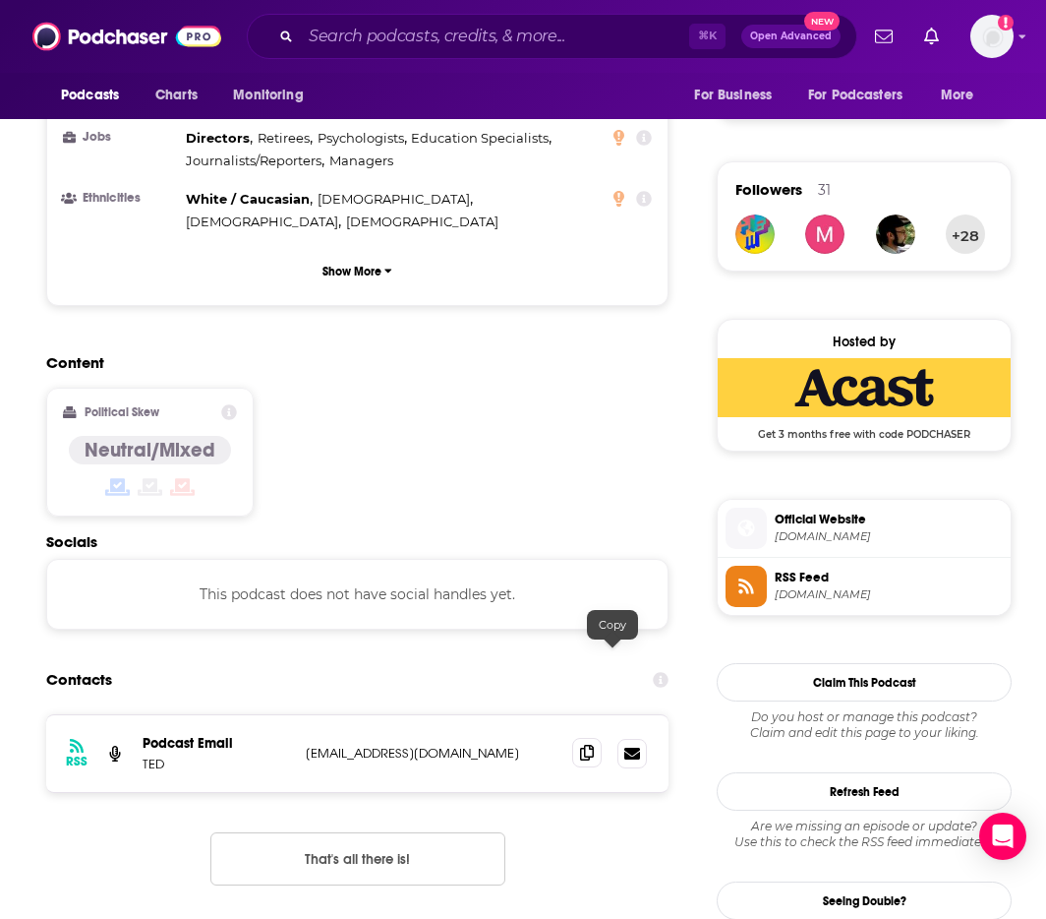
click at [594, 744] on icon at bounding box center [587, 752] width 14 height 16
click at [509, 31] on input "Search podcasts, credits, & more..." at bounding box center [495, 36] width 388 height 31
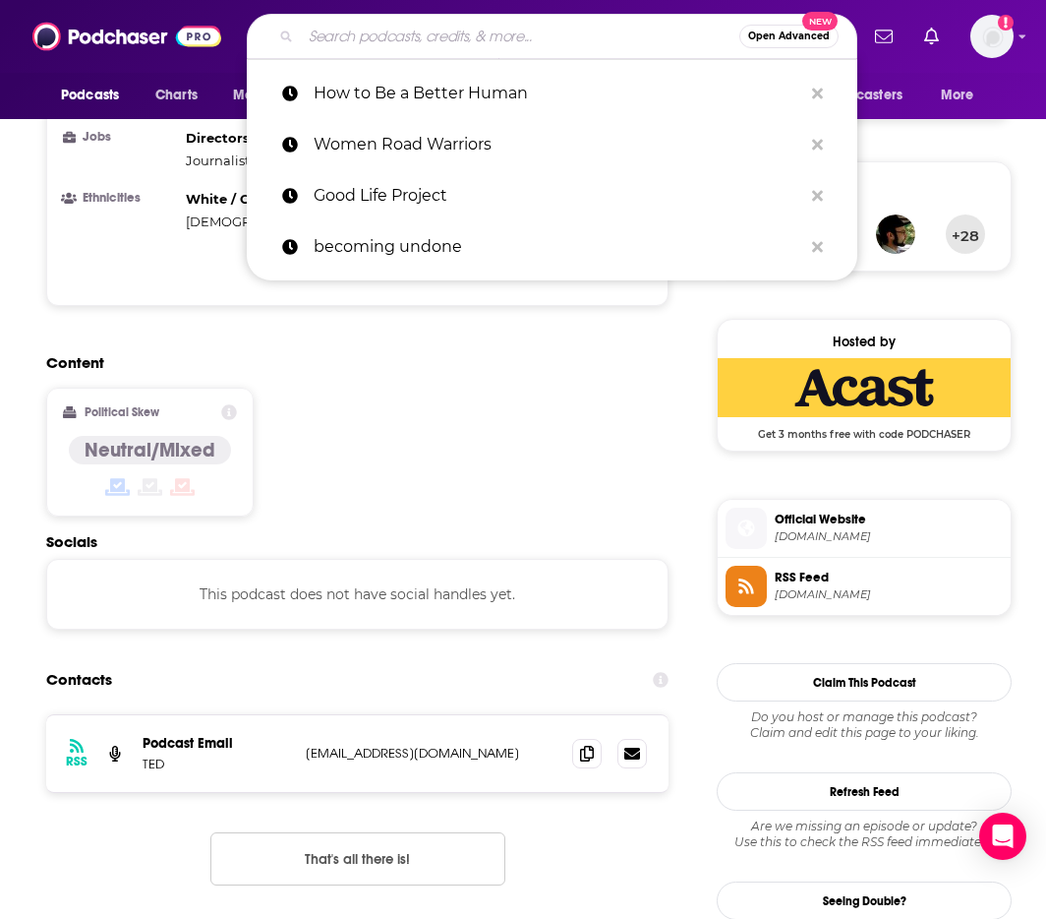
paste input "The Tamsen Show"
type input "The Tamsen Show"
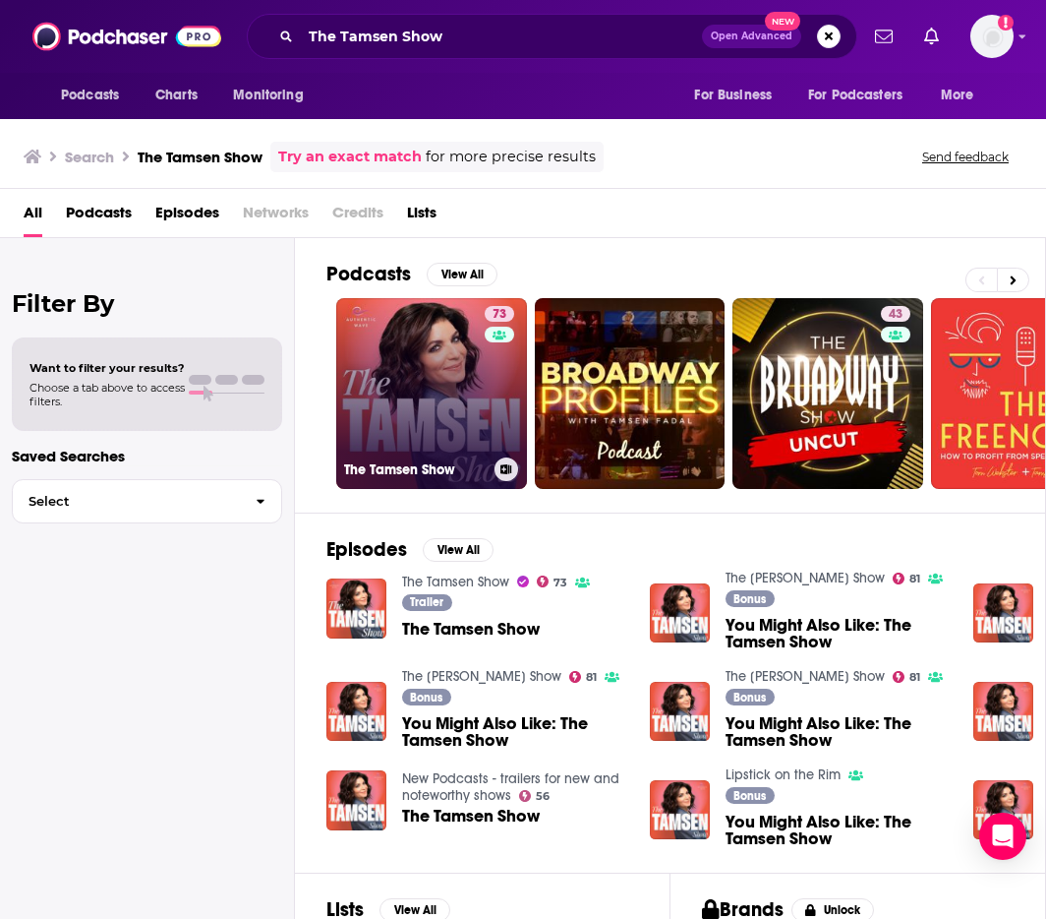
click at [454, 355] on link "73 The Tamsen Show" at bounding box center [431, 393] width 191 height 191
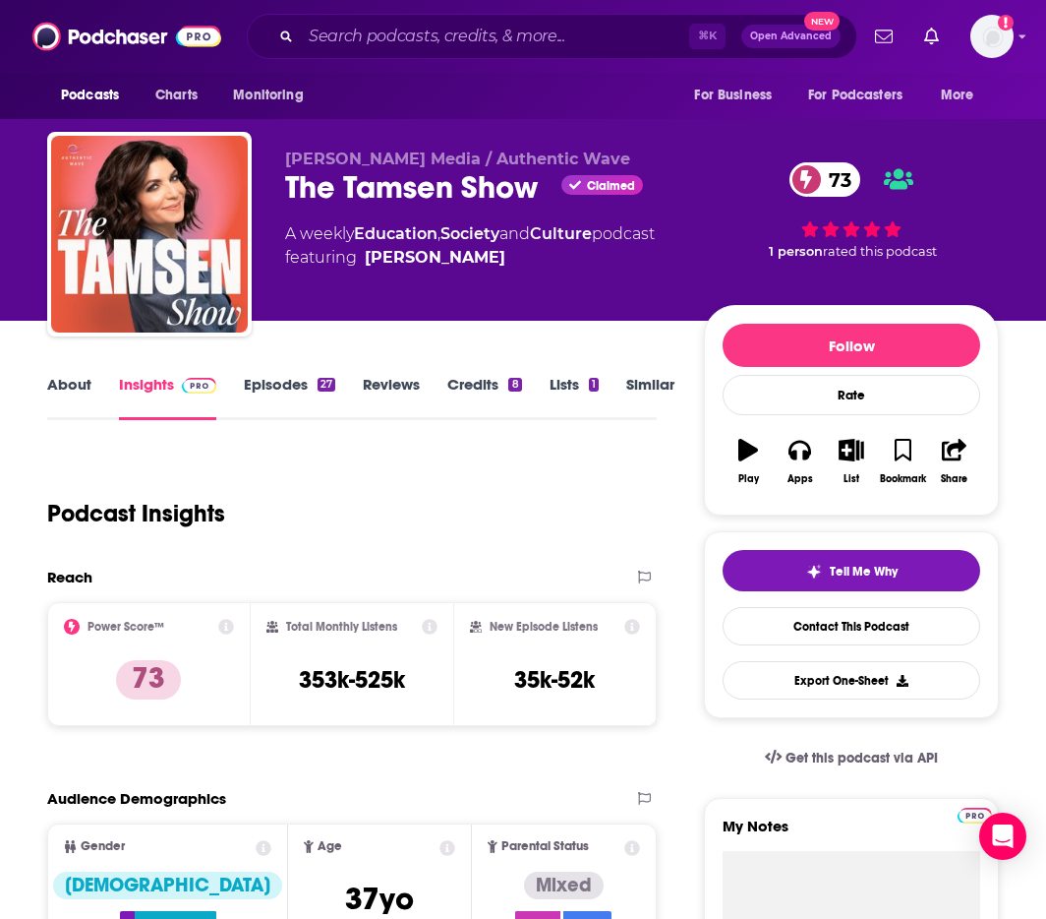
click at [63, 385] on link "About" at bounding box center [69, 397] width 44 height 45
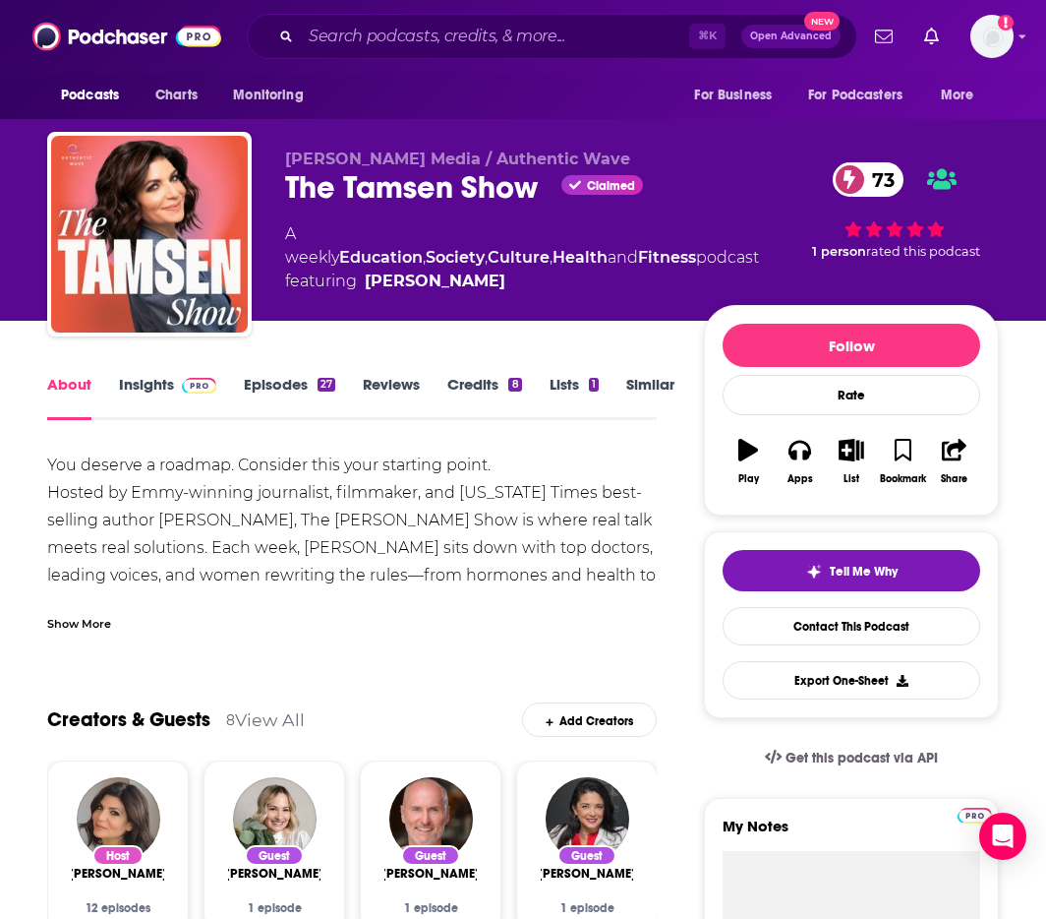
click at [145, 388] on link "Insights" at bounding box center [167, 397] width 97 height 45
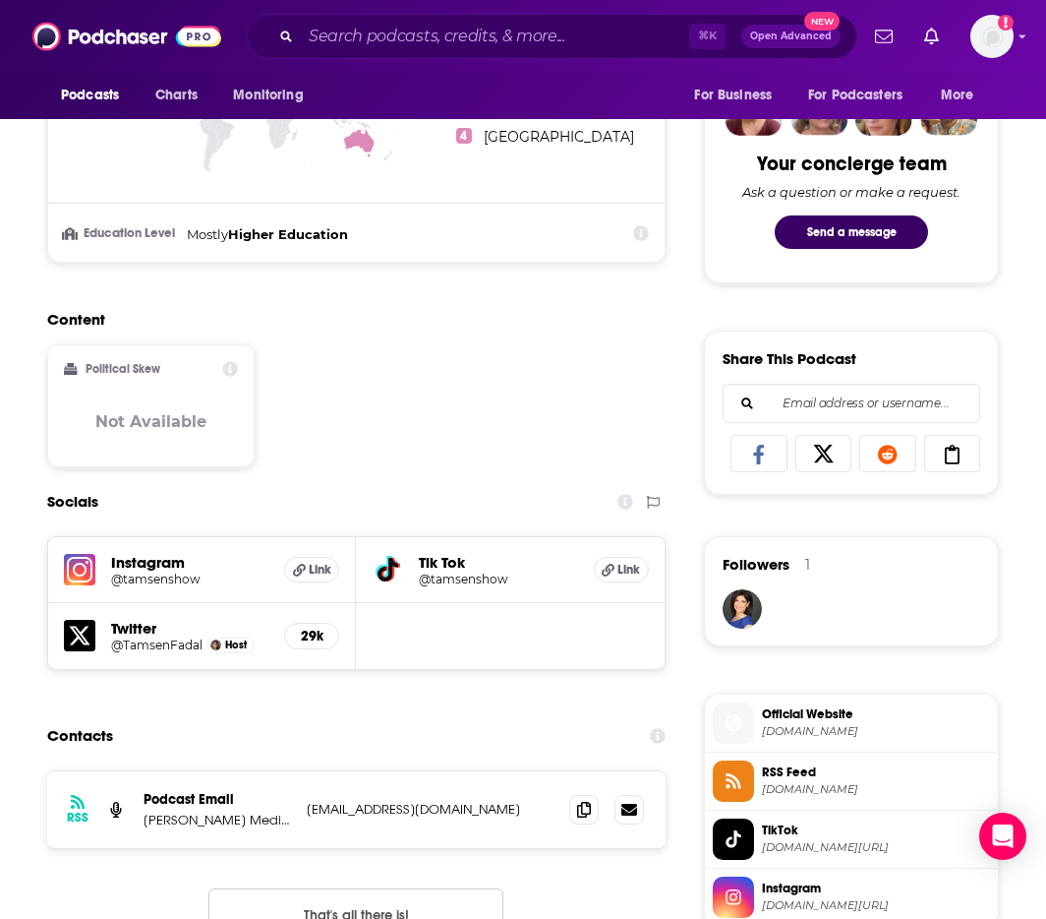
scroll to position [1307, 1]
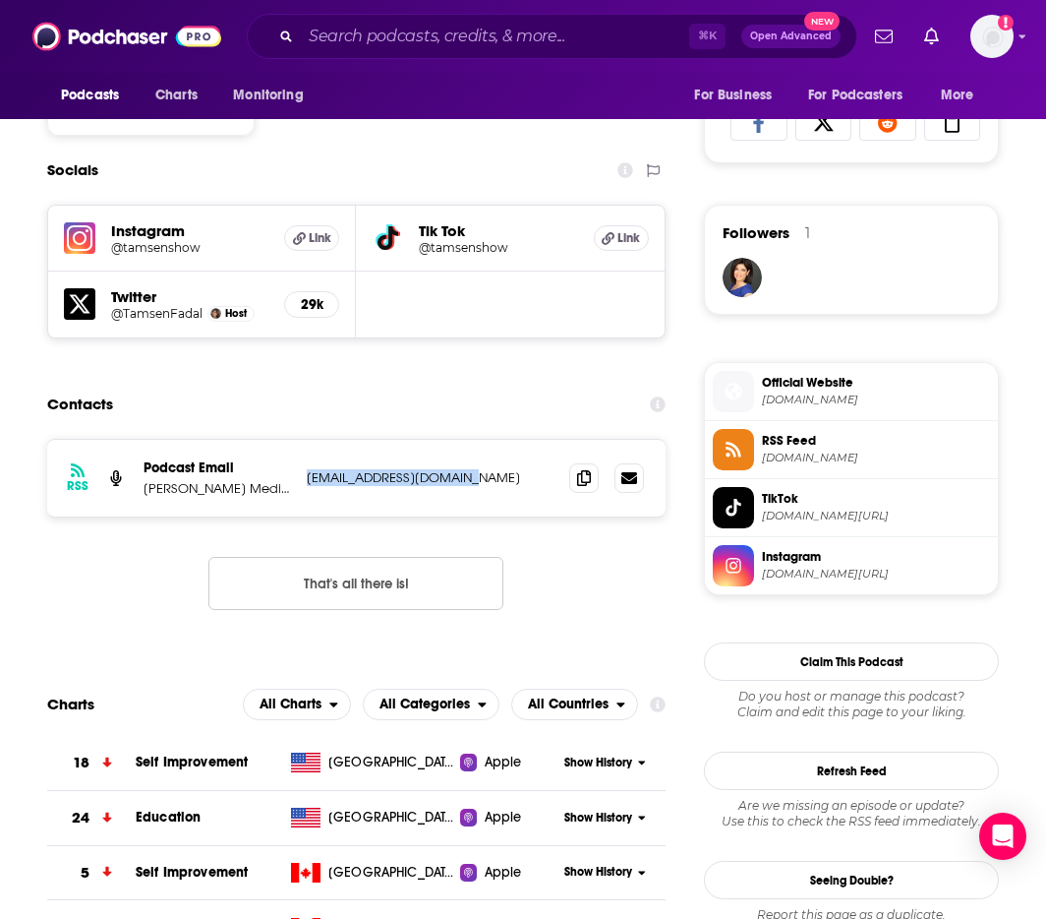
drag, startPoint x: 301, startPoint y: 480, endPoint x: 482, endPoint y: 480, distance: 181.0
click at [482, 480] on div "RSS Podcast Email Tamsen Fadal Media / Authentic Wave podcast@tamsenfadal.com p…" at bounding box center [356, 478] width 619 height 77
copy p "podcast@tamsenfadal.com"
click at [532, 19] on div "⌘ K Open Advanced New" at bounding box center [552, 36] width 611 height 45
click at [529, 37] on input "Search podcasts, credits, & more..." at bounding box center [495, 36] width 388 height 31
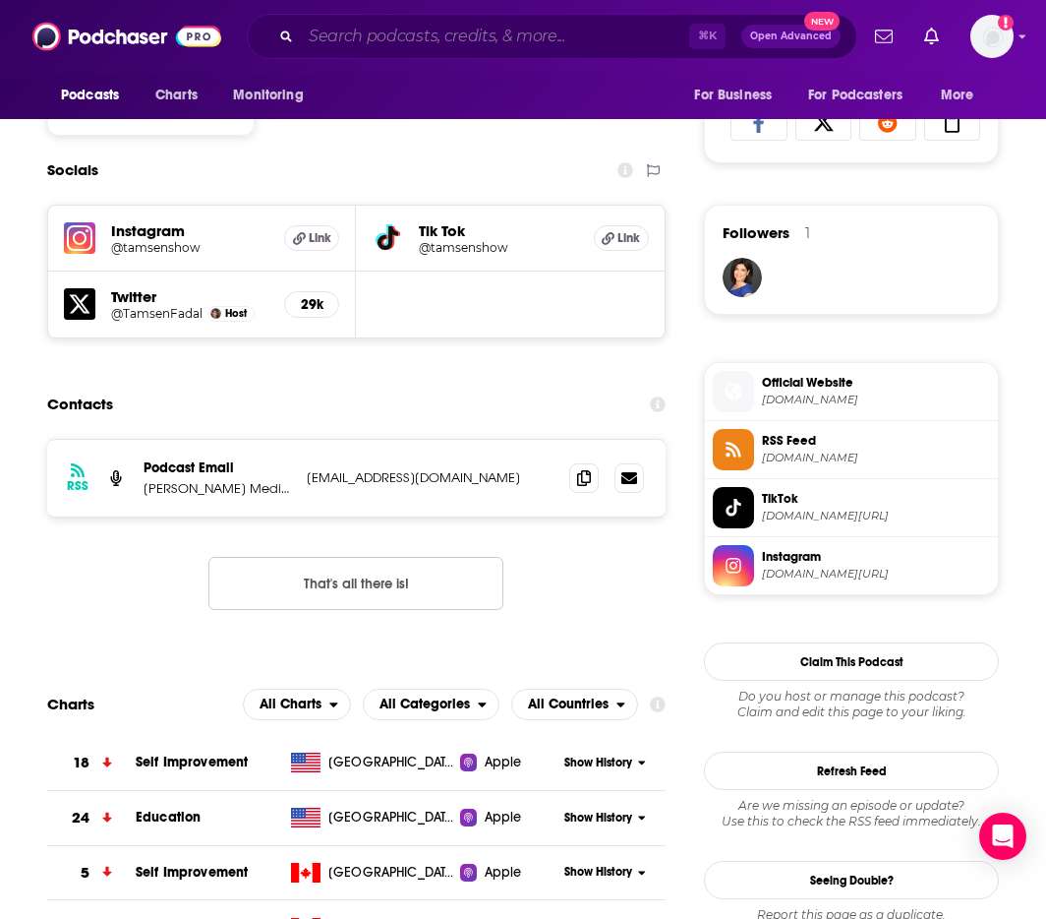
paste input "Perceived Reality"
type input "Perceived Reality"
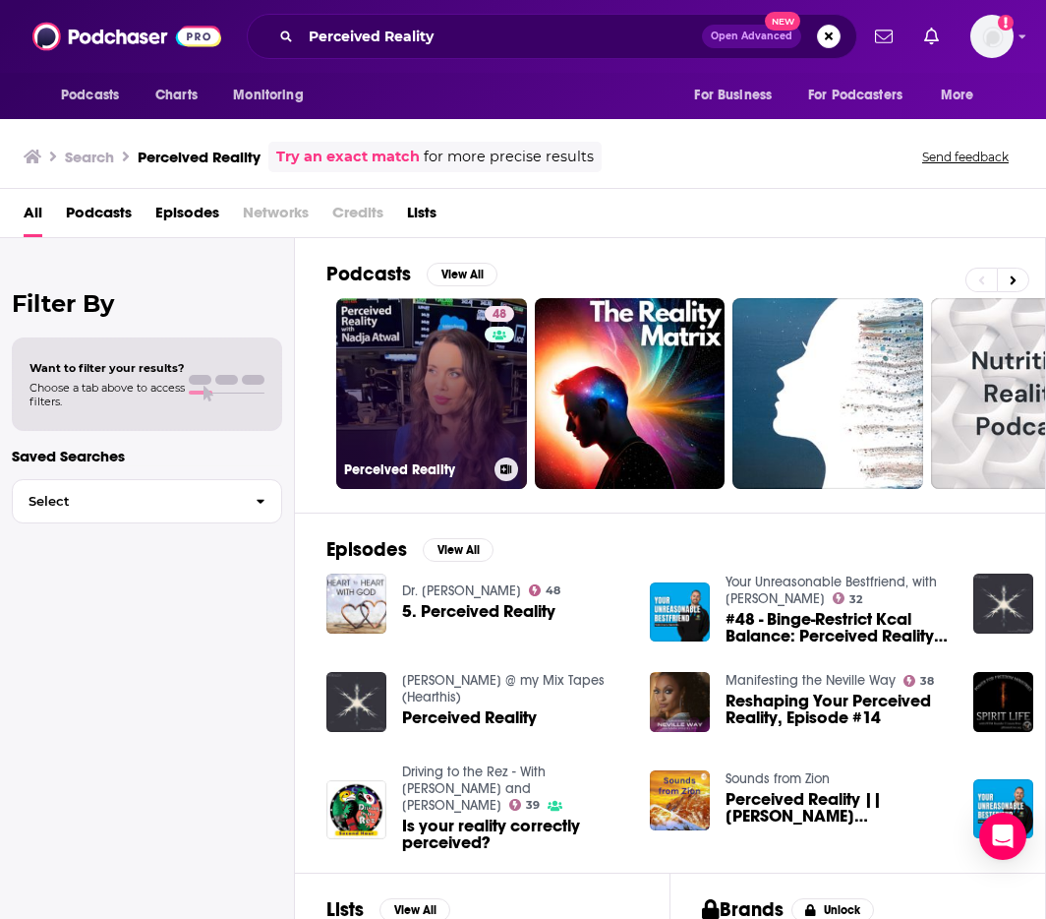
click at [434, 392] on link "48 Perceived Reality" at bounding box center [431, 393] width 191 height 191
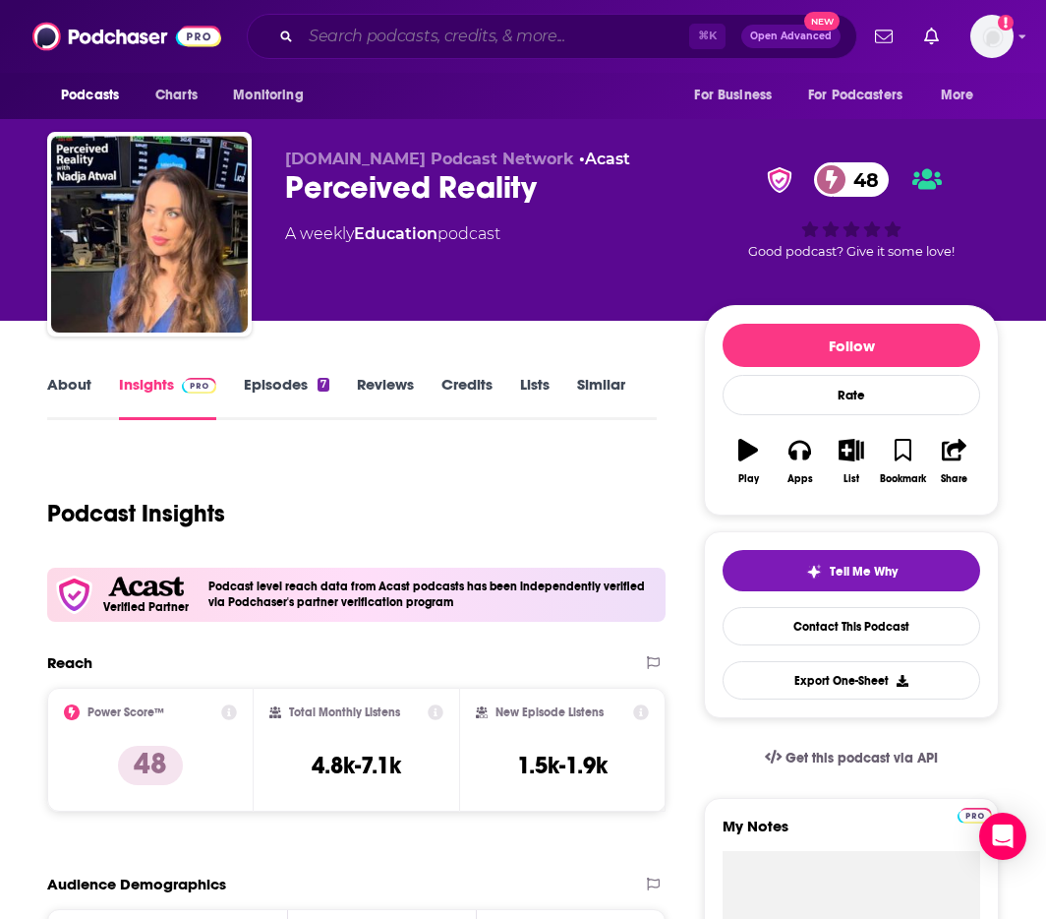
click at [609, 40] on input "Search podcasts, credits, & more..." at bounding box center [495, 36] width 388 height 31
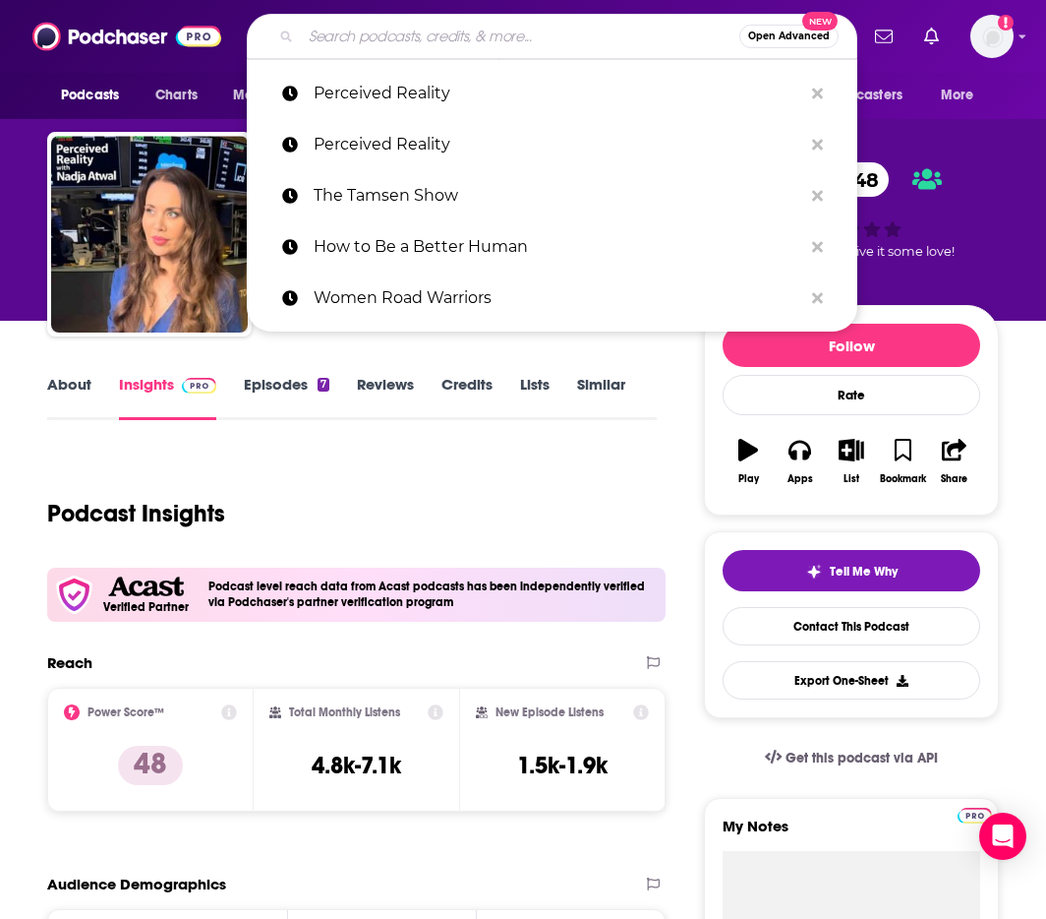
paste input "Zen Business - Mindfulness, Hustle and Fulfillment"
type input "Zen Business - Mindfulness, Hustle and Fulfillment"
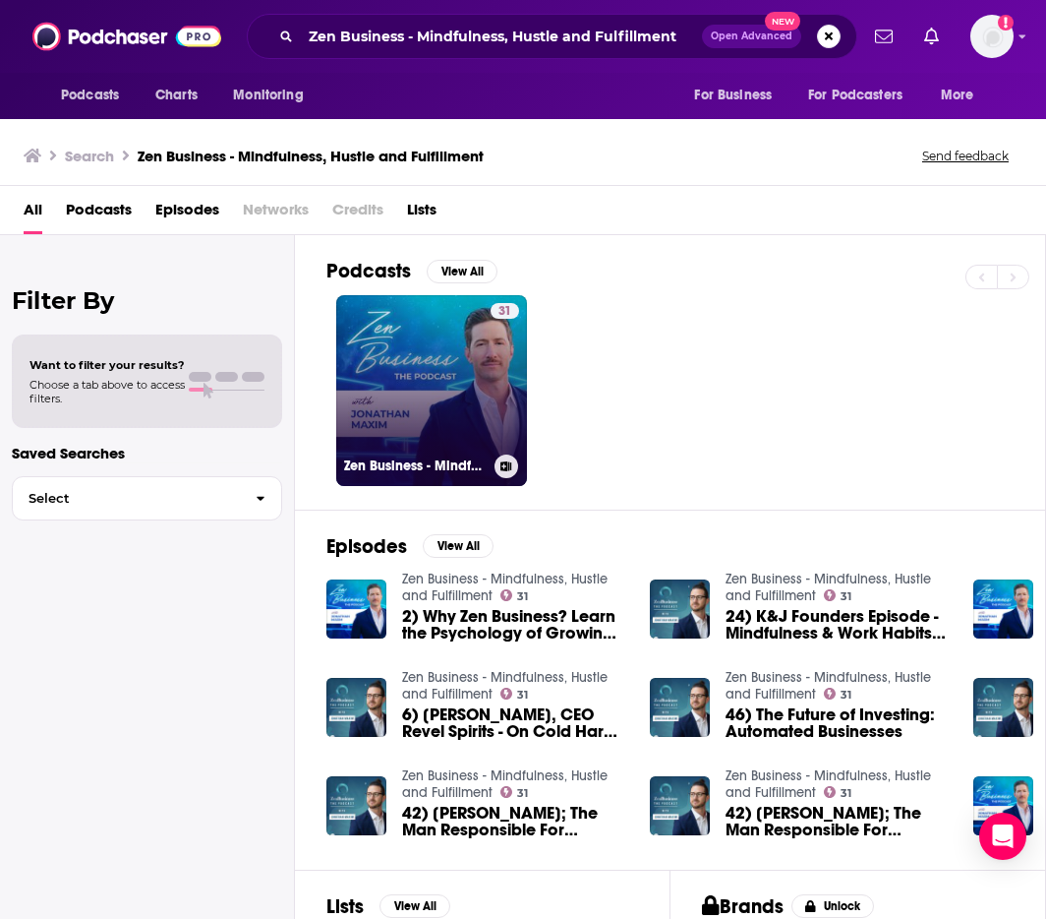
click at [445, 412] on link "31 Zen Business - Mindfulness, Hustle and Fulfillment" at bounding box center [431, 390] width 191 height 191
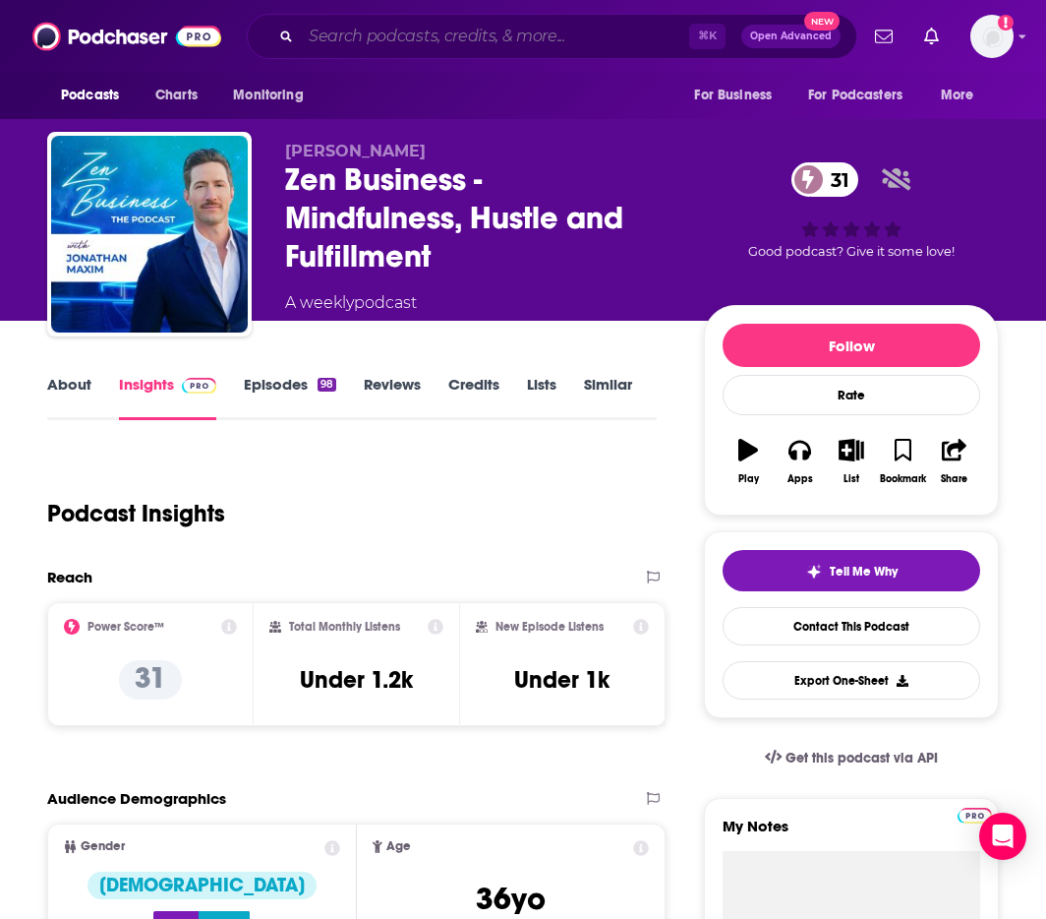
click at [533, 31] on input "Search podcasts, credits, & more..." at bounding box center [495, 36] width 388 height 31
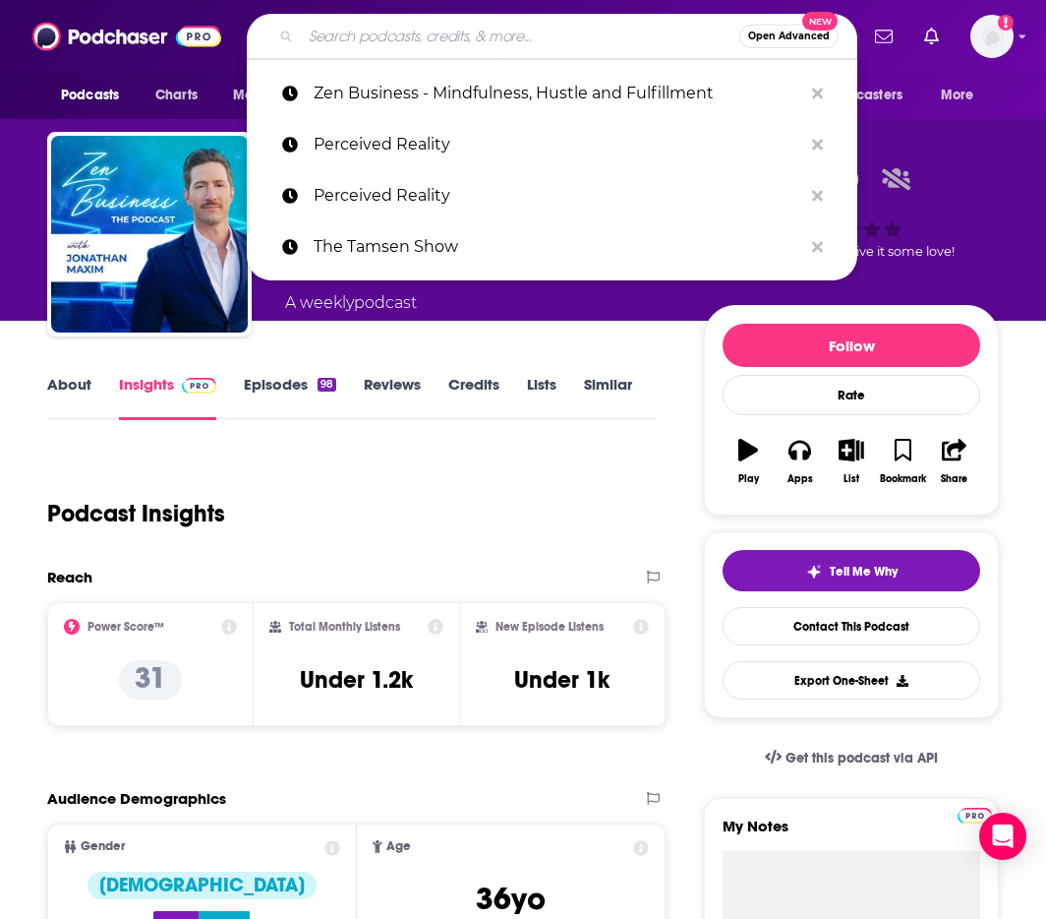
paste input "THE ED MYLETT SHOW"
type input "THE ED MYLETT SHOW"
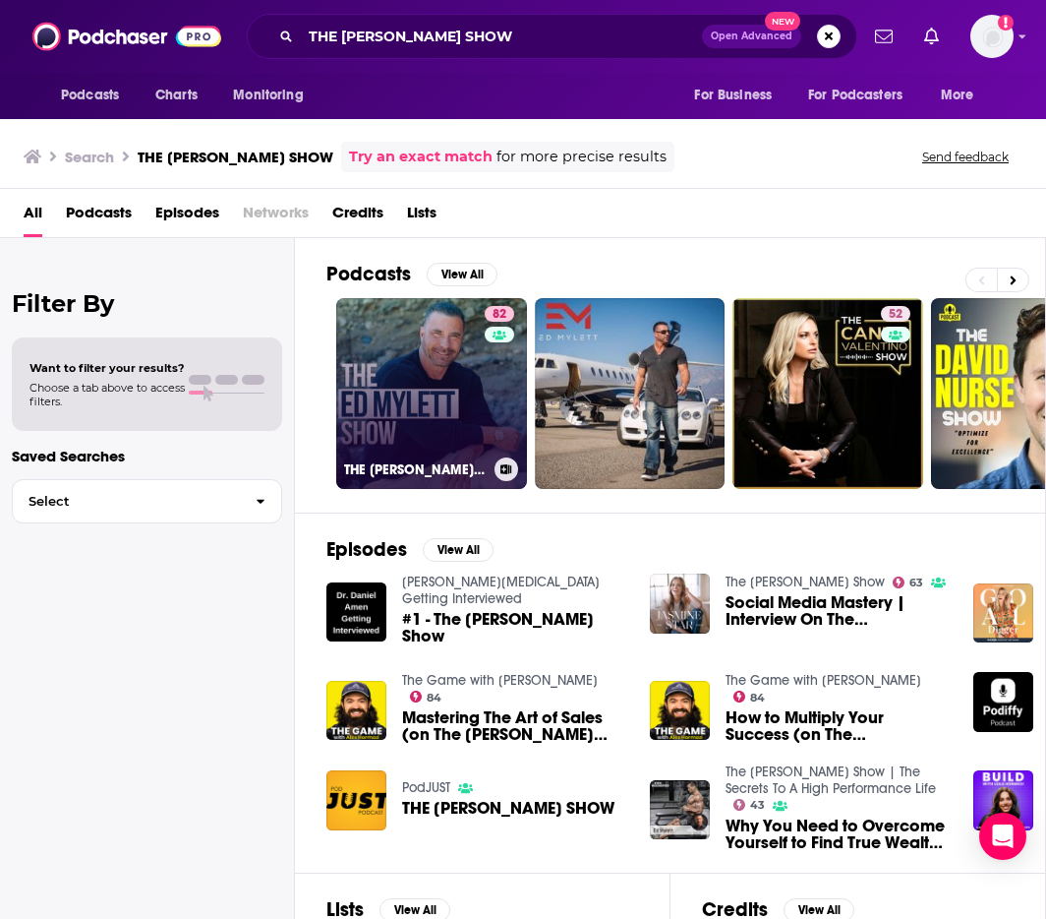
click at [398, 408] on link "82 THE ED MYLETT SHOW" at bounding box center [431, 393] width 191 height 191
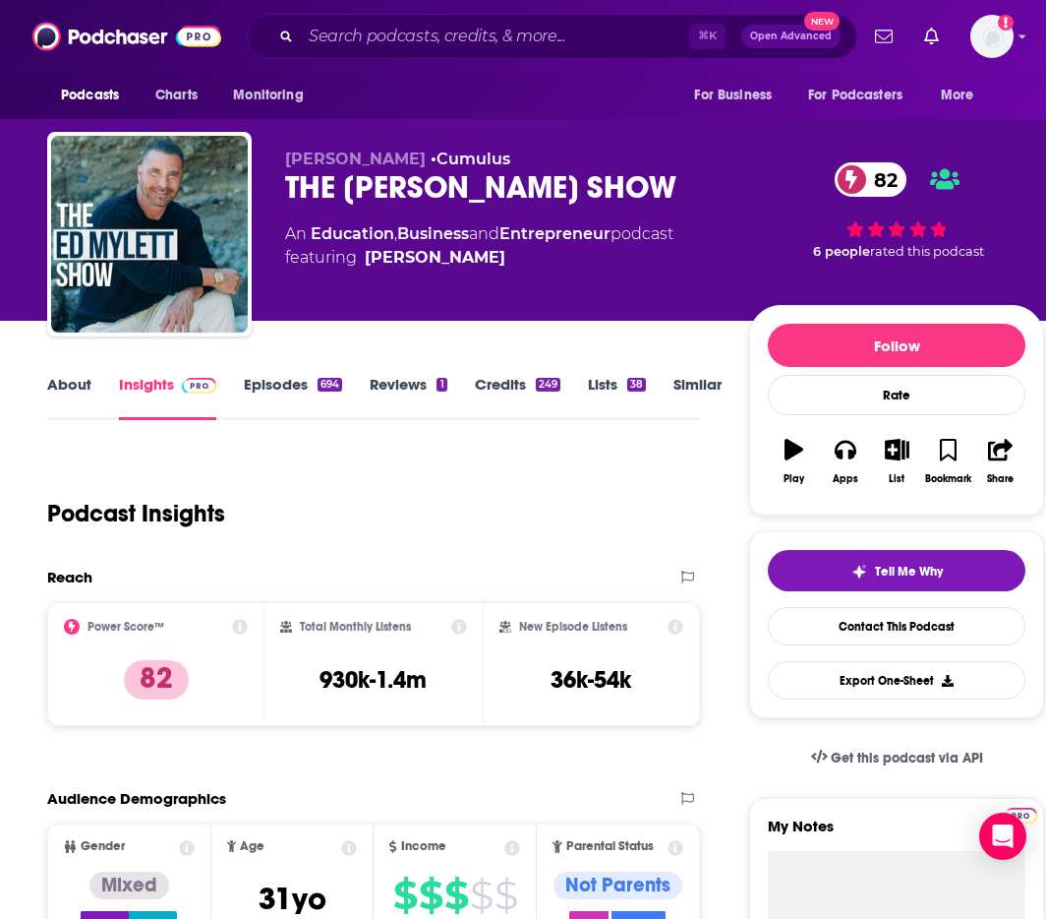
click at [79, 384] on link "About" at bounding box center [69, 397] width 44 height 45
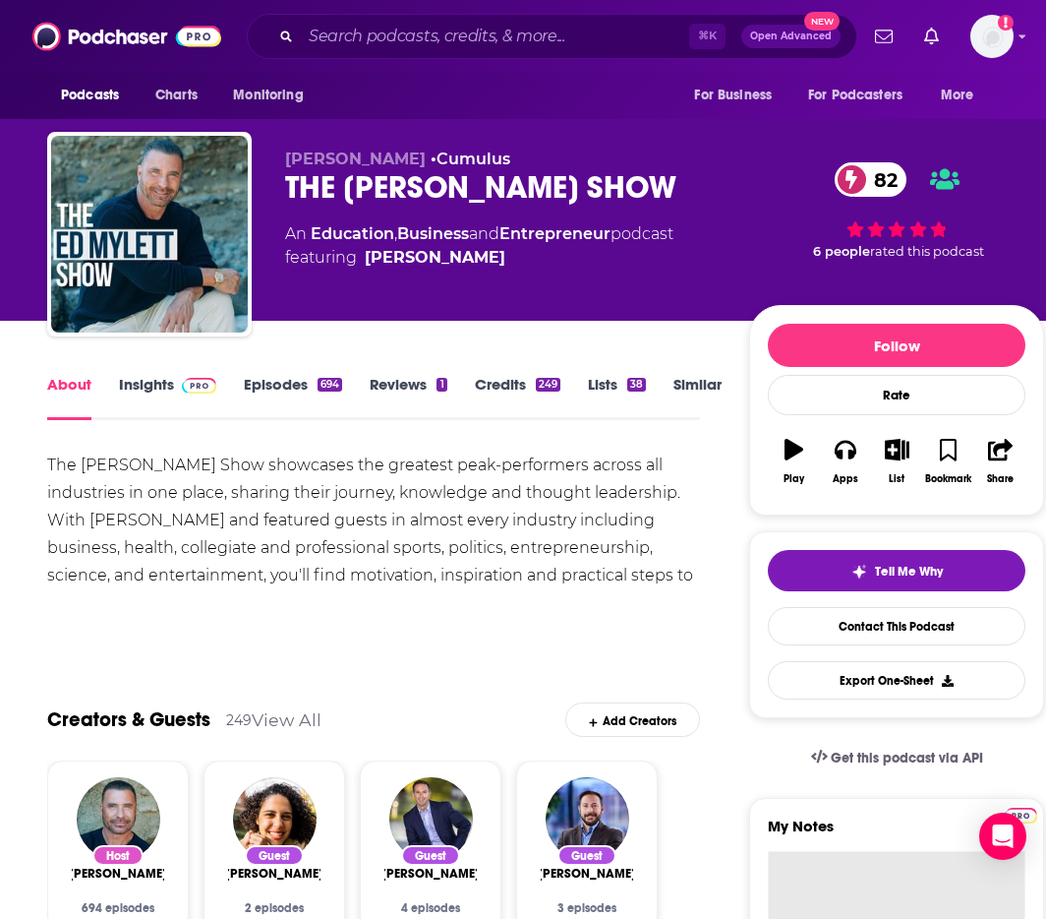
scroll to position [0, 1]
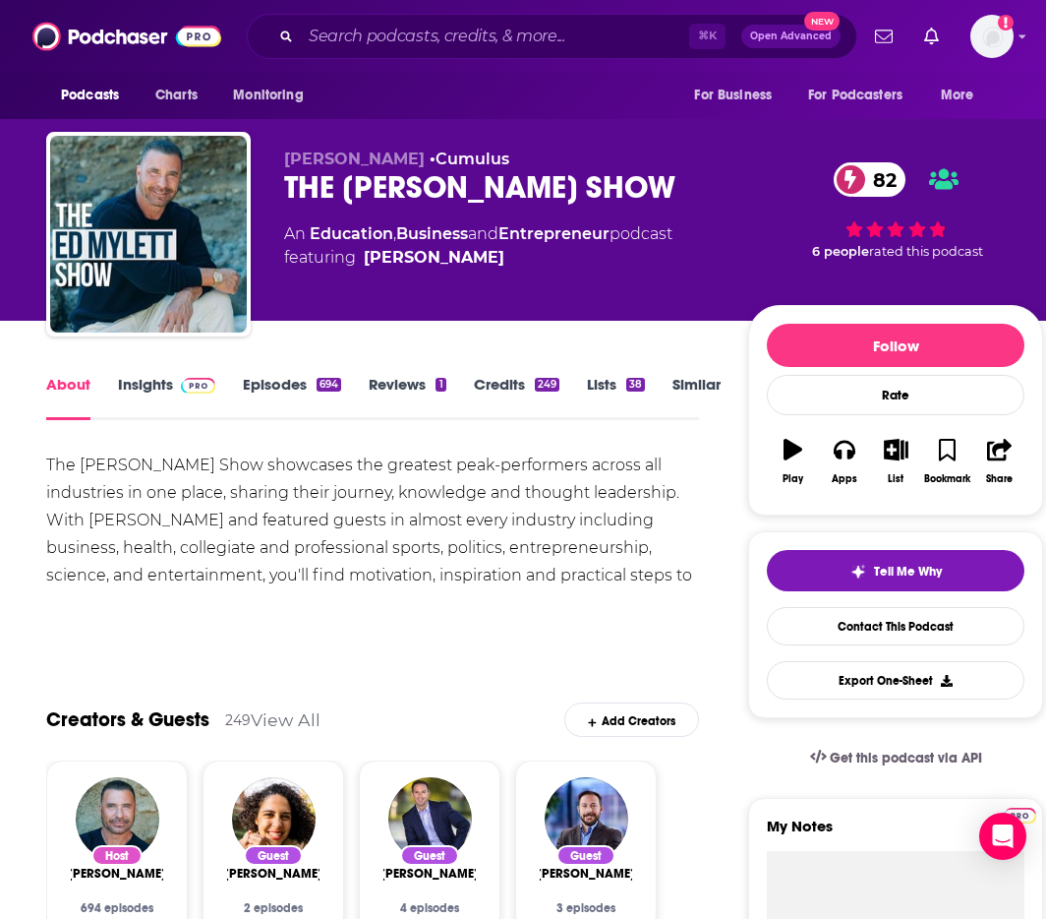
click at [143, 382] on link "Insights" at bounding box center [166, 397] width 97 height 45
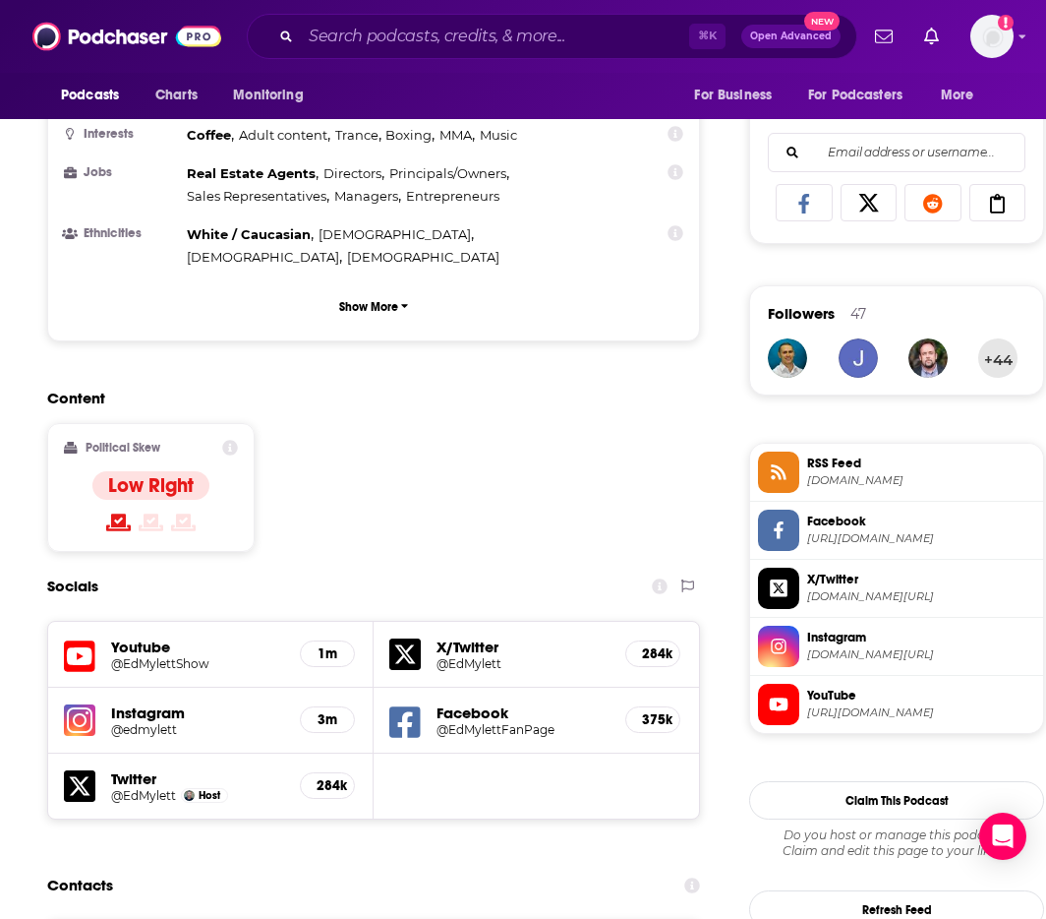
scroll to position [1522, 0]
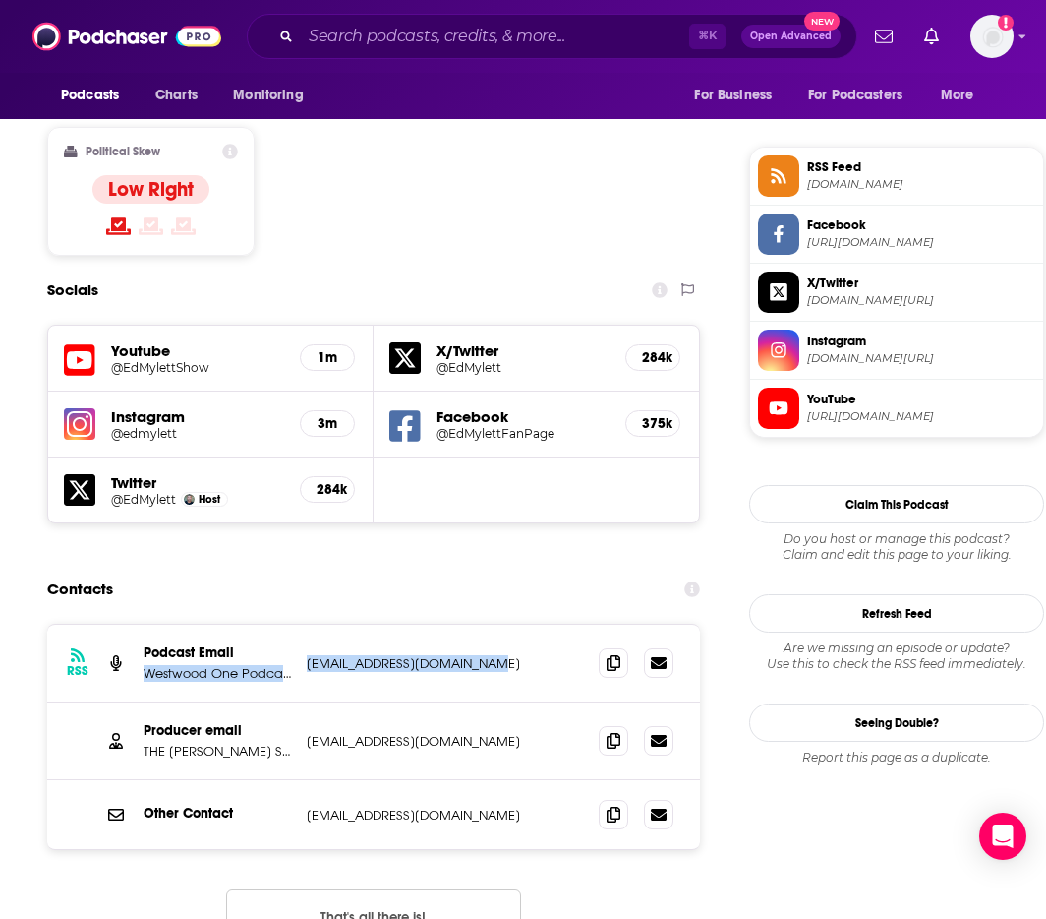
drag, startPoint x: 507, startPoint y: 554, endPoint x: 287, endPoint y: 551, distance: 220.3
click at [0, 0] on div "Podcast Email Westwood One Podcasts wwopodcasts@westwoodone.com wwopodcasts@wes…" at bounding box center [0, 0] width 0 height 0
click at [321, 655] on p "wwopodcasts@westwoodone.com" at bounding box center [437, 663] width 261 height 17
drag, startPoint x: 309, startPoint y: 539, endPoint x: 543, endPoint y: 558, distance: 234.8
click at [543, 624] on div "RSS Podcast Email Westwood One Podcasts wwopodcasts@westwoodone.com wwopodcasts…" at bounding box center [373, 663] width 653 height 78
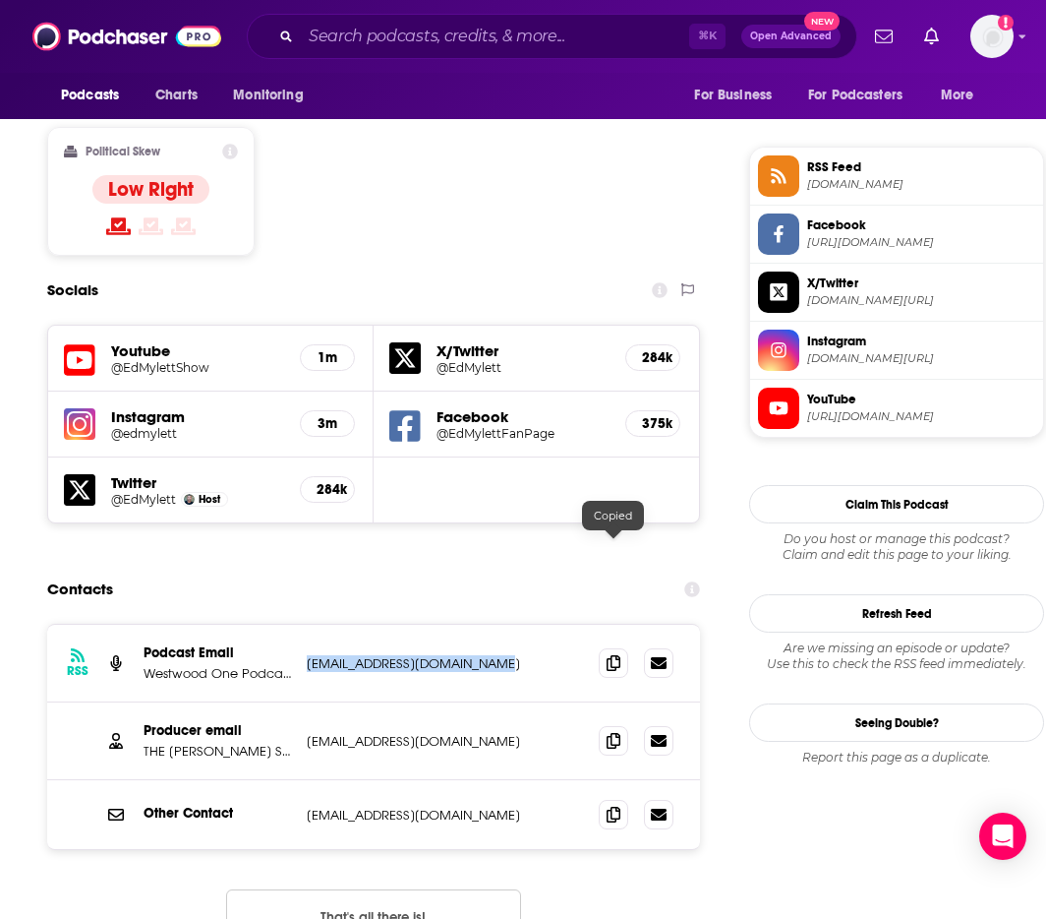
copy p "wwopodcasts@westwoodone.com"
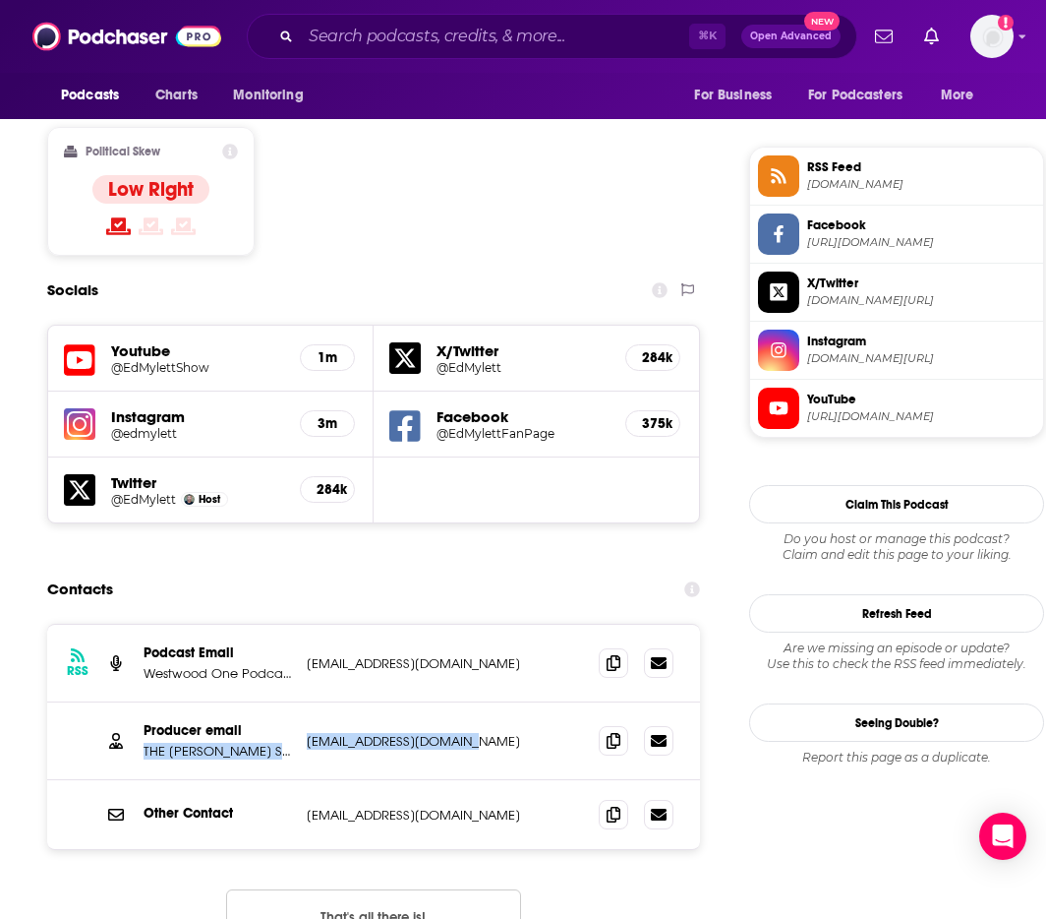
drag, startPoint x: 299, startPoint y: 624, endPoint x: 497, endPoint y: 631, distance: 197.8
click at [497, 702] on div "Producer email THE ED MYLETT SHOW beau@flynnpictureco.com beau@flynnpictureco.c…" at bounding box center [373, 741] width 653 height 78
drag, startPoint x: 497, startPoint y: 631, endPoint x: 418, endPoint y: 635, distance: 78.8
click at [495, 733] on p "beau@flynnpictureco.com" at bounding box center [437, 741] width 261 height 17
drag, startPoint x: 309, startPoint y: 623, endPoint x: 480, endPoint y: 632, distance: 171.4
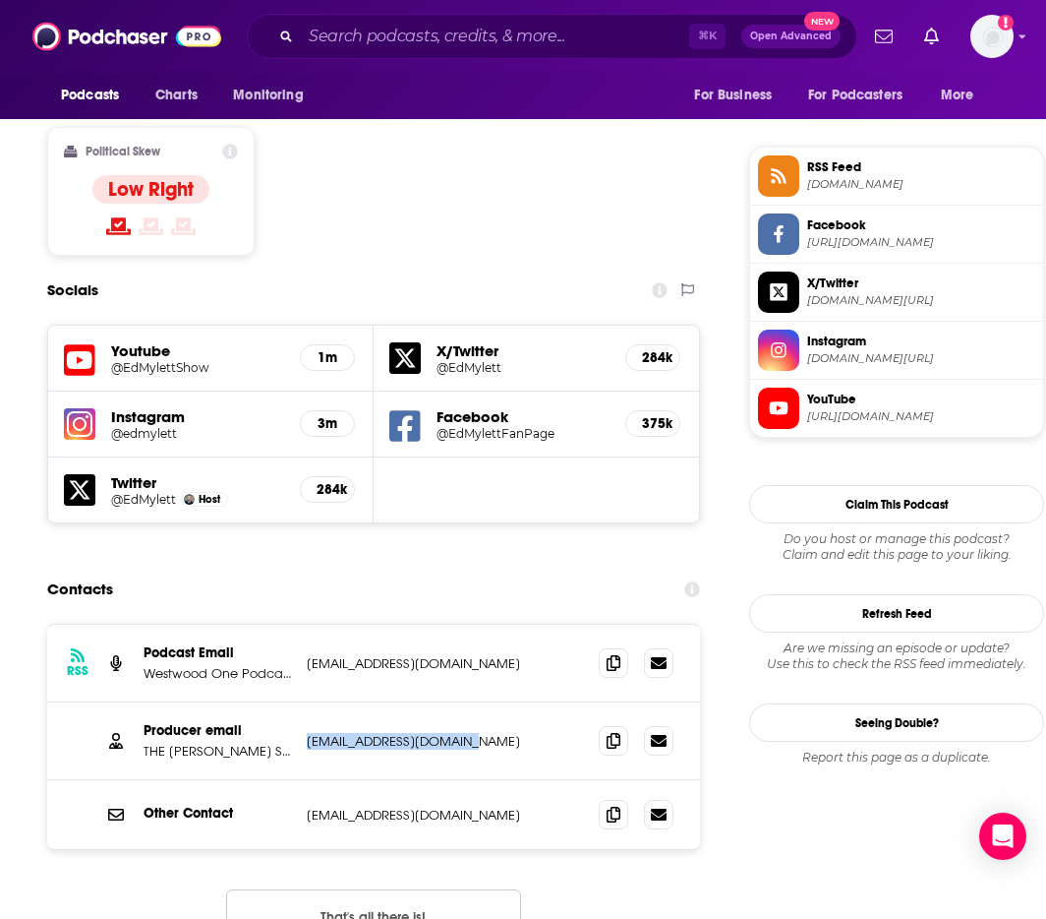
click at [480, 733] on p "beau@flynnpictureco.com" at bounding box center [437, 741] width 261 height 17
copy p "beau@flynnpictureco.com"
click at [632, 36] on input "Search podcasts, credits, & more..." at bounding box center [495, 36] width 388 height 31
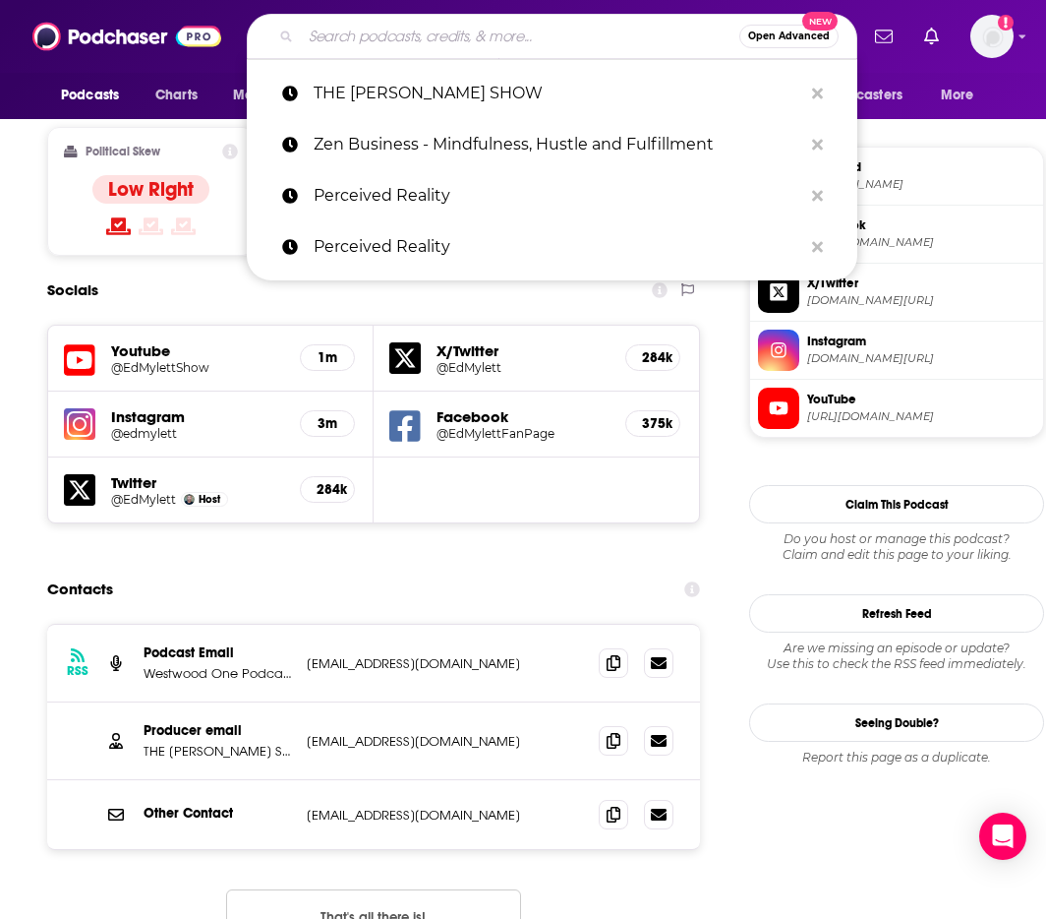
paste input "The Eugene Hamilton Podcast"
type input "The Eugene Hamilton Podcast"
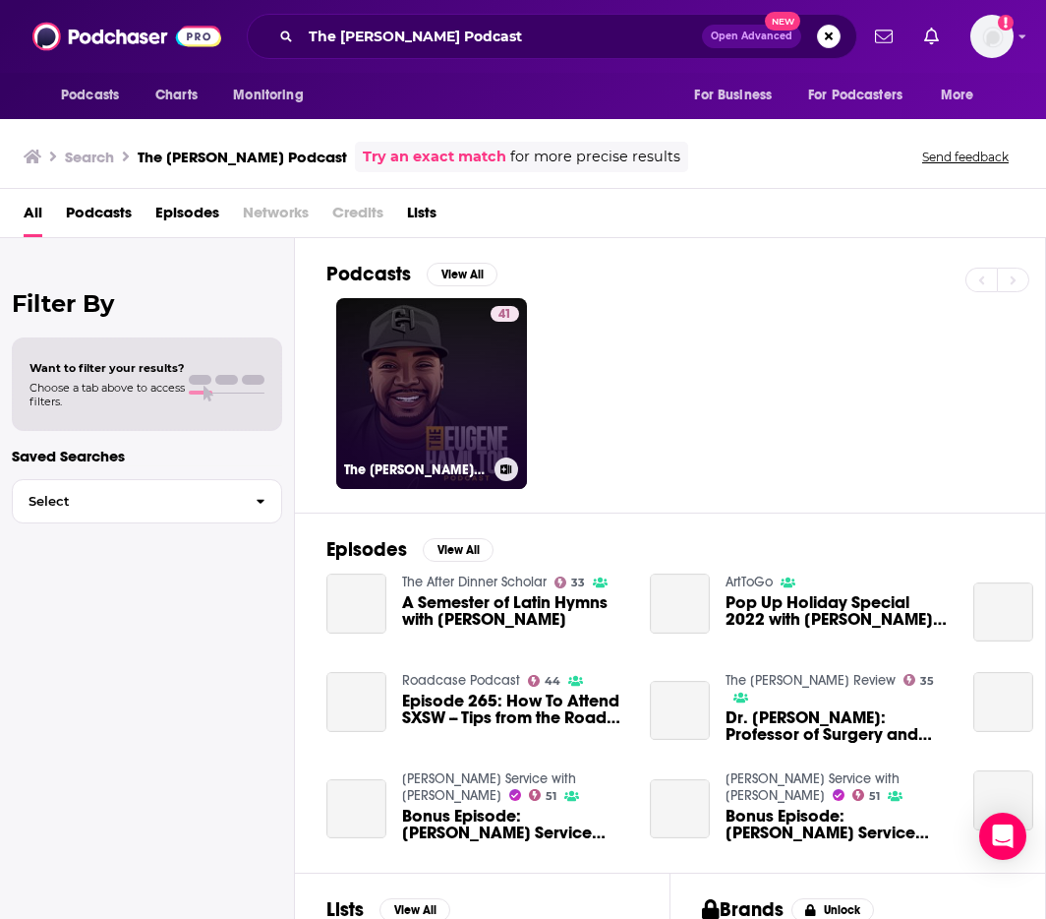
click at [463, 379] on link "41 The Eugene Hamilton Podcast" at bounding box center [431, 393] width 191 height 191
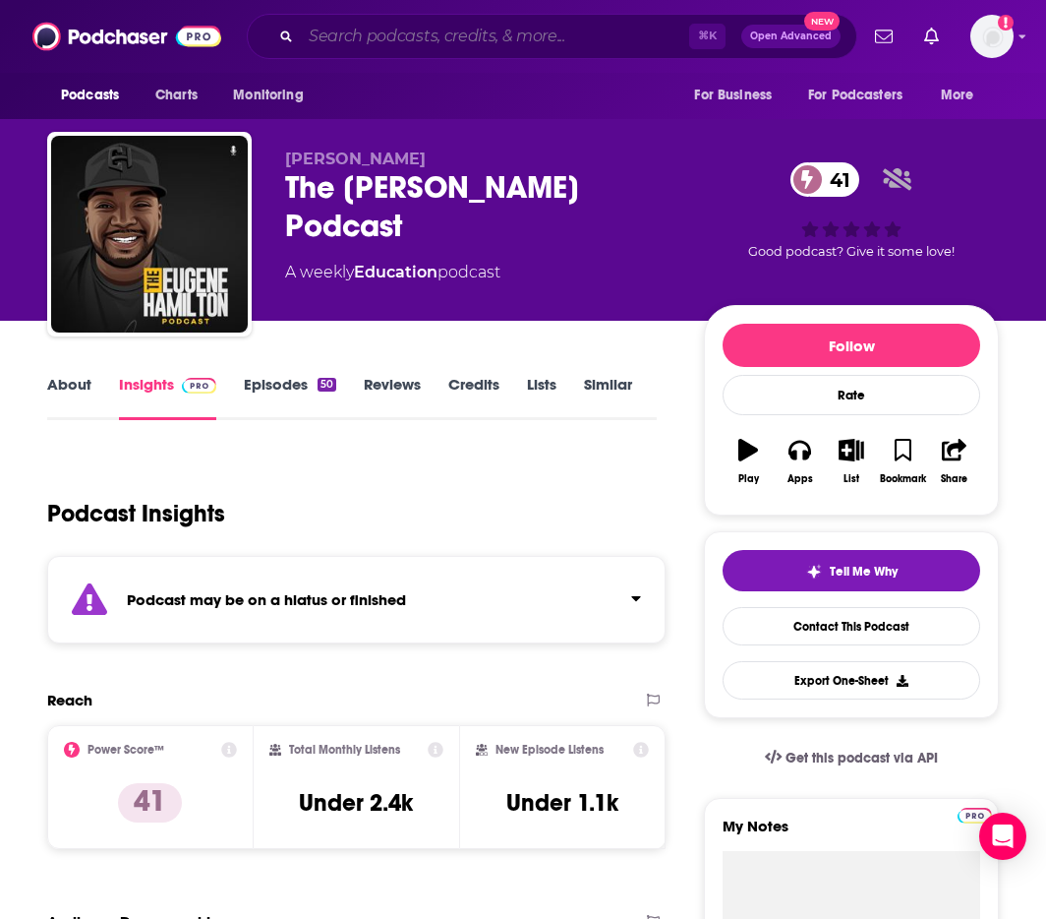
click at [543, 29] on input "Search podcasts, credits, & more..." at bounding box center [495, 36] width 388 height 31
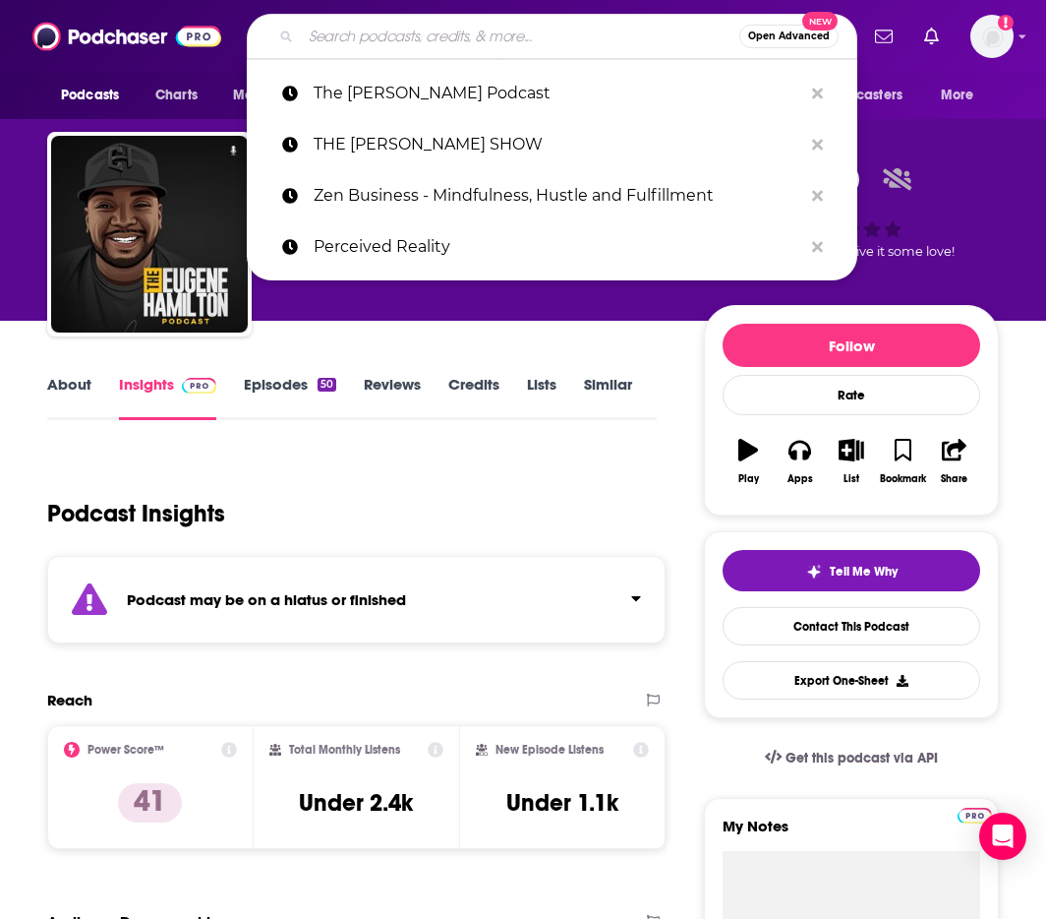
paste input "The Rachel Hollis Podcast"
type input "The Rachel Hollis Podcast"
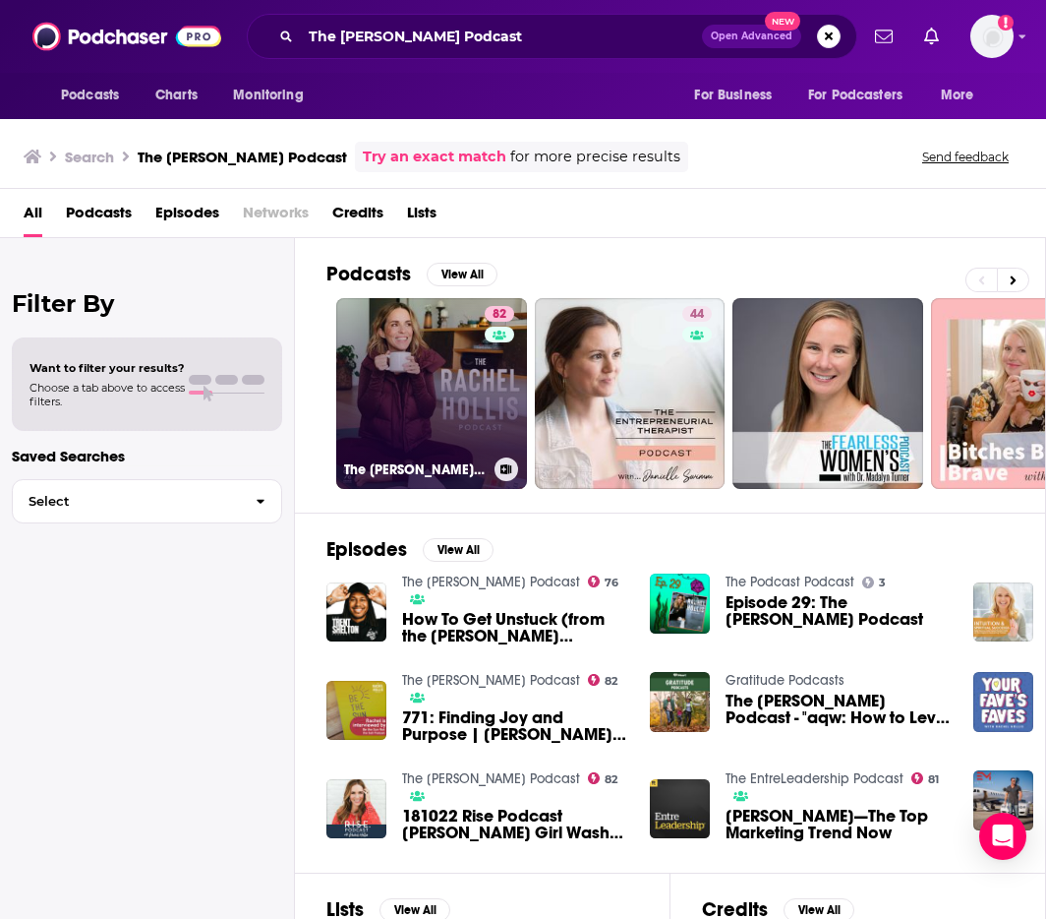
click at [437, 399] on link "82 The Rachel Hollis Podcast" at bounding box center [431, 393] width 191 height 191
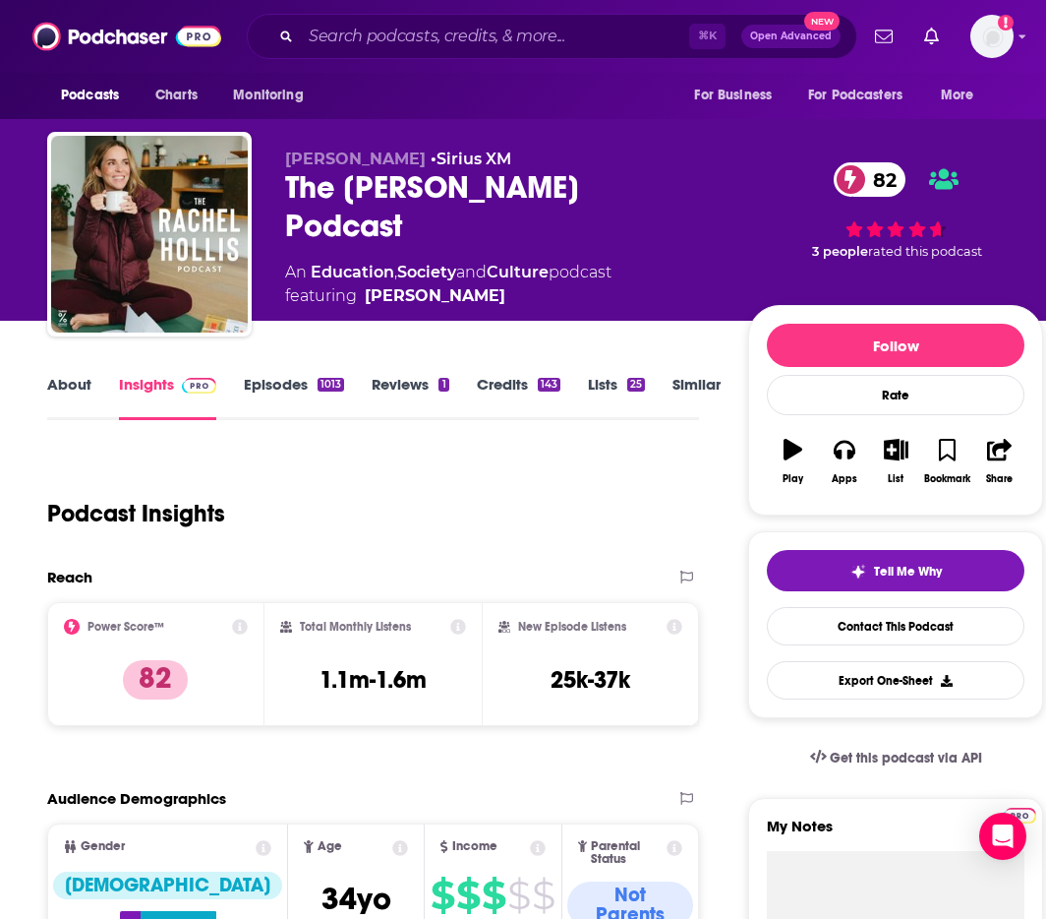
click at [68, 384] on link "About" at bounding box center [69, 397] width 44 height 45
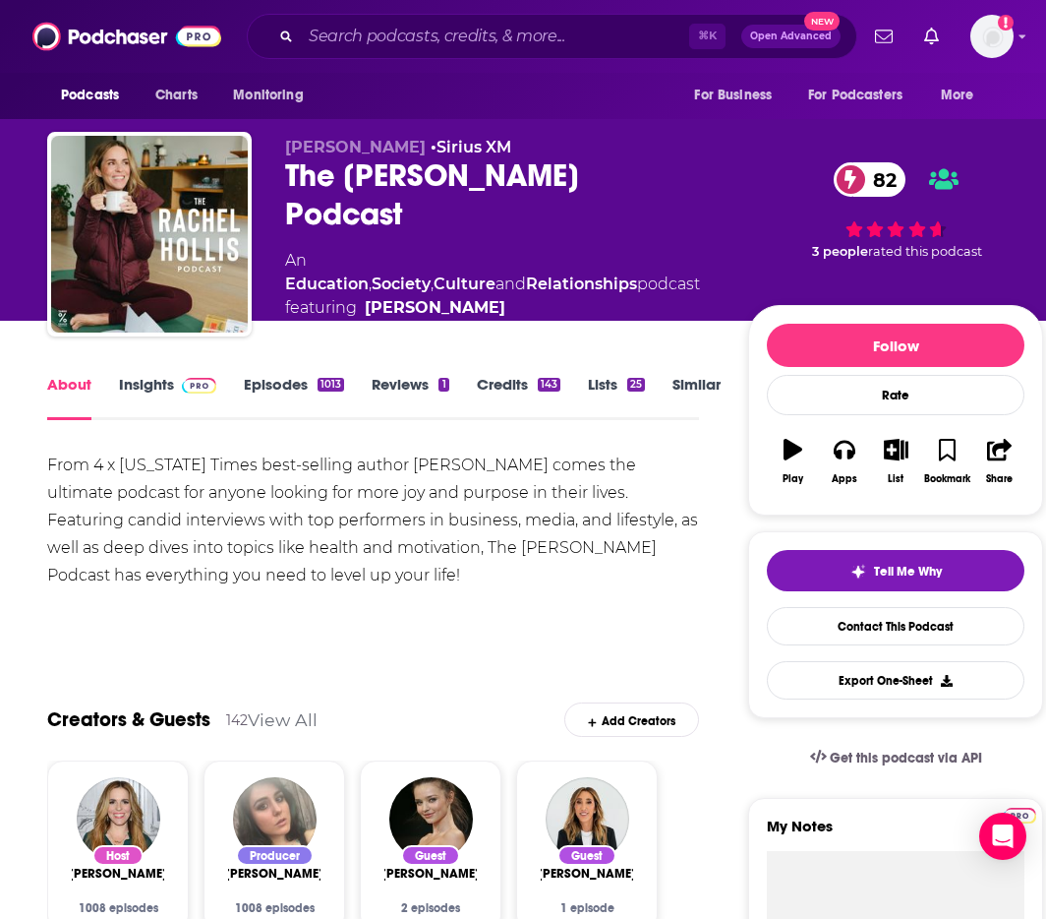
click at [141, 387] on link "Insights" at bounding box center [167, 397] width 97 height 45
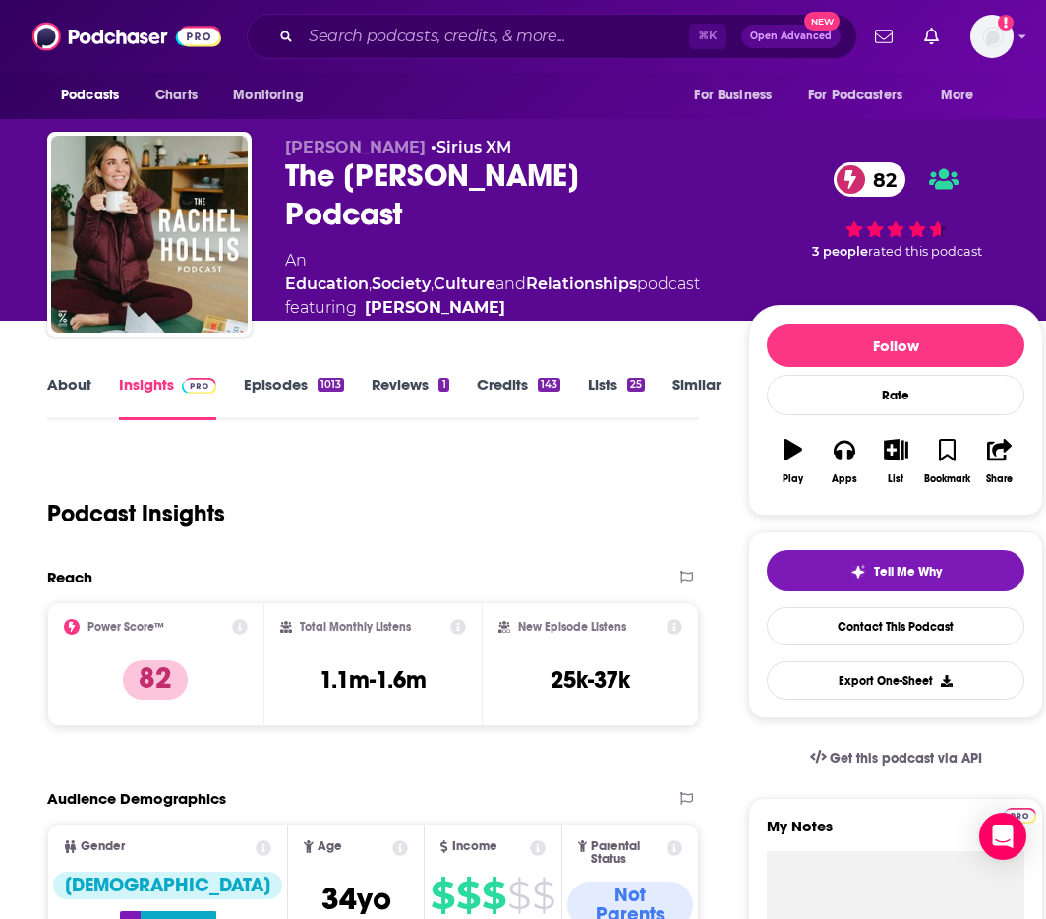
scroll to position [188, 0]
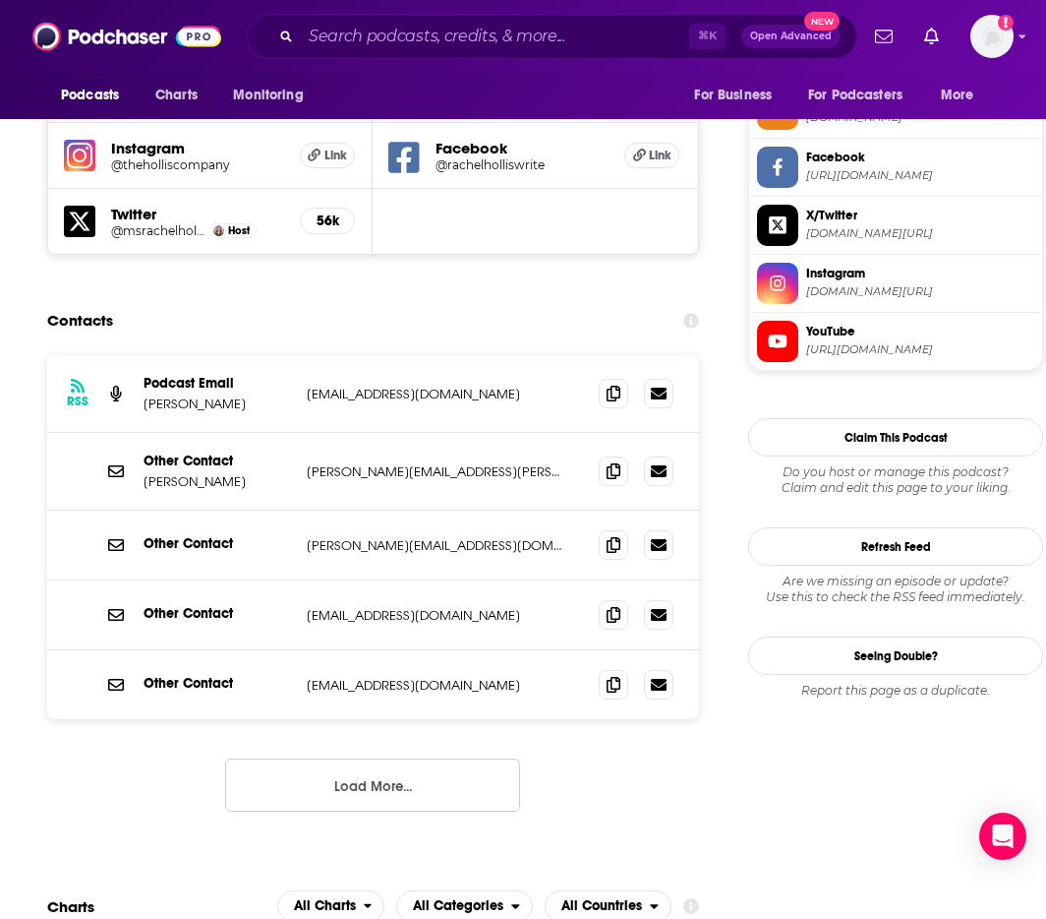
scroll to position [1808, 0]
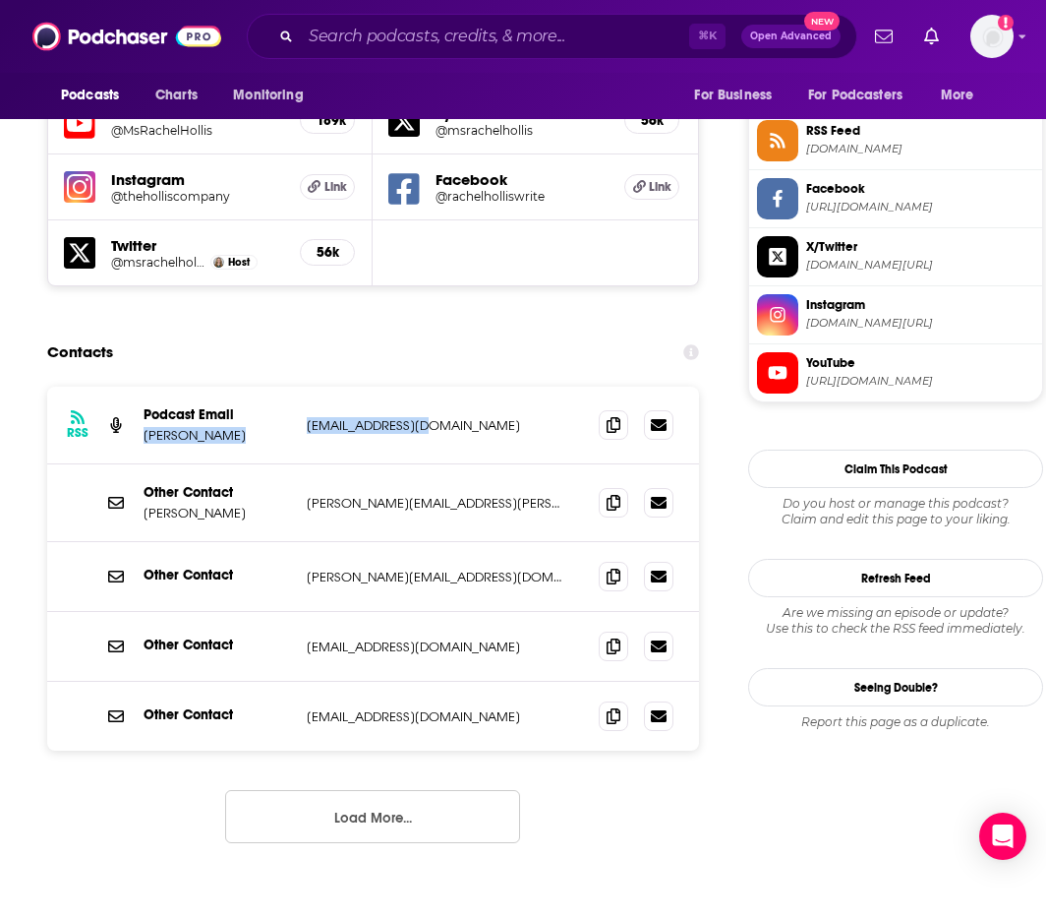
drag, startPoint x: 449, startPoint y: 296, endPoint x: 292, endPoint y: 290, distance: 157.5
click at [292, 386] on div "RSS Podcast Email Rachel Hollis podcast@achre.com podcast@achre.com" at bounding box center [373, 425] width 652 height 78
click at [303, 386] on div "RSS Podcast Email Rachel Hollis podcast@achre.com podcast@achre.com" at bounding box center [373, 425] width 652 height 78
drag, startPoint x: 318, startPoint y: 288, endPoint x: 458, endPoint y: 288, distance: 140.6
click at [458, 386] on div "RSS Podcast Email Rachel Hollis podcast@achre.com podcast@achre.com" at bounding box center [373, 425] width 652 height 78
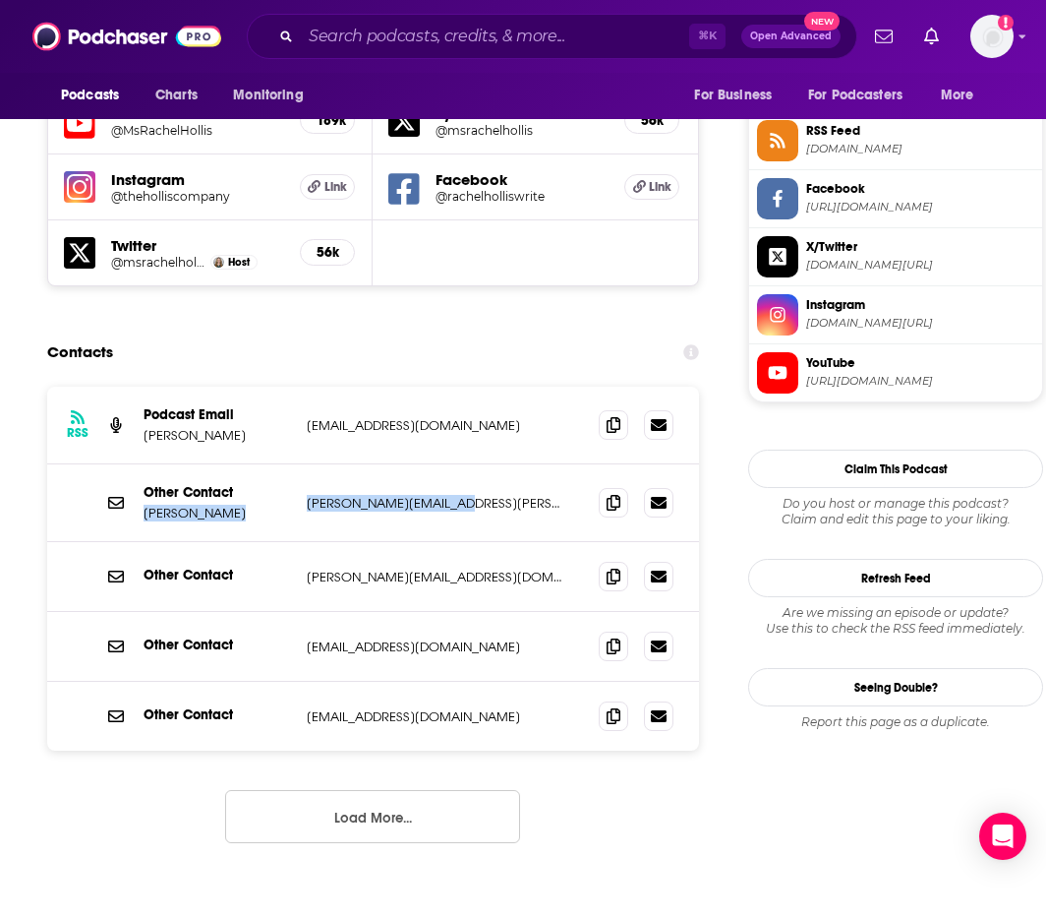
drag, startPoint x: 329, startPoint y: 362, endPoint x: 444, endPoint y: 369, distance: 114.3
click at [0, 0] on div "Other Contact Julie Booth julie.booth@stitcher.com julie.booth@stitcher.com" at bounding box center [0, 0] width 0 height 0
drag, startPoint x: 444, startPoint y: 369, endPoint x: 459, endPoint y: 368, distance: 15.8
click at [445, 495] on p "julie.booth@stitcher.com" at bounding box center [437, 503] width 261 height 17
drag, startPoint x: 459, startPoint y: 368, endPoint x: 307, endPoint y: 372, distance: 152.5
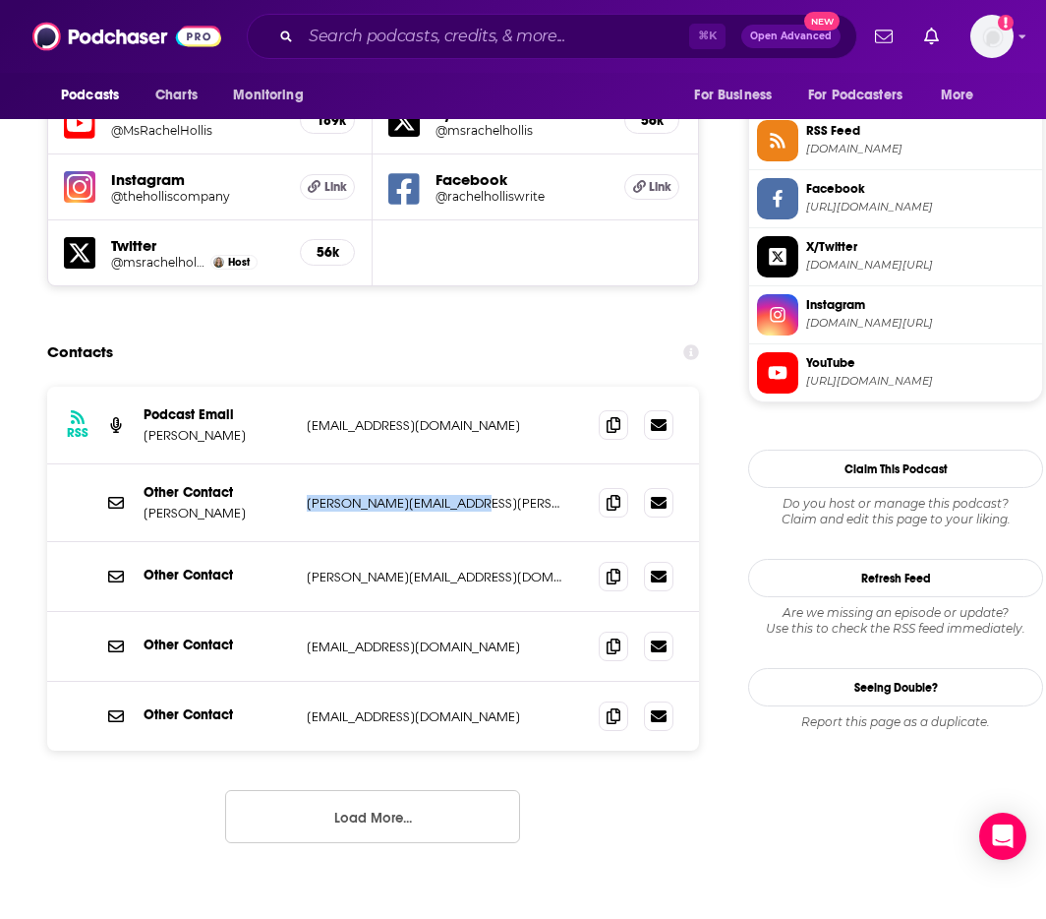
click at [307, 495] on p "julie.booth@stitcher.com" at bounding box center [437, 503] width 261 height 17
copy p "julie.booth@stitcher.com"
click at [623, 30] on input "Search podcasts, credits, & more..." at bounding box center [495, 36] width 388 height 31
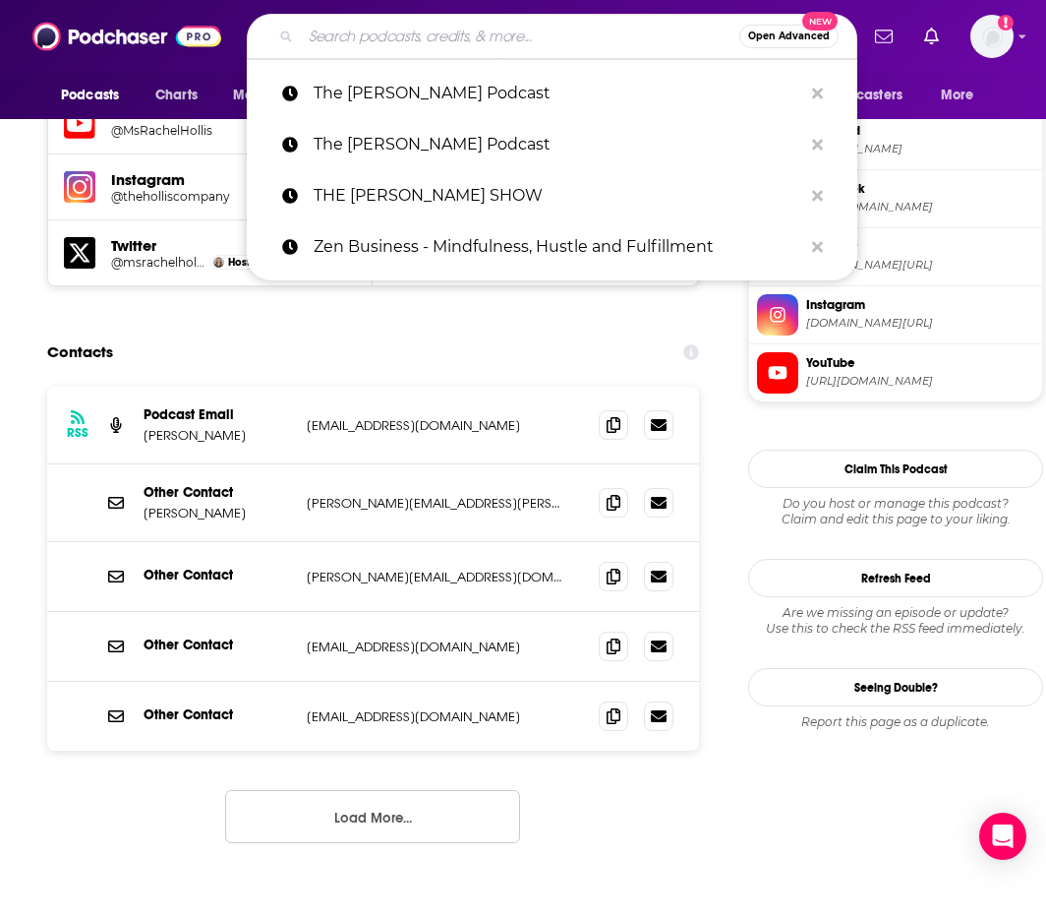
paste input "Finding Freedom with Peter Crone"
type input "Finding Freedom with Peter Crone"
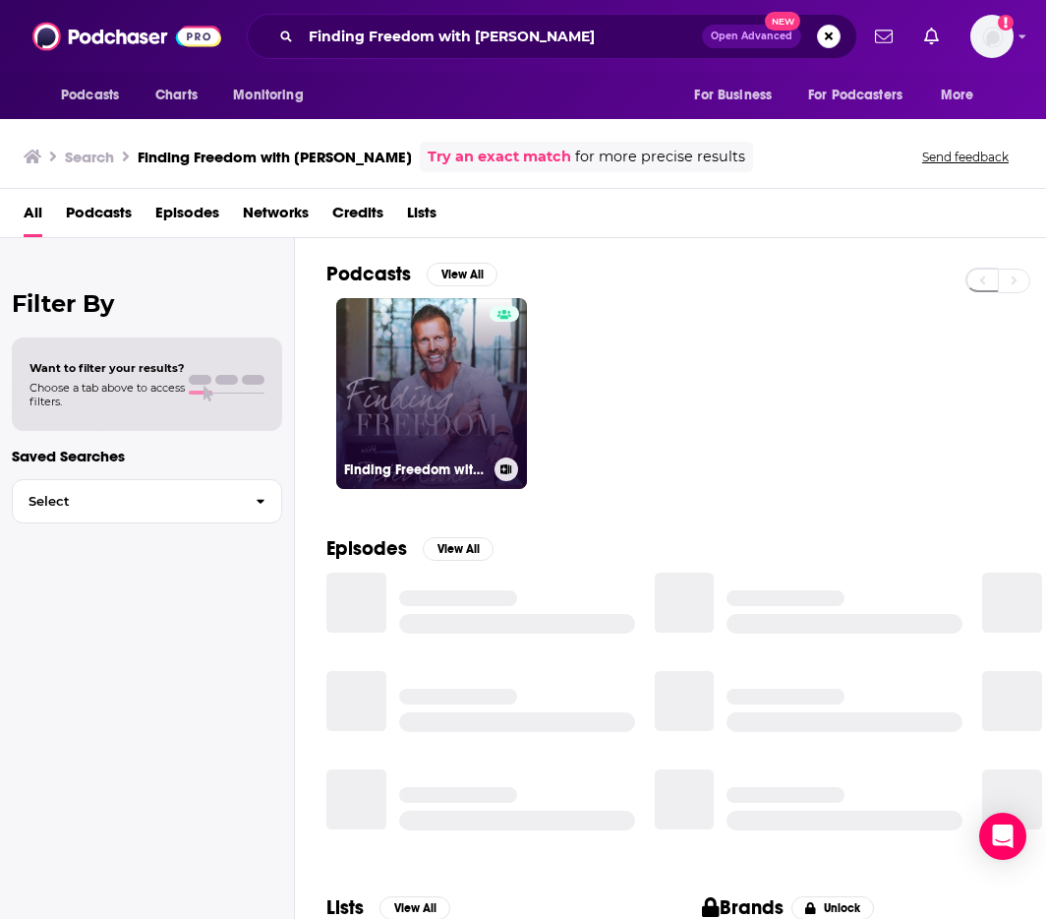
click at [445, 402] on link "Finding Freedom with Peter Crone" at bounding box center [431, 393] width 191 height 191
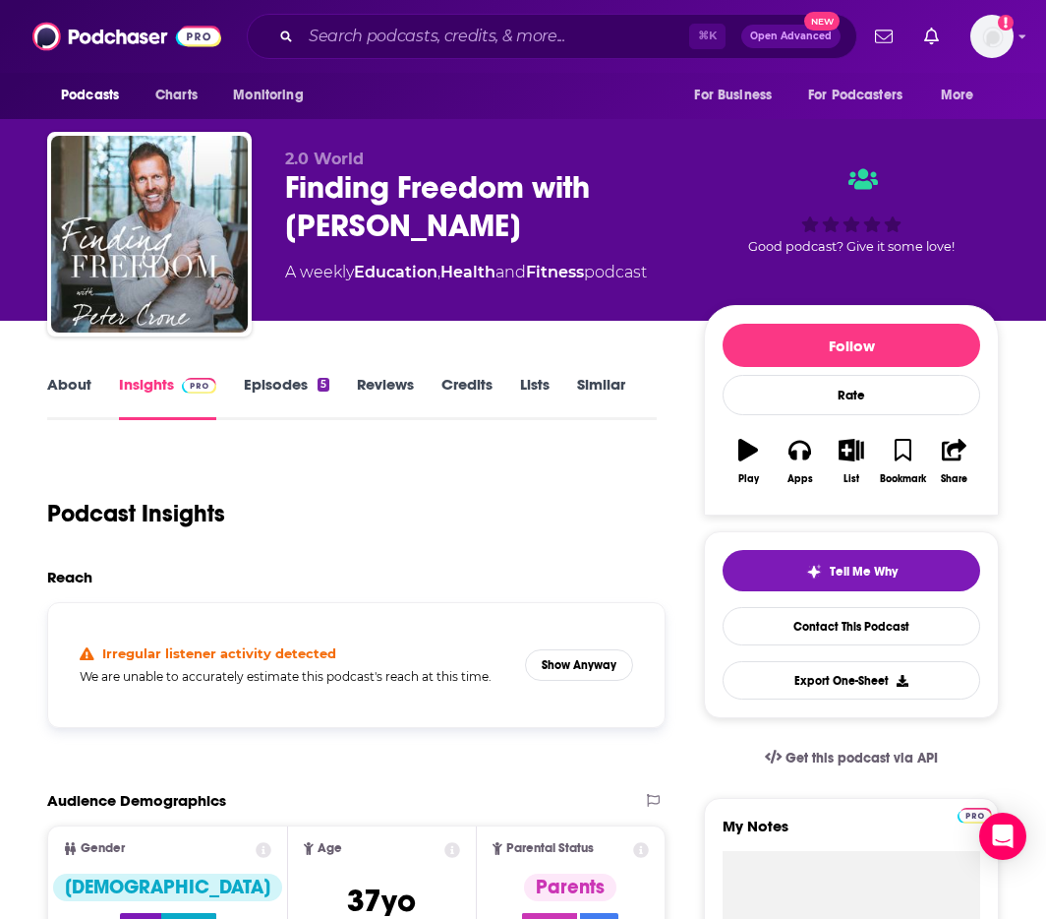
click at [325, 11] on div "Podcasts Charts Monitoring ⌘ K Open Advanced New For Business For Podcasters Mo…" at bounding box center [523, 36] width 1046 height 73
click at [315, 0] on div "Podcasts Charts Monitoring ⌘ K Open Advanced New For Business For Podcasters Mo…" at bounding box center [523, 36] width 1046 height 73
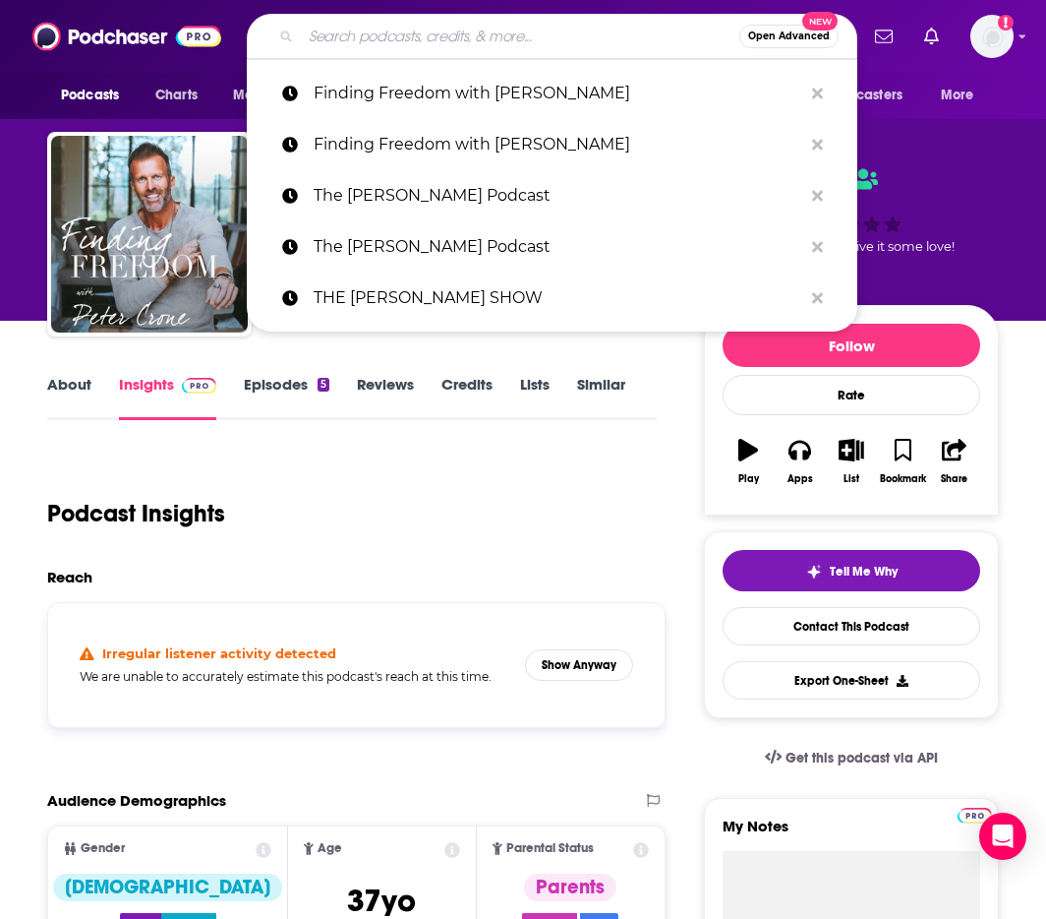
click at [638, 28] on input "Search podcasts, credits, & more..." at bounding box center [520, 36] width 439 height 31
paste input "Lean In With Lizzy"
type input "Lean In With Lizzy"
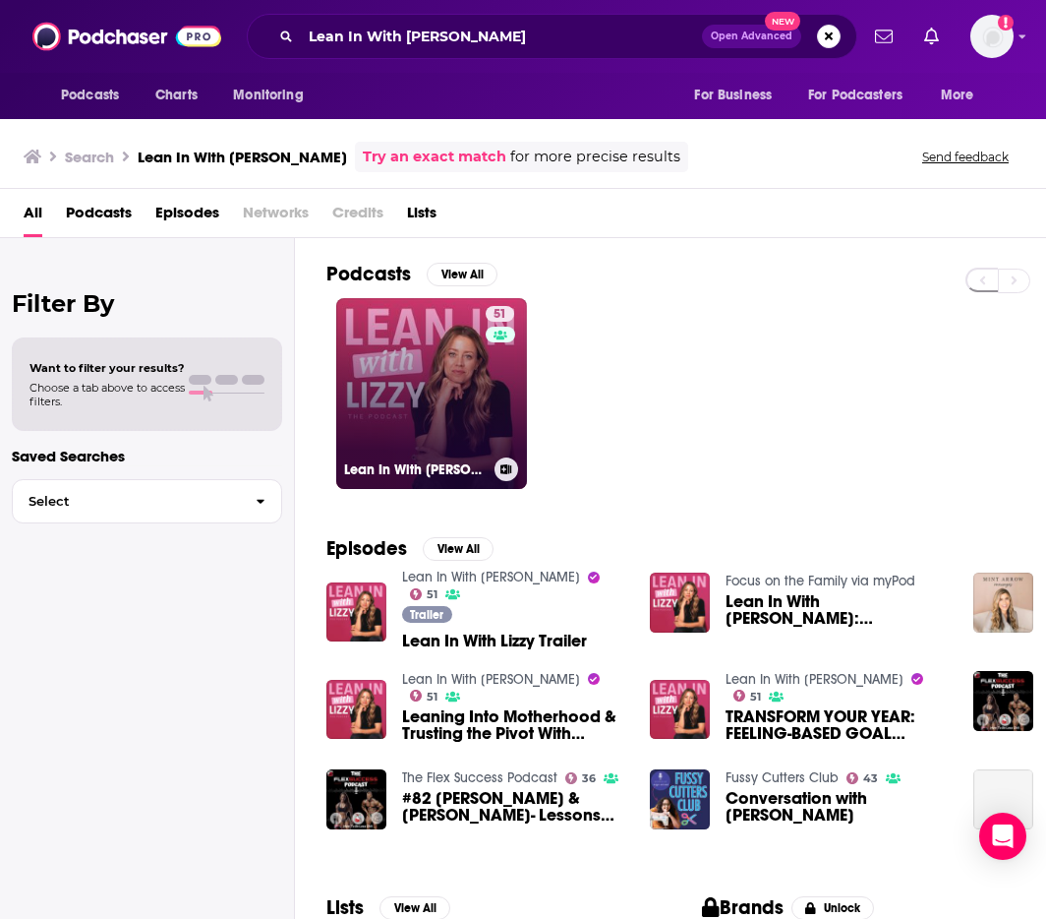
click at [421, 402] on link "51 Lean In With Lizzy" at bounding box center [431, 393] width 191 height 191
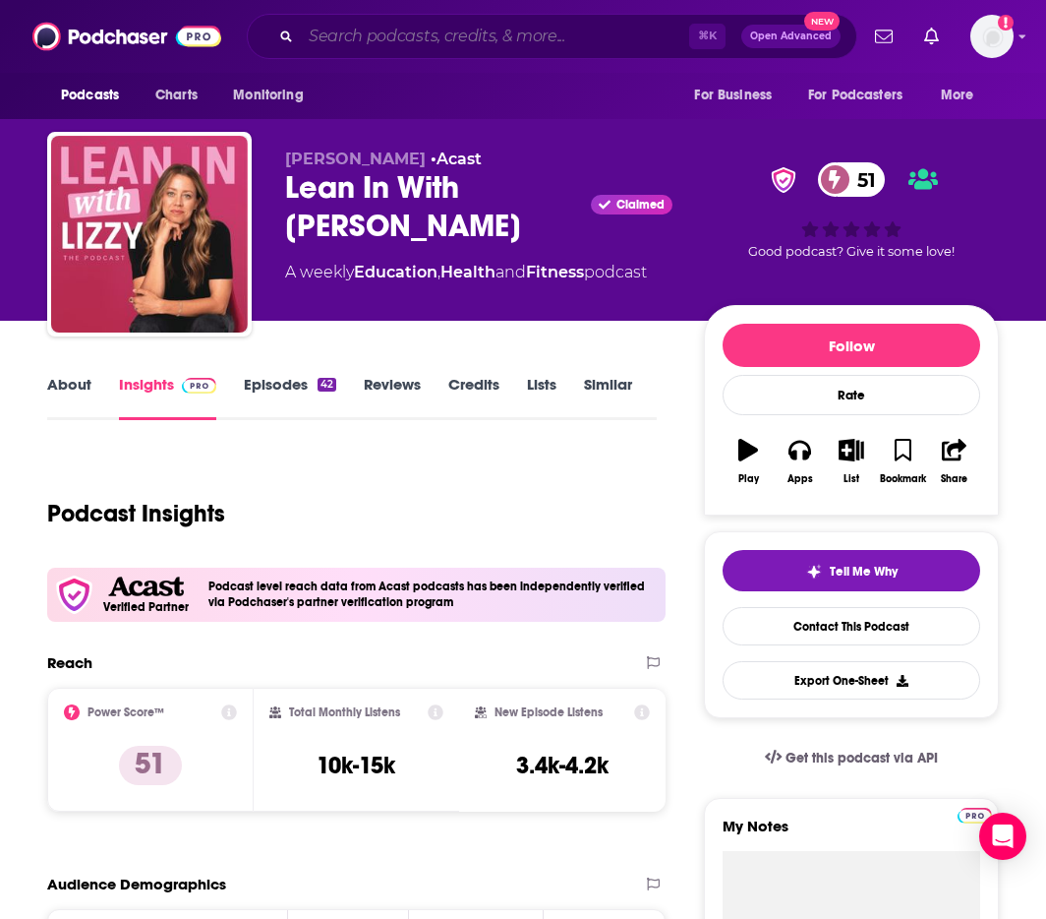
click at [554, 39] on input "Search podcasts, credits, & more..." at bounding box center [495, 36] width 388 height 31
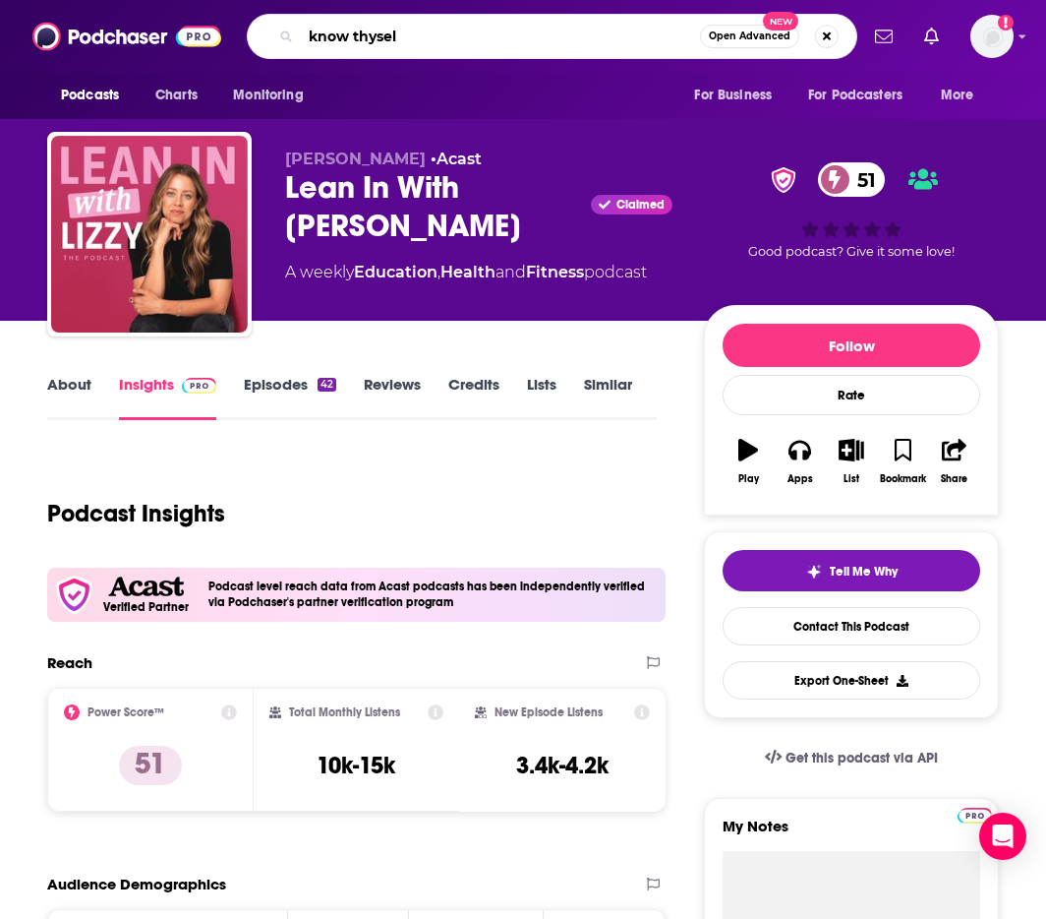
type input "know thyself"
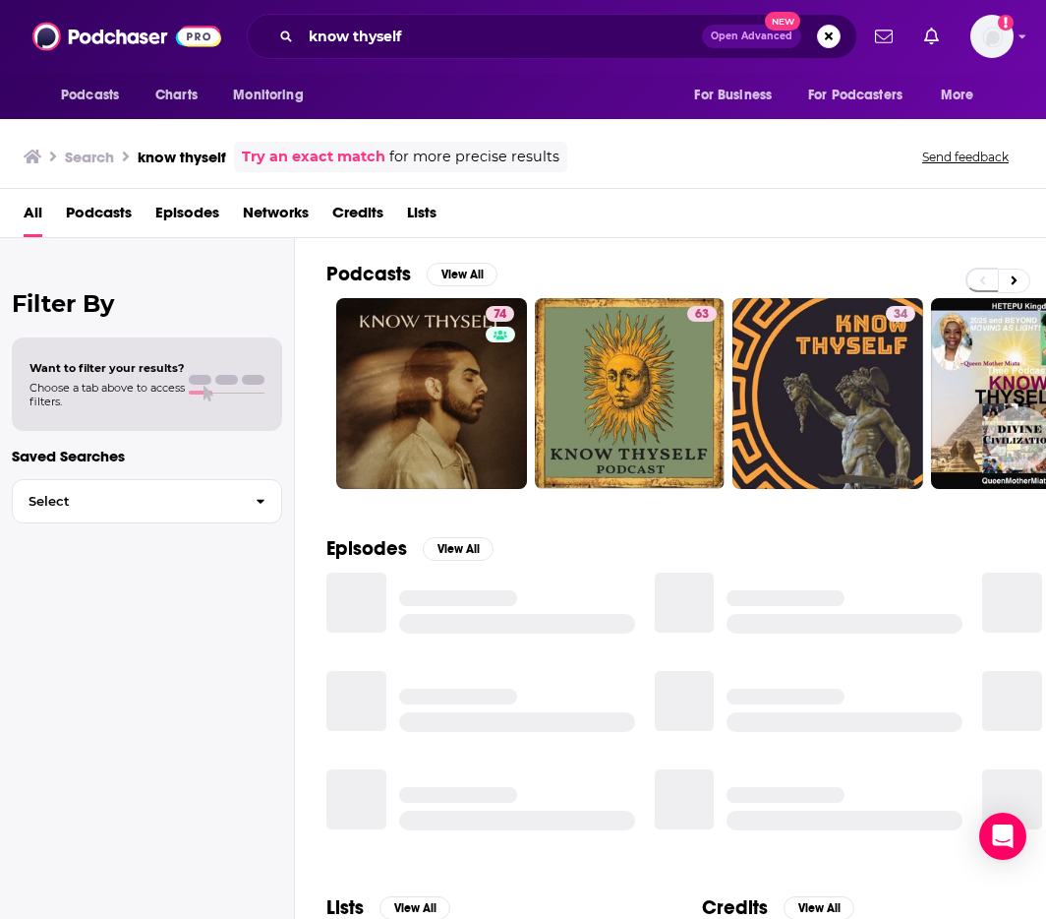
click at [411, 380] on link "74" at bounding box center [431, 393] width 191 height 191
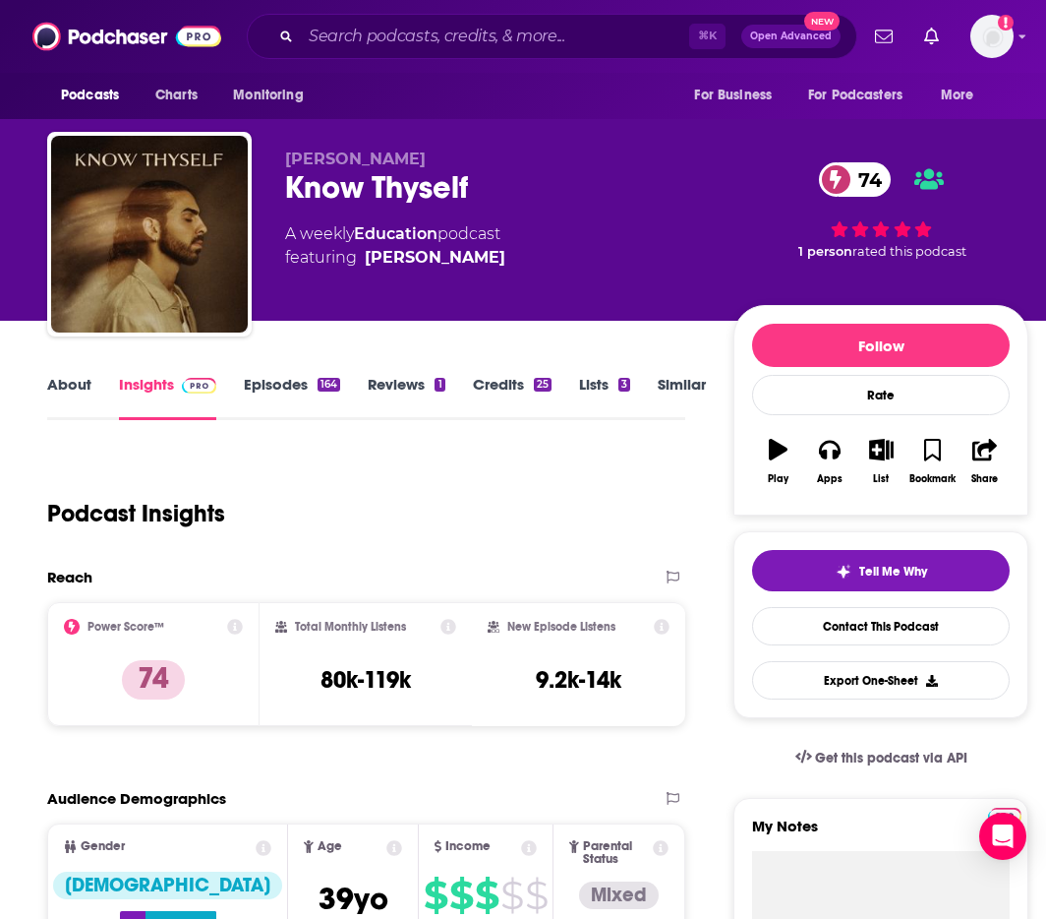
click at [76, 389] on link "About" at bounding box center [69, 397] width 44 height 45
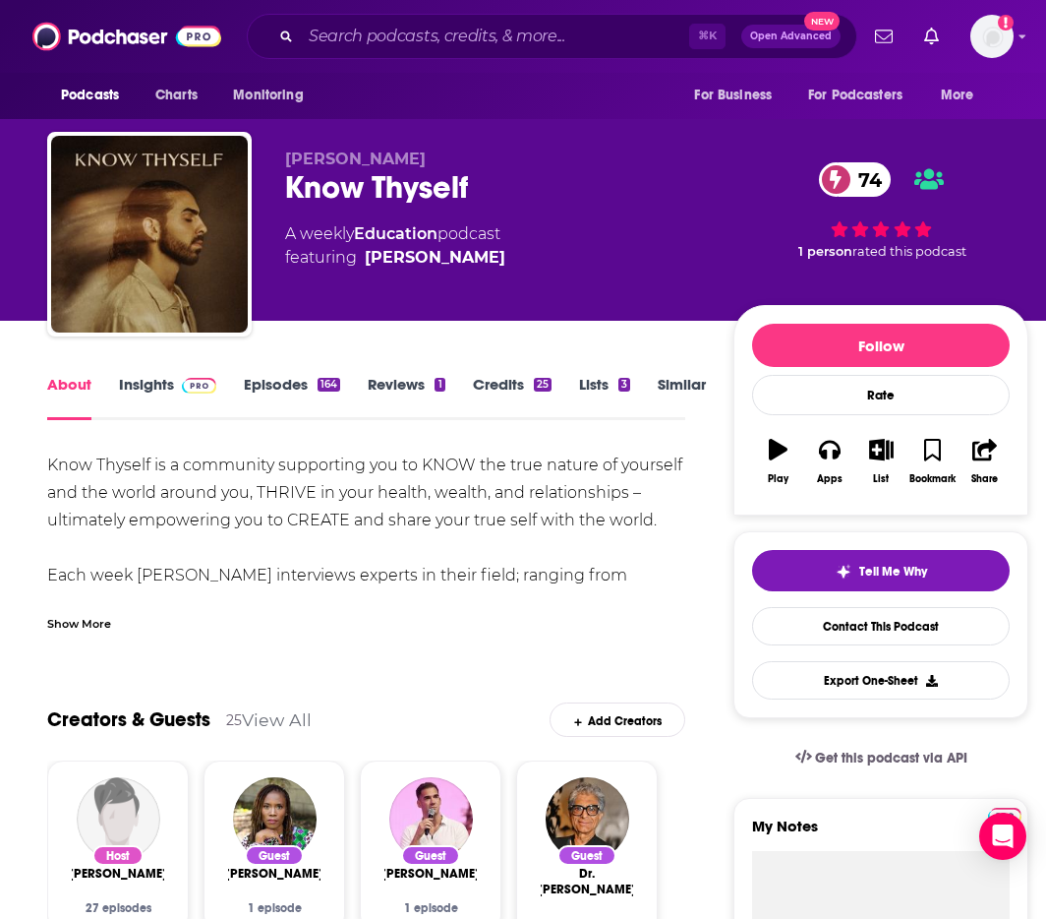
click at [135, 386] on link "Insights" at bounding box center [167, 397] width 97 height 45
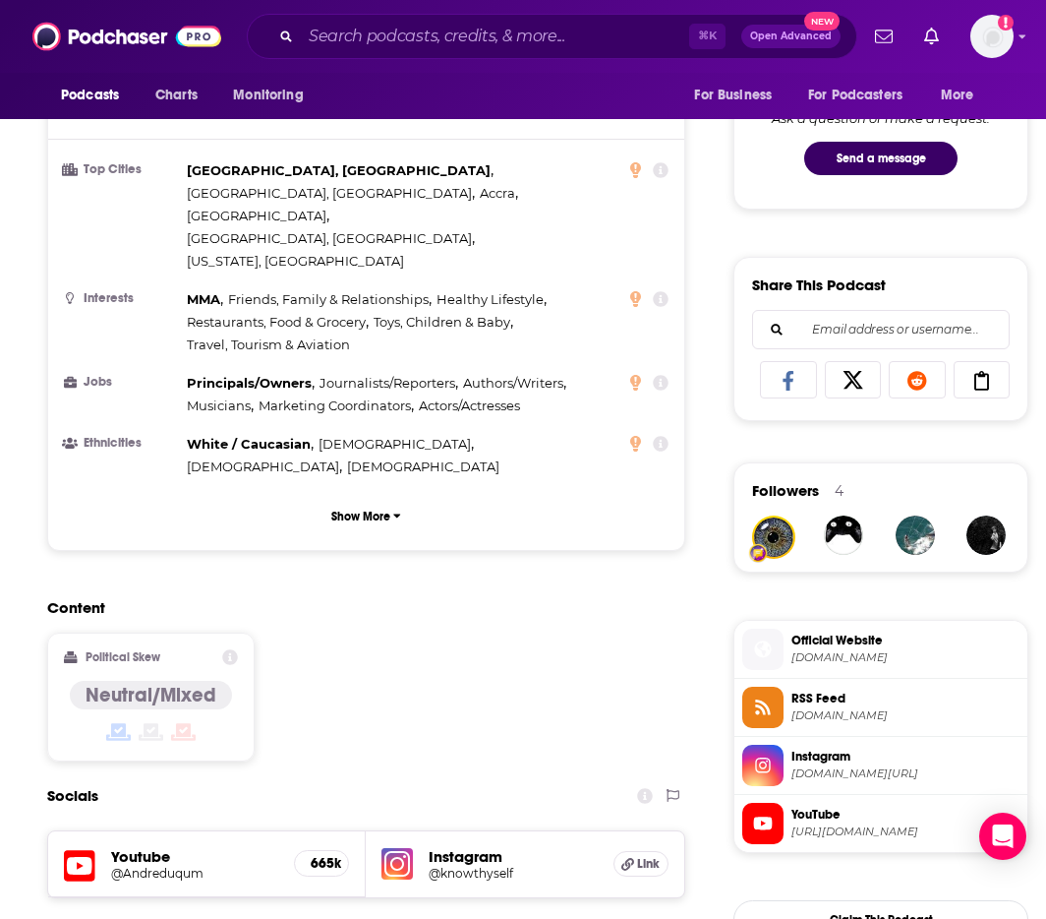
scroll to position [1624, 0]
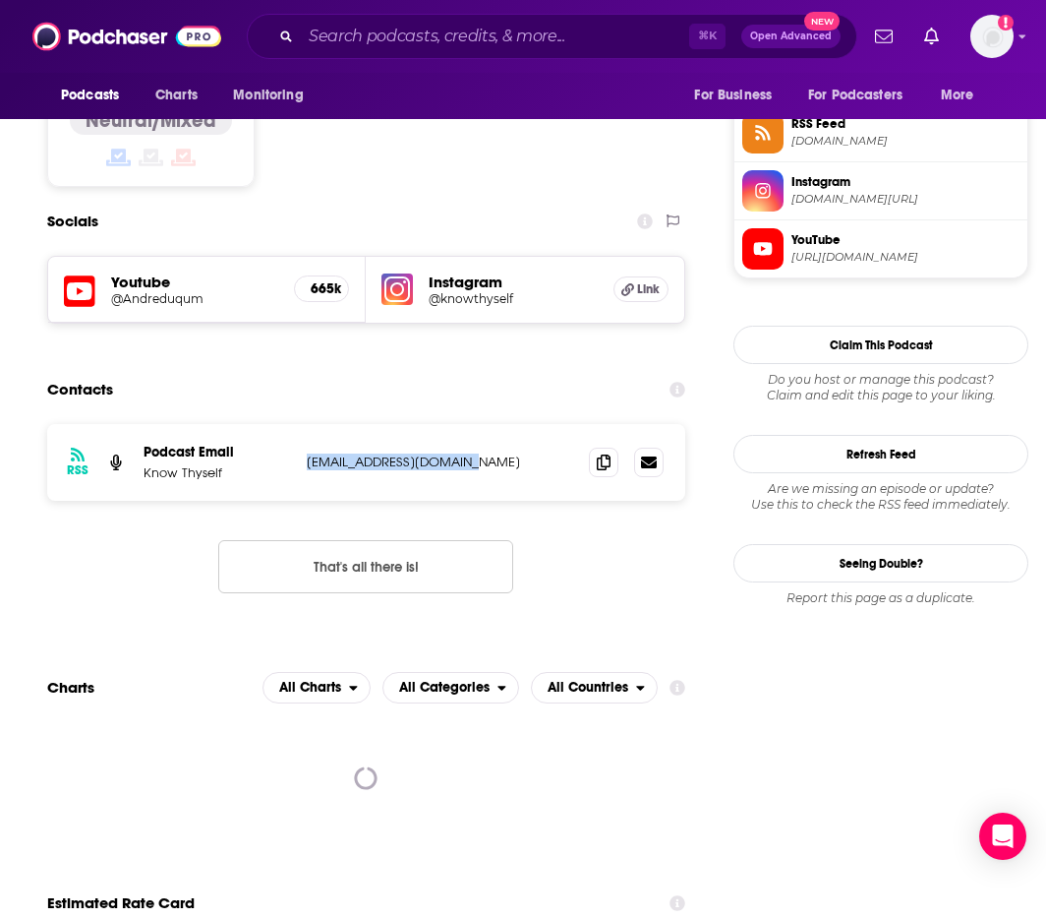
drag, startPoint x: 365, startPoint y: 366, endPoint x: 301, endPoint y: 365, distance: 63.9
click at [301, 424] on div "RSS Podcast Email Know Thyself podcast@knowthyself.one podcast@knowthyself.one" at bounding box center [366, 462] width 638 height 77
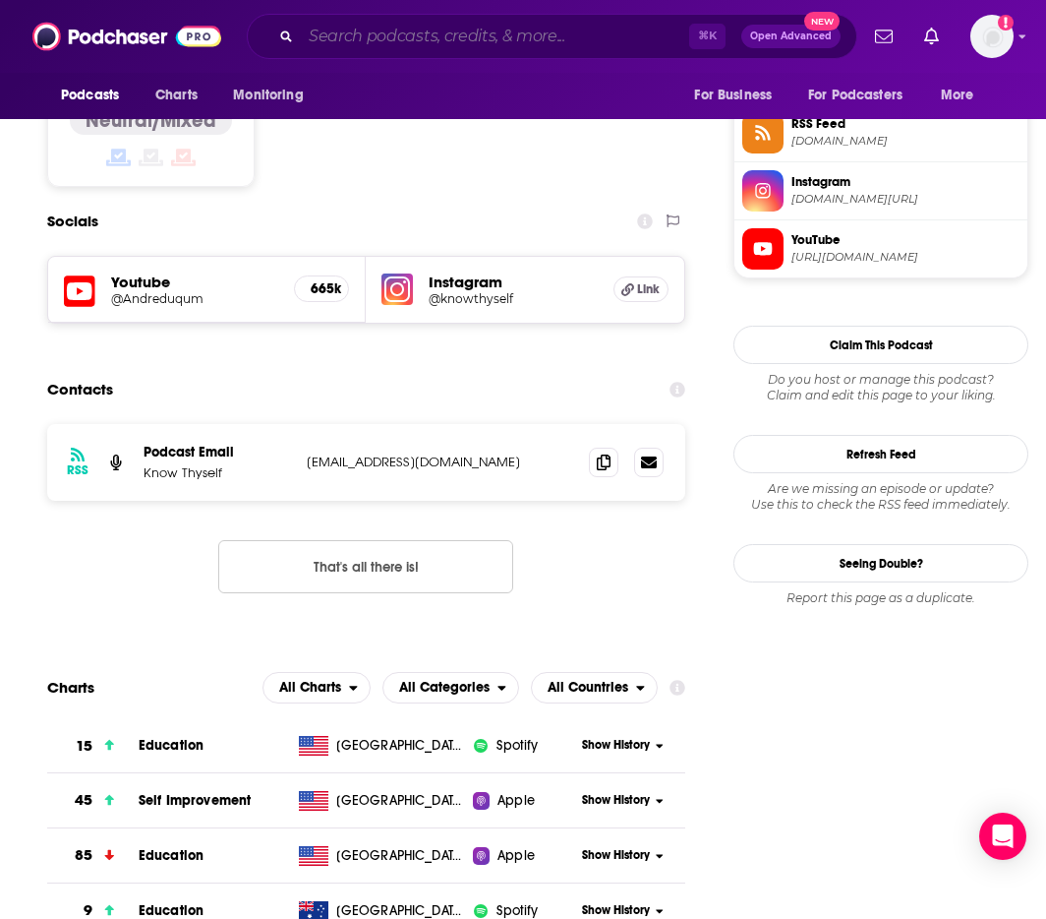
click at [563, 29] on input "Search podcasts, credits, & more..." at bounding box center [495, 36] width 388 height 31
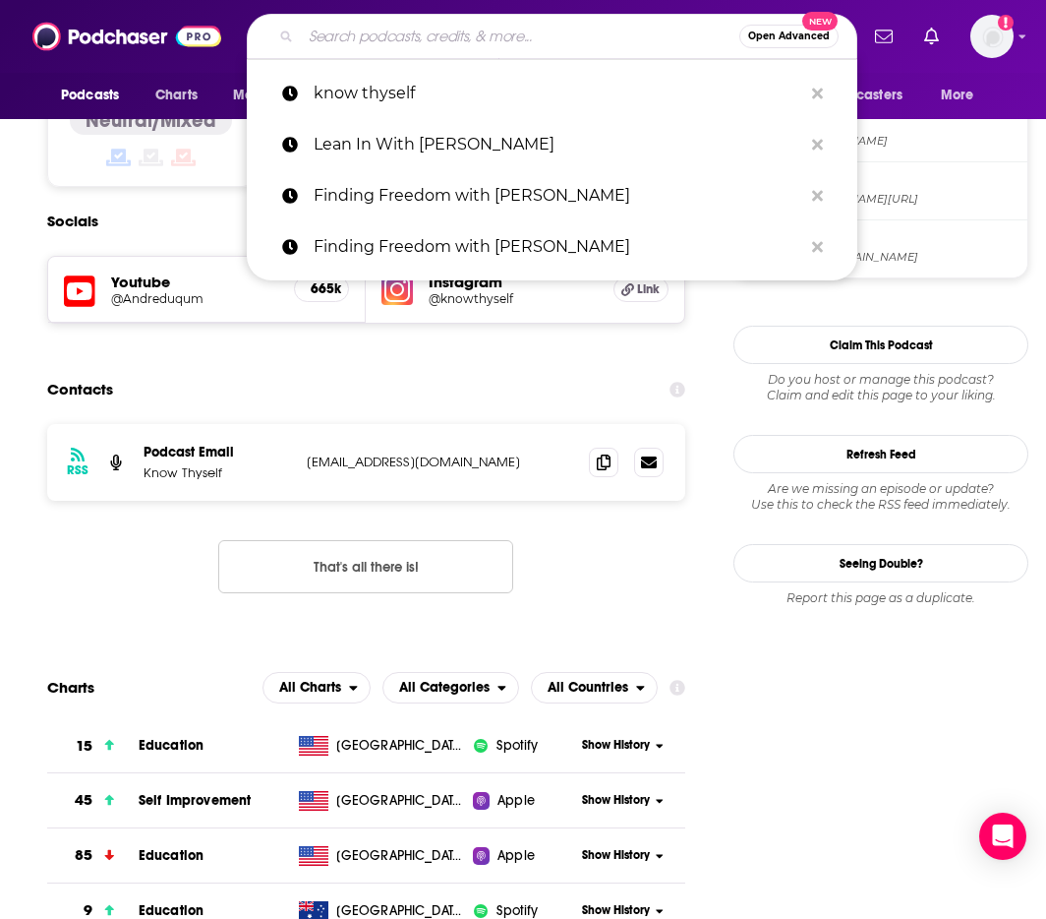
paste input "Habits of A Goddess"
type input "Habits of A Goddess"
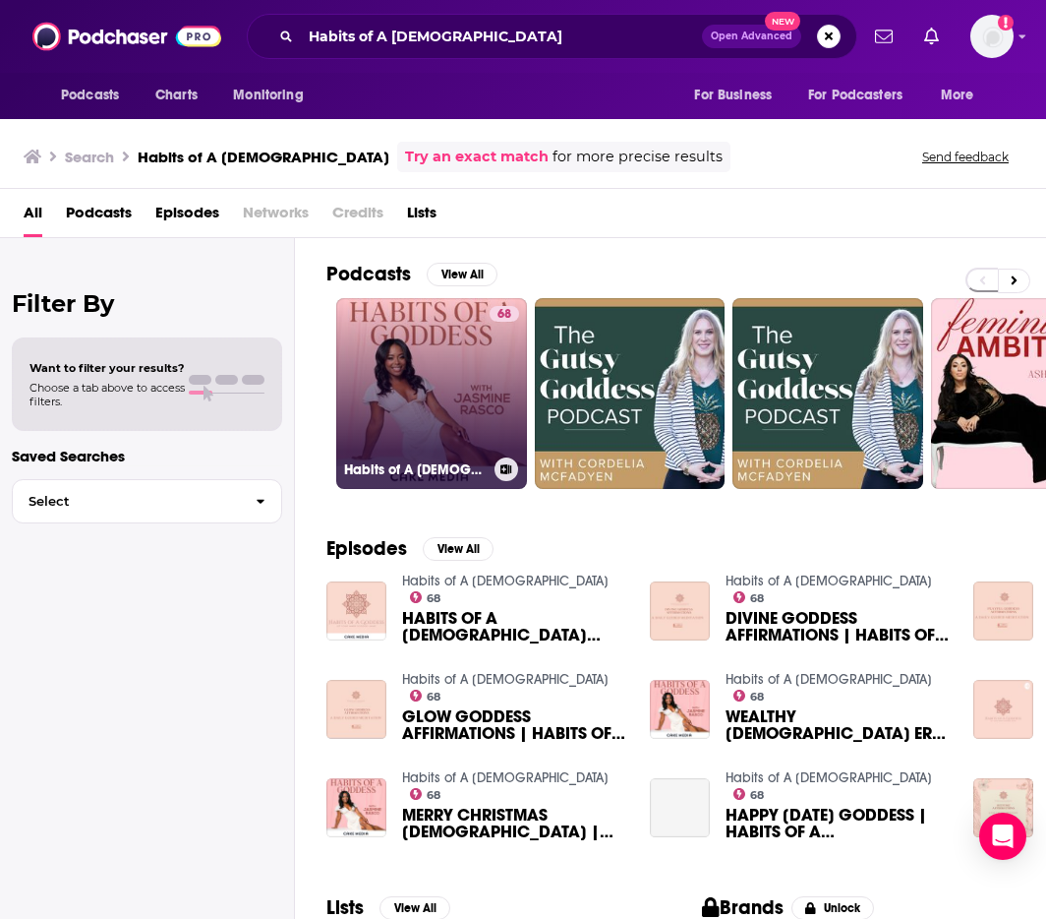
click at [435, 439] on link "68 Habits of A Goddess" at bounding box center [431, 393] width 191 height 191
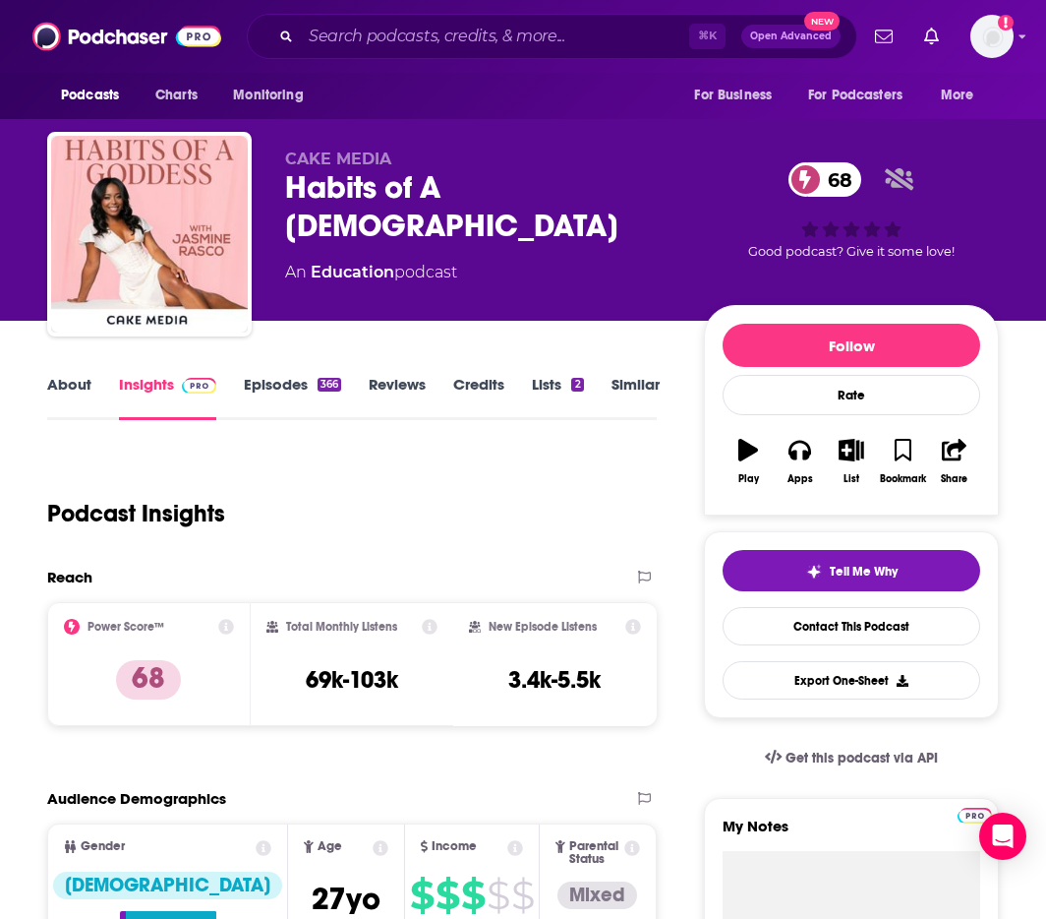
click at [56, 375] on link "About" at bounding box center [69, 397] width 44 height 45
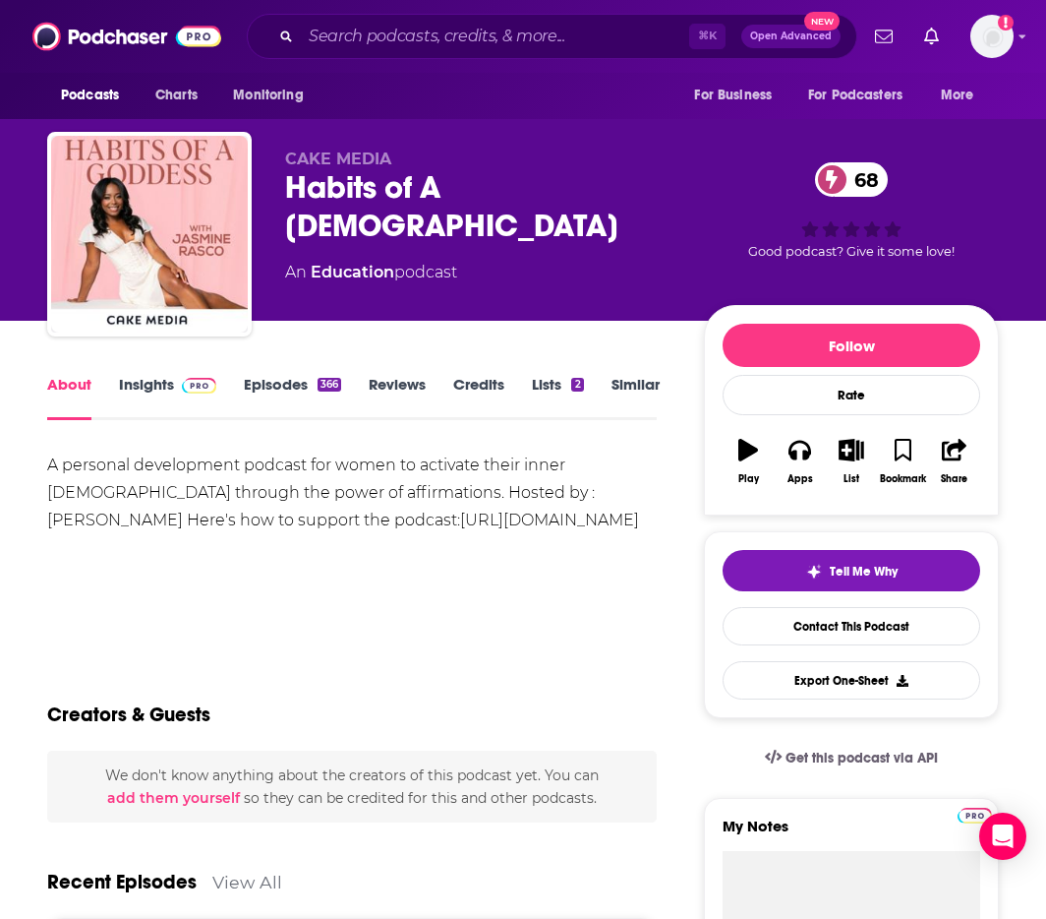
click at [267, 378] on link "Episodes 366" at bounding box center [292, 397] width 97 height 45
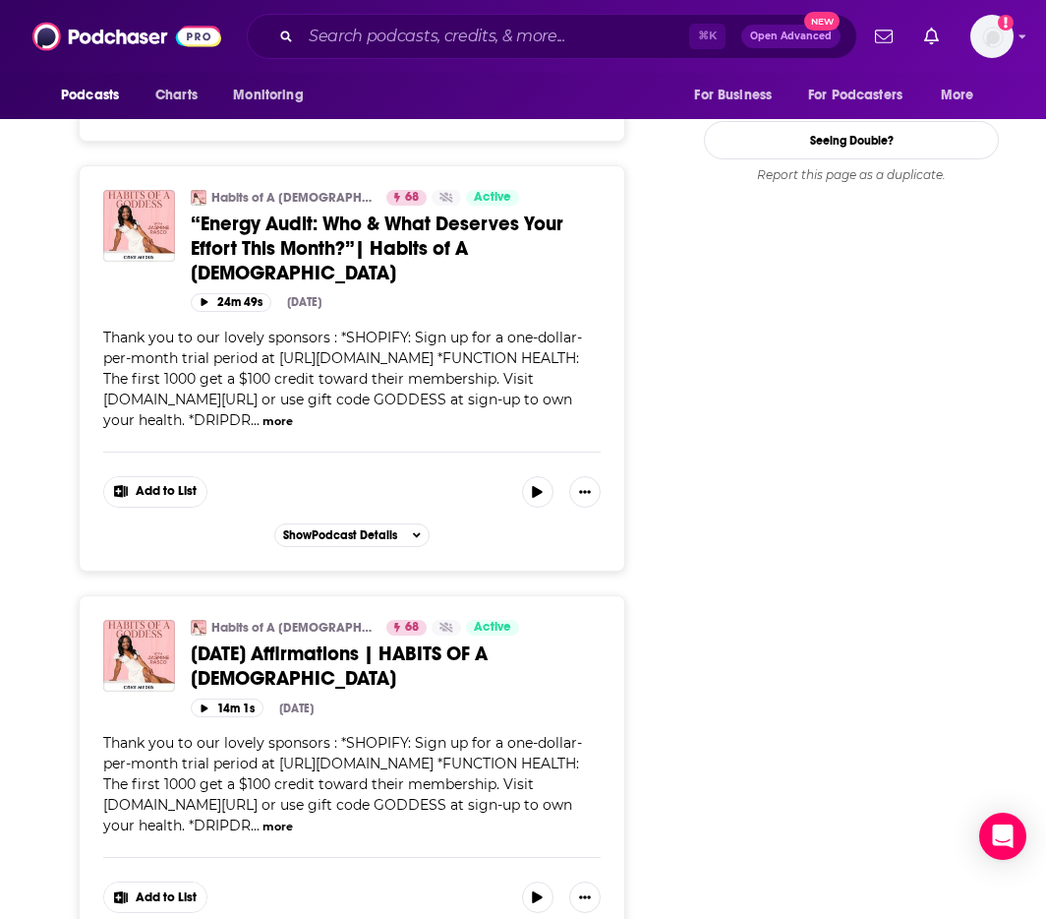
scroll to position [2625, 0]
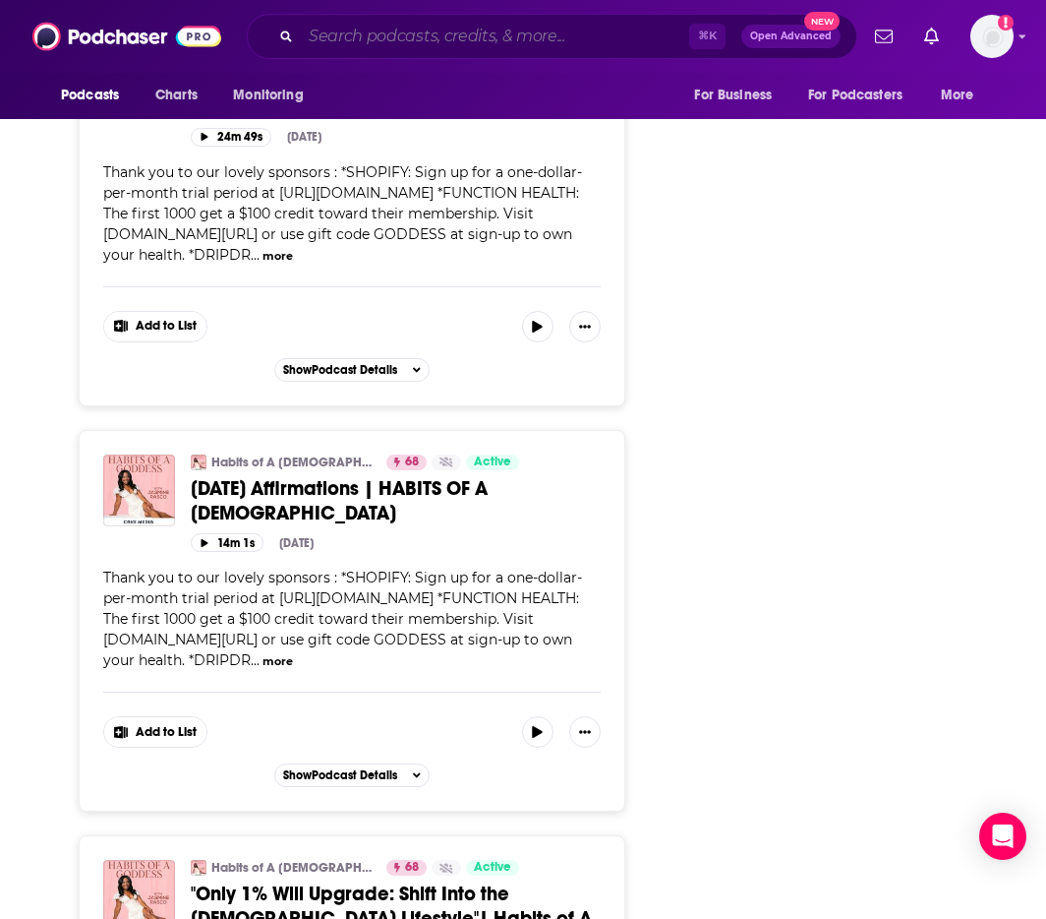
click at [541, 50] on input "Search podcasts, credits, & more..." at bounding box center [495, 36] width 388 height 31
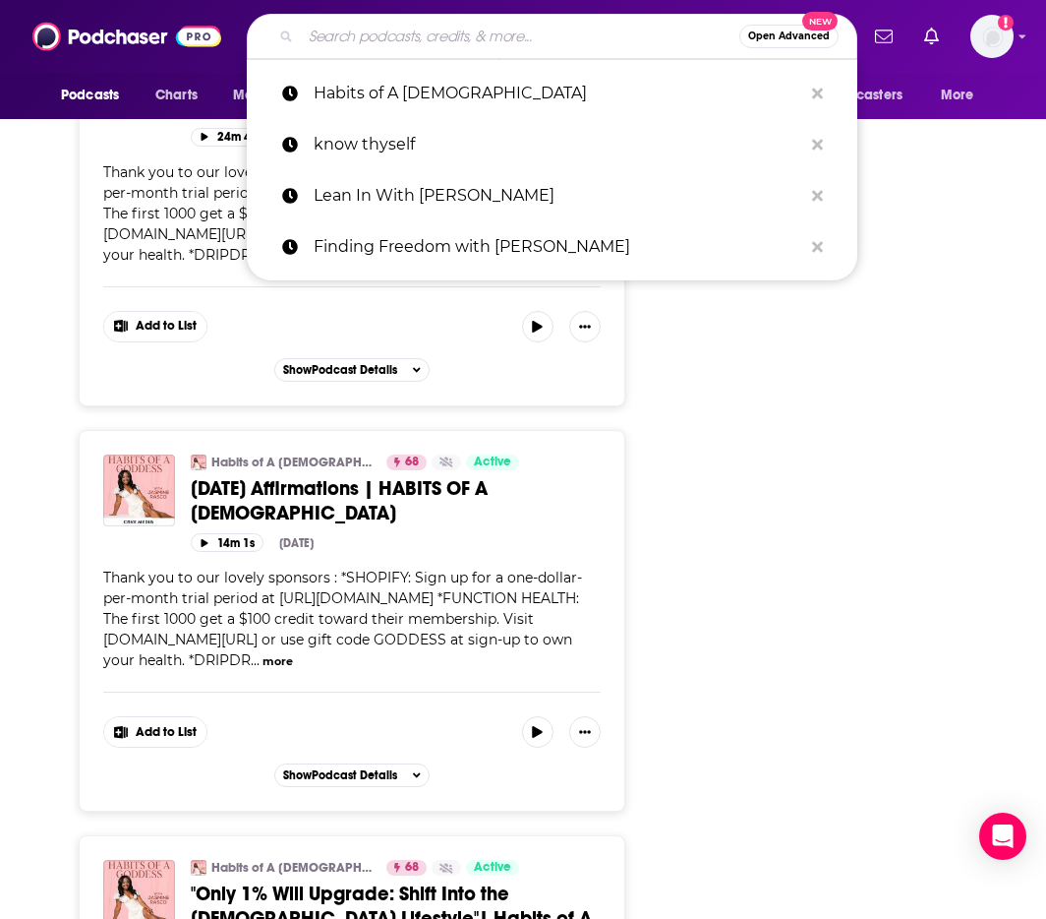
paste input ""Build" with Stephen Scoggins"
type input ""Build" with Stephen Scoggins"
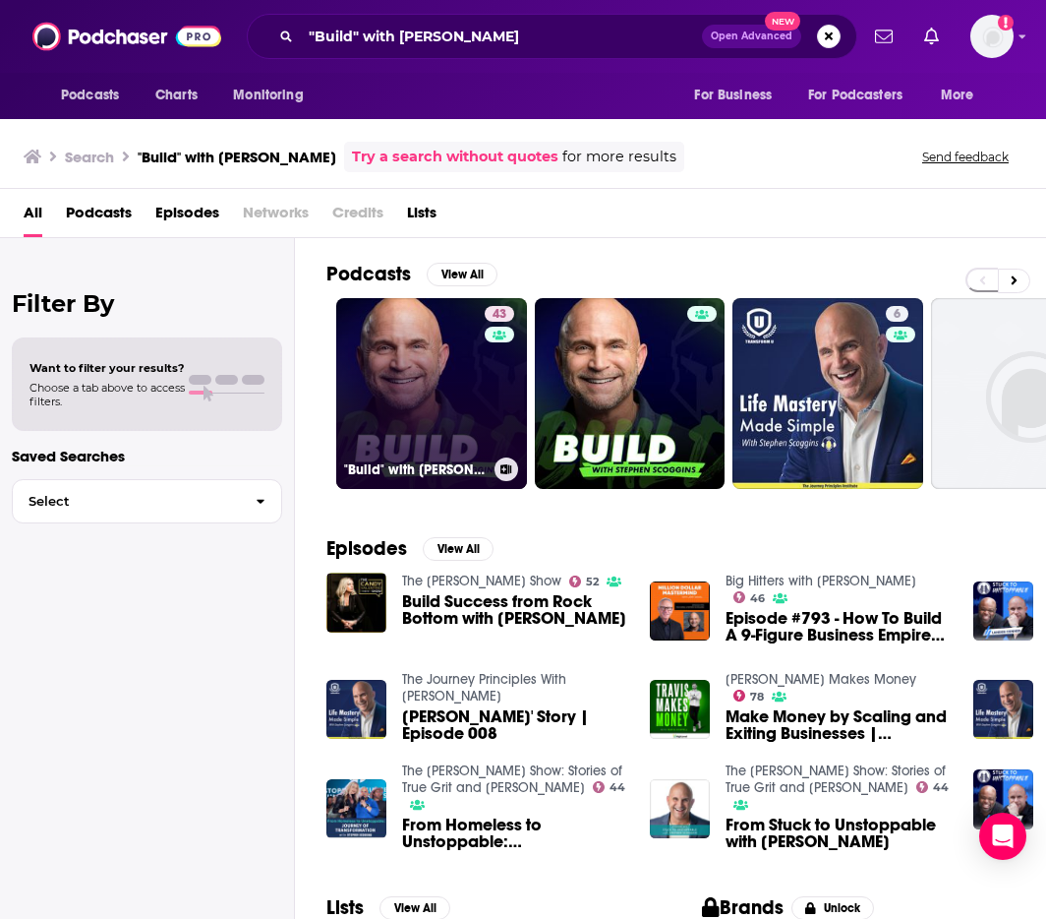
click at [427, 409] on link "43 "Build" with Stephen Scoggins" at bounding box center [431, 393] width 191 height 191
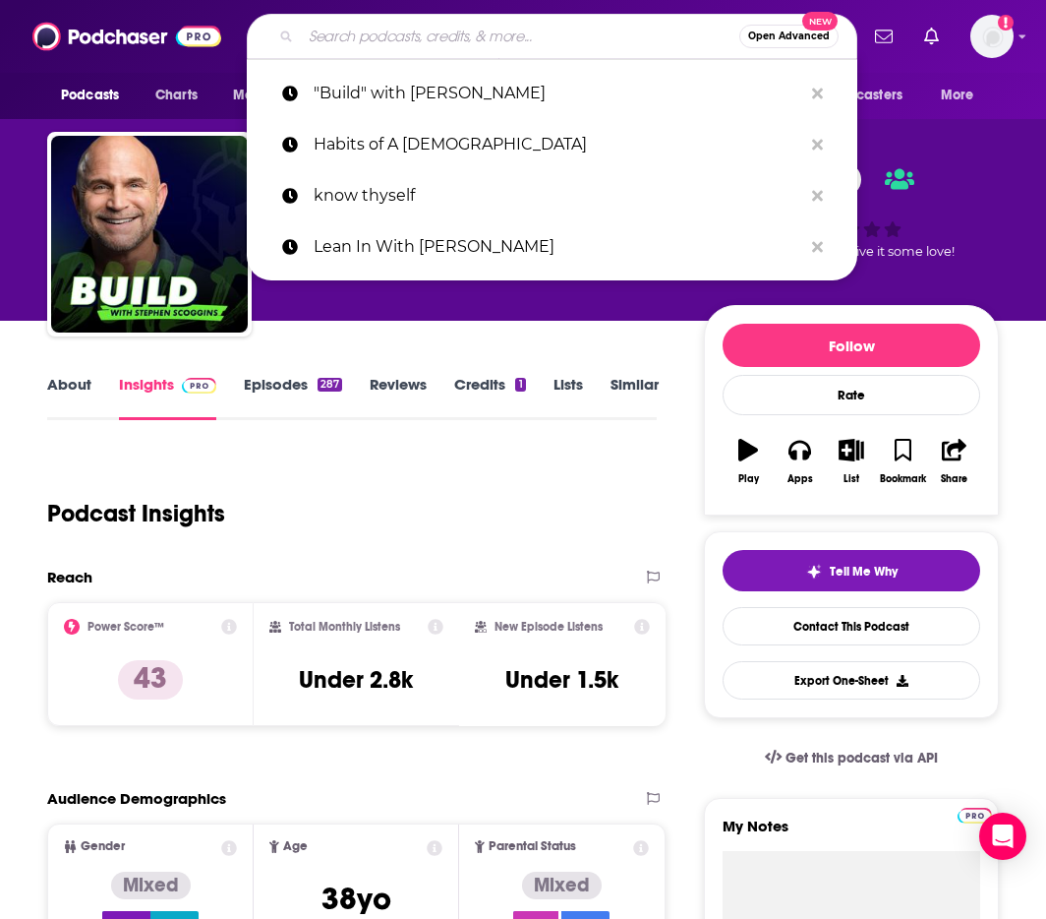
click at [555, 32] on input "Search podcasts, credits, & more..." at bounding box center [520, 36] width 439 height 31
paste input "SOLVED with Mark Manson"
type input "SOLVED with Mark Manson"
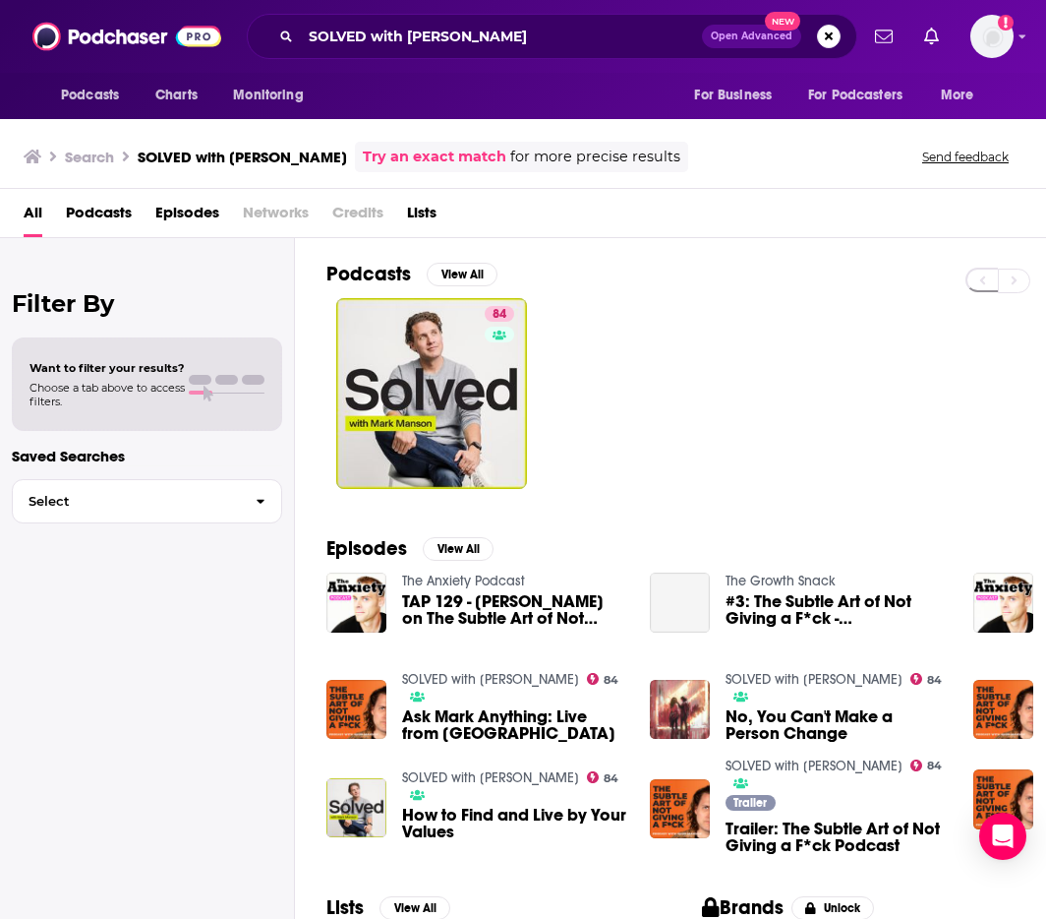
scroll to position [0, 4]
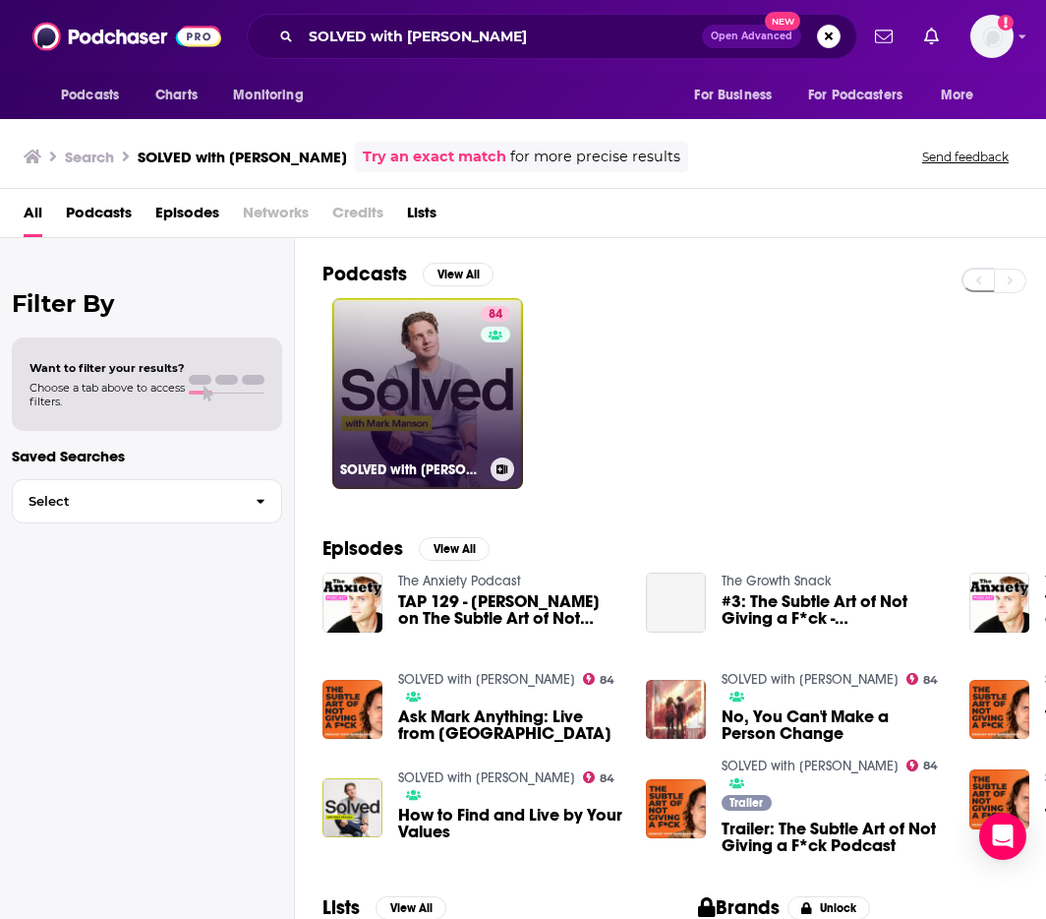
click at [431, 411] on link "84 SOLVED with Mark Manson" at bounding box center [427, 393] width 191 height 191
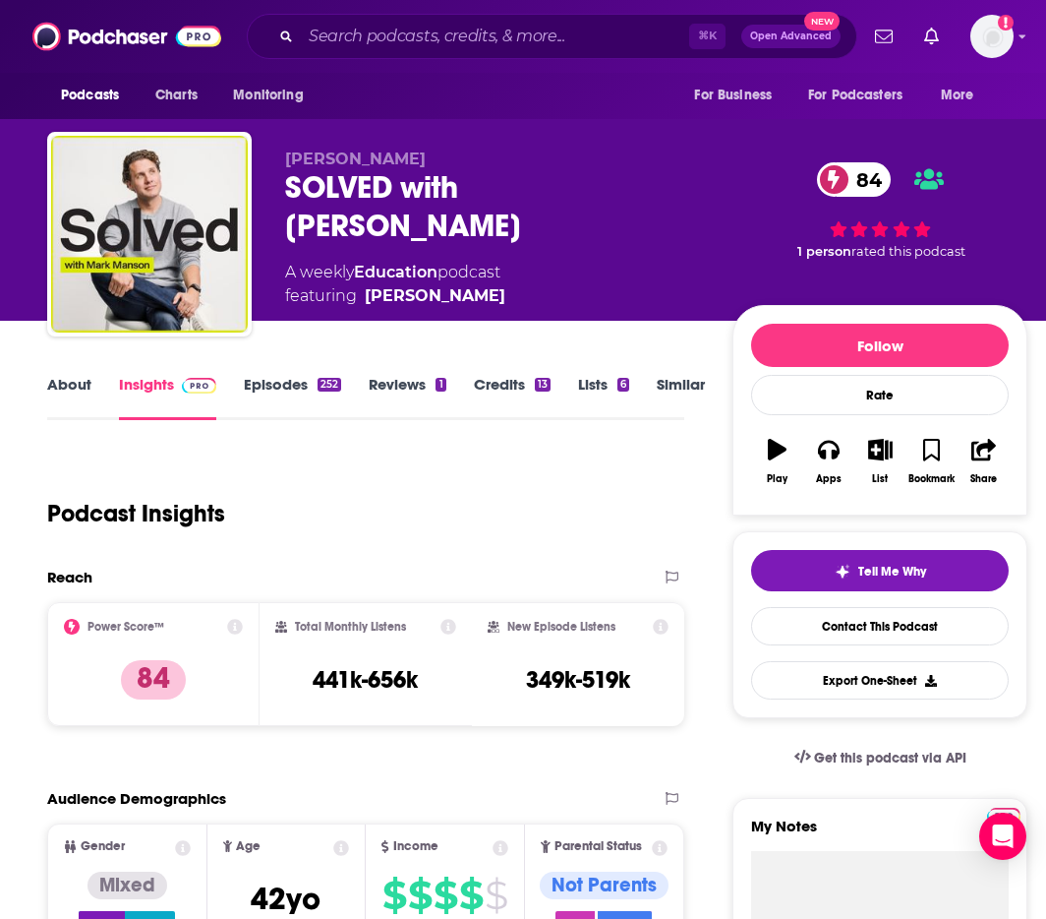
click at [80, 377] on link "About" at bounding box center [69, 397] width 44 height 45
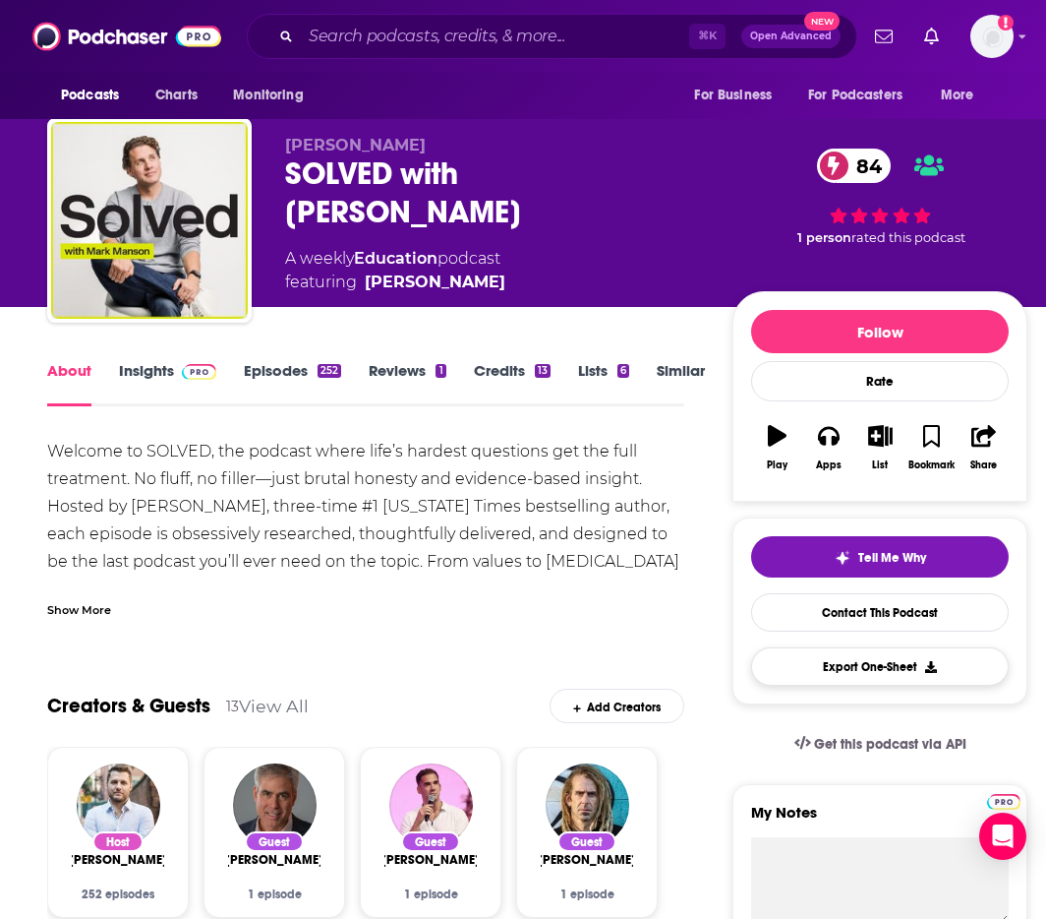
scroll to position [15, 0]
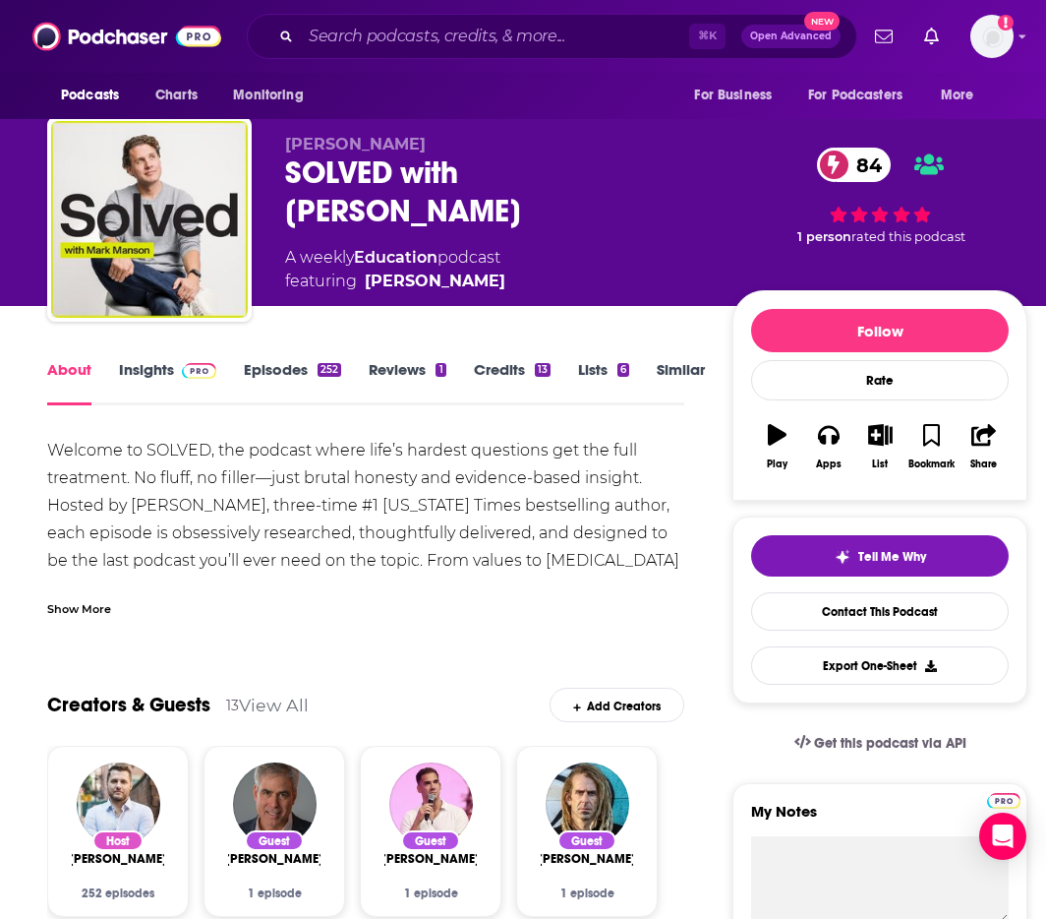
click at [138, 373] on link "Insights" at bounding box center [167, 382] width 97 height 45
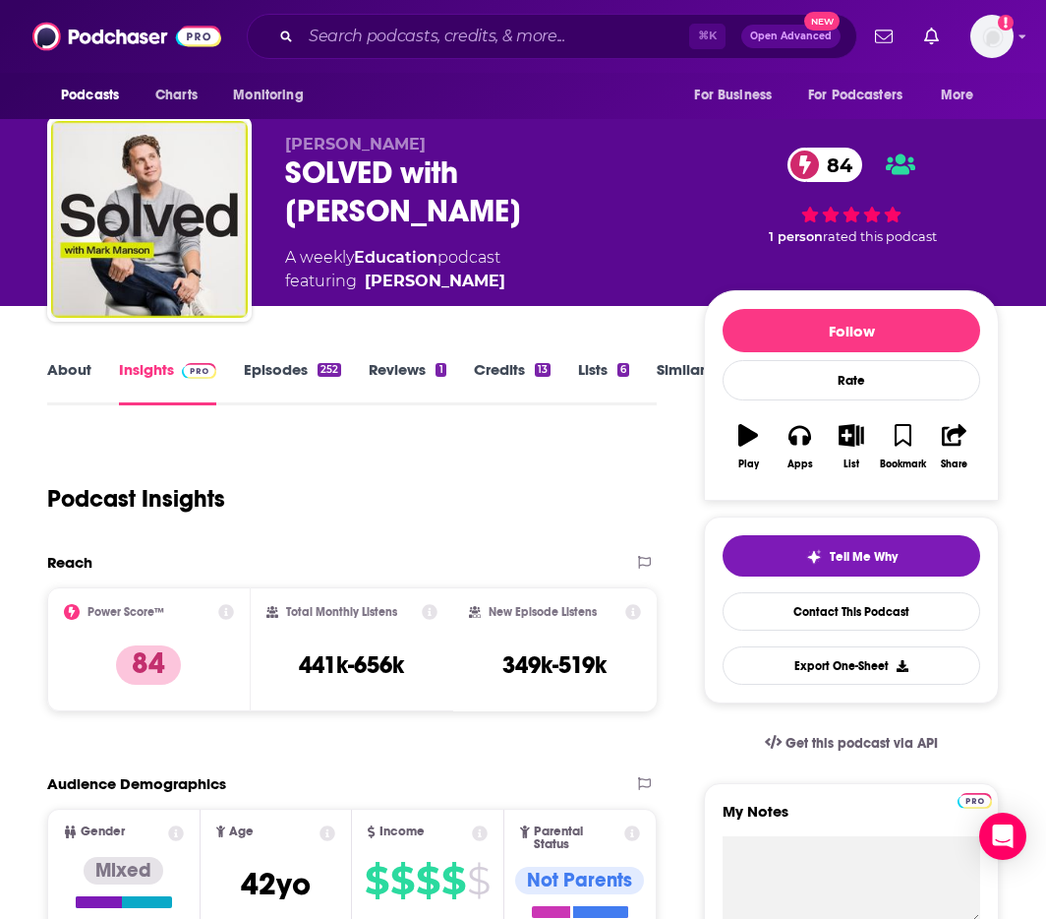
click at [138, 373] on div "About Insights Episodes 252 Reviews 1 Credits 13 Lists 6 Similar" at bounding box center [352, 381] width 610 height 48
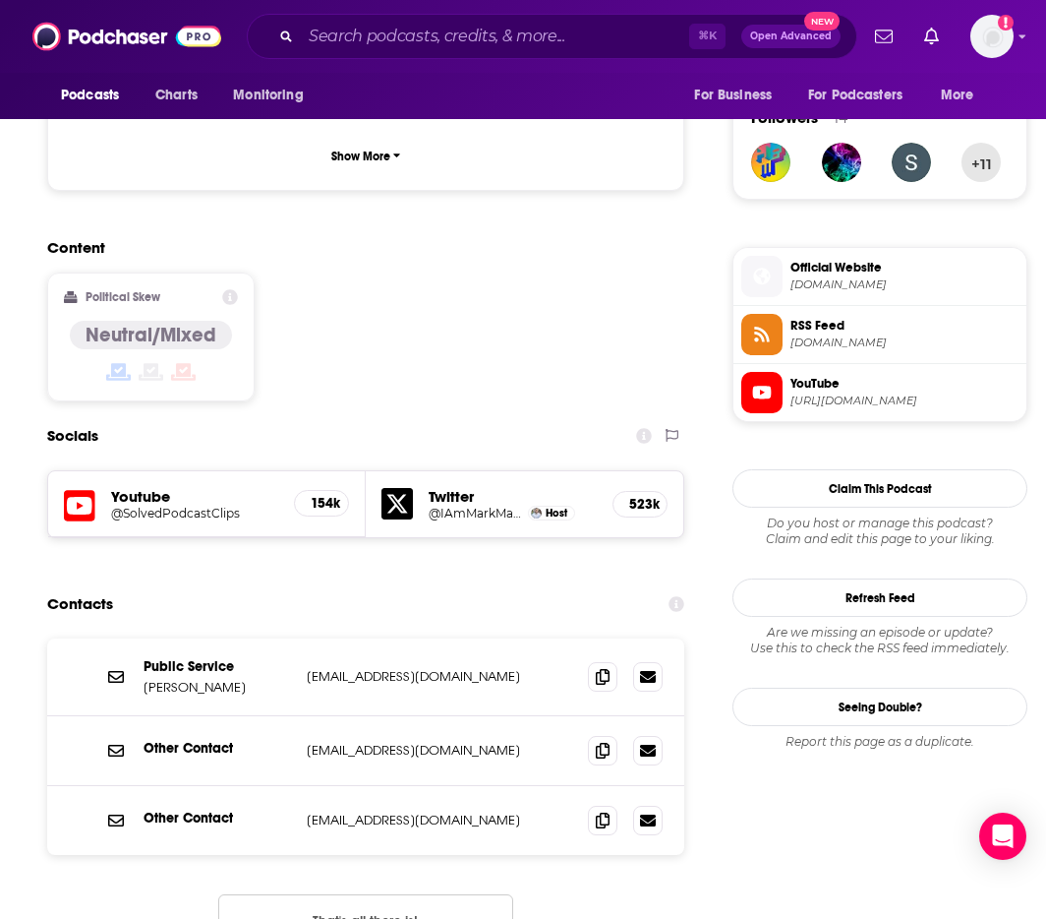
scroll to position [1513, 0]
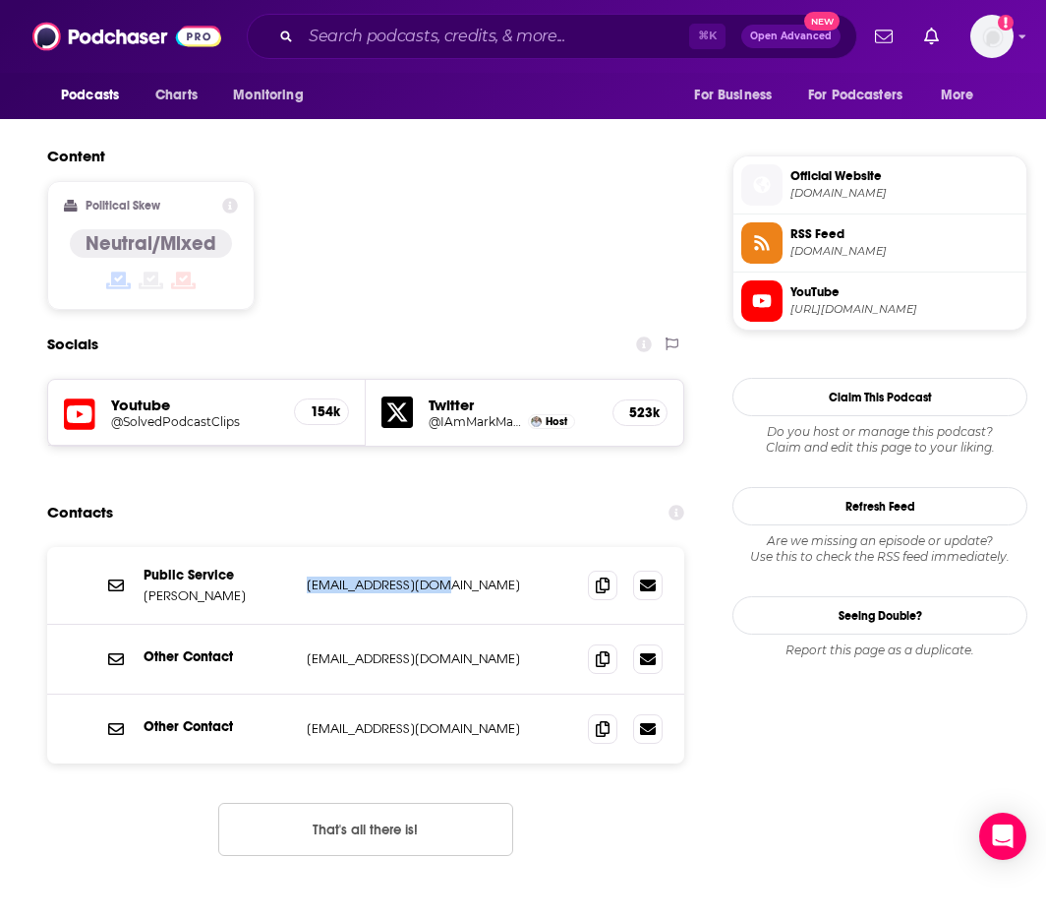
drag, startPoint x: 426, startPoint y: 471, endPoint x: 310, endPoint y: 477, distance: 116.2
click at [310, 576] on p "mark@markmanson.net" at bounding box center [437, 584] width 261 height 17
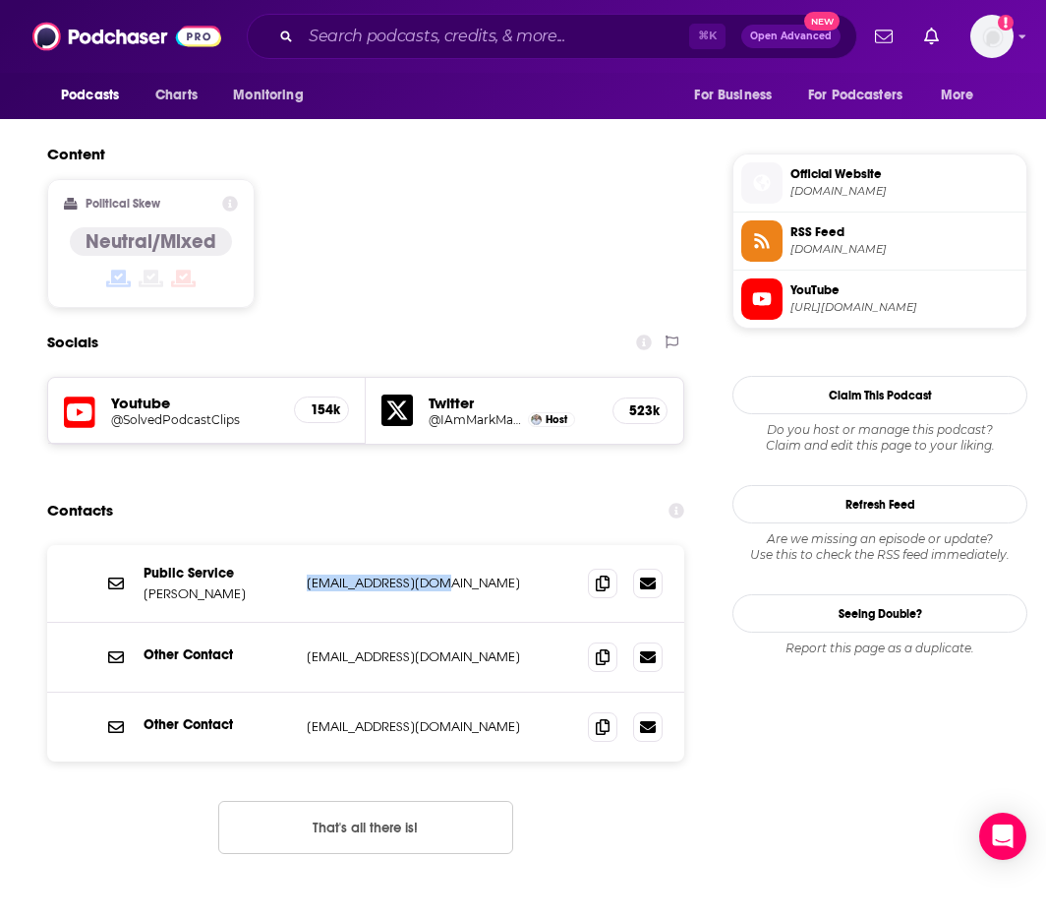
scroll to position [1512, 0]
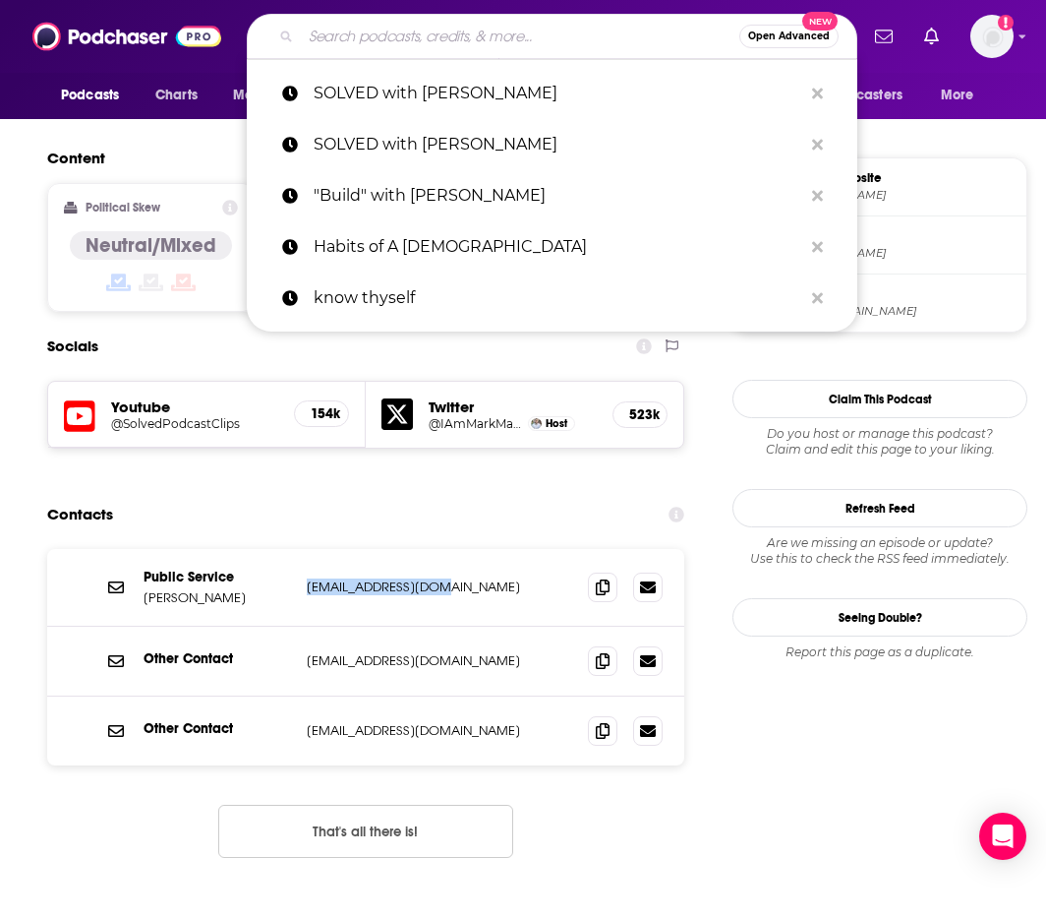
click at [504, 27] on input "Search podcasts, credits, & more..." at bounding box center [520, 36] width 439 height 31
paste input "Everyday Better with Leah Smart"
type input "Everyday Better with Leah Smart"
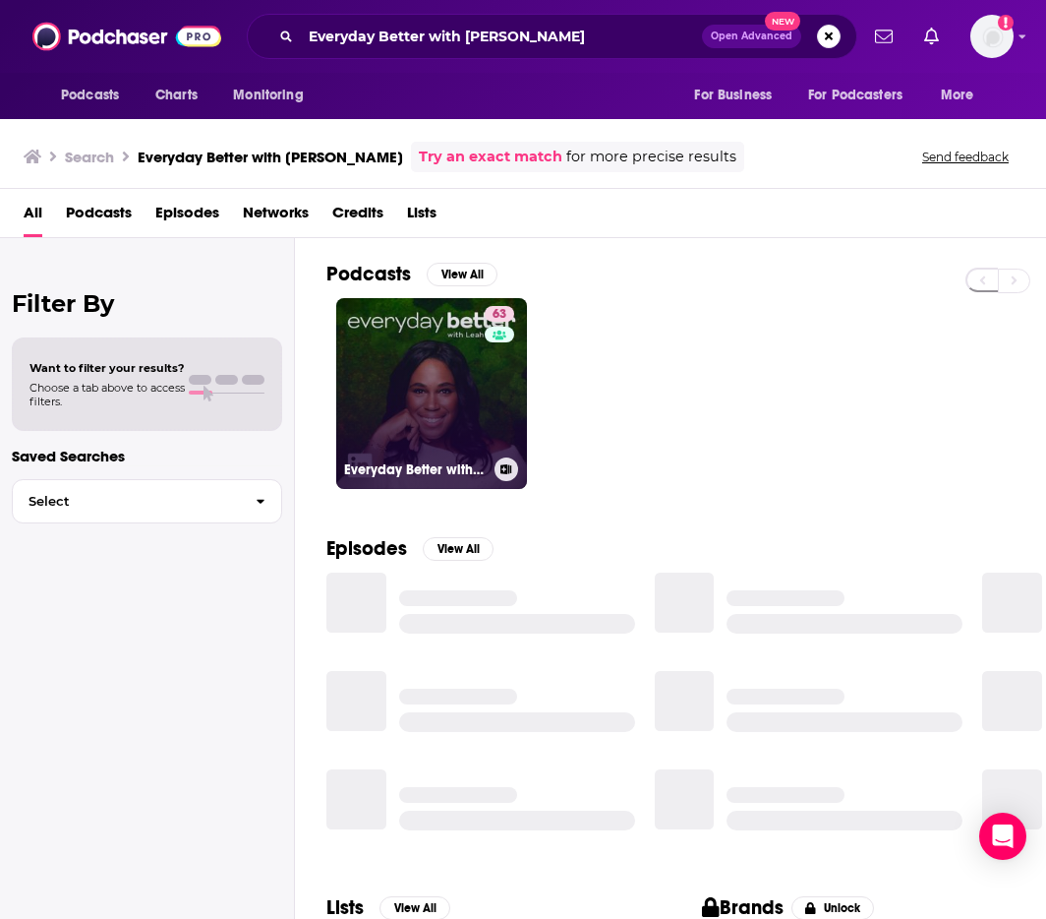
click at [412, 404] on link "63 Everyday Better with Leah Smart" at bounding box center [431, 393] width 191 height 191
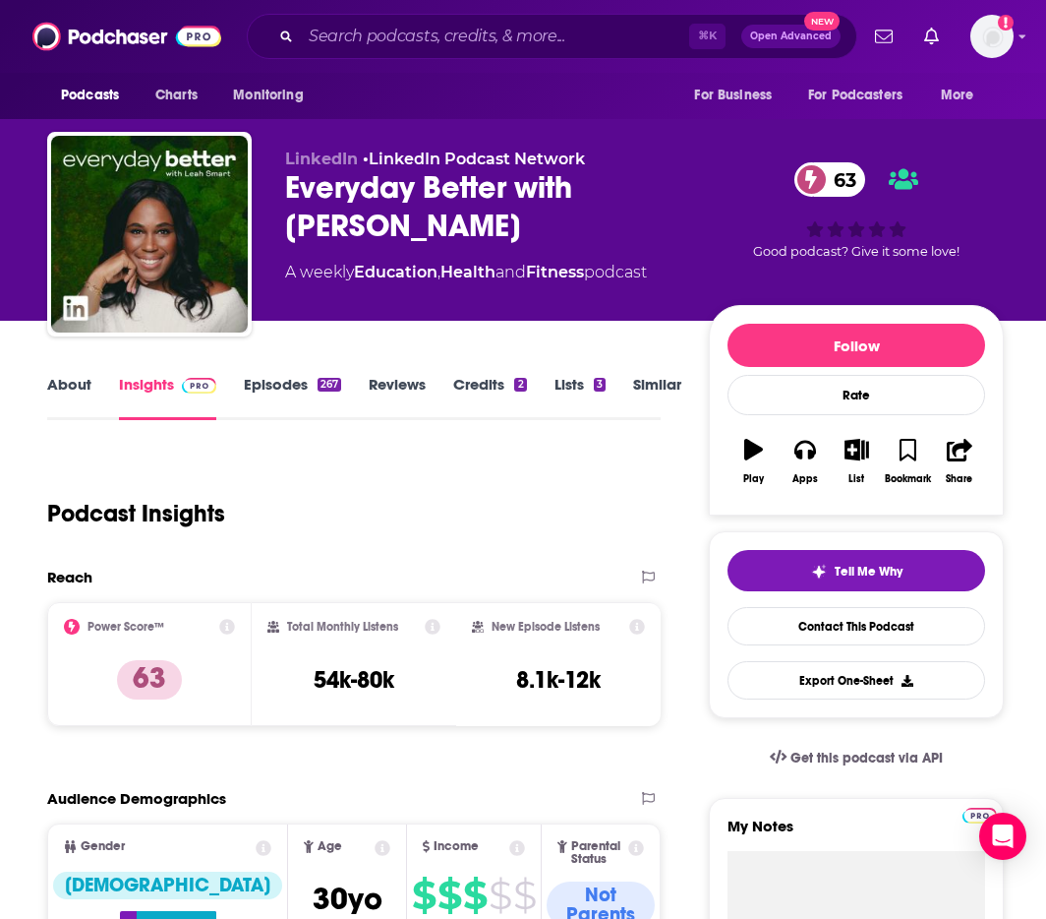
click at [76, 381] on link "About" at bounding box center [69, 397] width 44 height 45
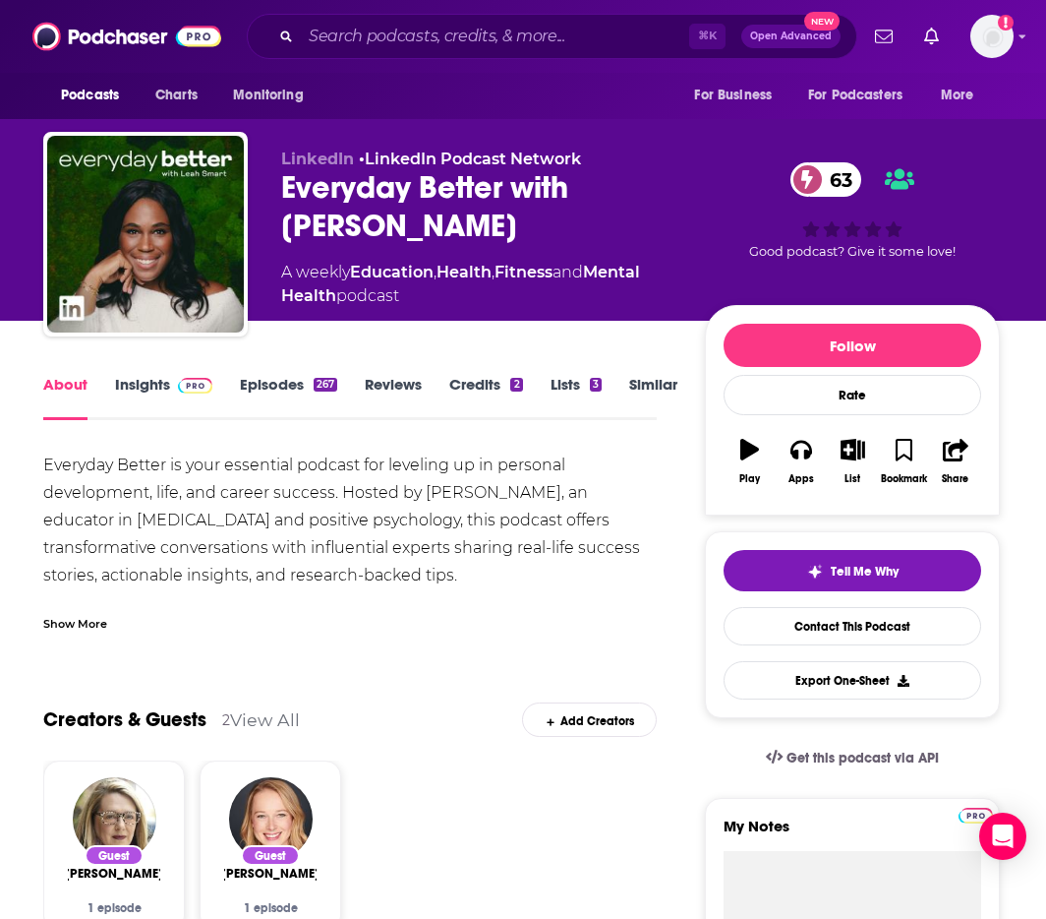
scroll to position [0, 4]
click at [136, 386] on link "Insights" at bounding box center [163, 397] width 97 height 45
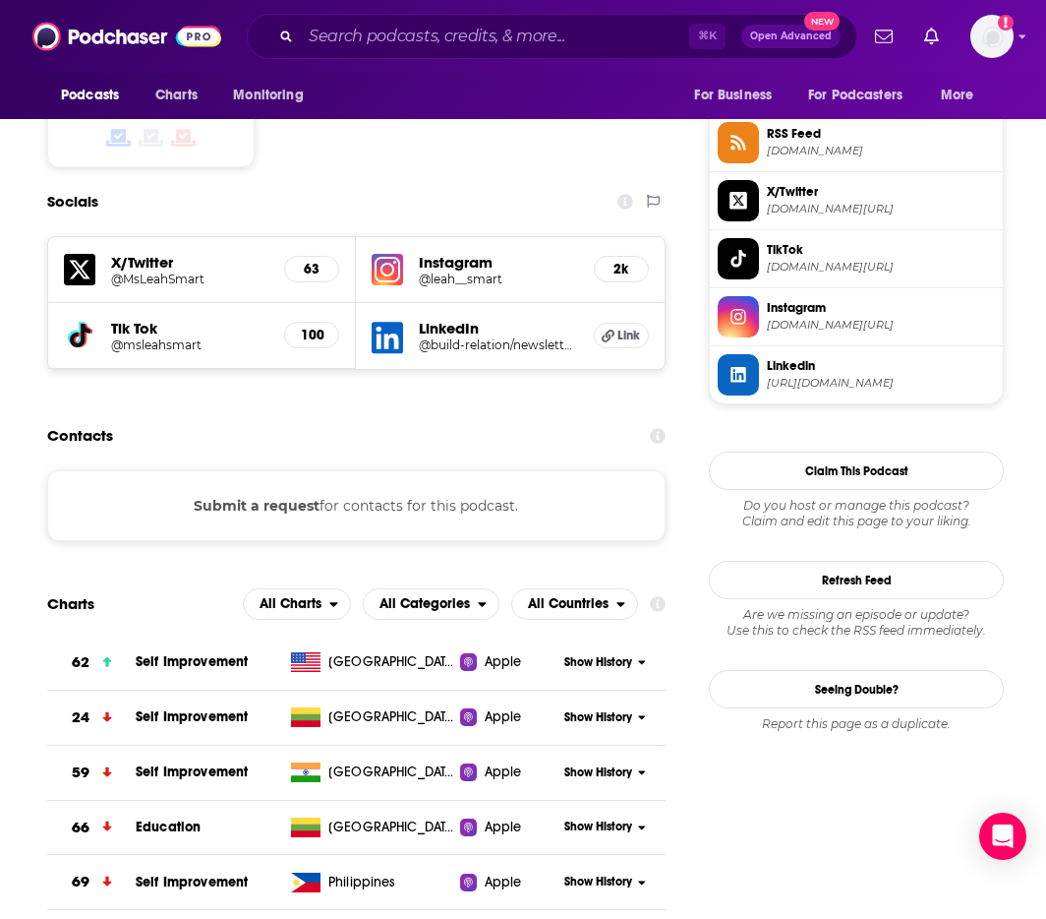
scroll to position [1489, 0]
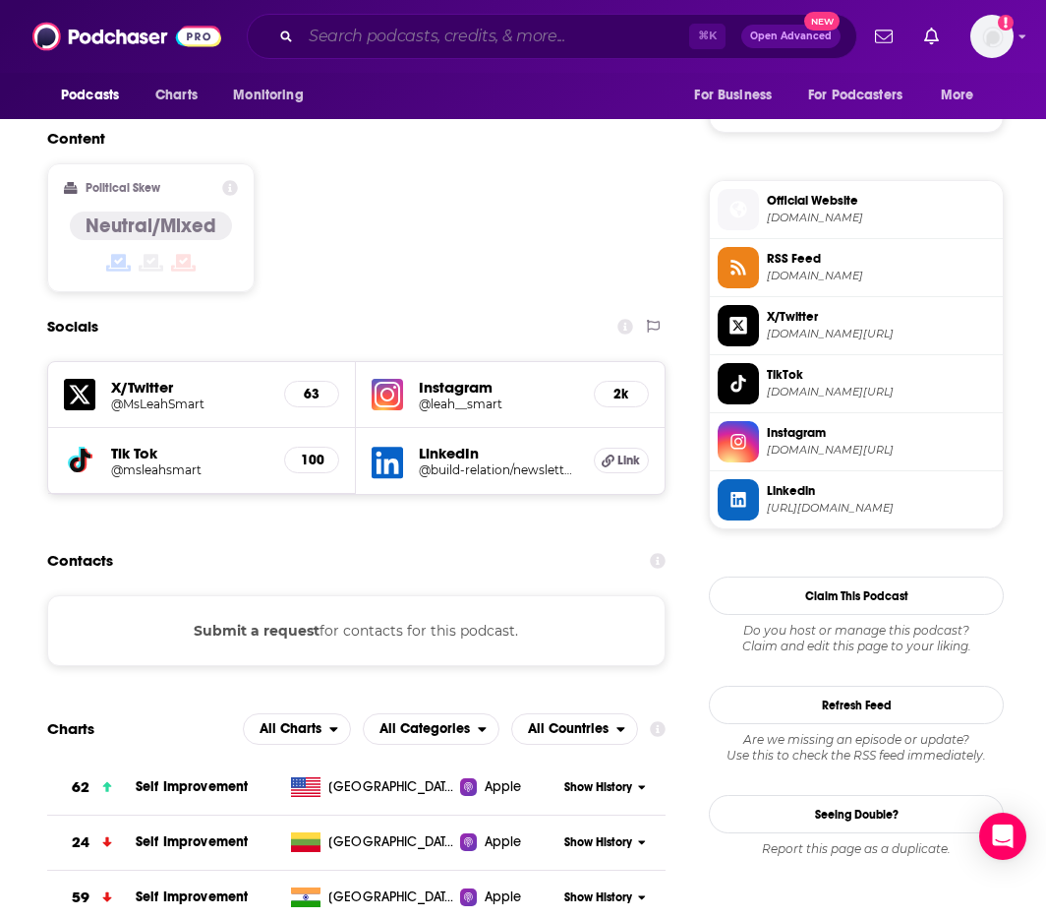
click at [556, 33] on input "Search podcasts, credits, & more..." at bounding box center [495, 36] width 388 height 31
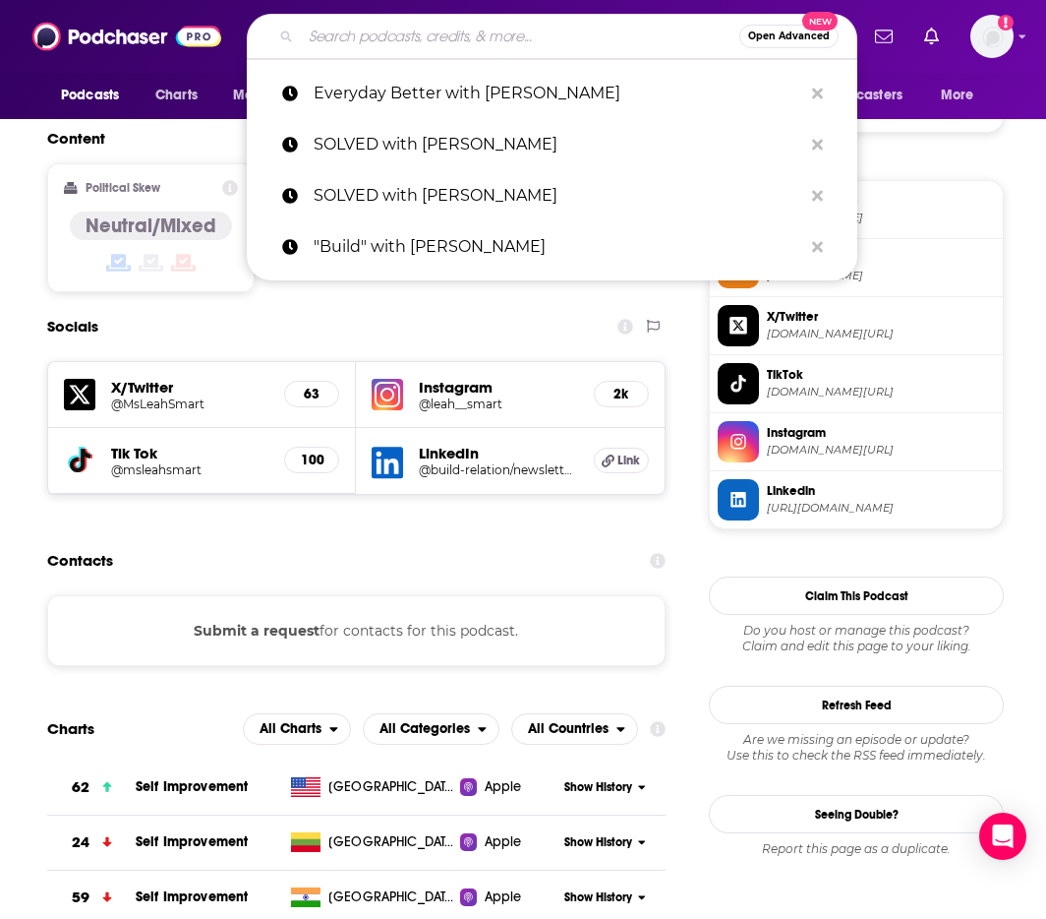
paste input "SHE with Jordan Lee Dooley"
type input "SHE with Jordan Lee Dooley"
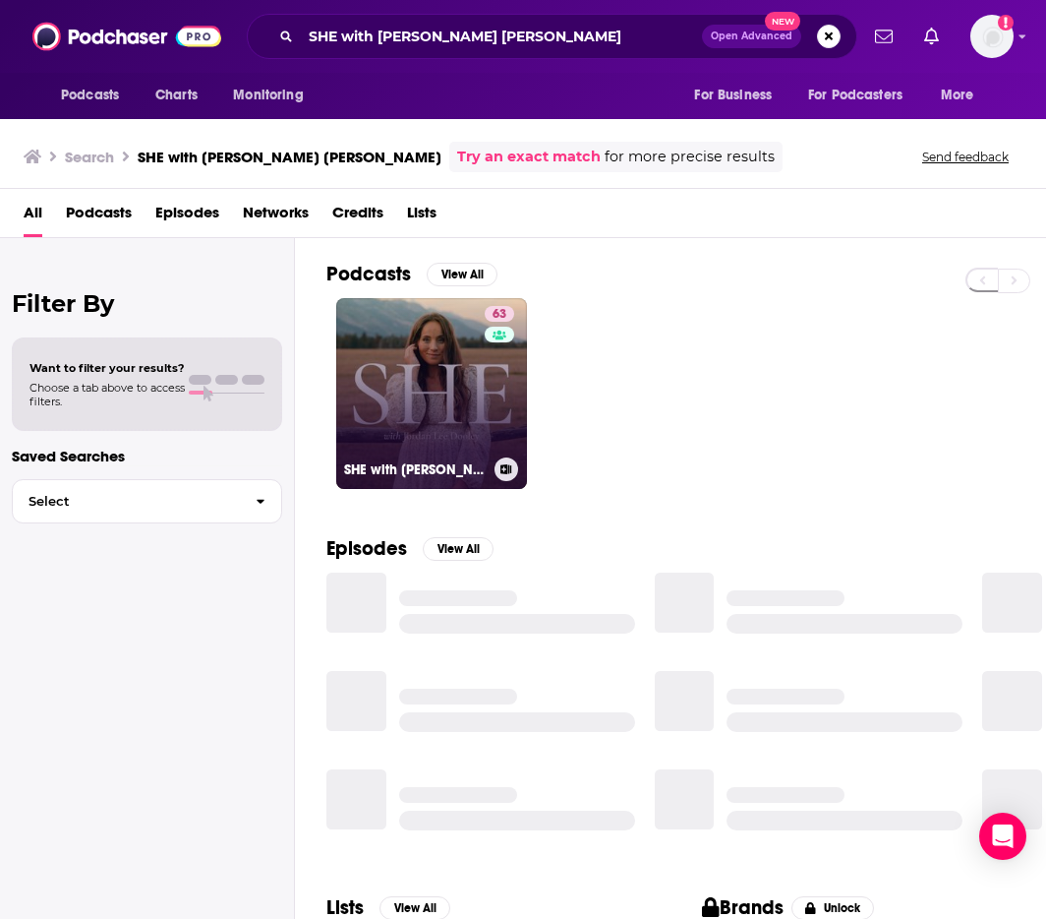
click at [387, 417] on link "63 SHE with Jordan Lee Dooley" at bounding box center [431, 393] width 191 height 191
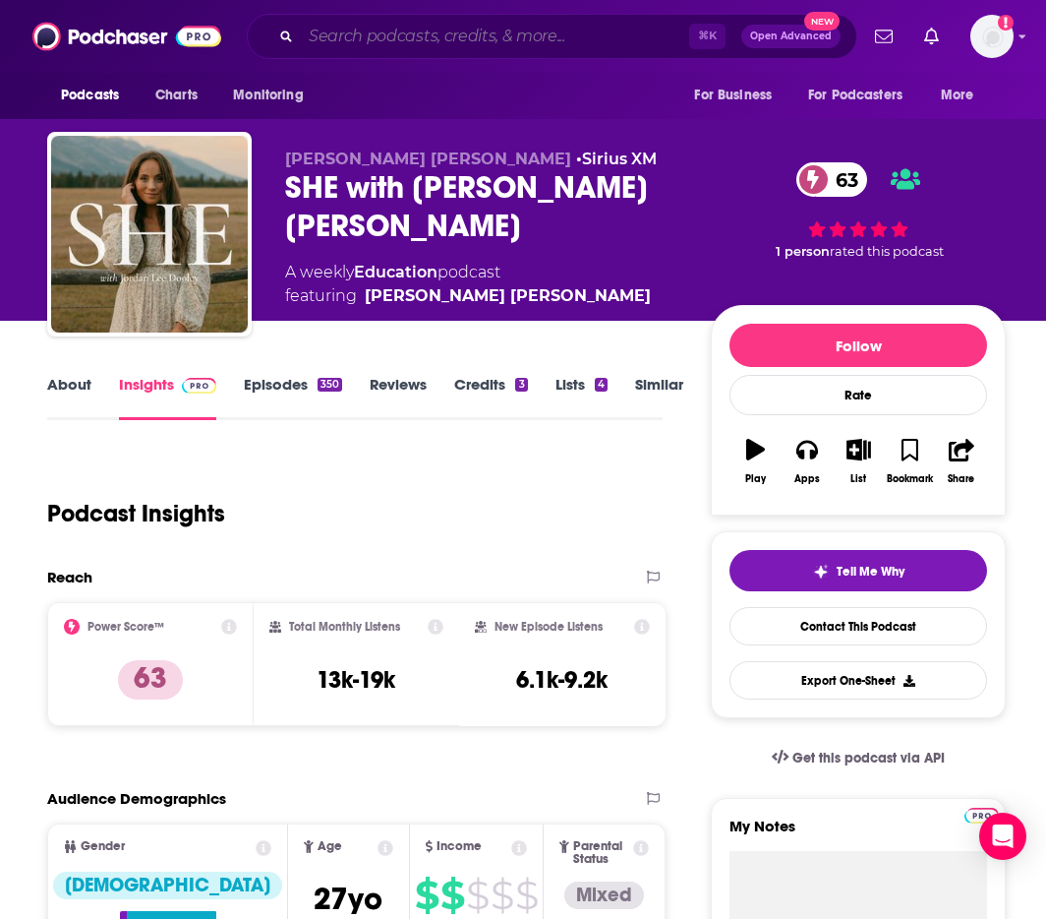
click at [603, 38] on input "Search podcasts, credits, & more..." at bounding box center [495, 36] width 388 height 31
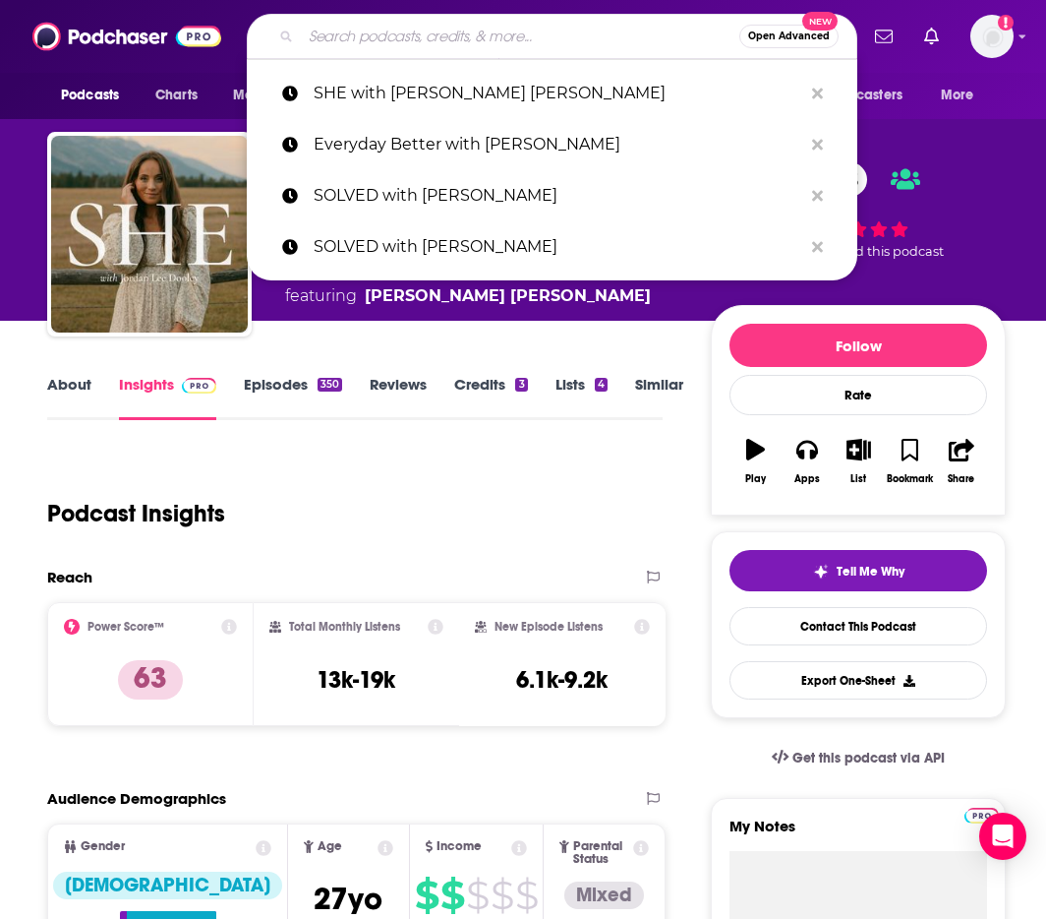
paste input "Growth Mindset Psychology: The Science of Self-Improvement"
type input "Growth Mindset Psychology: The Science of Self-Improvement"
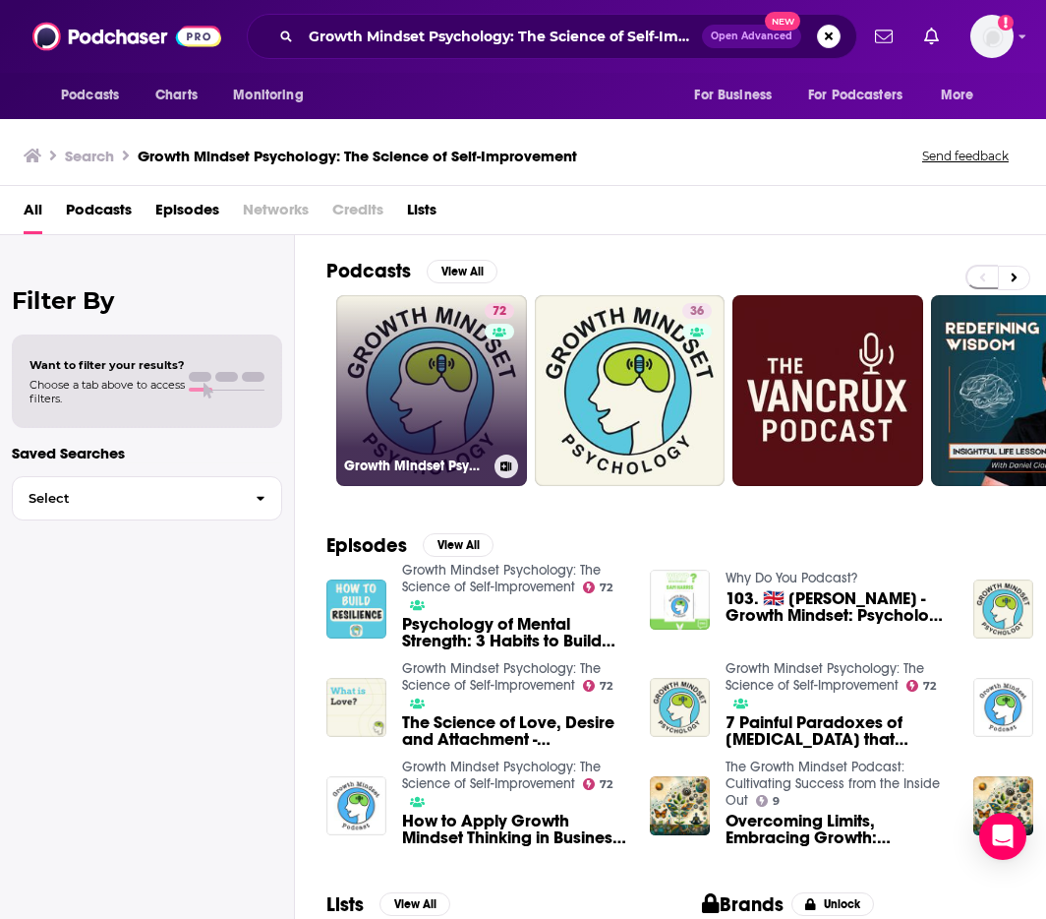
click at [400, 364] on link "72 Growth Mindset Psychology: The Science of Self-Improvement" at bounding box center [431, 390] width 191 height 191
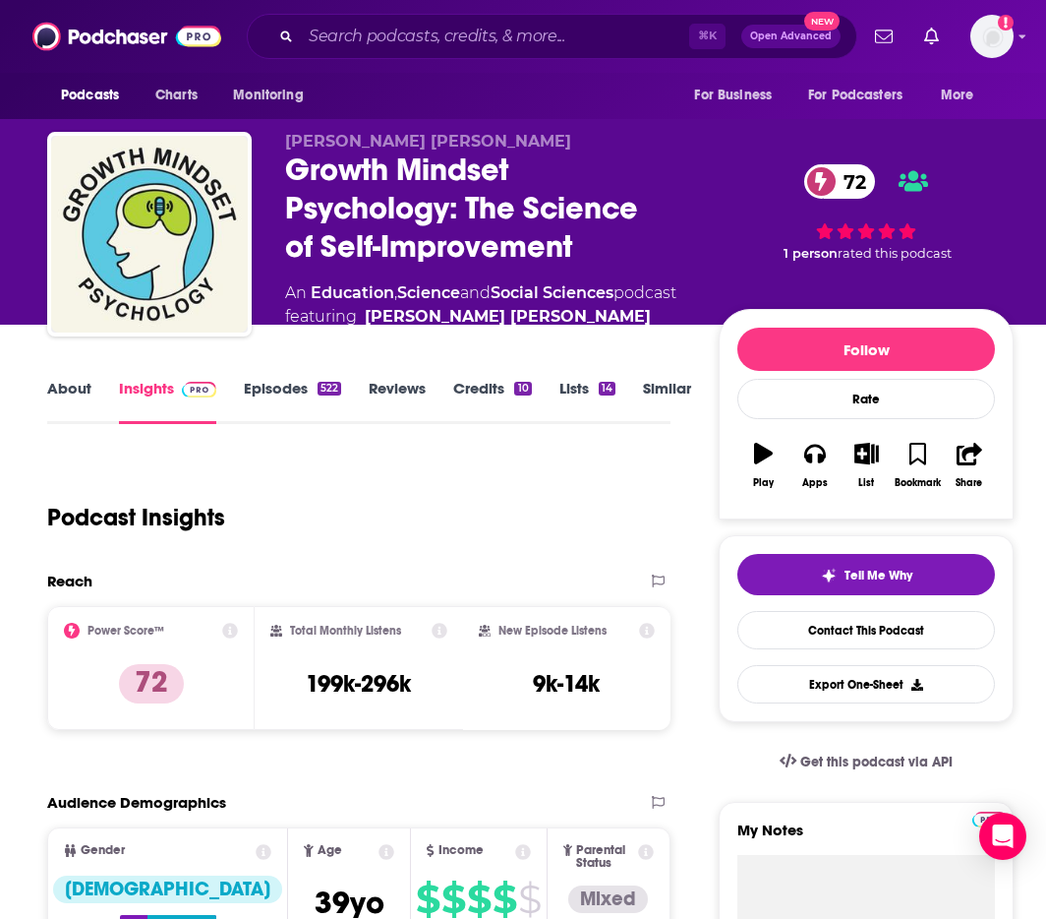
click at [67, 389] on link "About" at bounding box center [69, 401] width 44 height 45
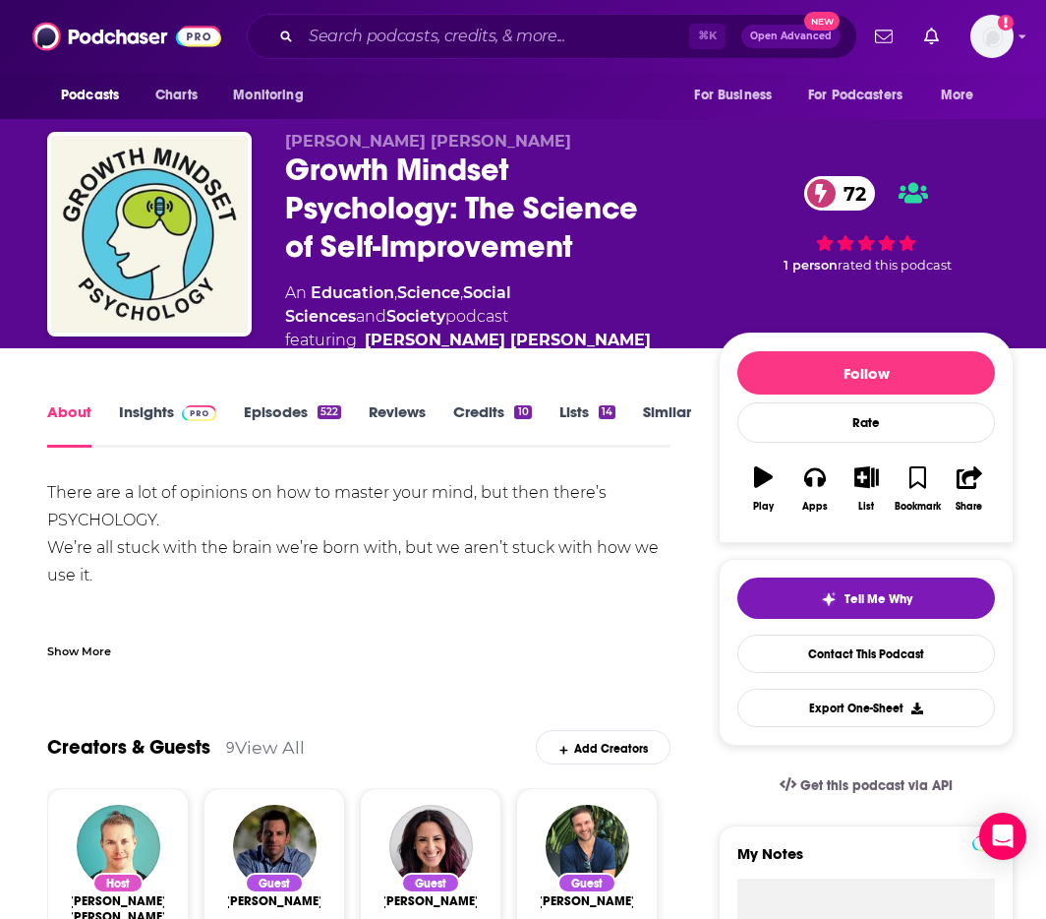
click at [142, 412] on link "Insights" at bounding box center [167, 424] width 97 height 45
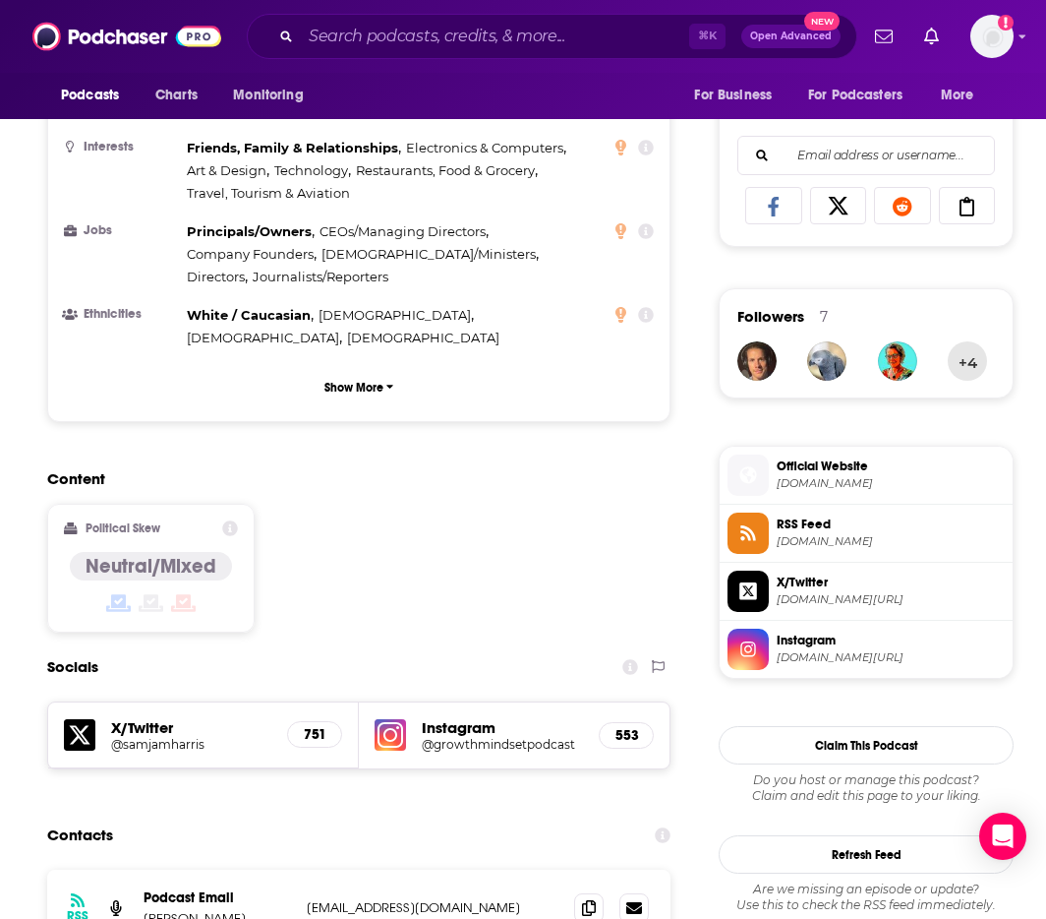
scroll to position [1301, 0]
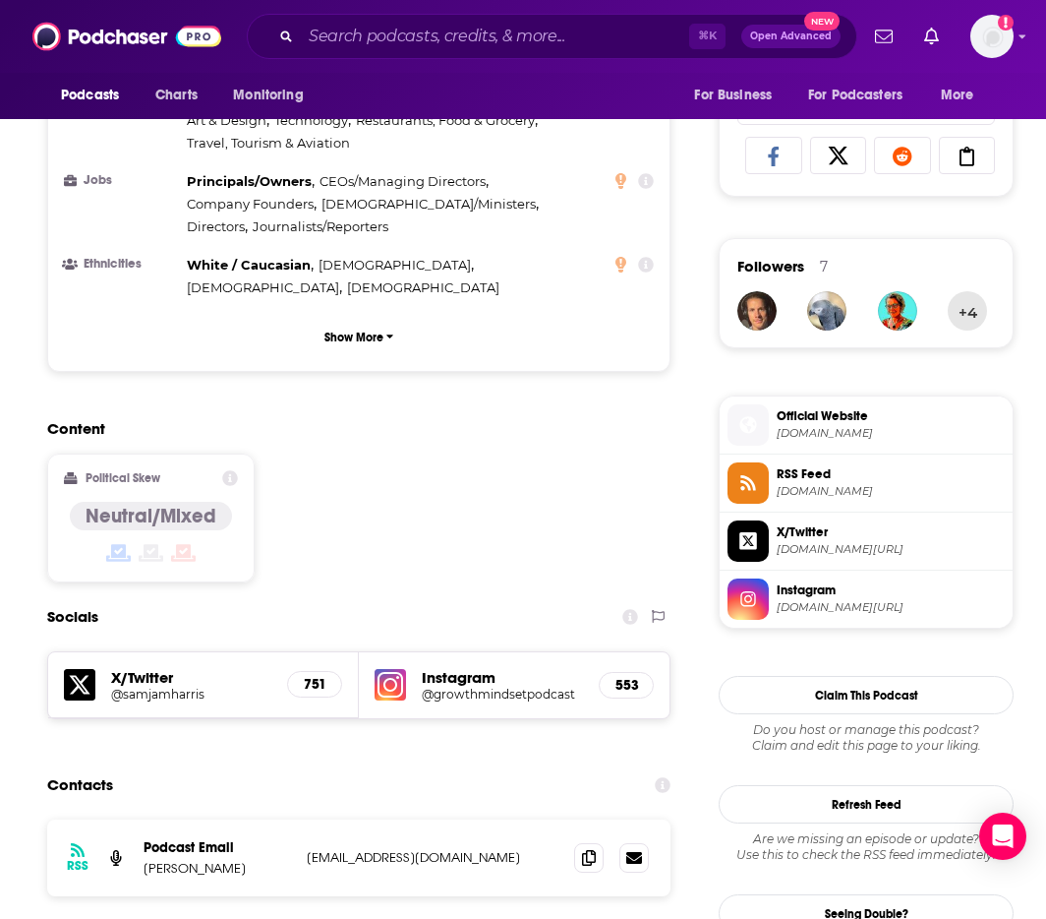
drag, startPoint x: 293, startPoint y: 724, endPoint x: 570, endPoint y: 746, distance: 278.2
click at [570, 819] on div "RSS Podcast Email Samuel Webster Harris growthmindsetpodcast@gmail.com growthmi…" at bounding box center [358, 857] width 623 height 77
click at [546, 849] on p "growthmindsetpodcast@gmail.com" at bounding box center [433, 857] width 252 height 17
drag, startPoint x: 498, startPoint y: 736, endPoint x: 312, endPoint y: 740, distance: 185.9
click at [311, 849] on p "growthmindsetpodcast@gmail.com" at bounding box center [433, 857] width 252 height 17
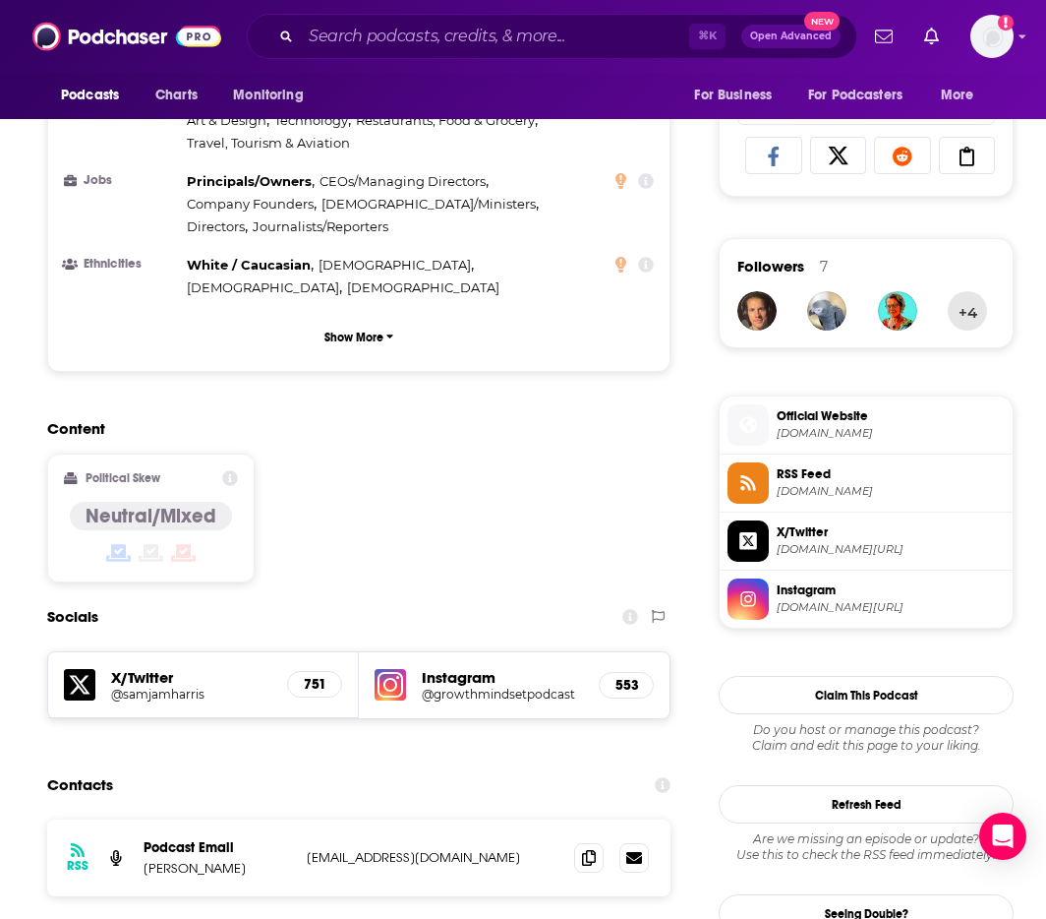
copy p "growthmindsetpodcast@gmail.com"
click at [561, 30] on input "Search podcasts, credits, & more..." at bounding box center [495, 36] width 388 height 31
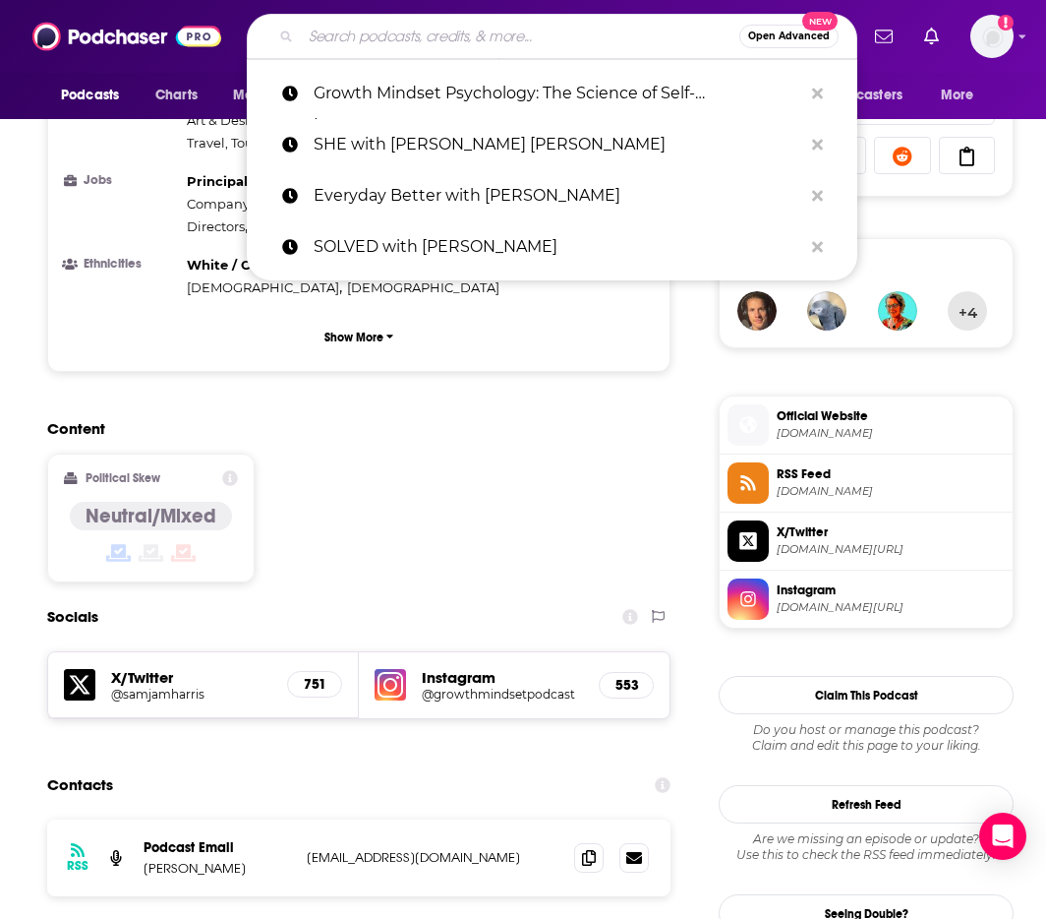
paste input "The Right Intention"
type input "The Right Intention"
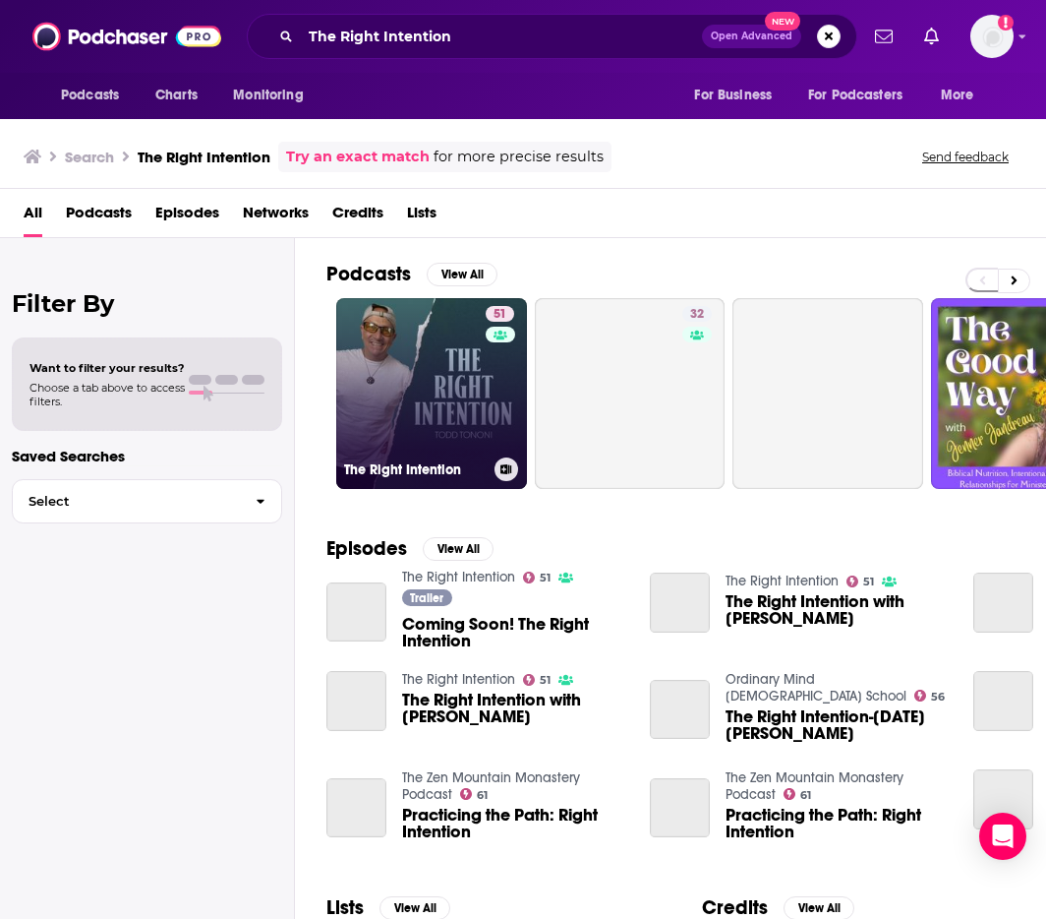
click at [486, 412] on div "51" at bounding box center [502, 381] width 33 height 151
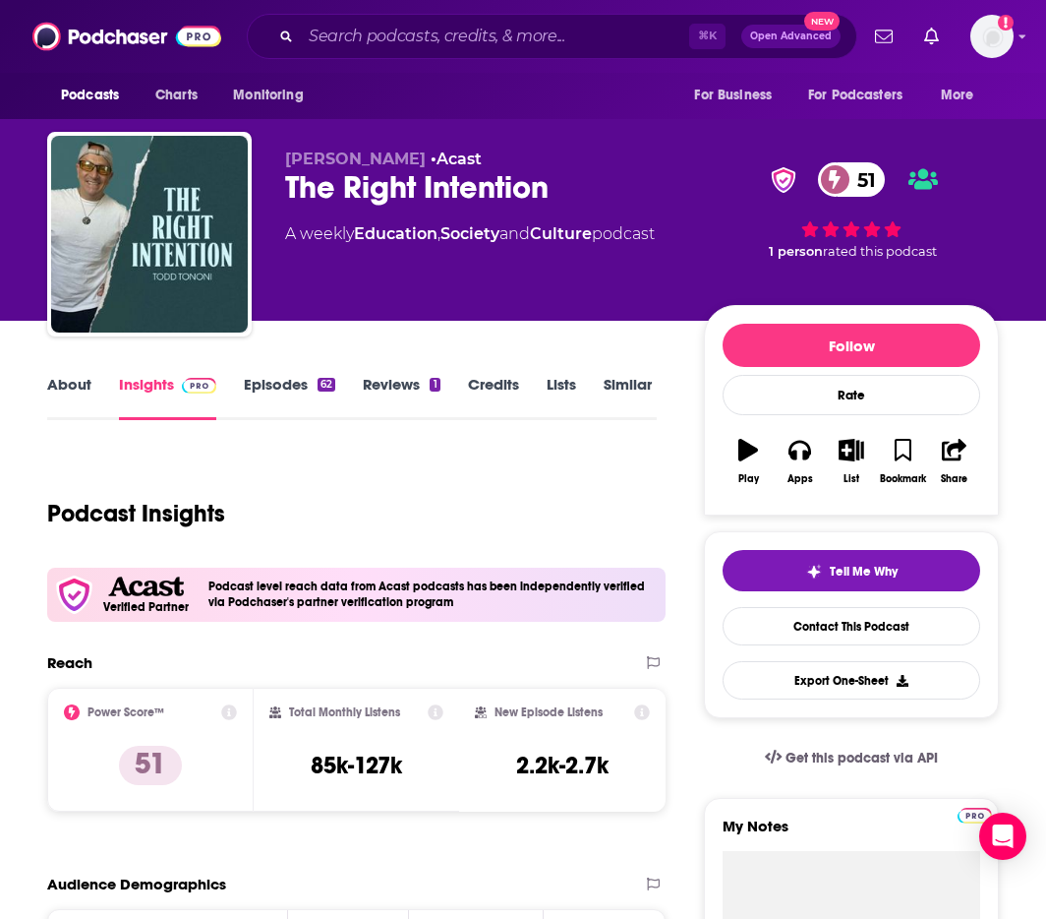
click at [89, 387] on link "About" at bounding box center [69, 397] width 44 height 45
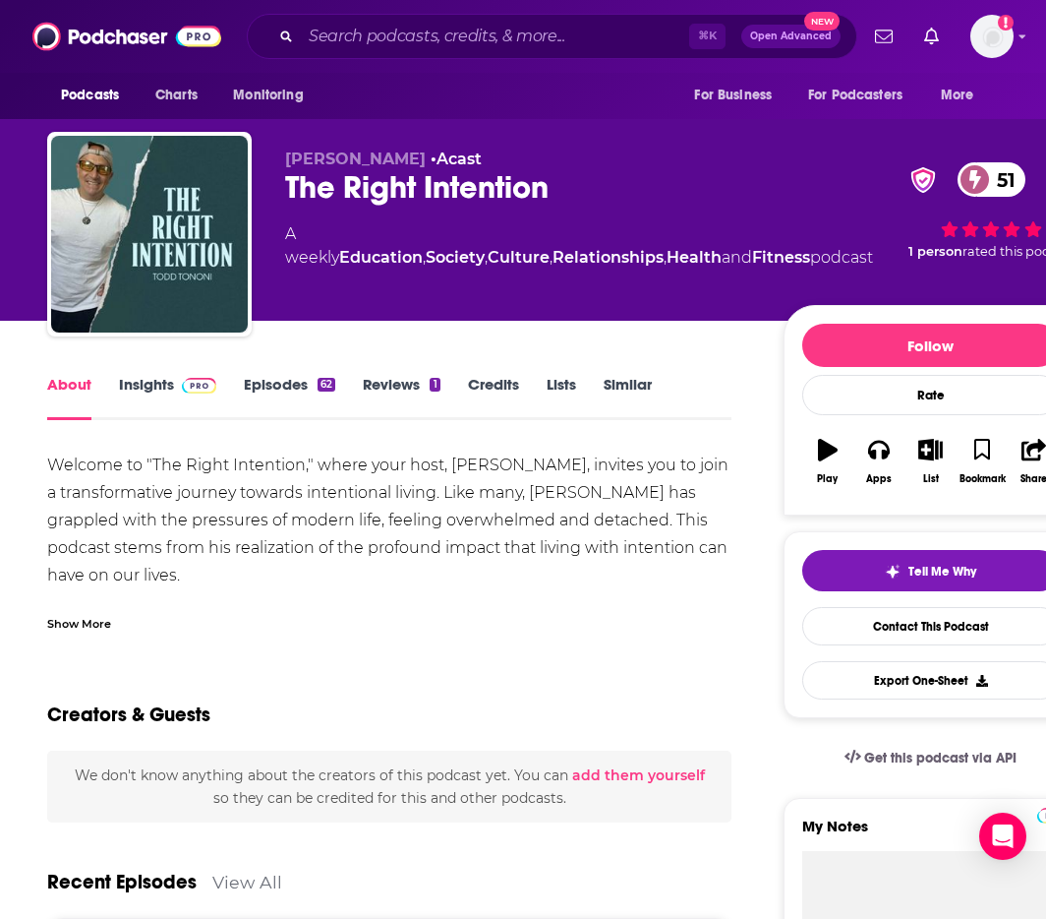
click at [310, 387] on link "Episodes 62" at bounding box center [289, 397] width 91 height 45
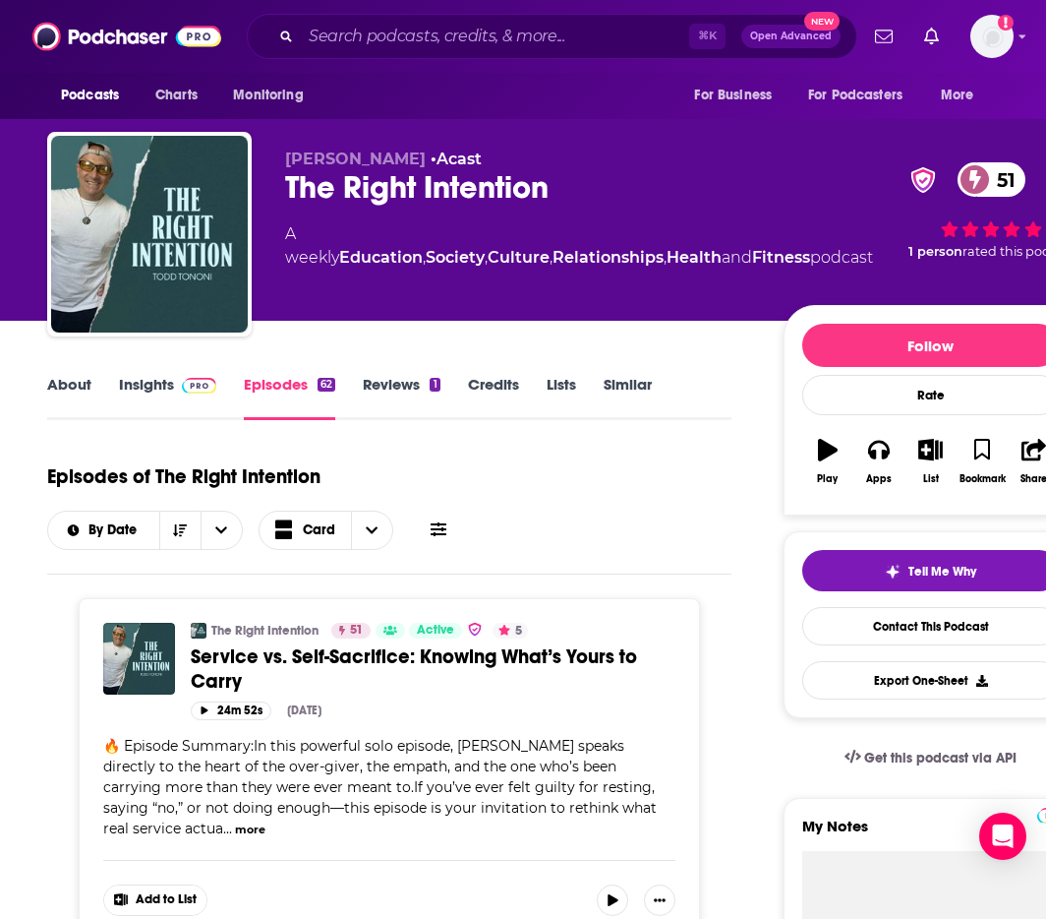
click at [85, 378] on link "About" at bounding box center [69, 397] width 44 height 45
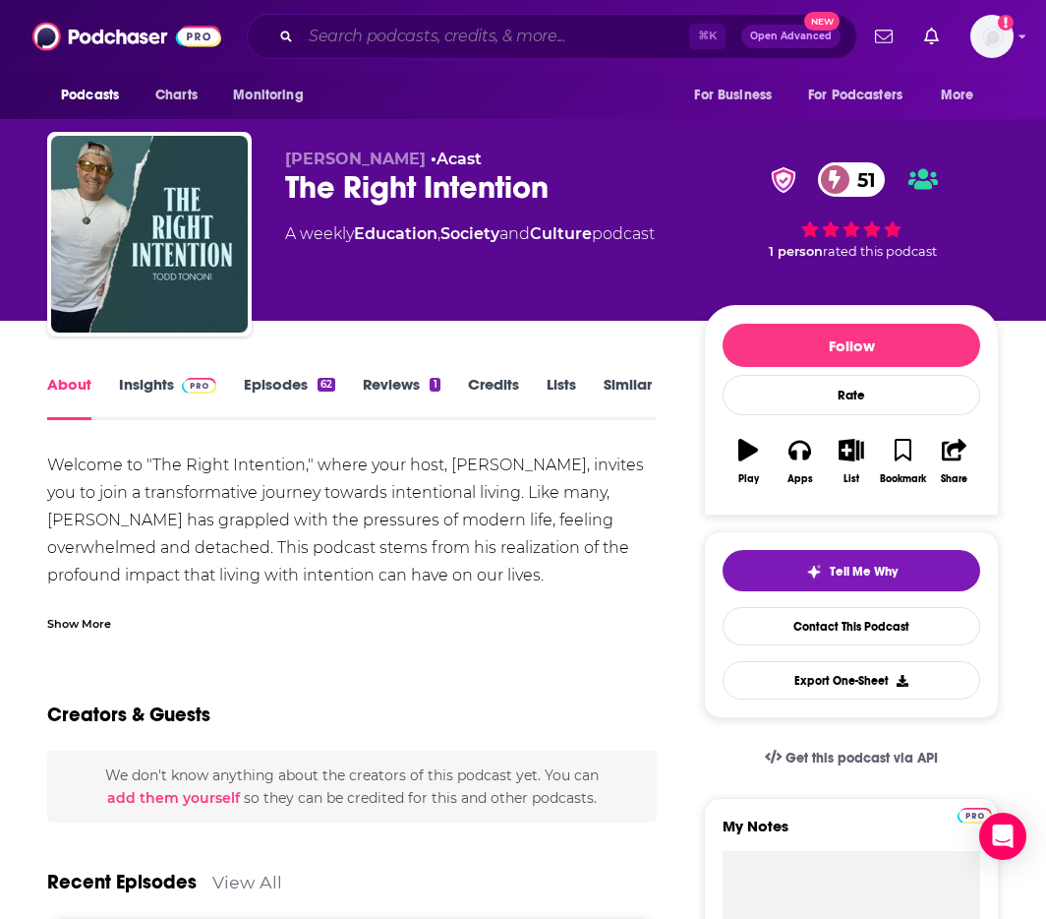
click at [530, 48] on input "Search podcasts, credits, & more..." at bounding box center [495, 36] width 388 height 31
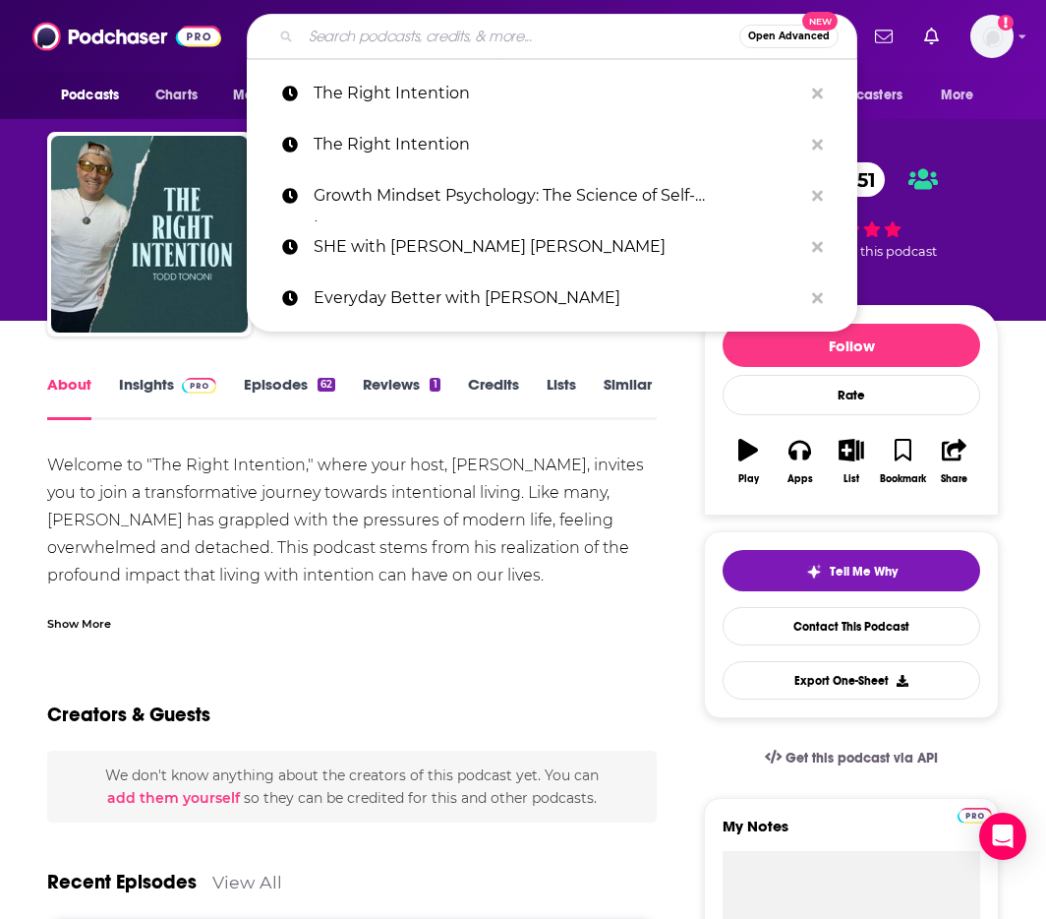
paste input "Daily Affirmations for Women"
type input "Daily Affirmations for Women"
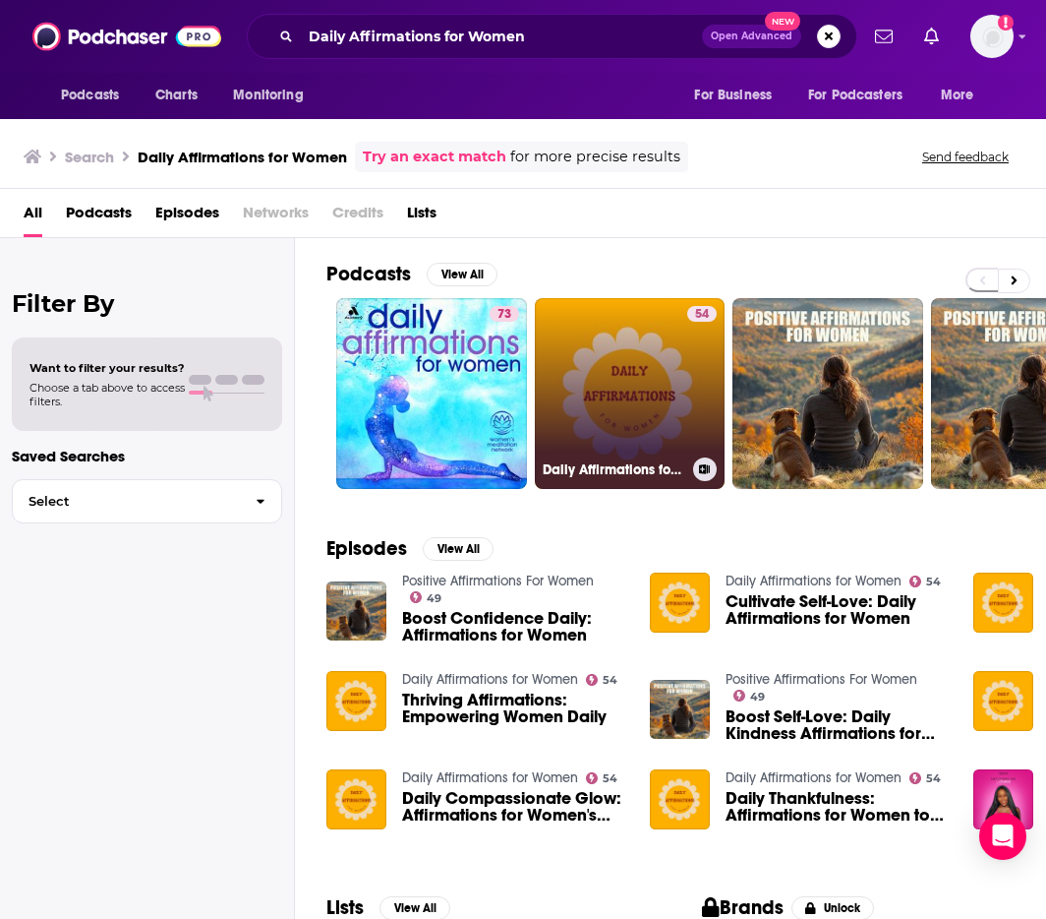
click at [587, 361] on link "54 Daily Affirmations for Women" at bounding box center [630, 393] width 191 height 191
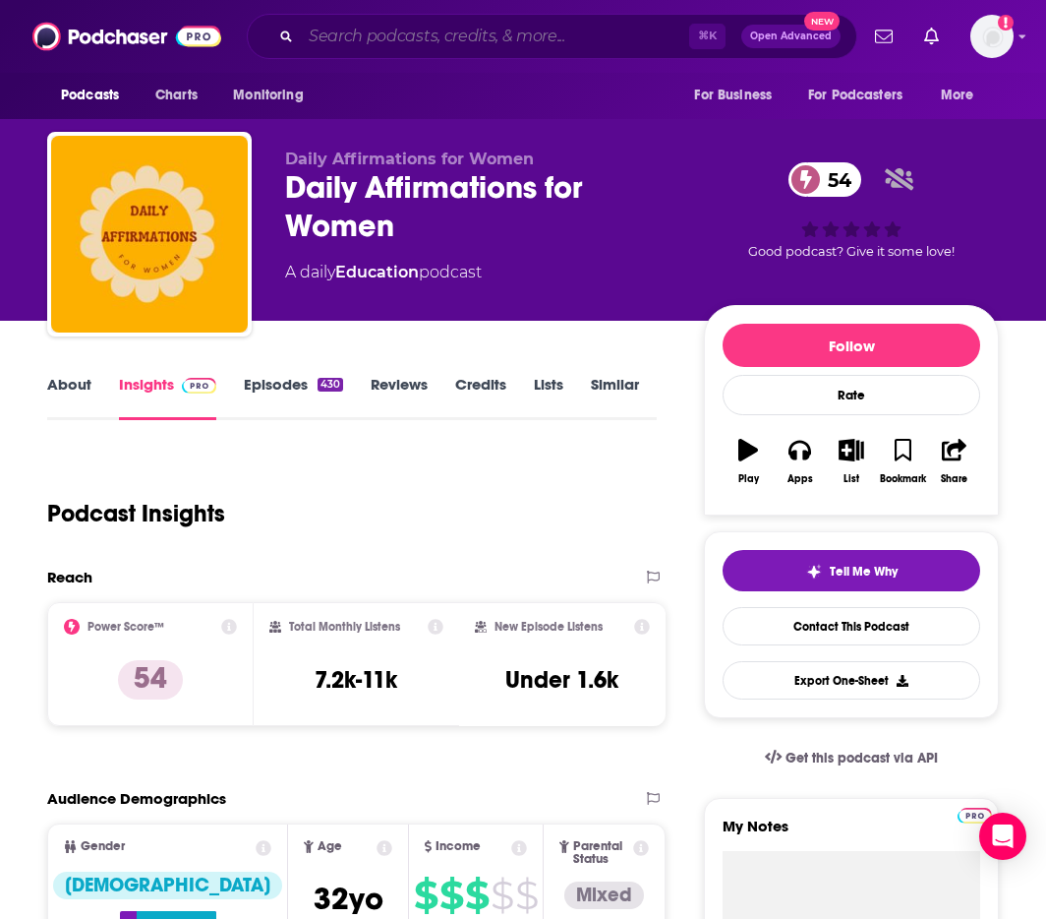
click at [542, 43] on input "Search podcasts, credits, & more..." at bounding box center [495, 36] width 388 height 31
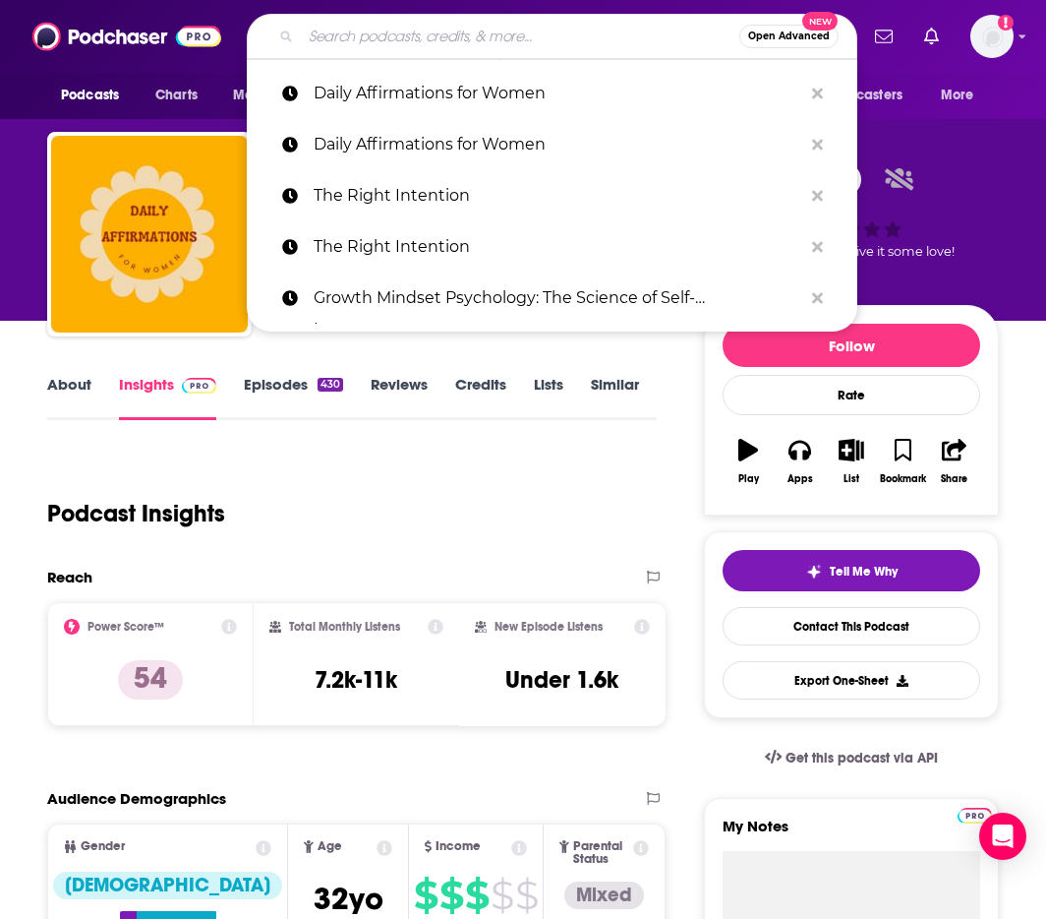
paste input "The Resilient Mind"
type input "The Resilient Mind"
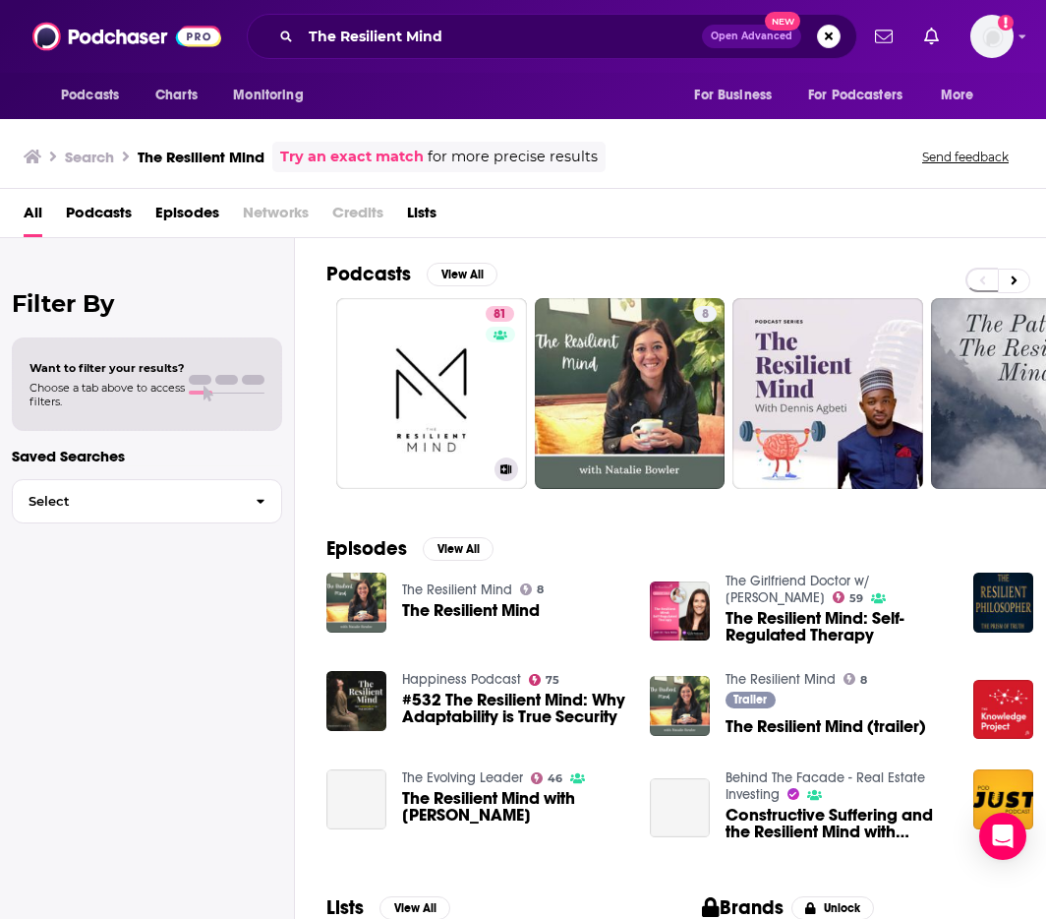
click at [463, 377] on link "81 The Resilient Mind" at bounding box center [431, 393] width 191 height 191
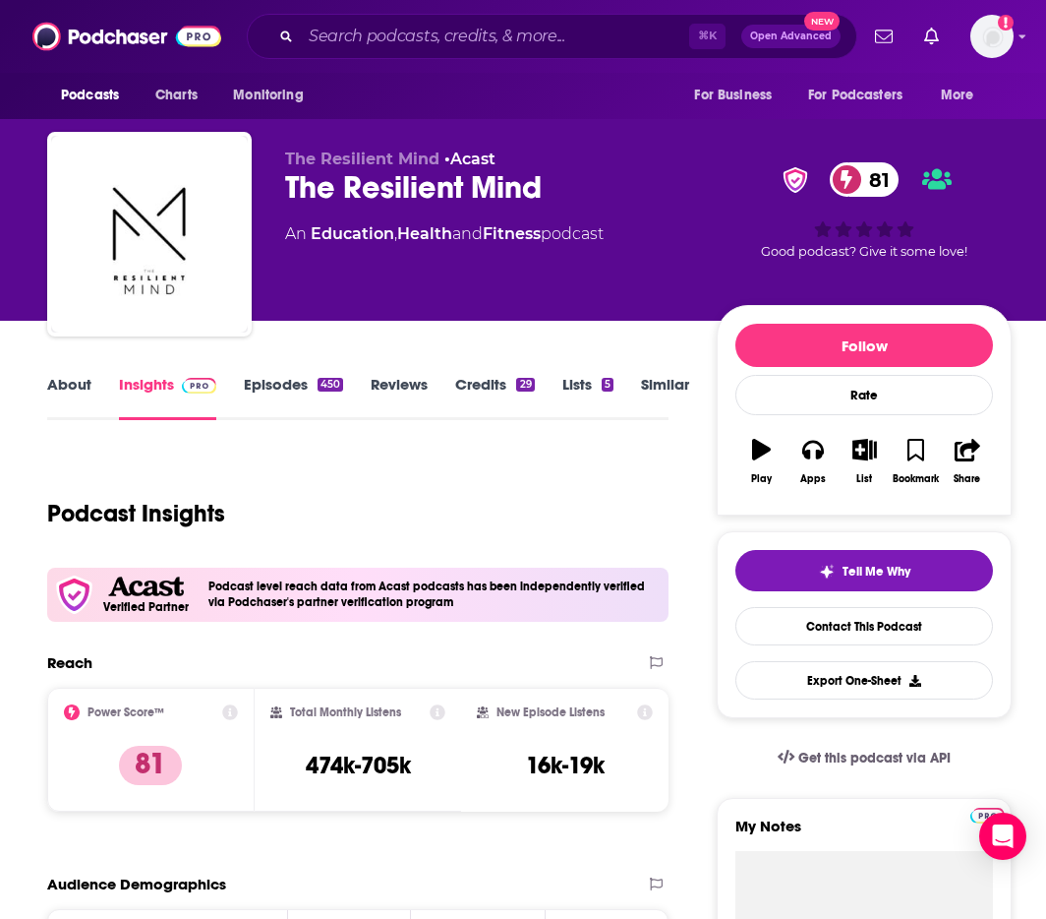
click at [57, 393] on link "About" at bounding box center [69, 397] width 44 height 45
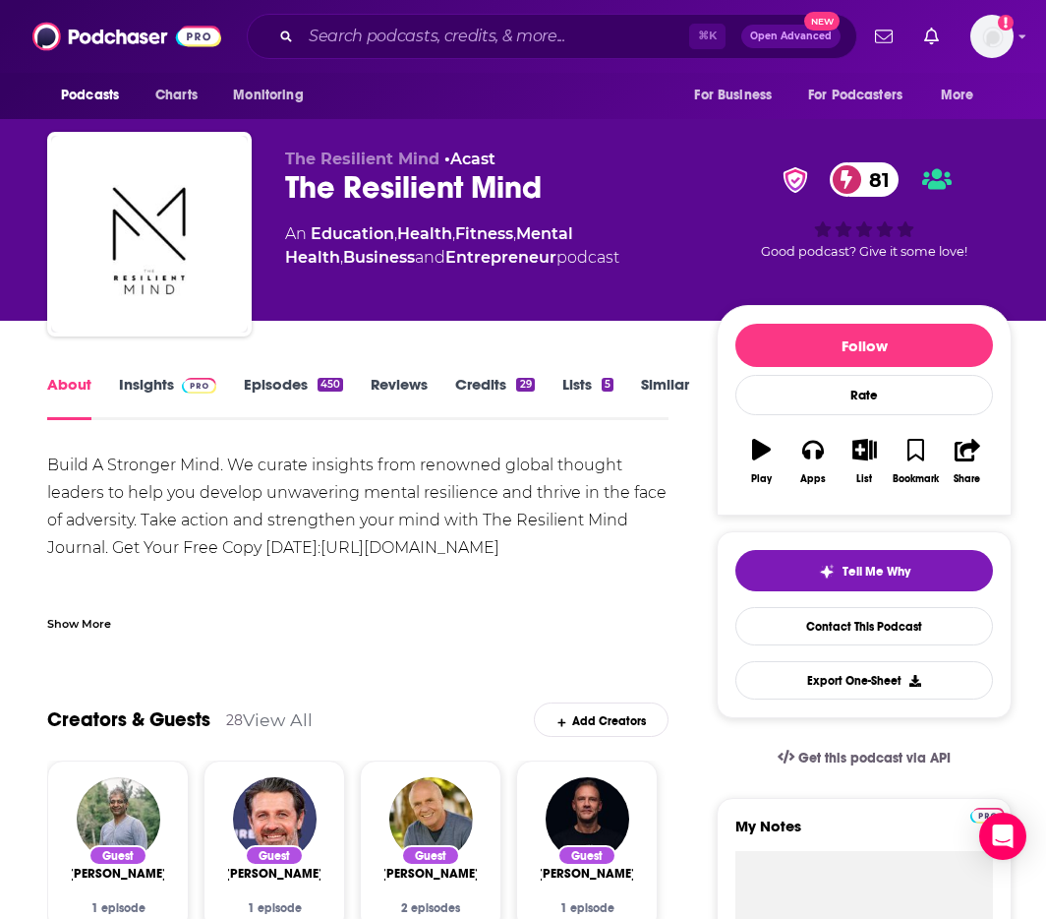
click at [154, 386] on link "Insights" at bounding box center [167, 397] width 97 height 45
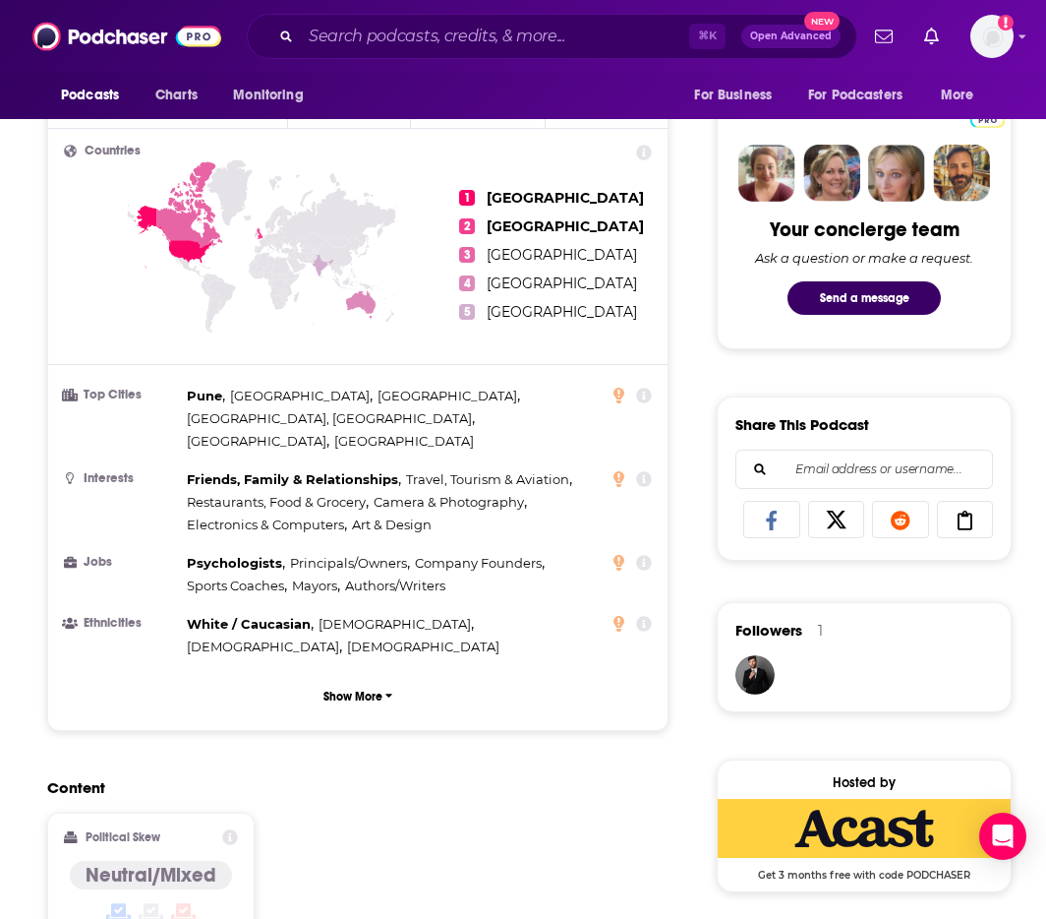
scroll to position [1314, 0]
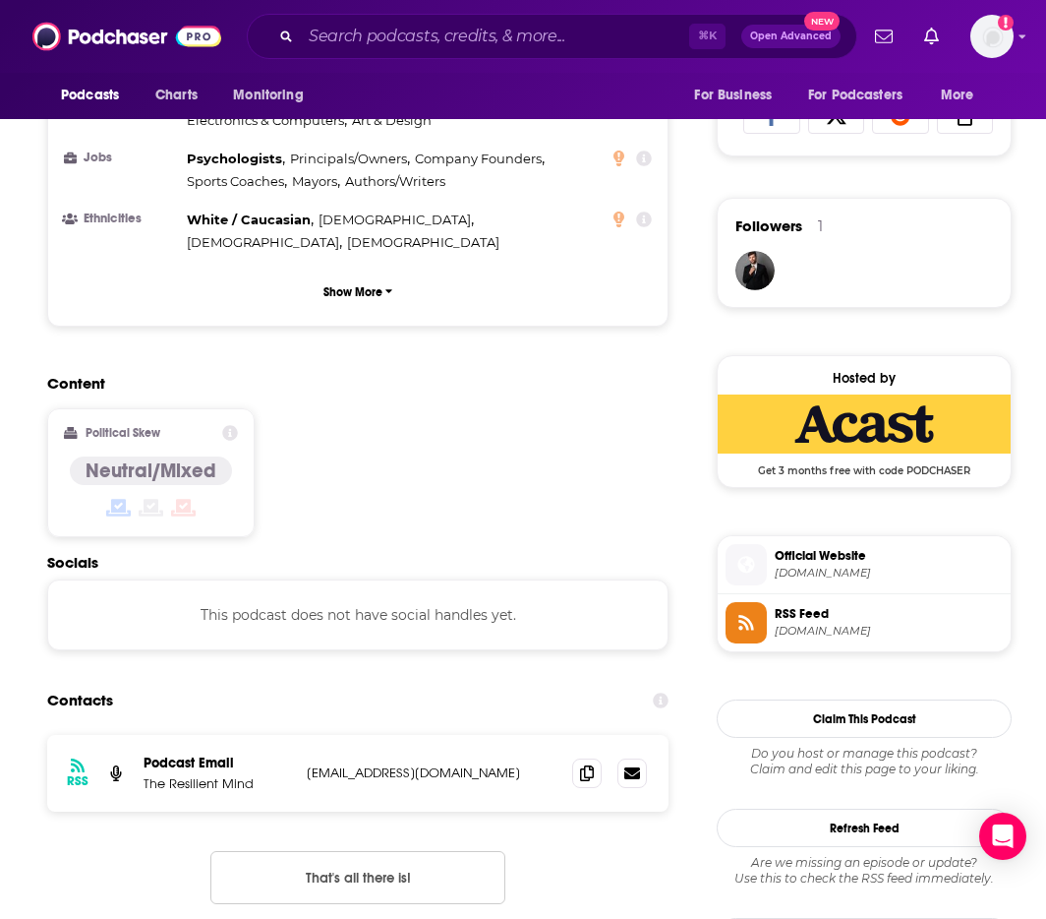
drag, startPoint x: 299, startPoint y: 696, endPoint x: 501, endPoint y: 691, distance: 201.7
click at [501, 735] on div "RSS Podcast Email The Resilient Mind info@resilientmindpodcast.com info@resilie…" at bounding box center [358, 773] width 622 height 77
click at [500, 764] on p "info@resilientmindpodcast.com" at bounding box center [432, 772] width 250 height 17
drag, startPoint x: 458, startPoint y: 700, endPoint x: 308, endPoint y: 701, distance: 150.5
click at [308, 764] on p "info@resilientmindpodcast.com" at bounding box center [432, 772] width 250 height 17
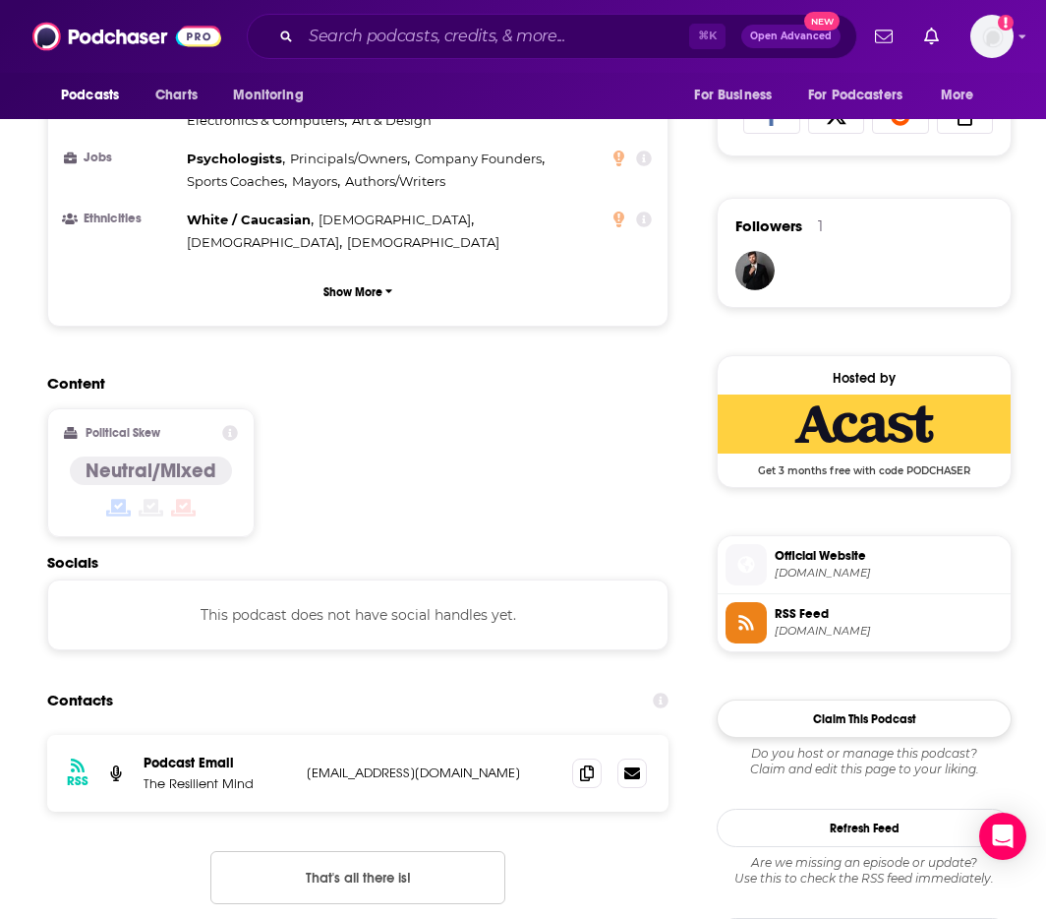
copy p "info@resilientmindpodcast.com"
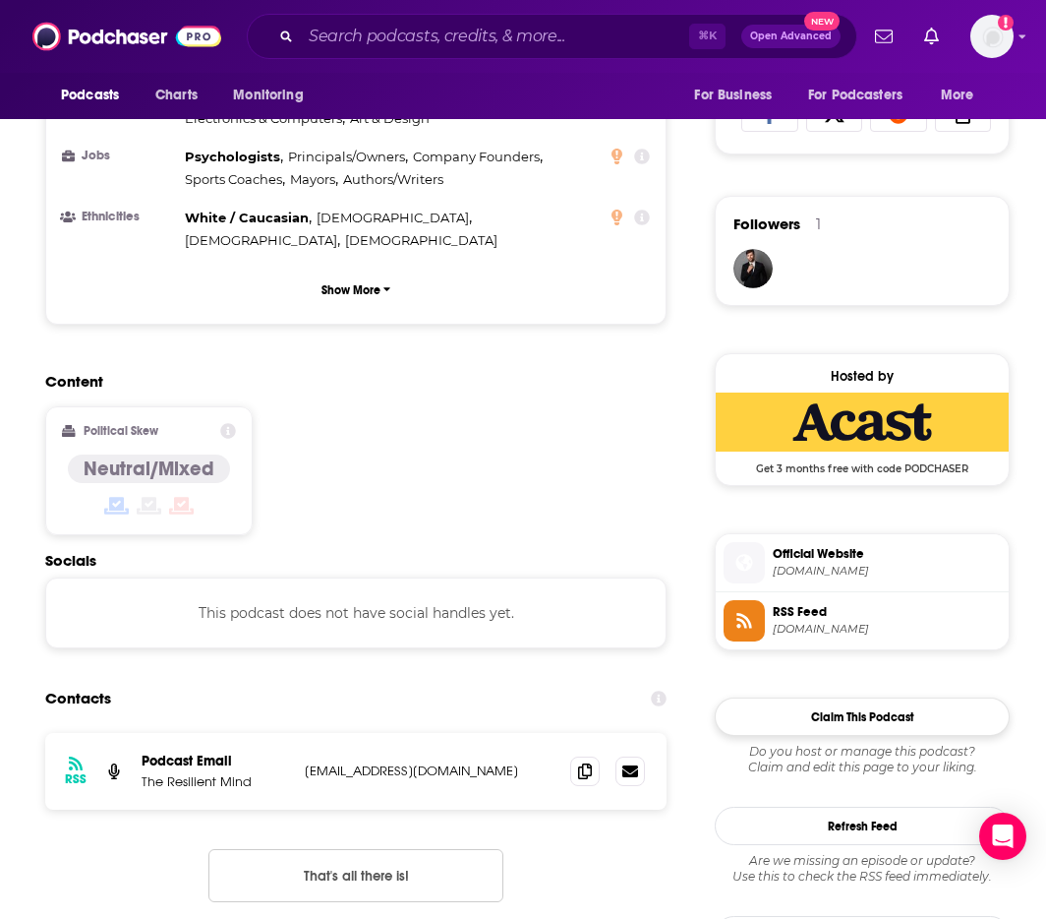
scroll to position [1316, 3]
click at [578, 41] on input "Search podcasts, credits, & more..." at bounding box center [495, 36] width 388 height 31
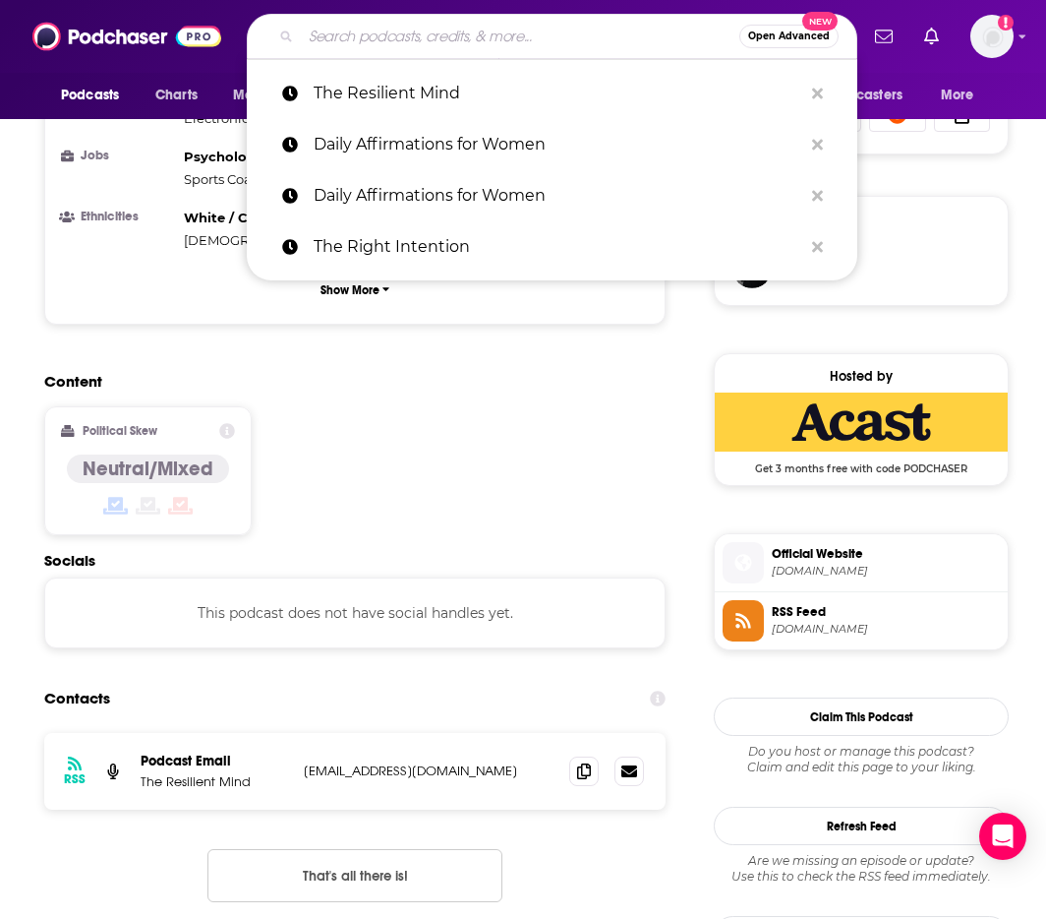
paste input "Saturday Morning Muse"
type input "Saturday Morning Muse"
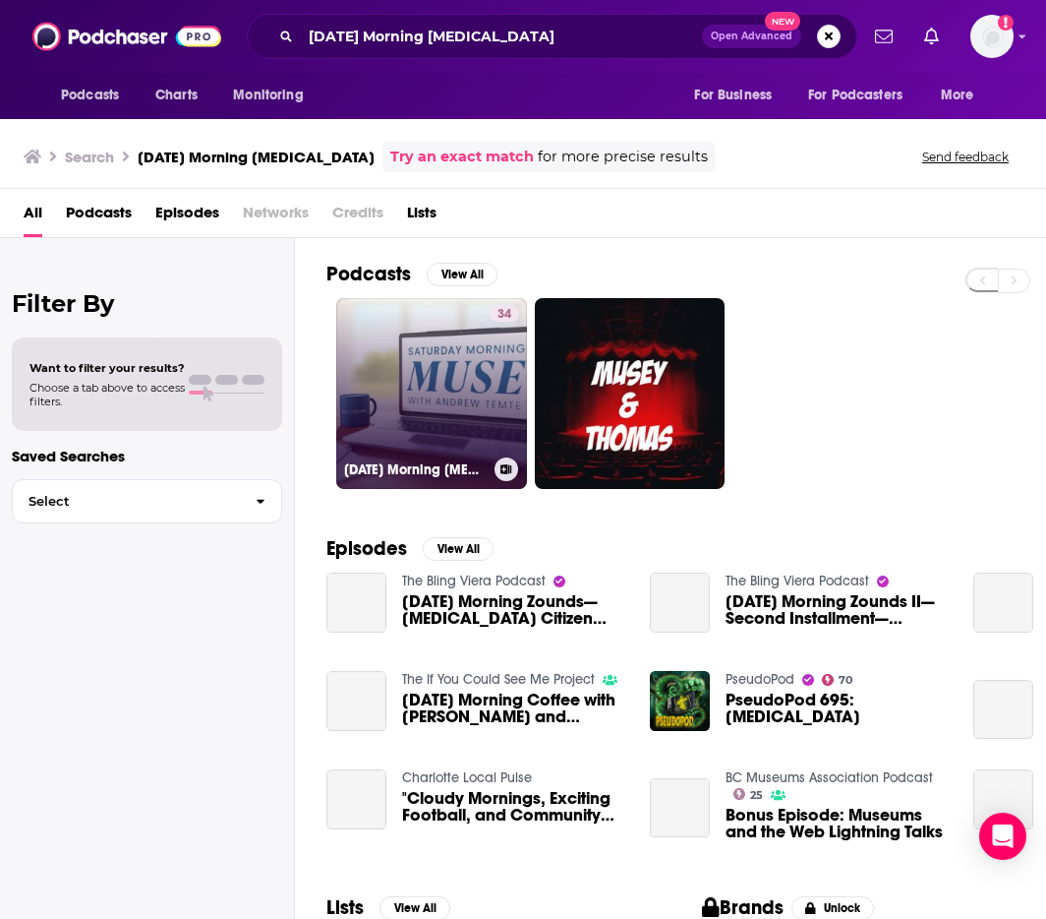
click at [452, 406] on link "34 Saturday Morning Muse" at bounding box center [431, 393] width 191 height 191
